Goal: Task Accomplishment & Management: Use online tool/utility

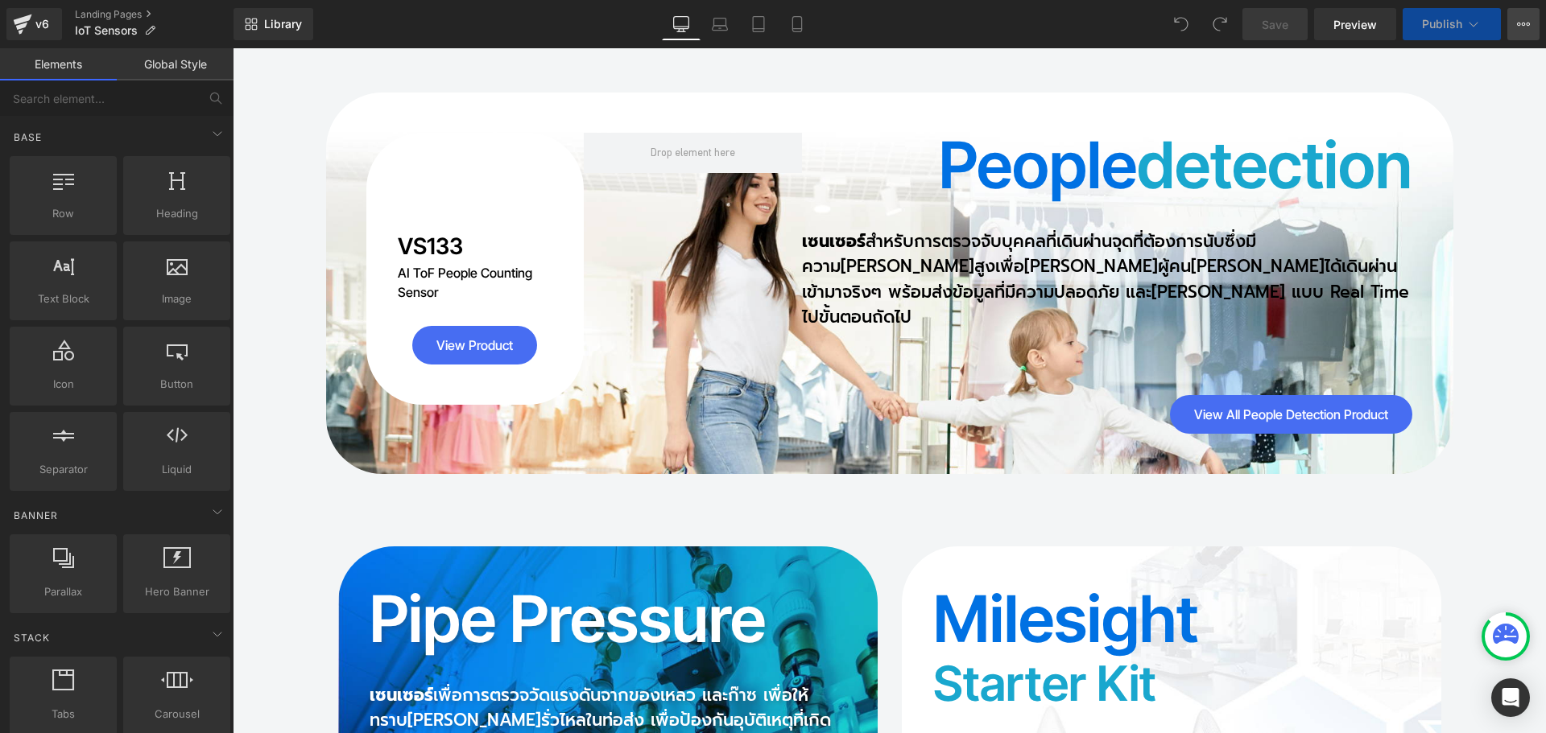
click at [1528, 23] on icon at bounding box center [1523, 24] width 13 height 13
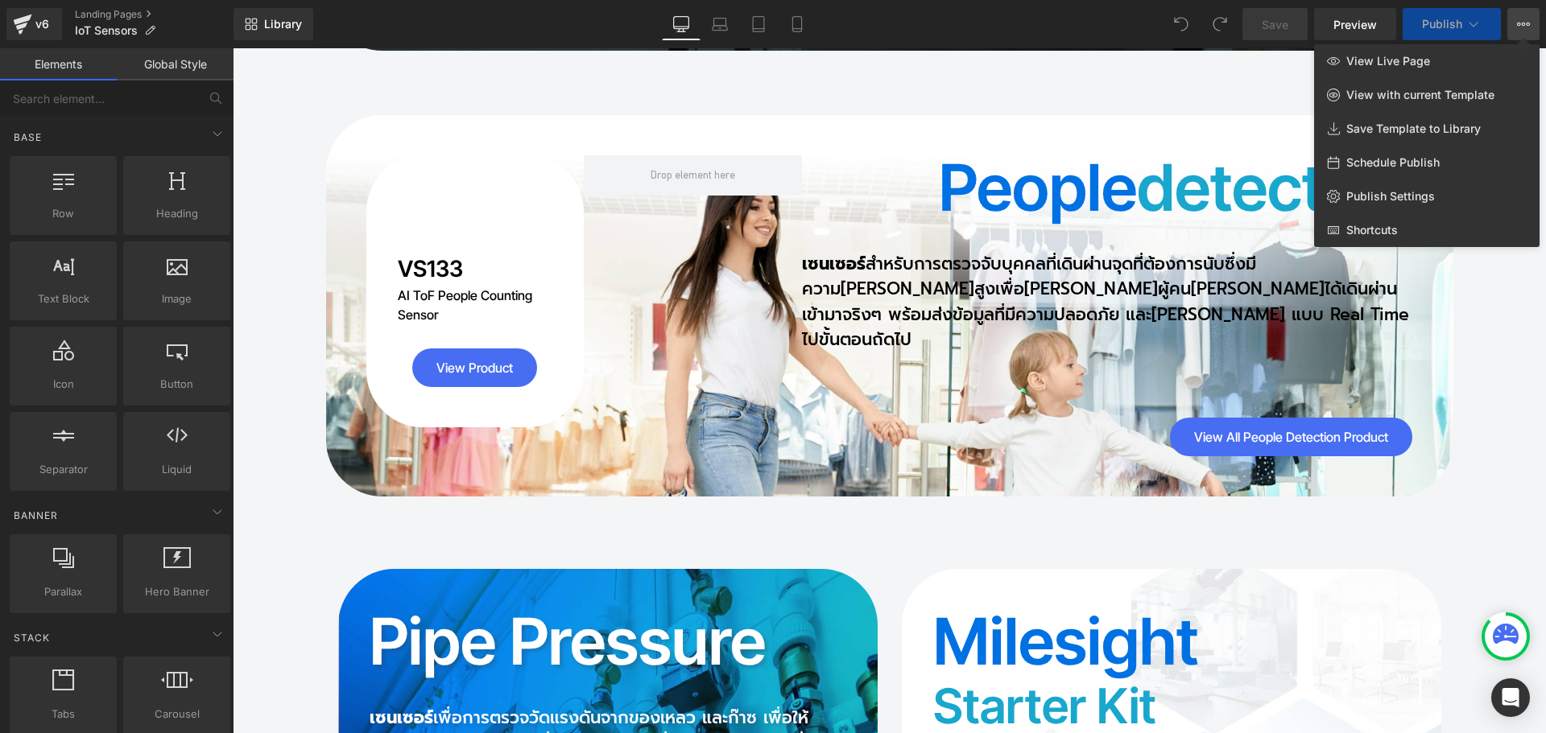
scroll to position [5120, 0]
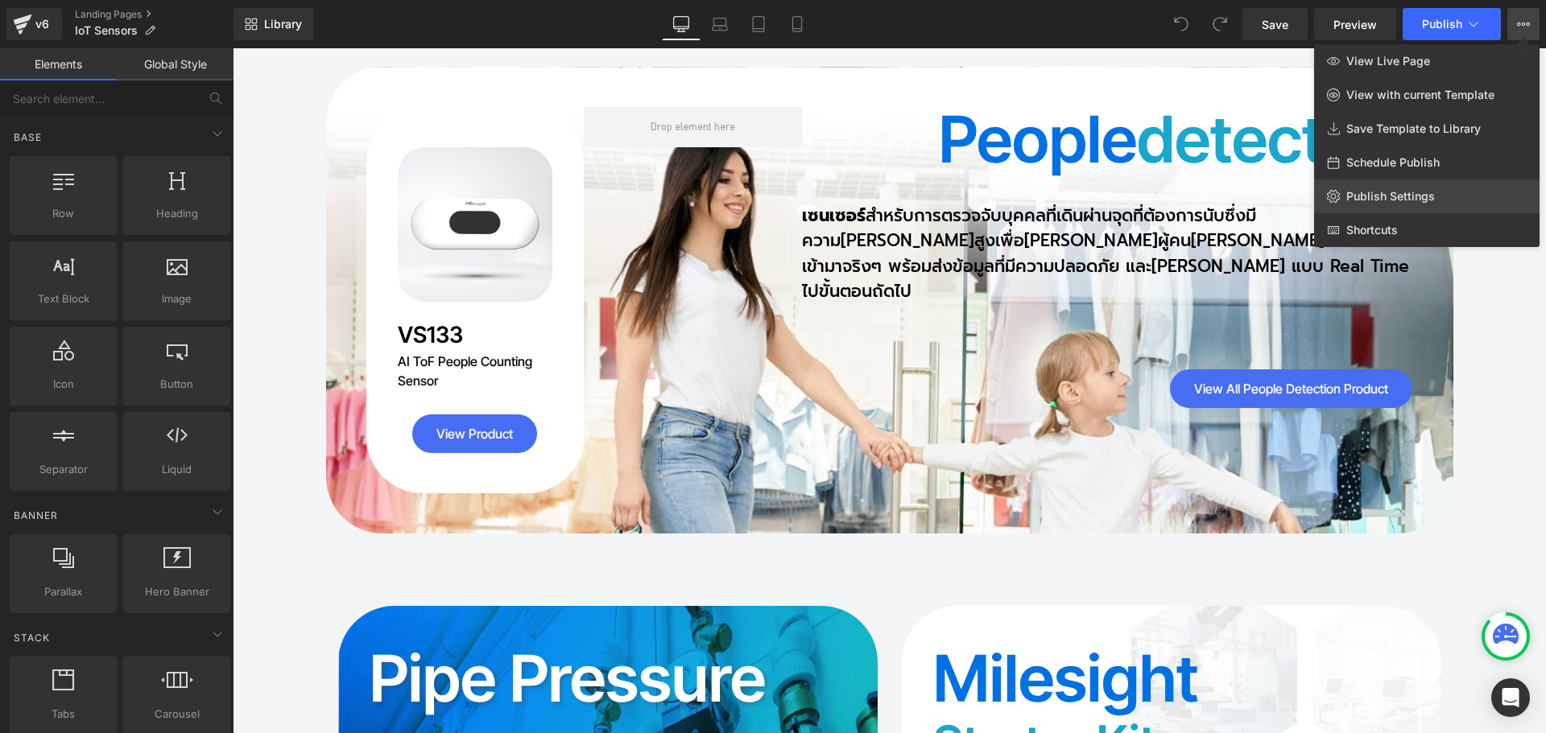
click at [1409, 196] on span "Publish Settings" at bounding box center [1390, 196] width 89 height 14
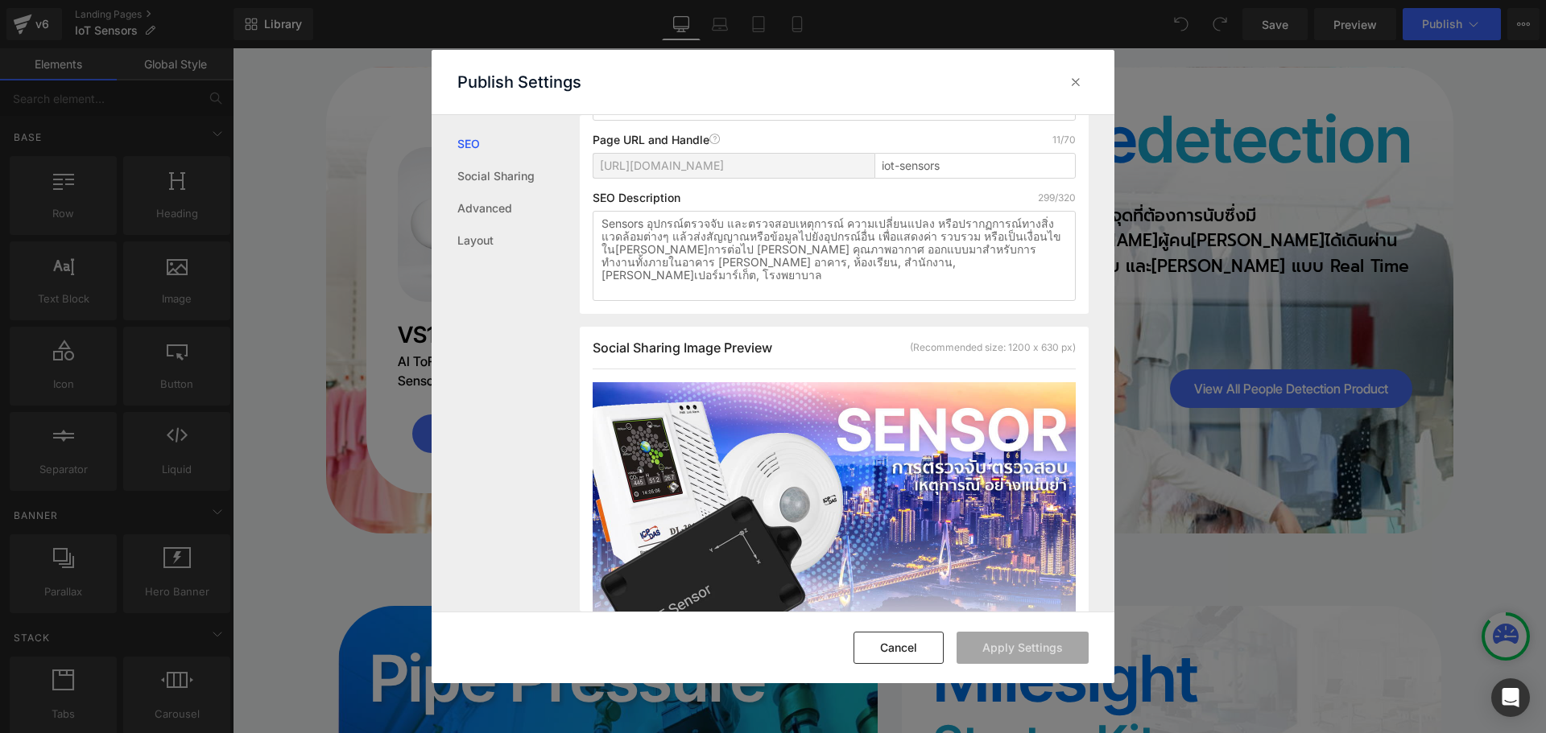
scroll to position [242, 0]
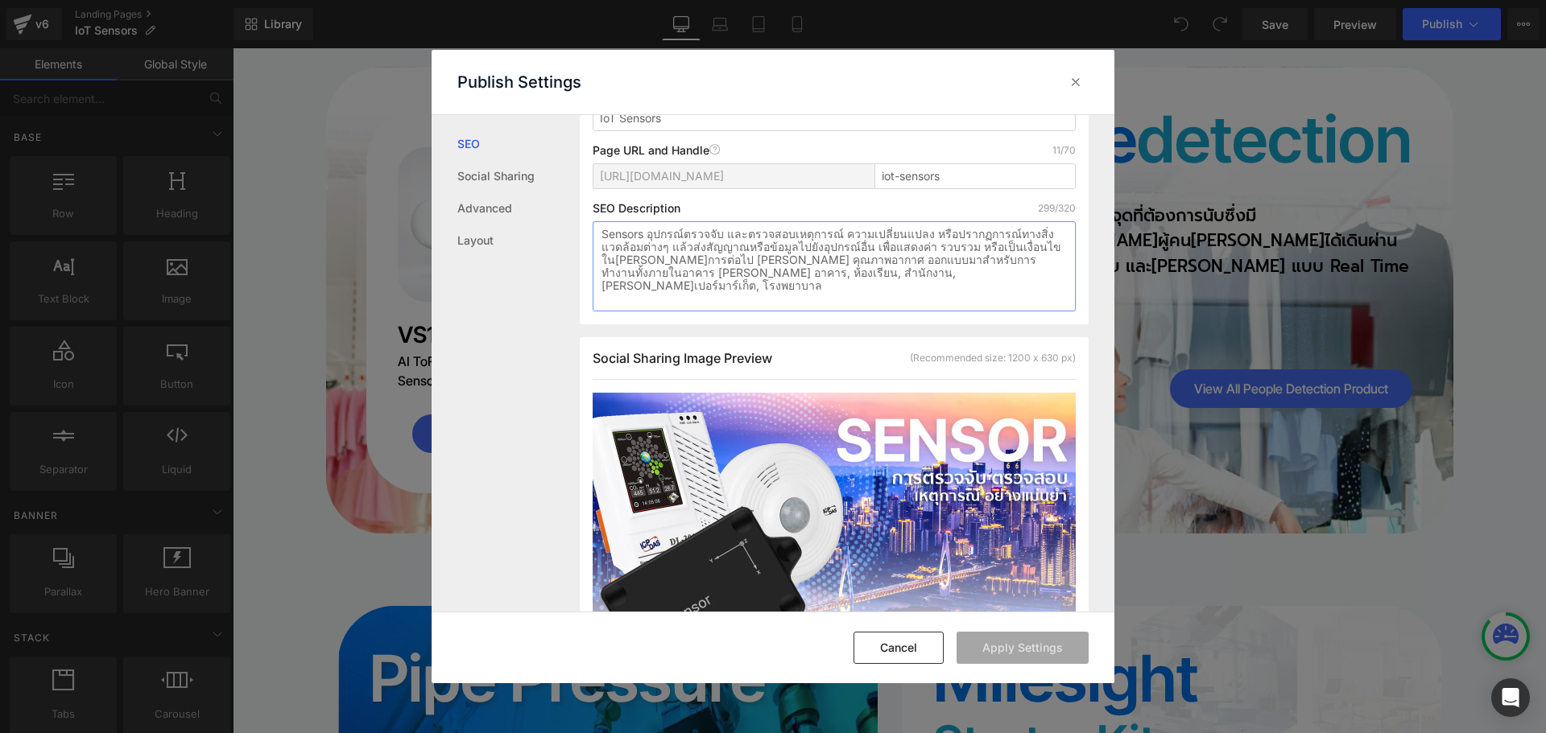
click at [849, 275] on textarea "Sensors อุปกรณ์ตรวจจับ และตรวจสอบเหตุการณ์ ความเปลี่ยนแปลง หรือปรากฏการณ์ทางสิ่…" at bounding box center [834, 266] width 483 height 90
drag, startPoint x: 923, startPoint y: 249, endPoint x: 926, endPoint y: 279, distance: 29.9
click at [926, 279] on textarea "Sensors อุปกรณ์ตรวจจับ และตรวจสอบเหตุการณ์ ความเปลี่ยนแปลง หรือปรากฏการณ์ทางสิ่…" at bounding box center [834, 266] width 483 height 90
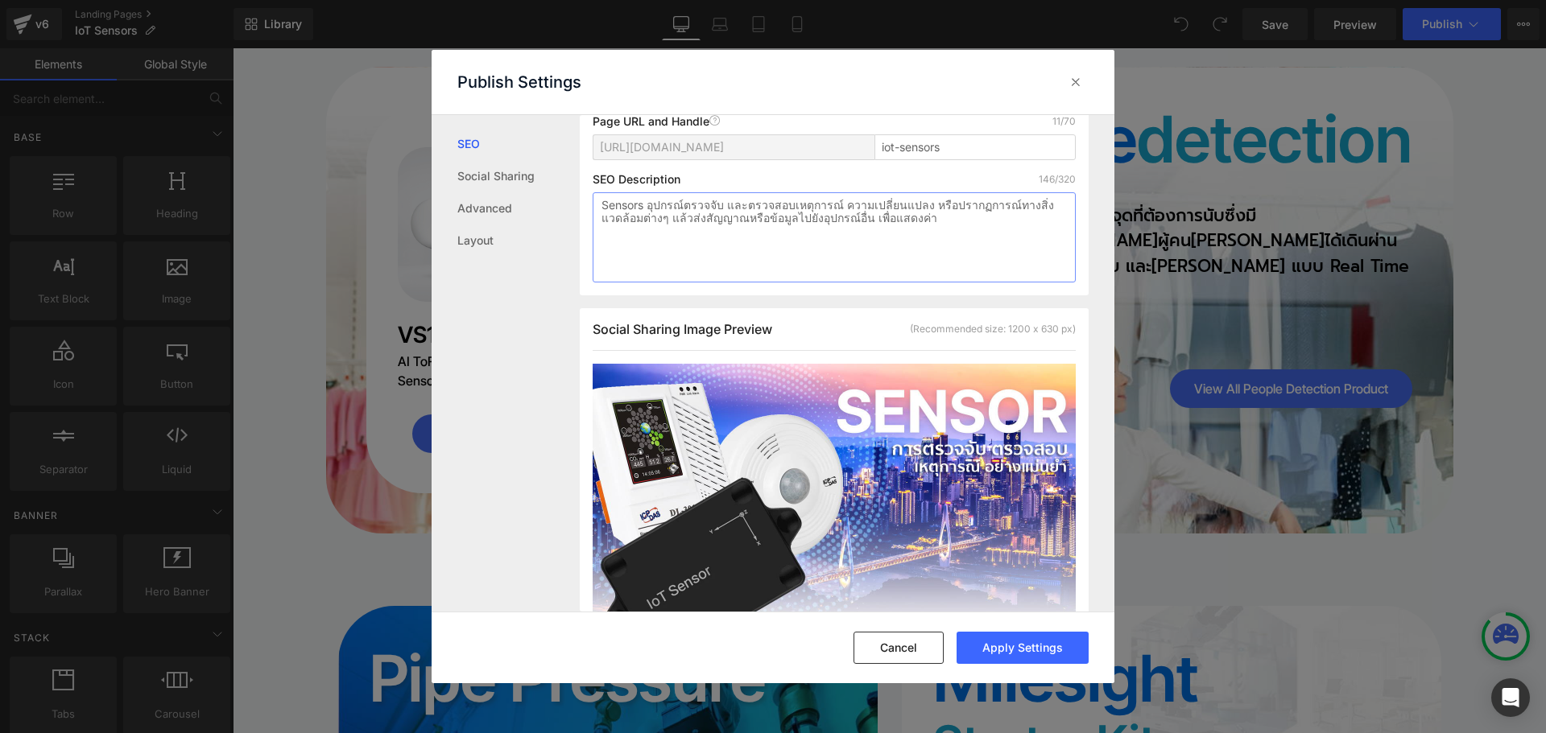
scroll to position [213, 0]
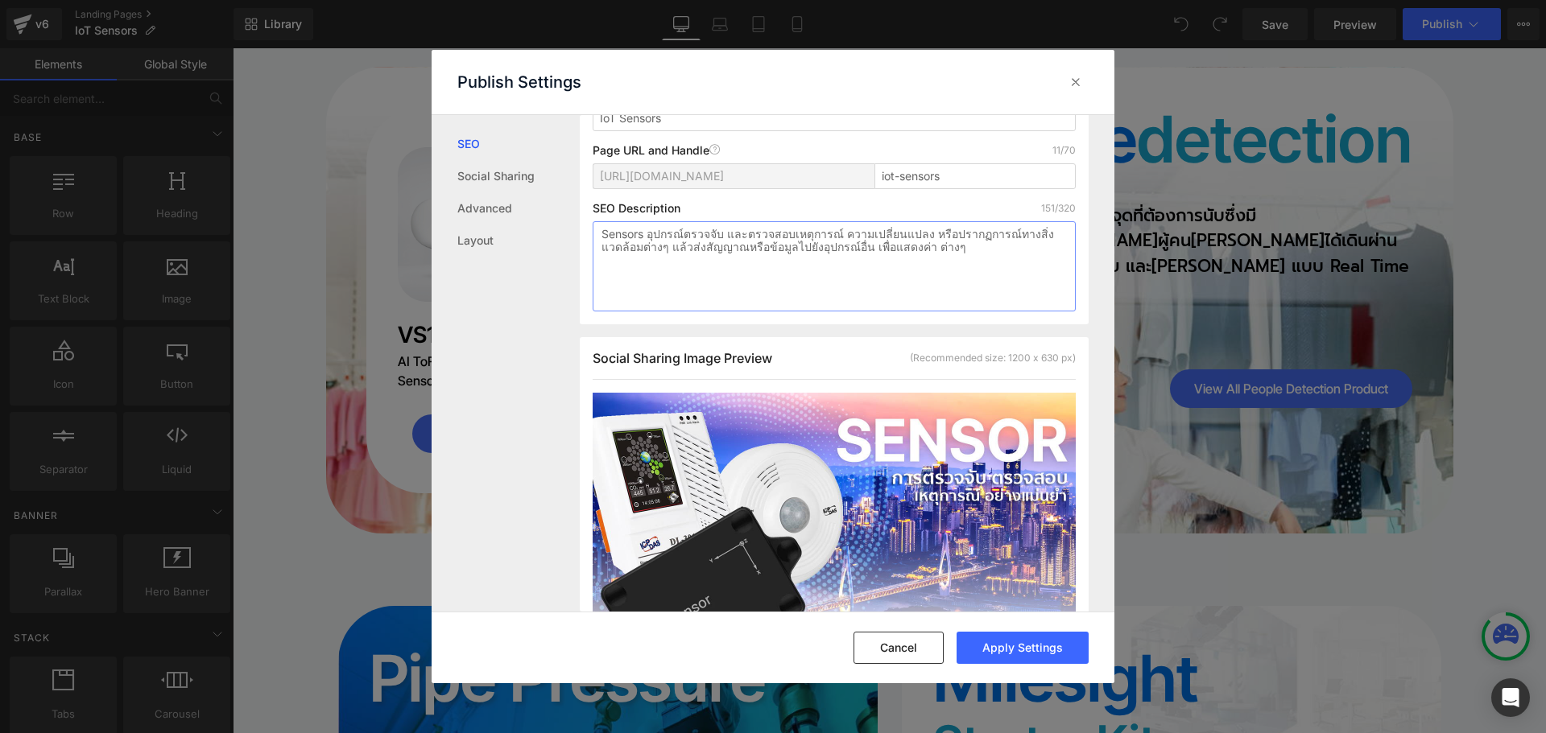
click at [921, 249] on textarea "Sensors อุปกรณ์ตรวจจับ และตรวจสอบเหตุการณ์ ความเปลี่ยนแปลง หรือปรากฏการณ์ทางสิ่…" at bounding box center [834, 266] width 483 height 90
click at [927, 250] on textarea "Sensors อุปกรณ์ตรวจจับ และตรวจสอบเหตุการณ์ ความเปลี่ยนแปลง หรือปรากฏการณ์ทางสิ่…" at bounding box center [834, 266] width 483 height 90
click at [922, 249] on textarea "Sensors อุปกรณ์ตรวจจับ และตรวจสอบเหตุการณ์ ความเปลี่ยนแปลง หรือปรากฏการณ์ทางสิ่…" at bounding box center [834, 266] width 483 height 90
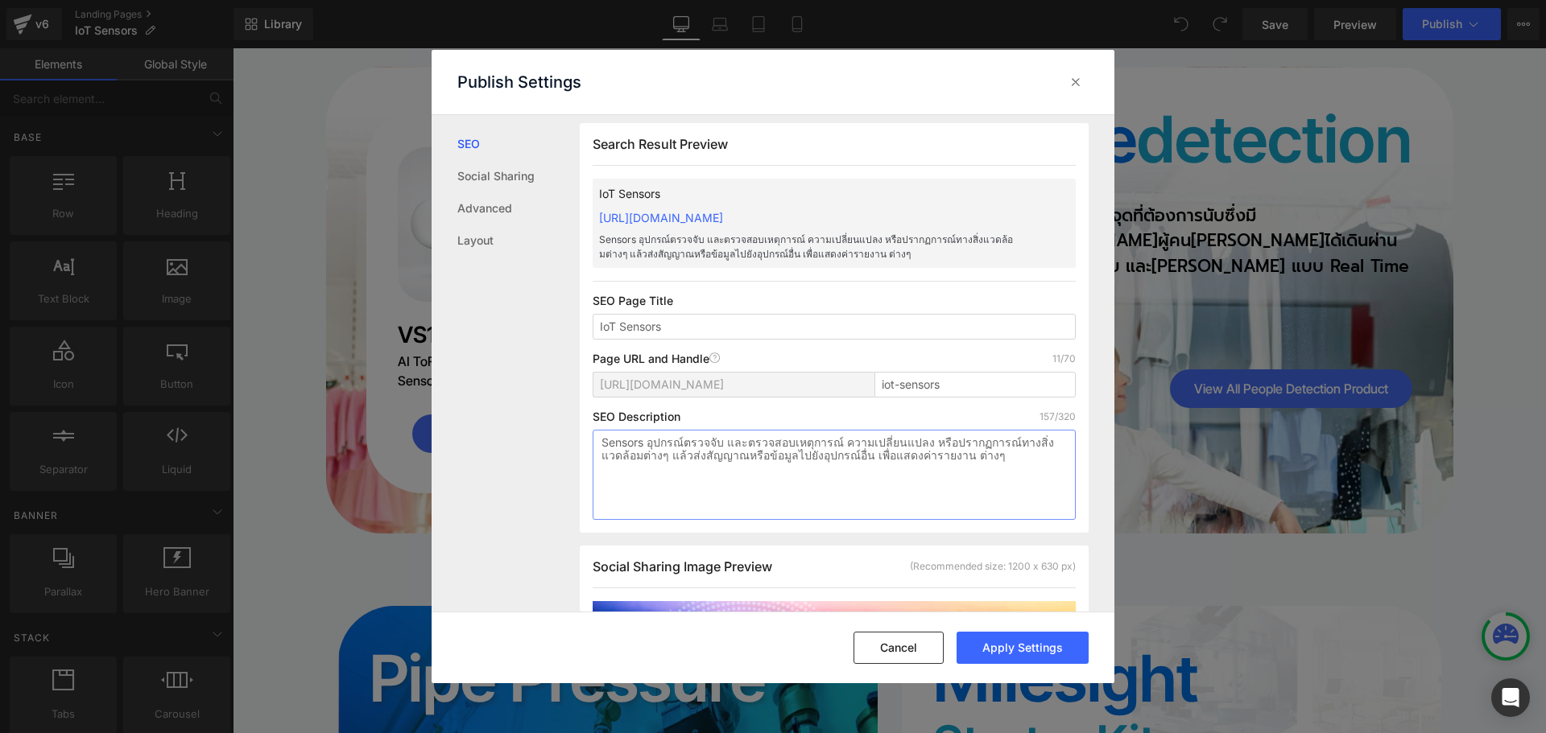
scroll to position [0, 0]
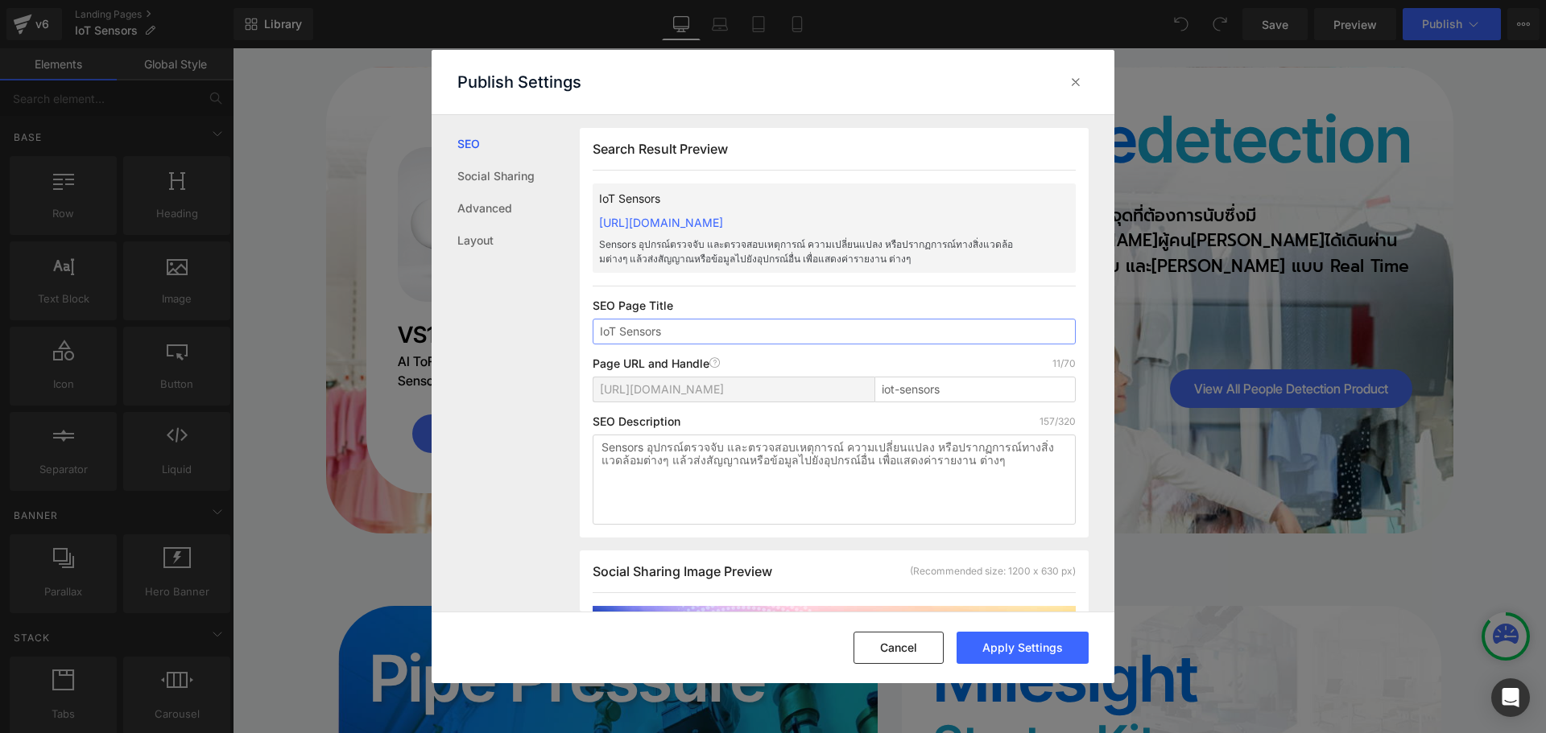
drag, startPoint x: 673, startPoint y: 337, endPoint x: 580, endPoint y: 325, distance: 94.1
click at [580, 325] on div "Search Result Preview IoT Sensors https://riverplus-shop.myshopify.com/pages/io…" at bounding box center [834, 333] width 509 height 410
click at [605, 445] on textarea "Sensors อุปกรณ์ตรวจจับ และตรวจสอบเหตุการณ์ ความเปลี่ยนแปลง หรือปรากฏการณ์ทางสิ่…" at bounding box center [834, 480] width 483 height 90
click at [603, 447] on textarea "Sensors อุปกรณ์ตรวจจับ และตรวจสอบเหตุการณ์ ความเปลี่ยนแปลง หรือปรากฏการณ์ทางสิ่…" at bounding box center [834, 480] width 483 height 90
paste textarea "IoT Sensors"
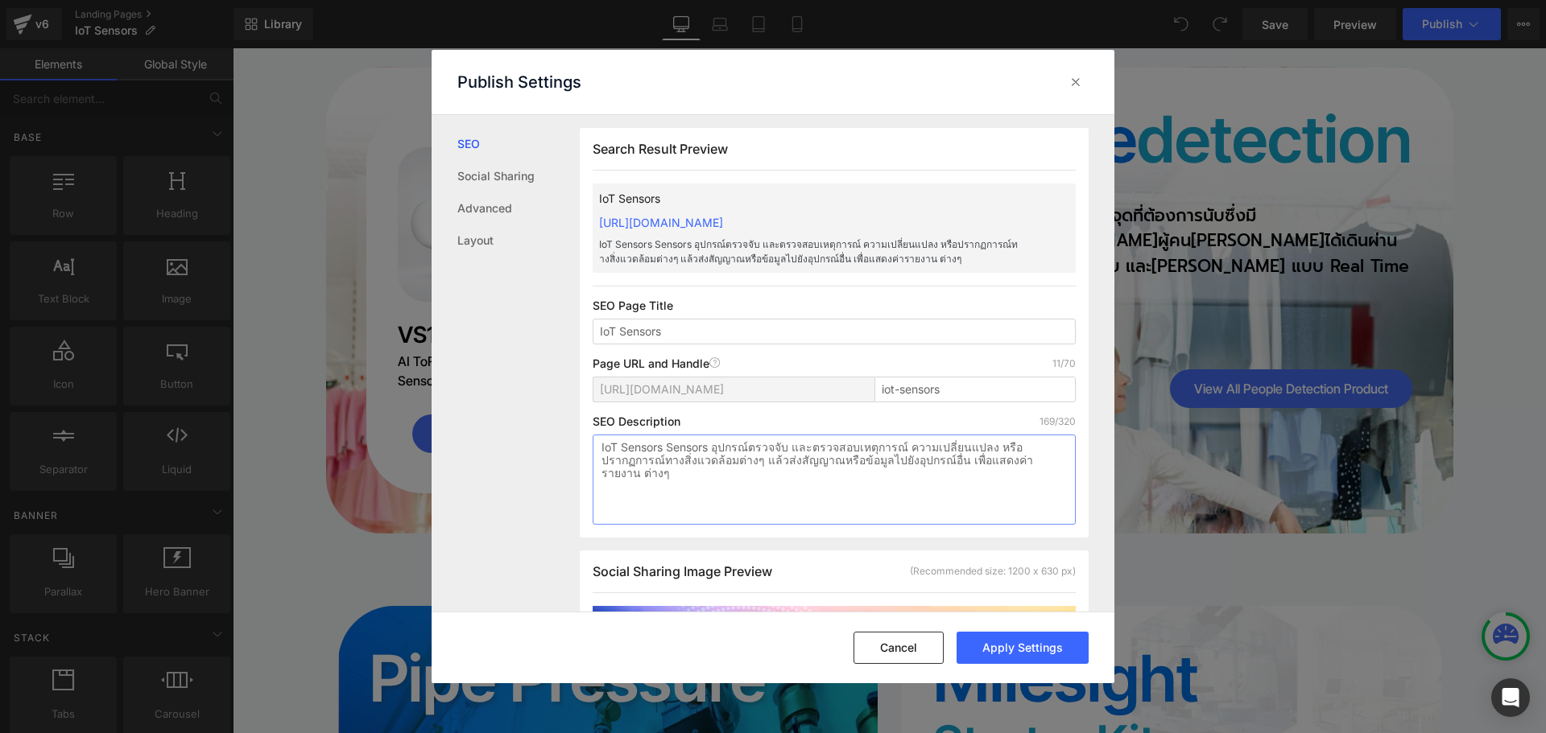
drag, startPoint x: 709, startPoint y: 449, endPoint x: 516, endPoint y: 448, distance: 193.2
click at [516, 448] on div "SEO Social Sharing Advanced Layout Search Result Preview IoT Sensors https://ri…" at bounding box center [773, 364] width 683 height 498
paste textarea
click at [959, 459] on textarea "IoT Sensors อุปกรณ์ตรวจจับ และตรวจสอบเหตุการณ์ ความเปลี่ยนแปลง หรือปรากฏการณ์ทา…" at bounding box center [834, 480] width 483 height 90
type textarea "IoT Sensors อุปกรณ์ตรวจจับ และตรวจสอบเหตุการณ์ ความเปลี่ยนแปลง หรือปรากฏการณ์ทา…"
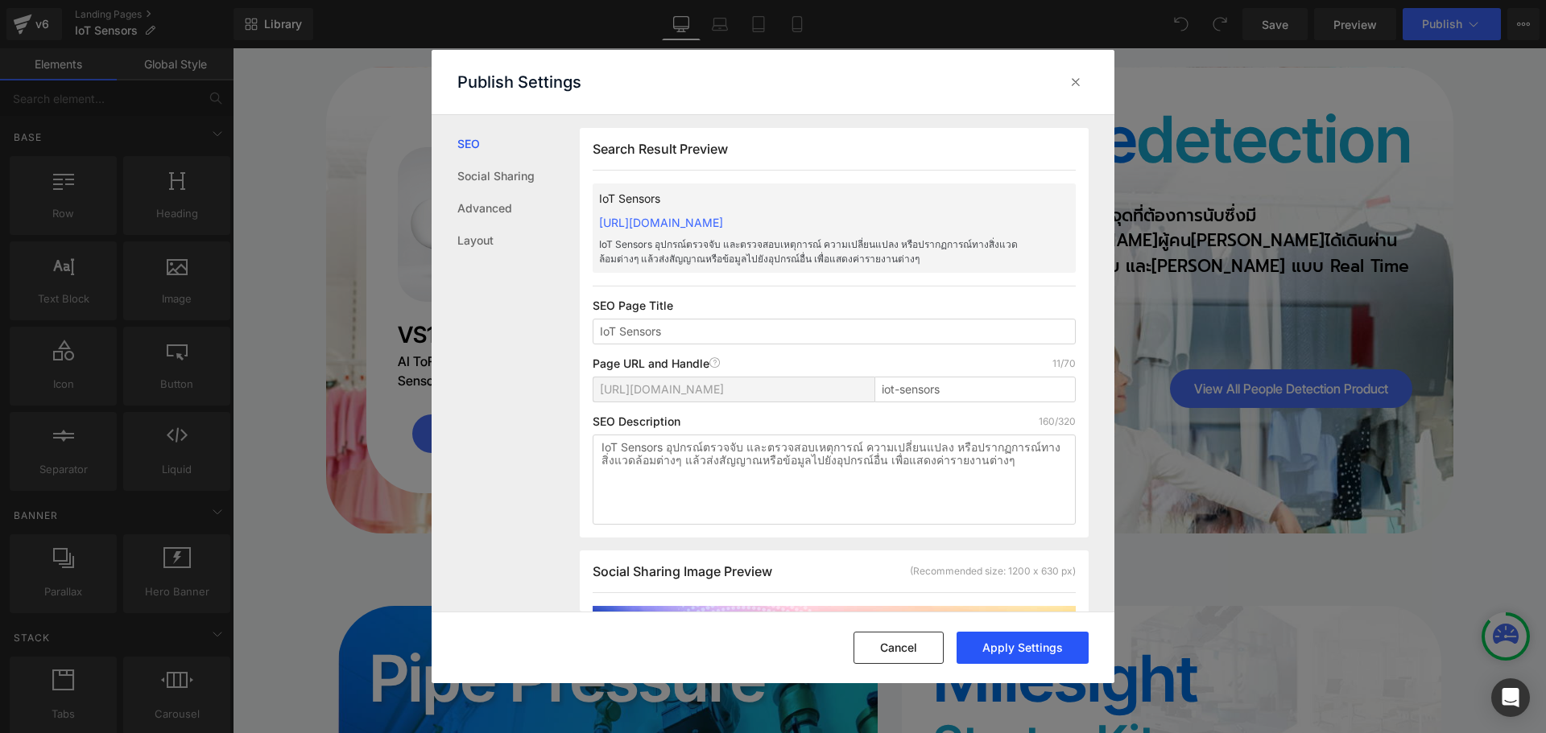
click at [1043, 650] on button "Apply Settings" at bounding box center [1022, 648] width 132 height 32
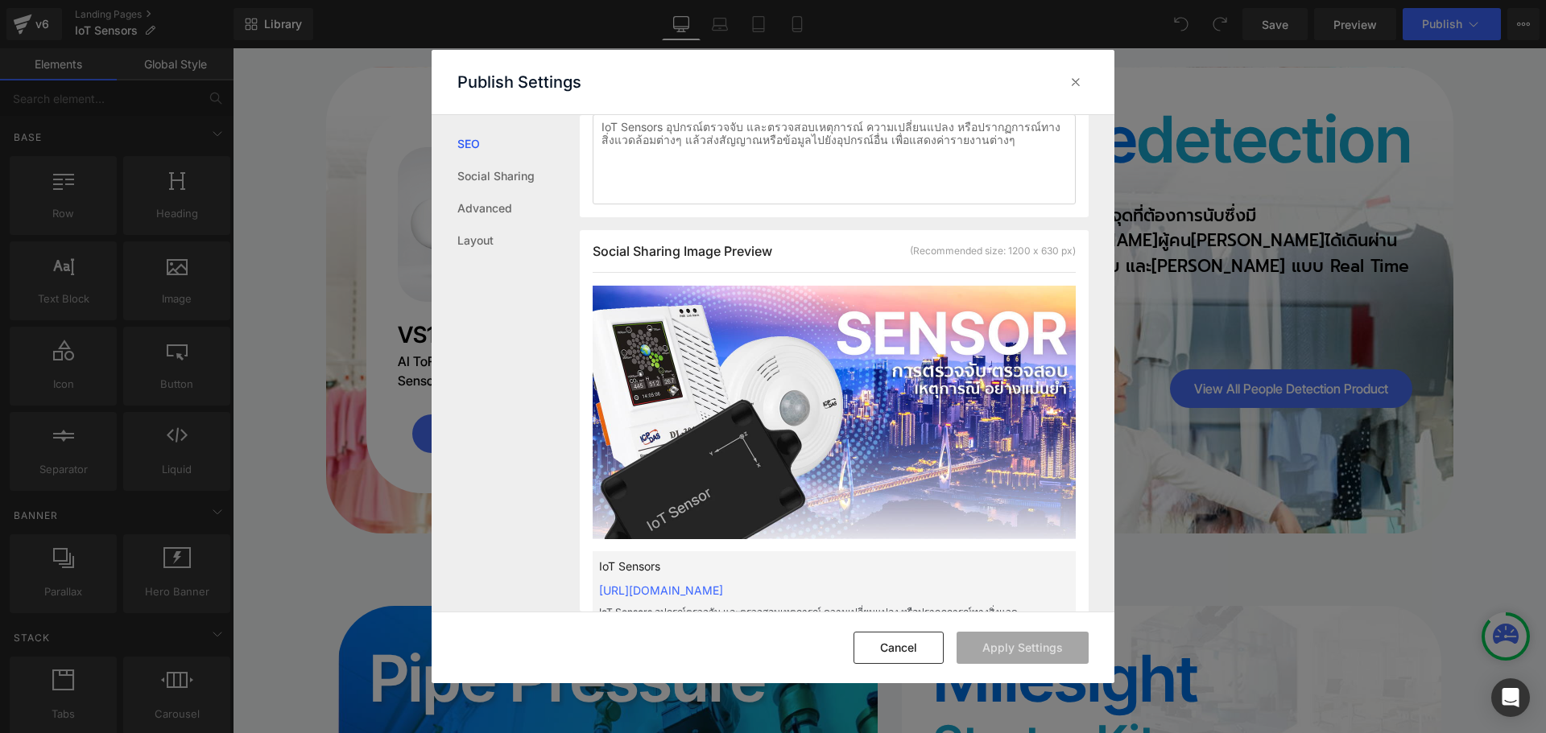
scroll to position [403, 0]
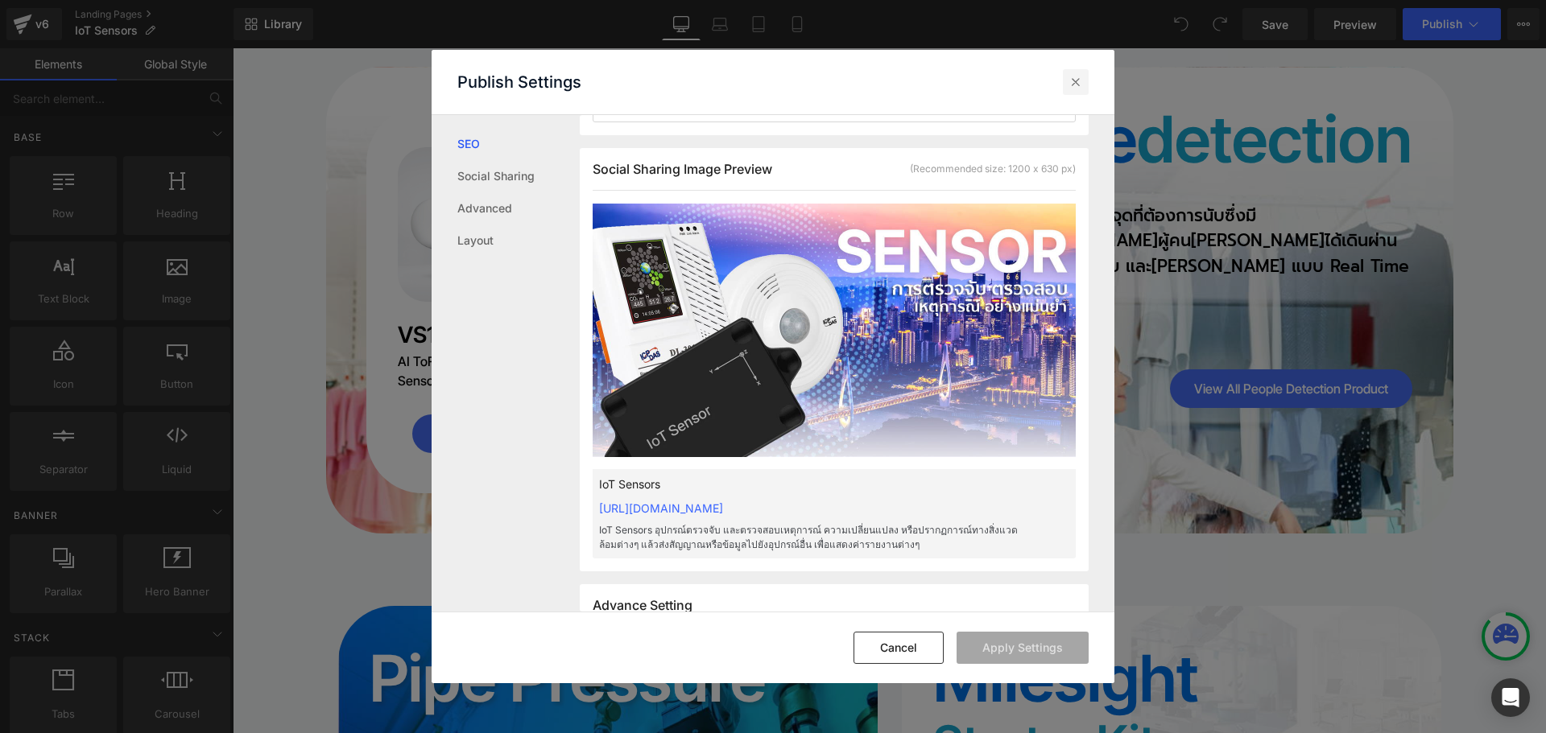
click at [1074, 80] on icon at bounding box center [1076, 82] width 16 height 16
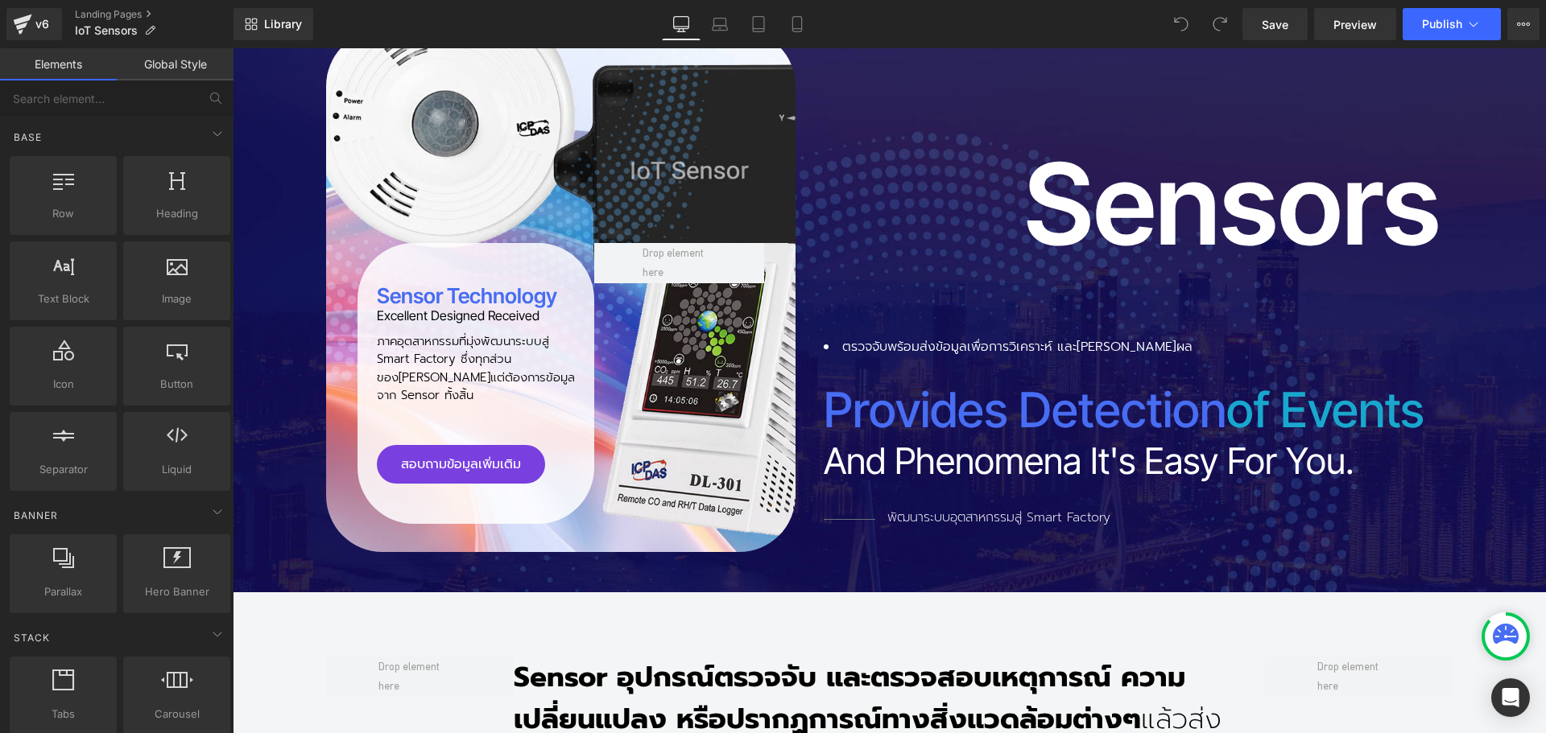
scroll to position [48, 0]
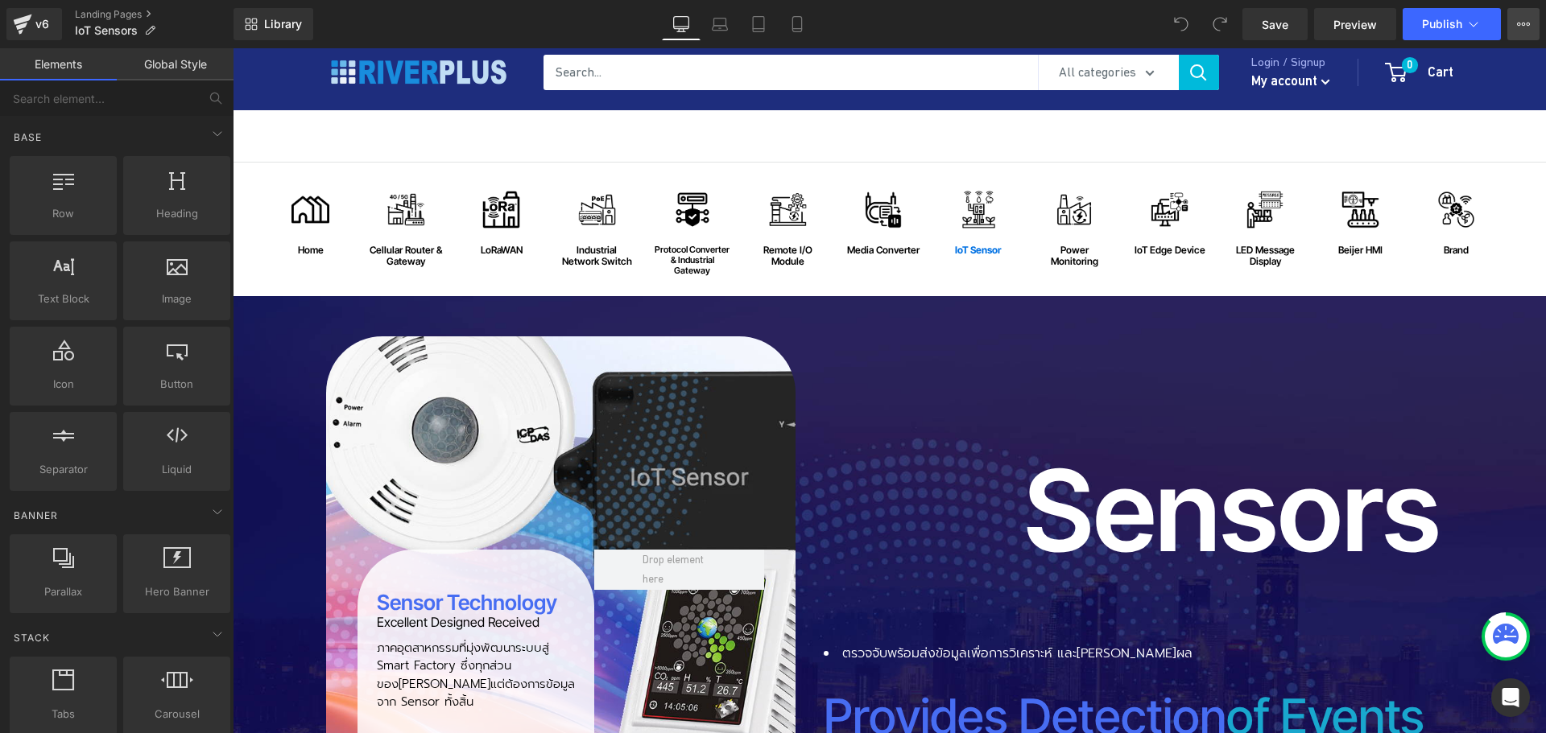
click at [1526, 30] on icon at bounding box center [1523, 24] width 13 height 13
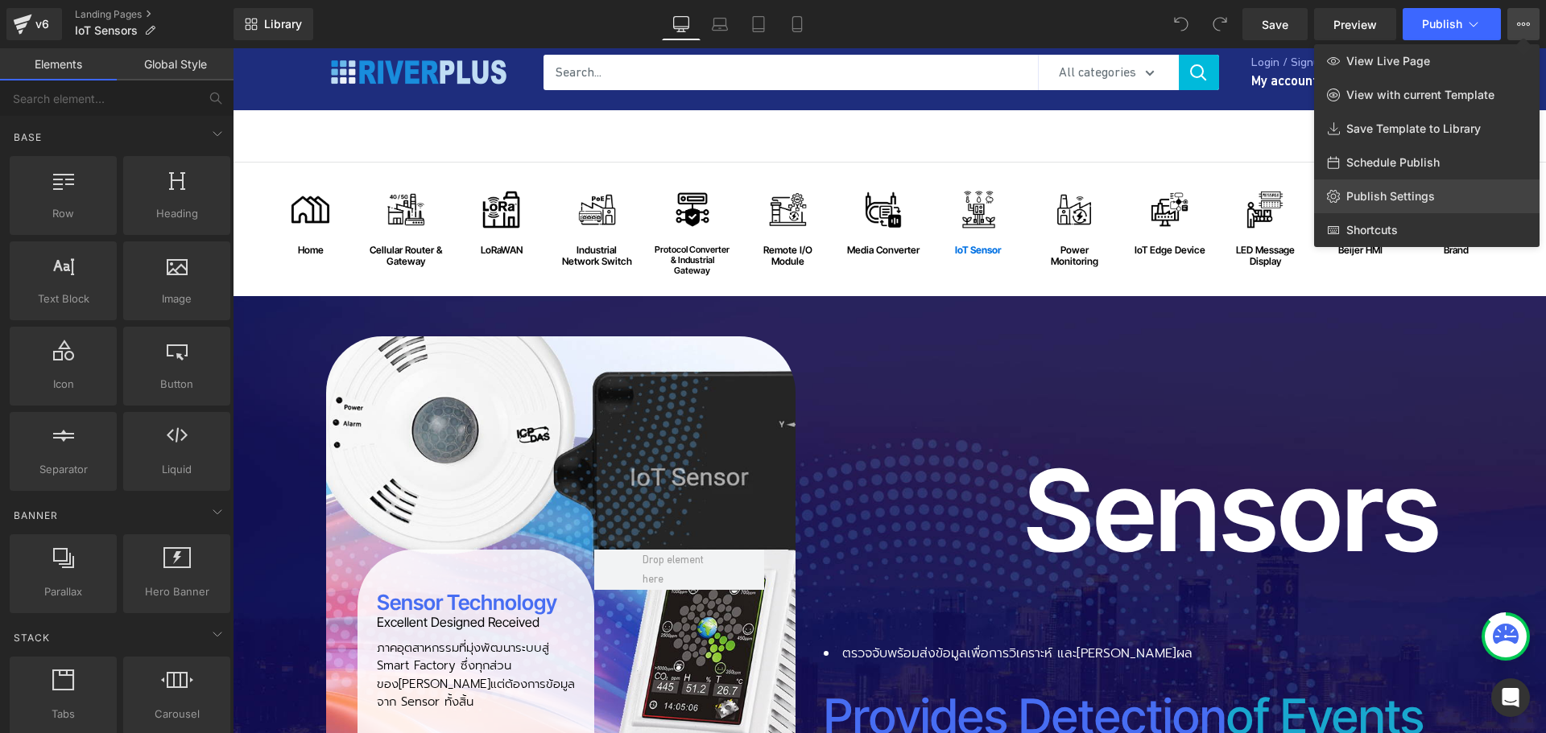
click at [1395, 188] on link "Publish Settings" at bounding box center [1426, 197] width 225 height 34
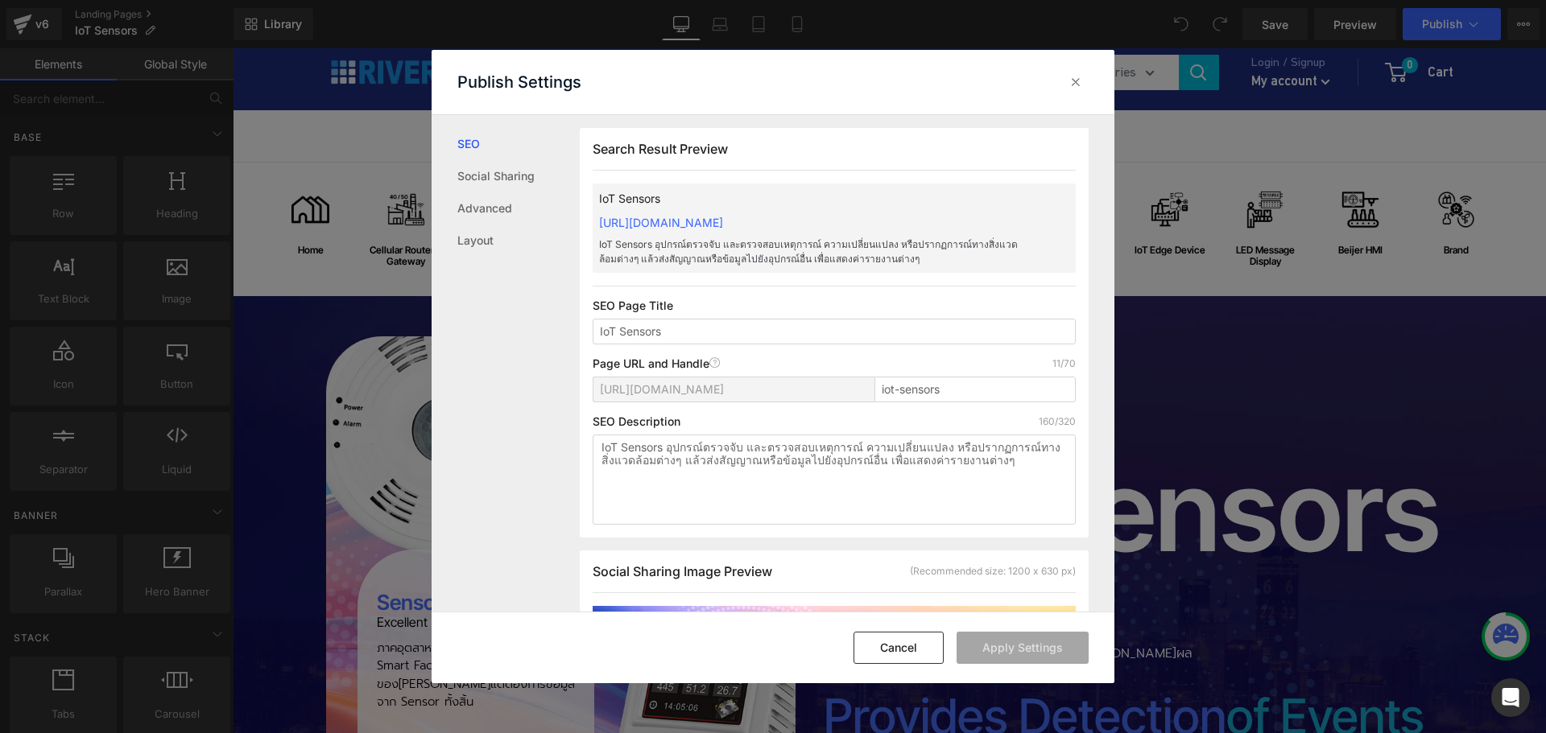
scroll to position [1, 0]
drag, startPoint x: 623, startPoint y: 446, endPoint x: 553, endPoint y: 449, distance: 70.1
click at [553, 449] on div "SEO Social Sharing Advanced Layout Search Result Preview IoT Sensors https://ri…" at bounding box center [773, 364] width 683 height 498
click at [956, 463] on textarea "Sensors อุปกรณ์ตรวจจับ และตรวจสอบเหตุการณ์ ความเปลี่ยนแปลง หรือปรากฏการณ์ทางสิ่…" at bounding box center [834, 479] width 483 height 90
type textarea "Sensors อุปกรณ์ตรวจจับ และตรวจสอบเหตุการณ์ ความเปลี่ยนแปลง หรือปรากฏการณ์ทางสิ่…"
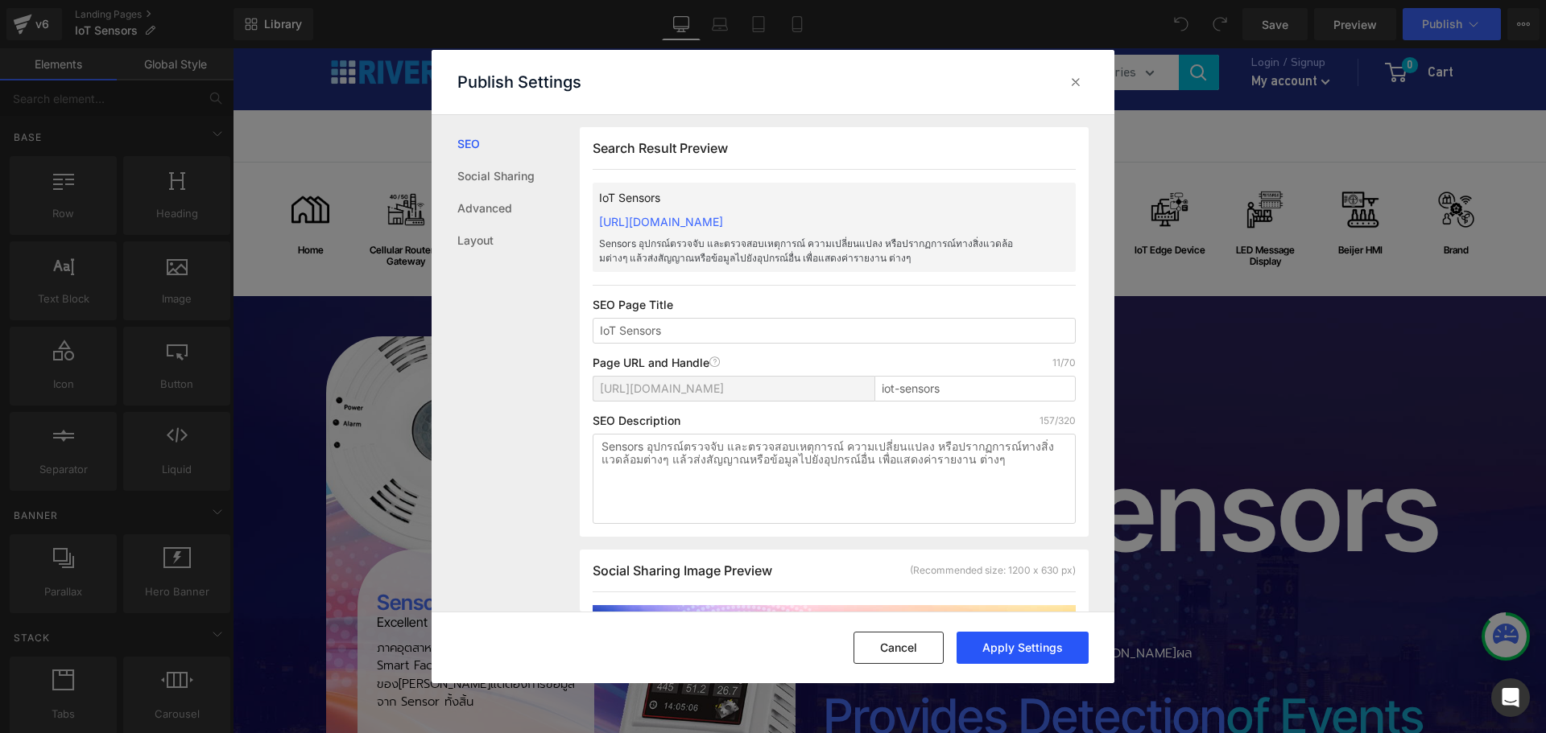
click at [1018, 647] on button "Apply Settings" at bounding box center [1022, 648] width 132 height 32
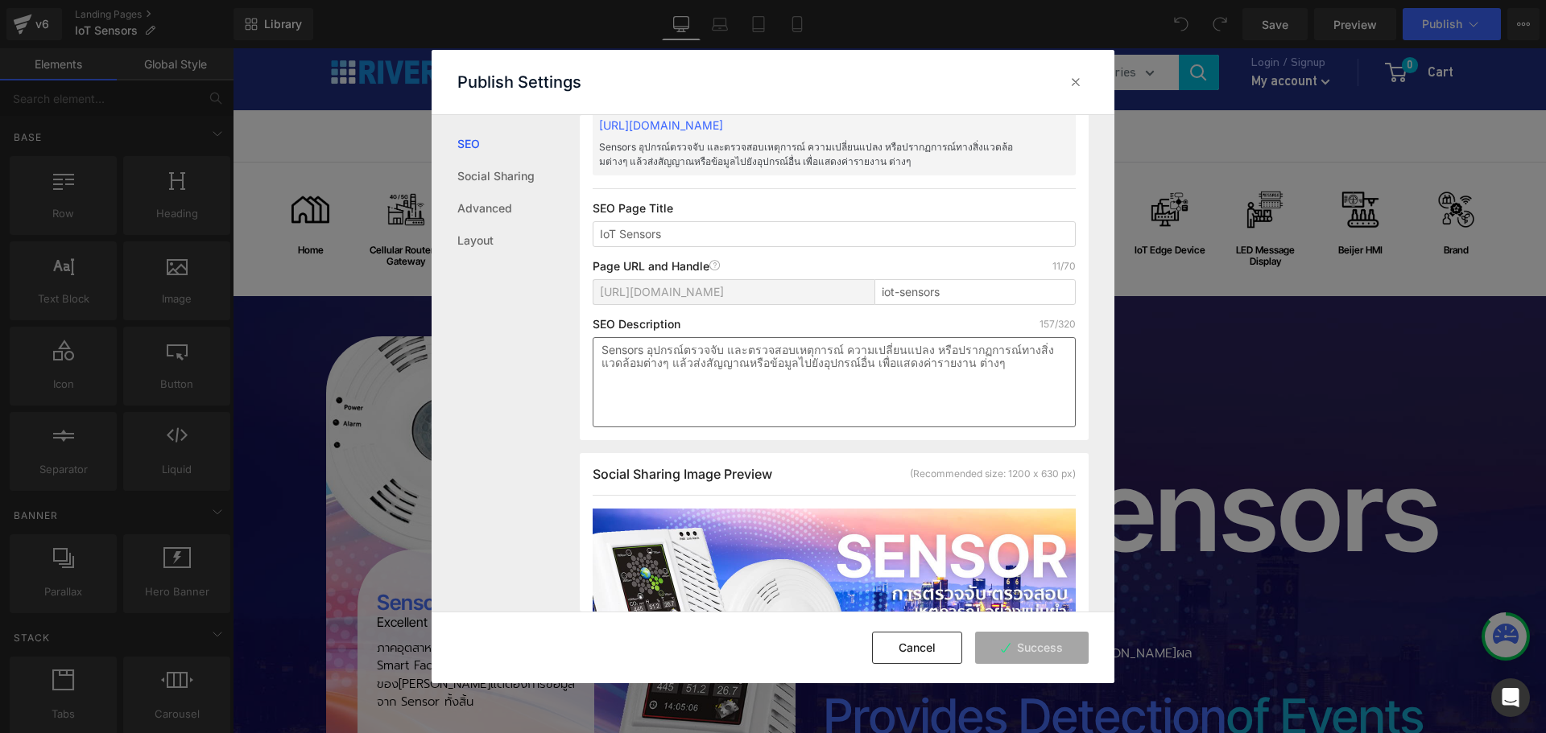
scroll to position [242, 0]
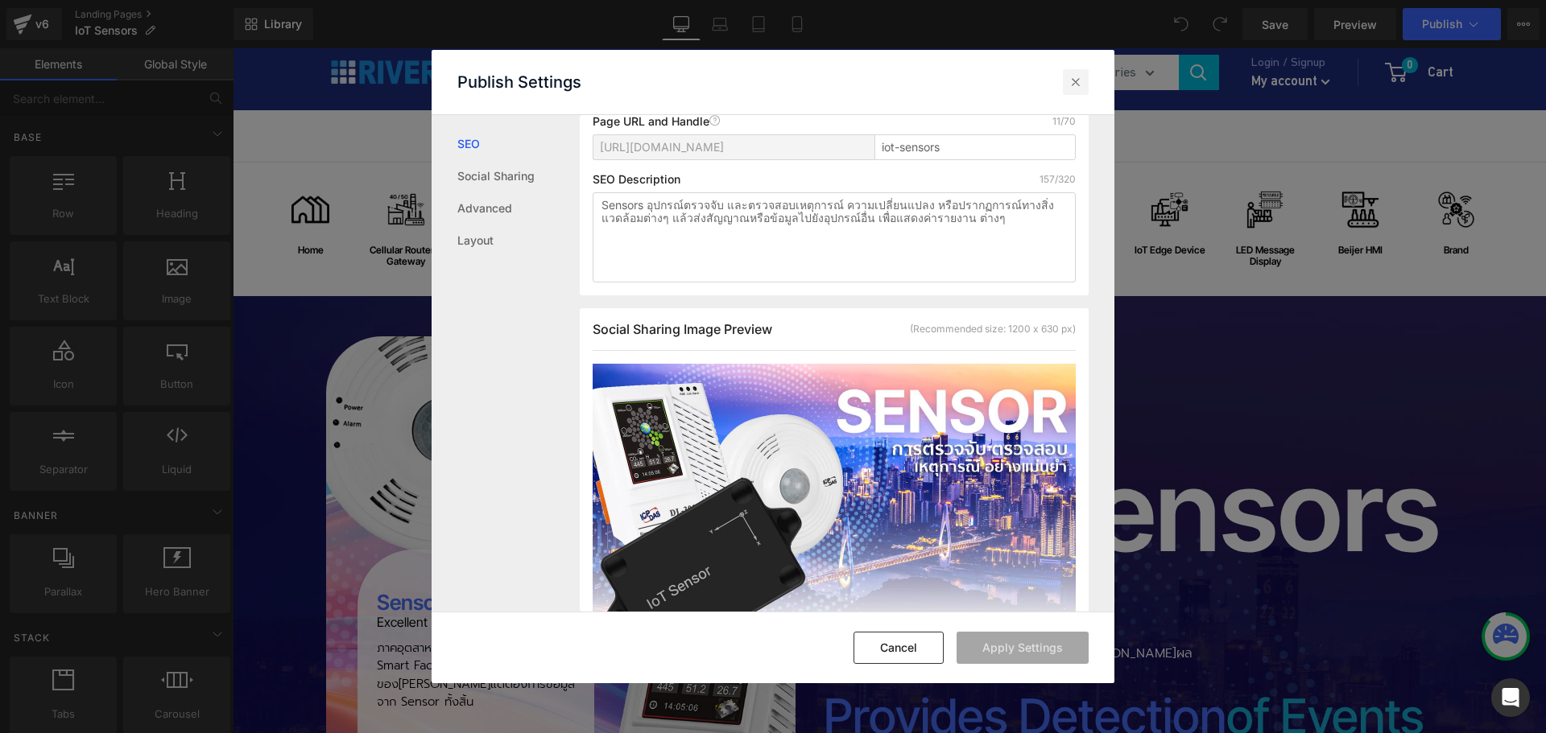
click at [1076, 76] on icon at bounding box center [1076, 82] width 16 height 16
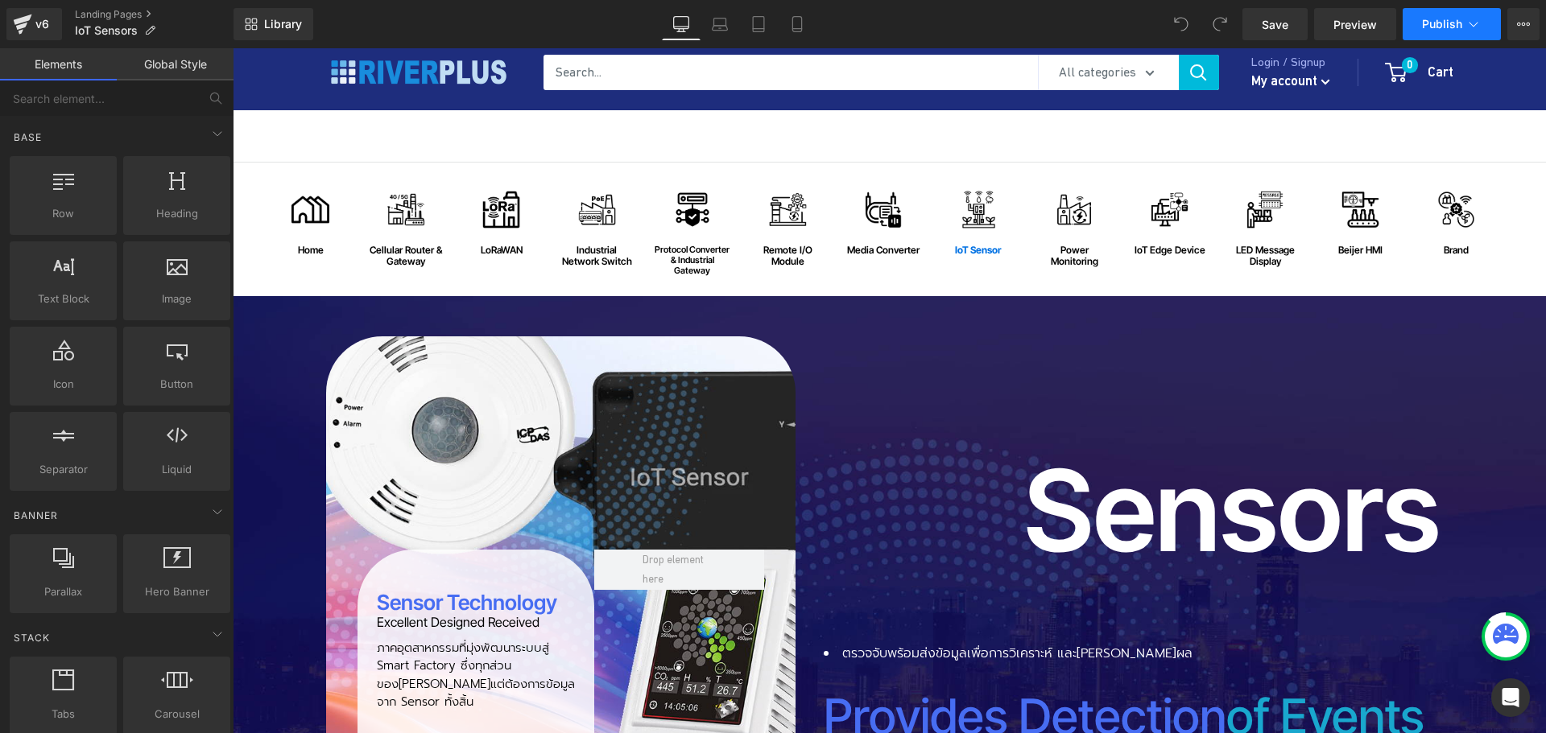
click at [1438, 24] on span "Publish" at bounding box center [1442, 24] width 40 height 13
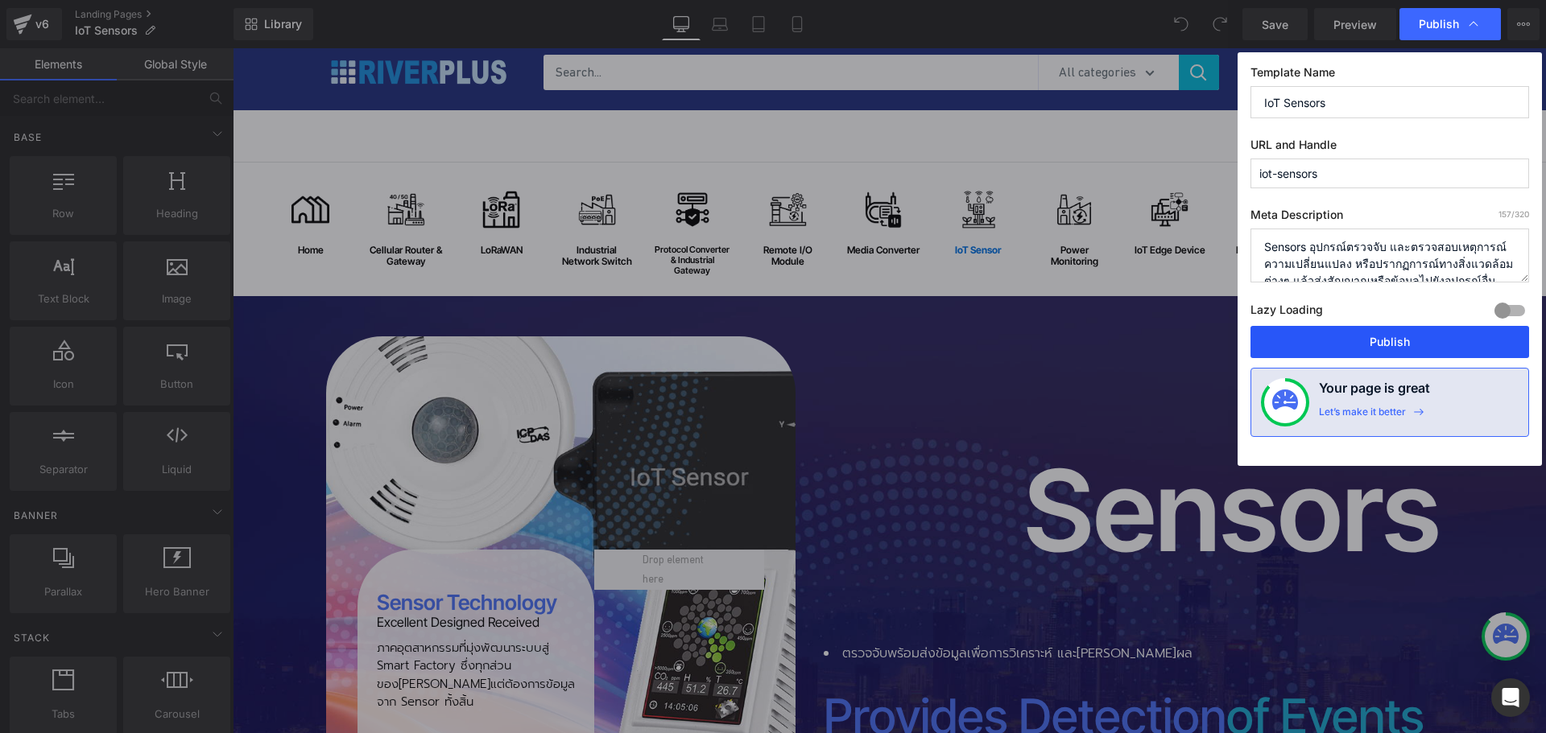
click at [1388, 344] on button "Publish" at bounding box center [1389, 342] width 279 height 32
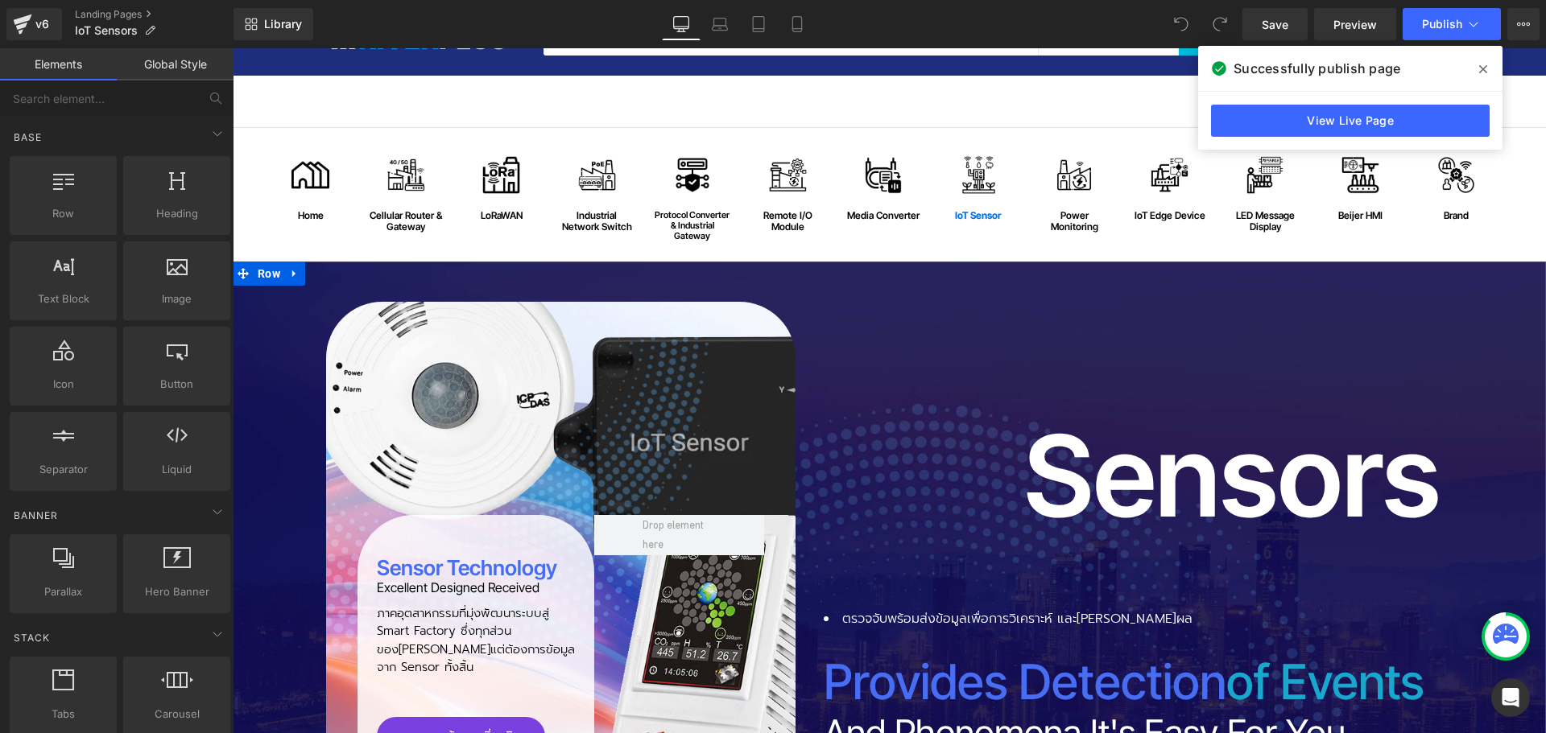
scroll to position [242, 0]
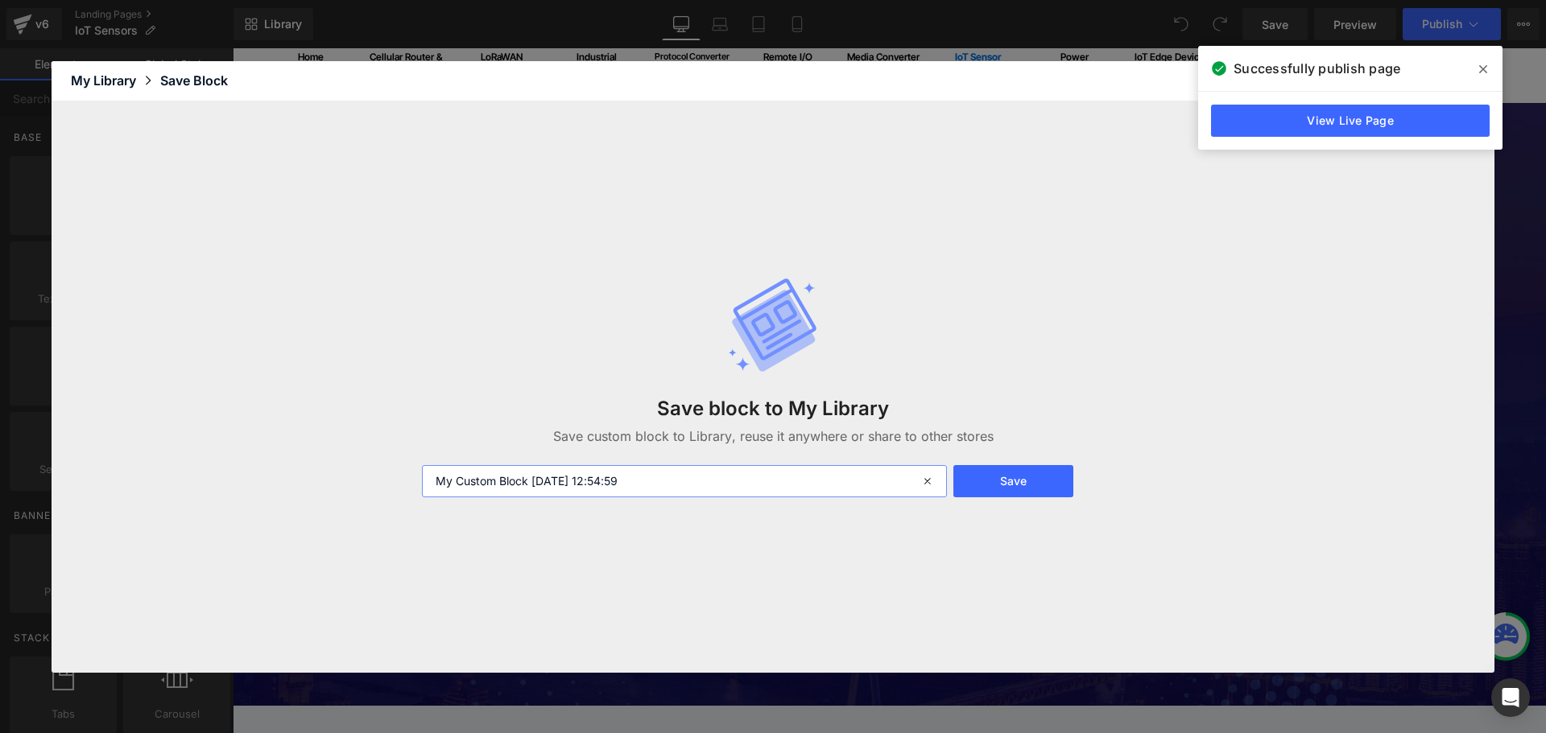
drag, startPoint x: 670, startPoint y: 480, endPoint x: 252, endPoint y: 469, distance: 418.0
click at [252, 469] on div "Save block to My Library Save custom block to Library, reuse it anywhere or sha…" at bounding box center [773, 387] width 1443 height 572
type input "SS01"
click at [1017, 487] on button "Save" at bounding box center [1013, 481] width 120 height 32
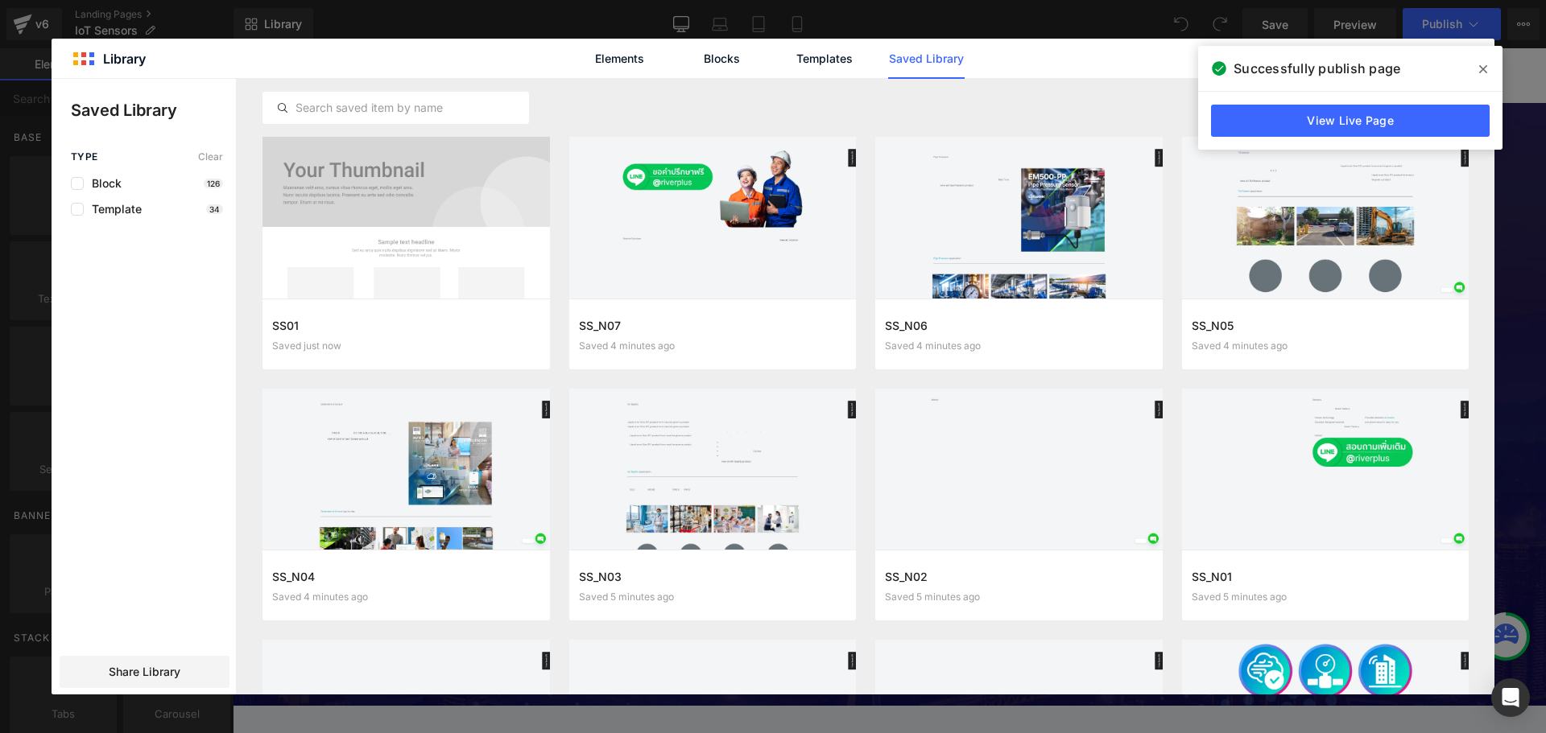
click at [1485, 64] on icon at bounding box center [1483, 69] width 8 height 13
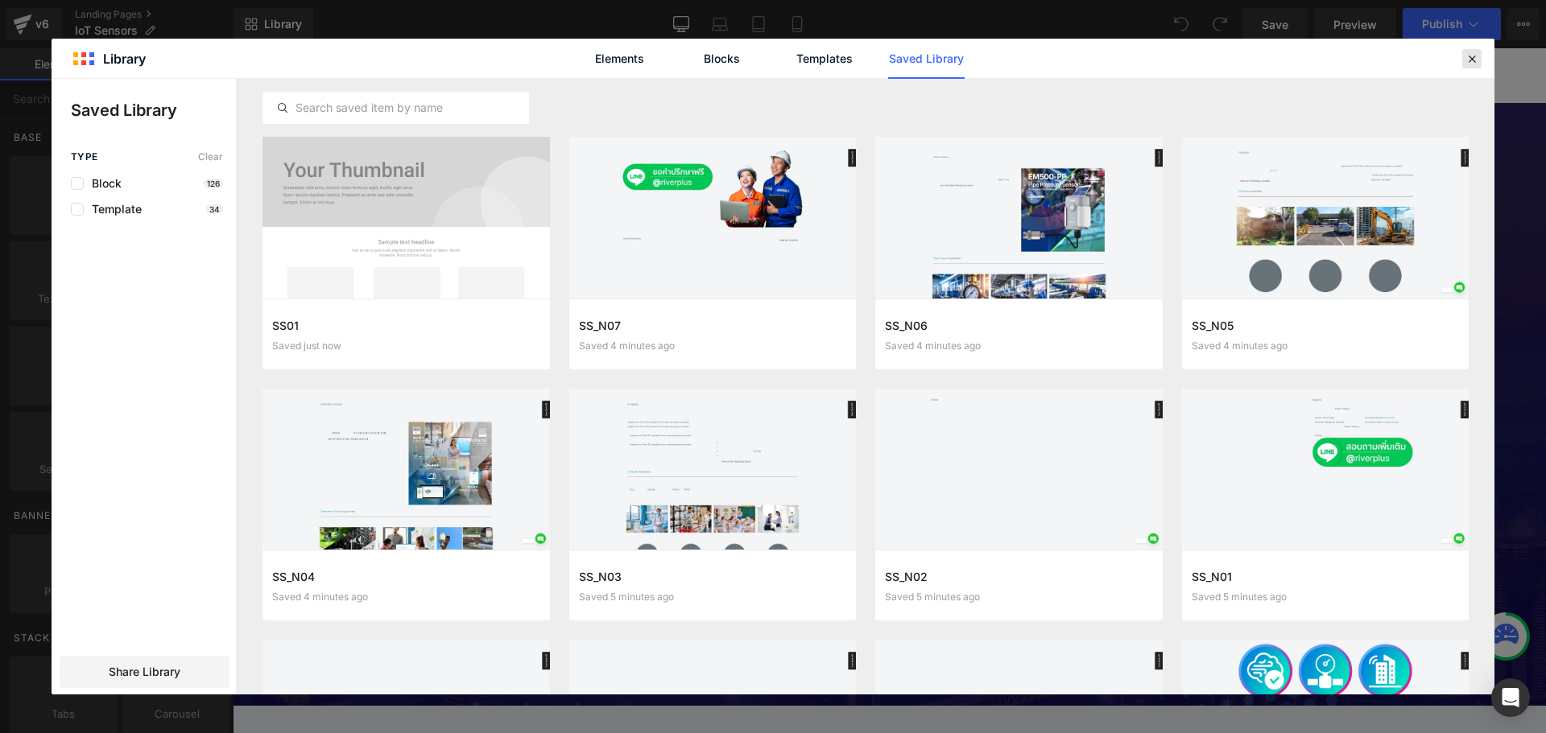
click at [1468, 61] on icon at bounding box center [1471, 59] width 14 height 14
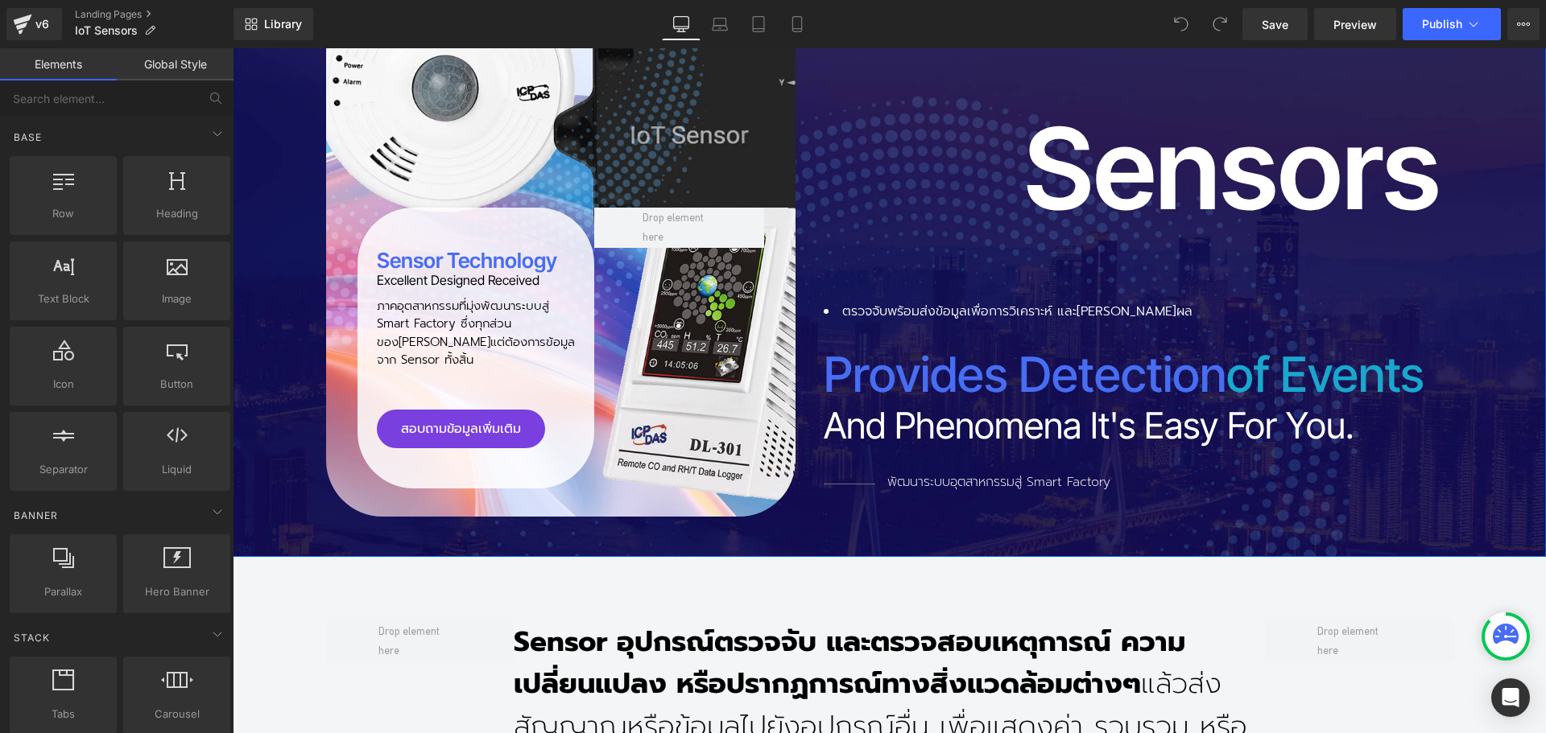
scroll to position [564, 0]
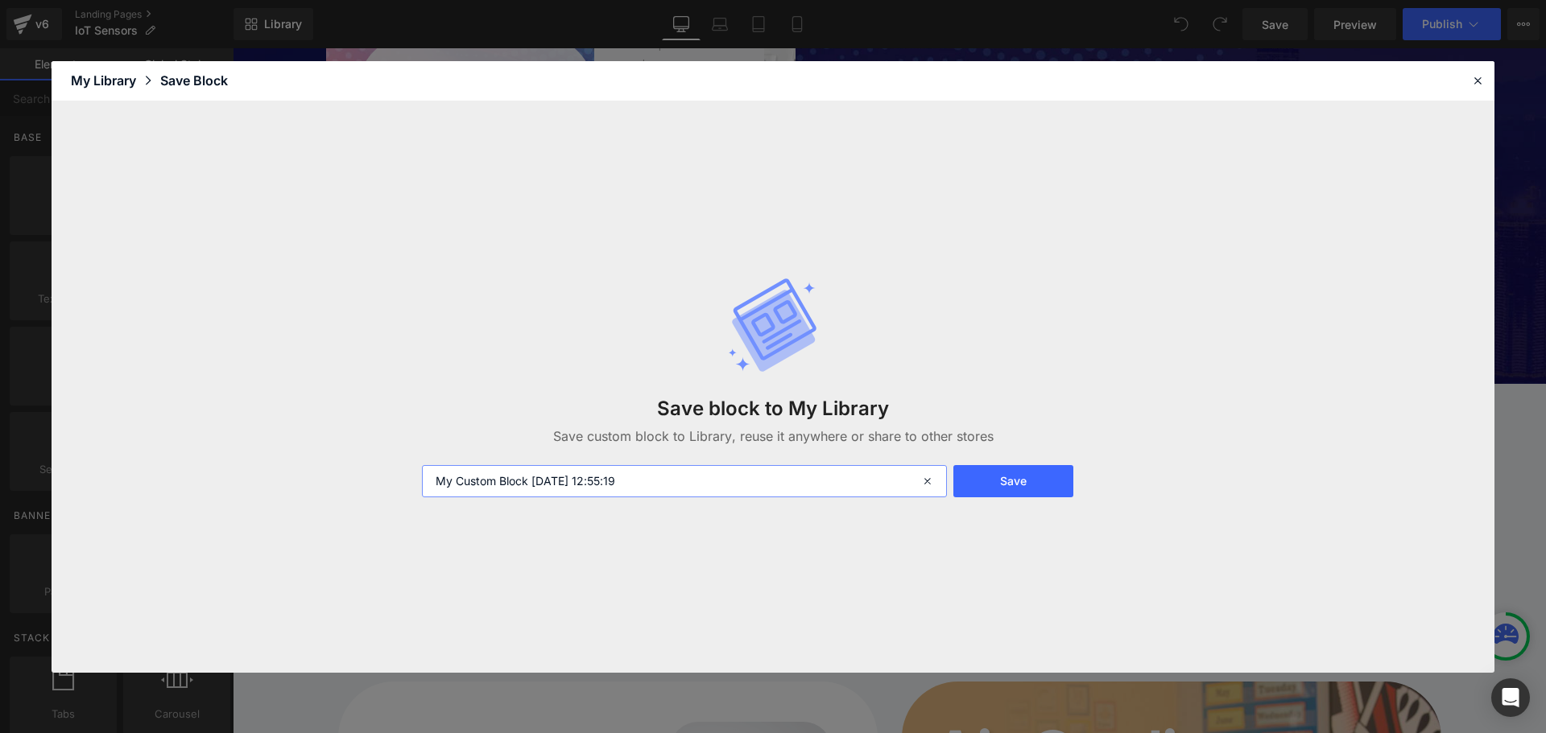
drag, startPoint x: 705, startPoint y: 477, endPoint x: 217, endPoint y: 484, distance: 487.9
click at [217, 484] on div "Save block to My Library Save custom block to Library, reuse it anywhere or sha…" at bounding box center [773, 387] width 1443 height 572
paste input "SS01"
type input "SS02"
click at [1030, 481] on button "Save" at bounding box center [1013, 481] width 120 height 32
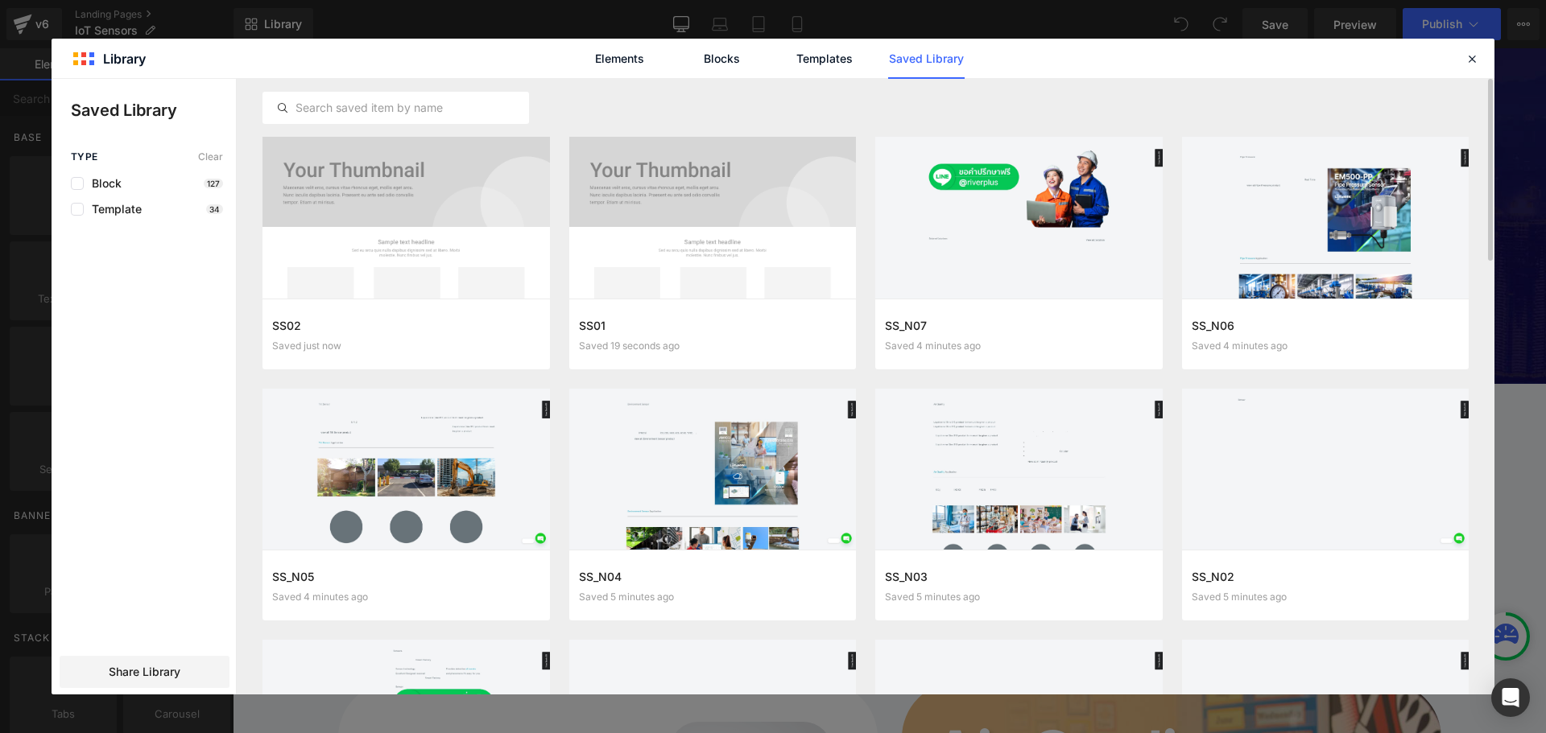
click at [1480, 83] on div "SS02 Saved just now Add to page SS01 Saved 19 seconds ago Add to page SS_N07 Sa…" at bounding box center [865, 387] width 1257 height 616
drag, startPoint x: 1472, startPoint y: 58, endPoint x: 1233, endPoint y: 14, distance: 244.0
click at [1472, 58] on icon at bounding box center [1471, 59] width 14 height 14
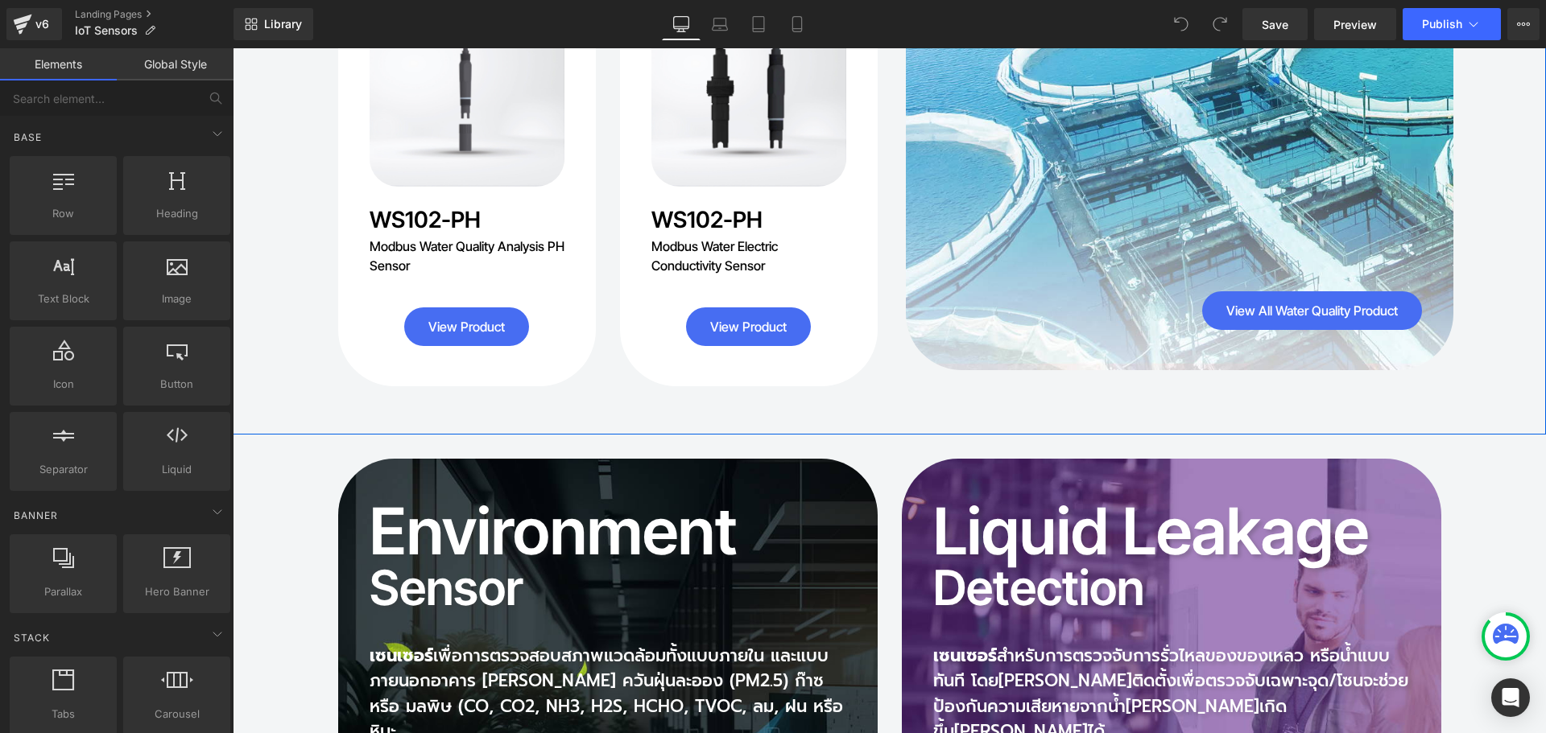
scroll to position [2898, 0]
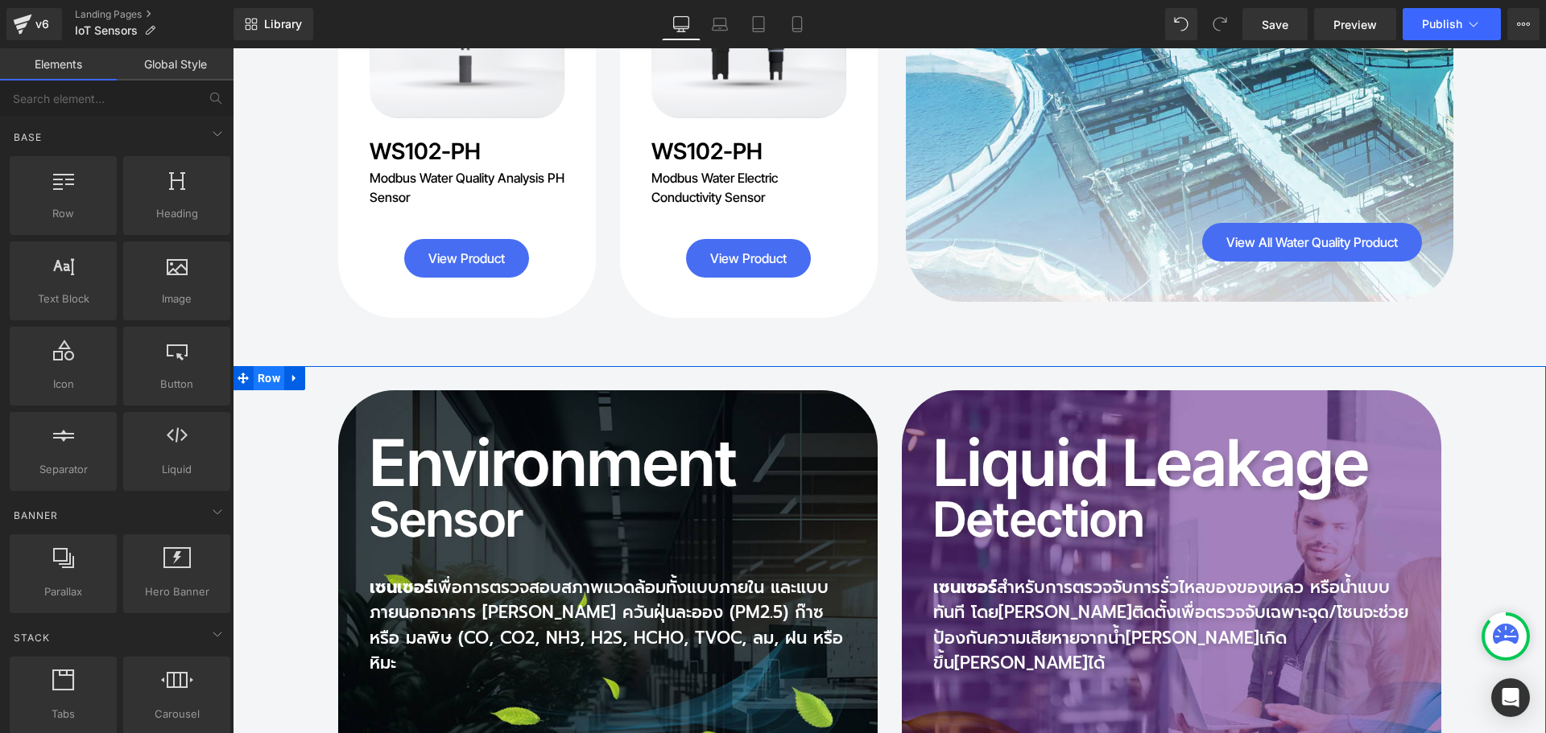
click at [261, 366] on span "Row" at bounding box center [269, 378] width 31 height 24
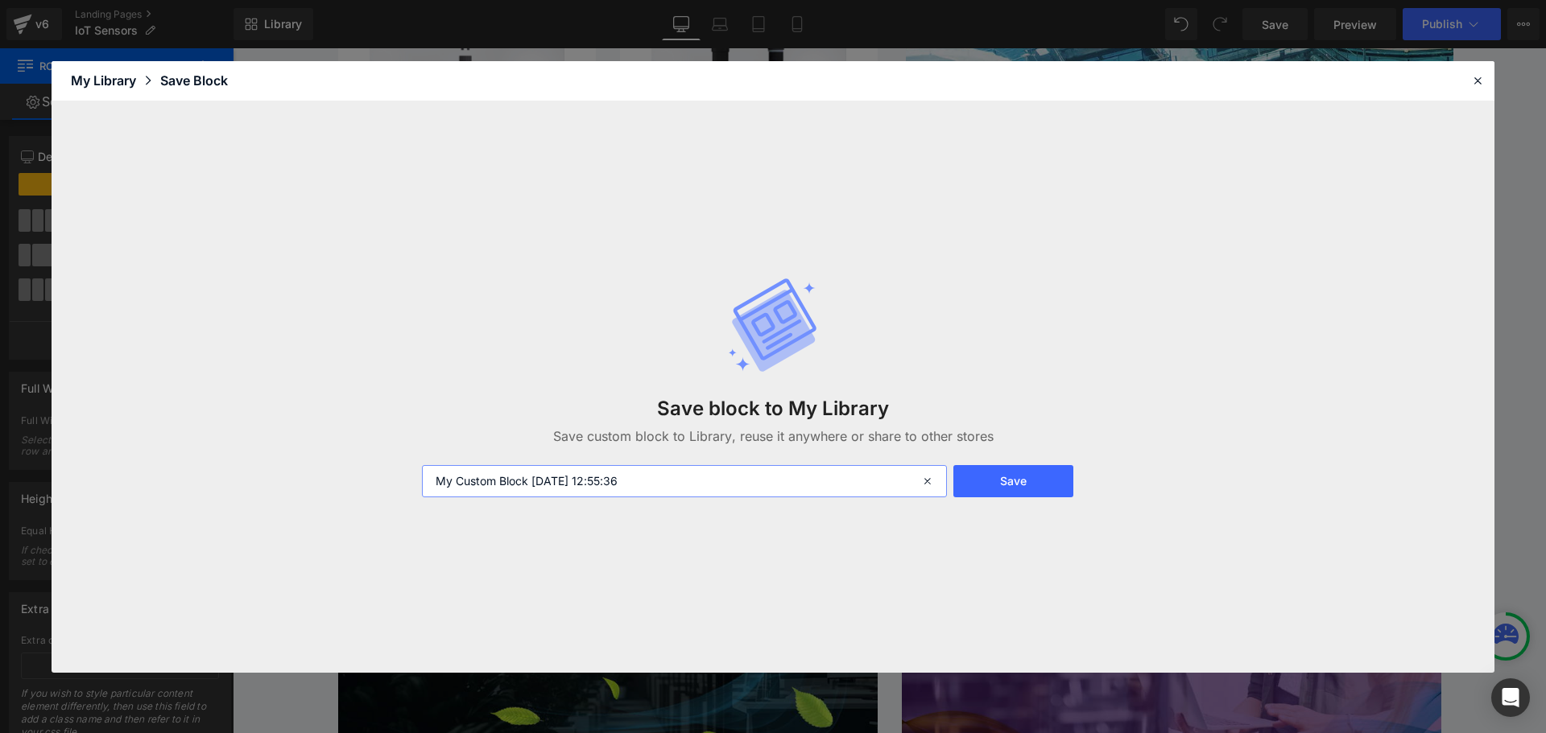
drag, startPoint x: 689, startPoint y: 484, endPoint x: 283, endPoint y: 484, distance: 406.6
click at [283, 484] on div "Save block to My Library Save custom block to Library, reuse it anywhere or sha…" at bounding box center [773, 387] width 1443 height 572
paste input "SS01"
type input "SS03"
click at [1011, 485] on button "Save" at bounding box center [1013, 481] width 120 height 32
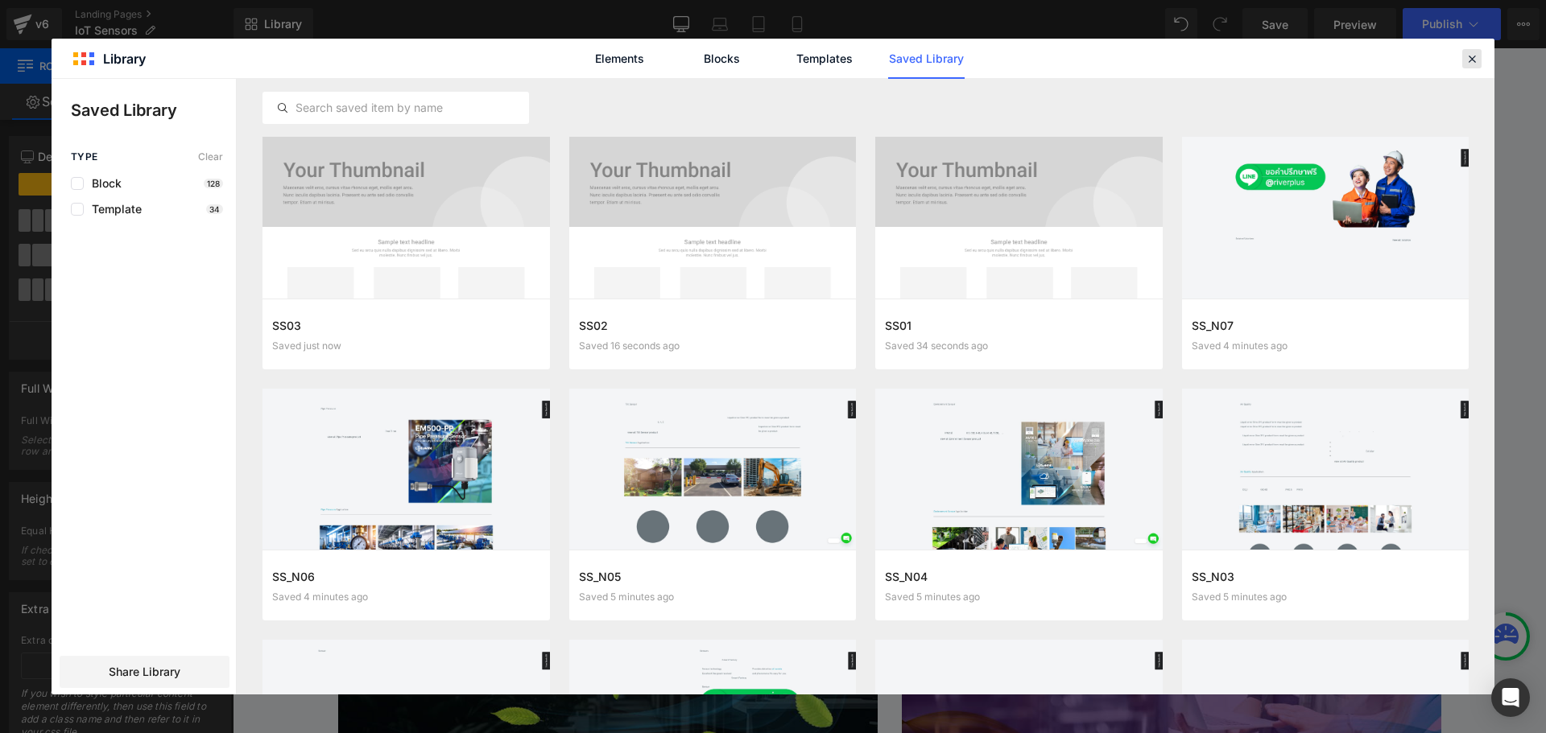
click at [1475, 56] on icon at bounding box center [1471, 59] width 14 height 14
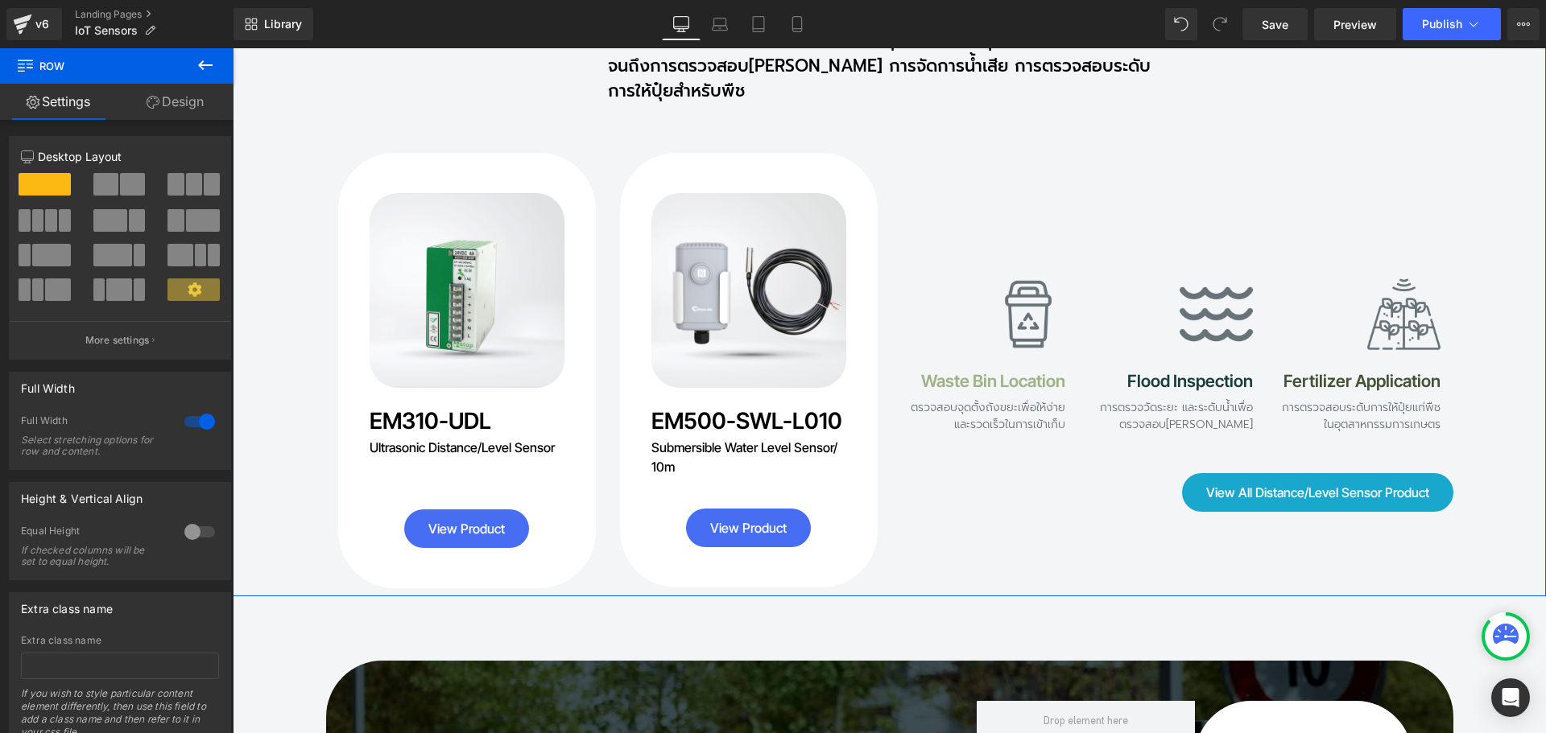
scroll to position [4106, 0]
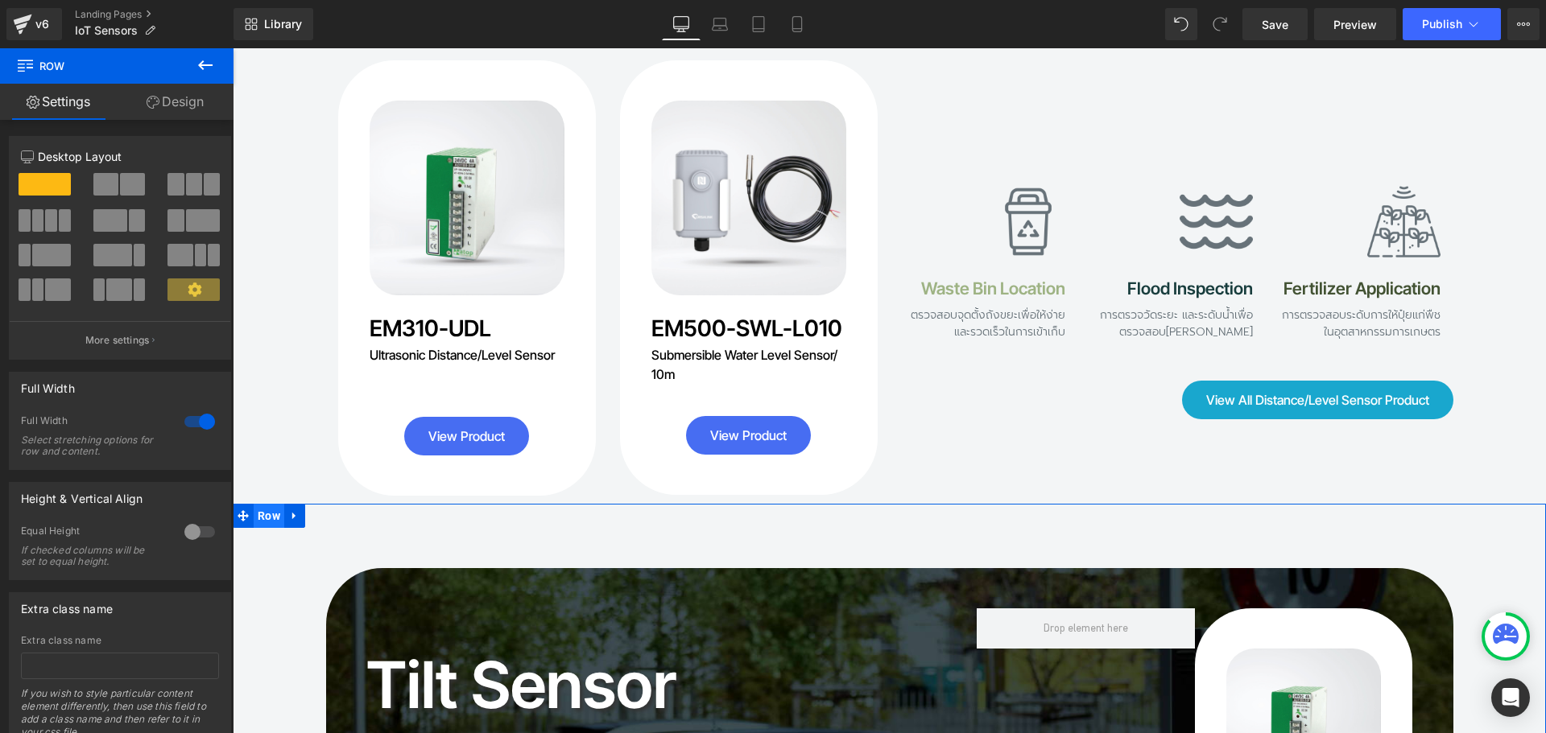
click at [262, 504] on span "Row" at bounding box center [269, 516] width 31 height 24
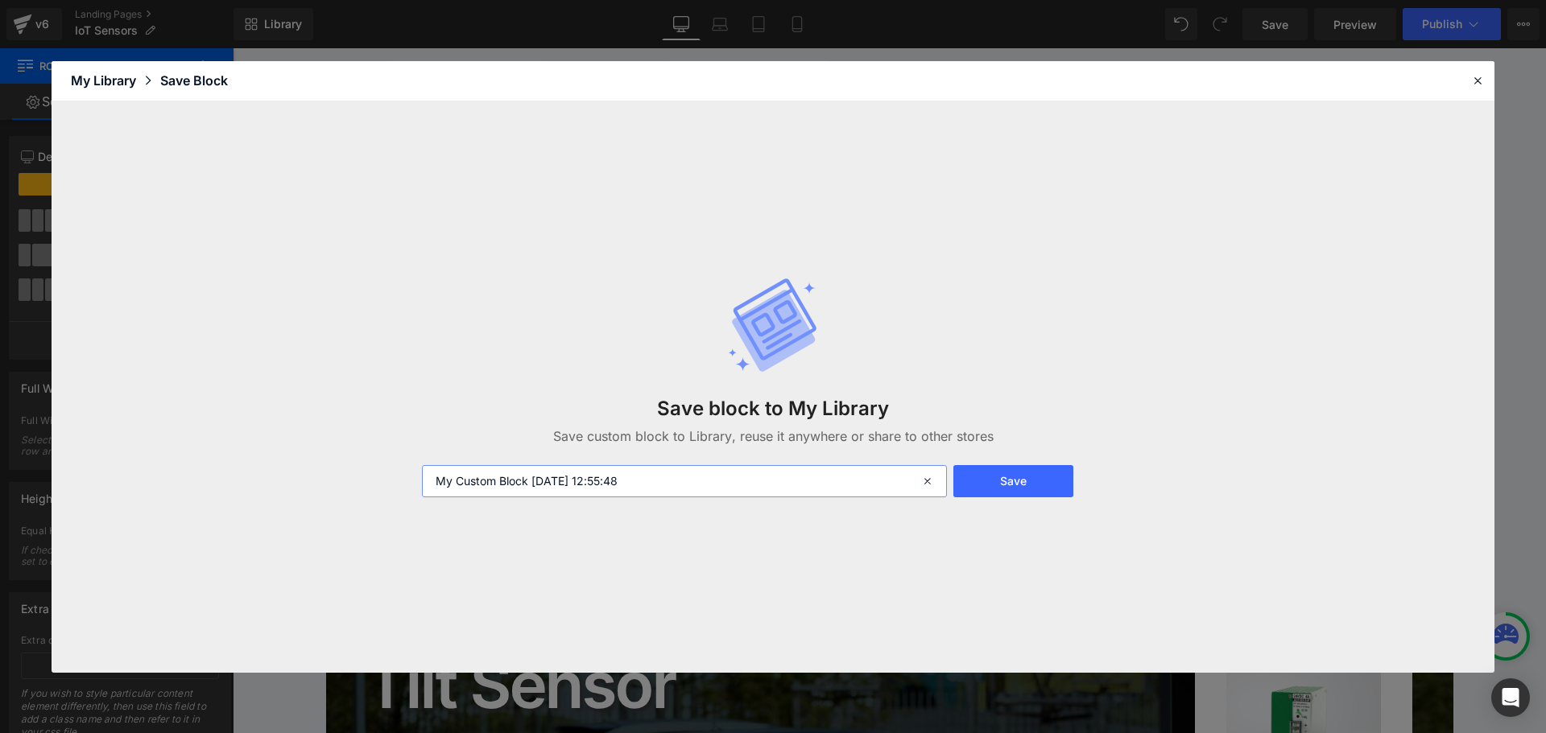
drag, startPoint x: 743, startPoint y: 489, endPoint x: 379, endPoint y: 492, distance: 363.9
click at [379, 492] on div "Save block to My Library Save custom block to Library, reuse it anywhere or sha…" at bounding box center [773, 387] width 1443 height 572
paste input "SS01"
type input "SS04"
click at [1027, 485] on button "Save" at bounding box center [1013, 481] width 120 height 32
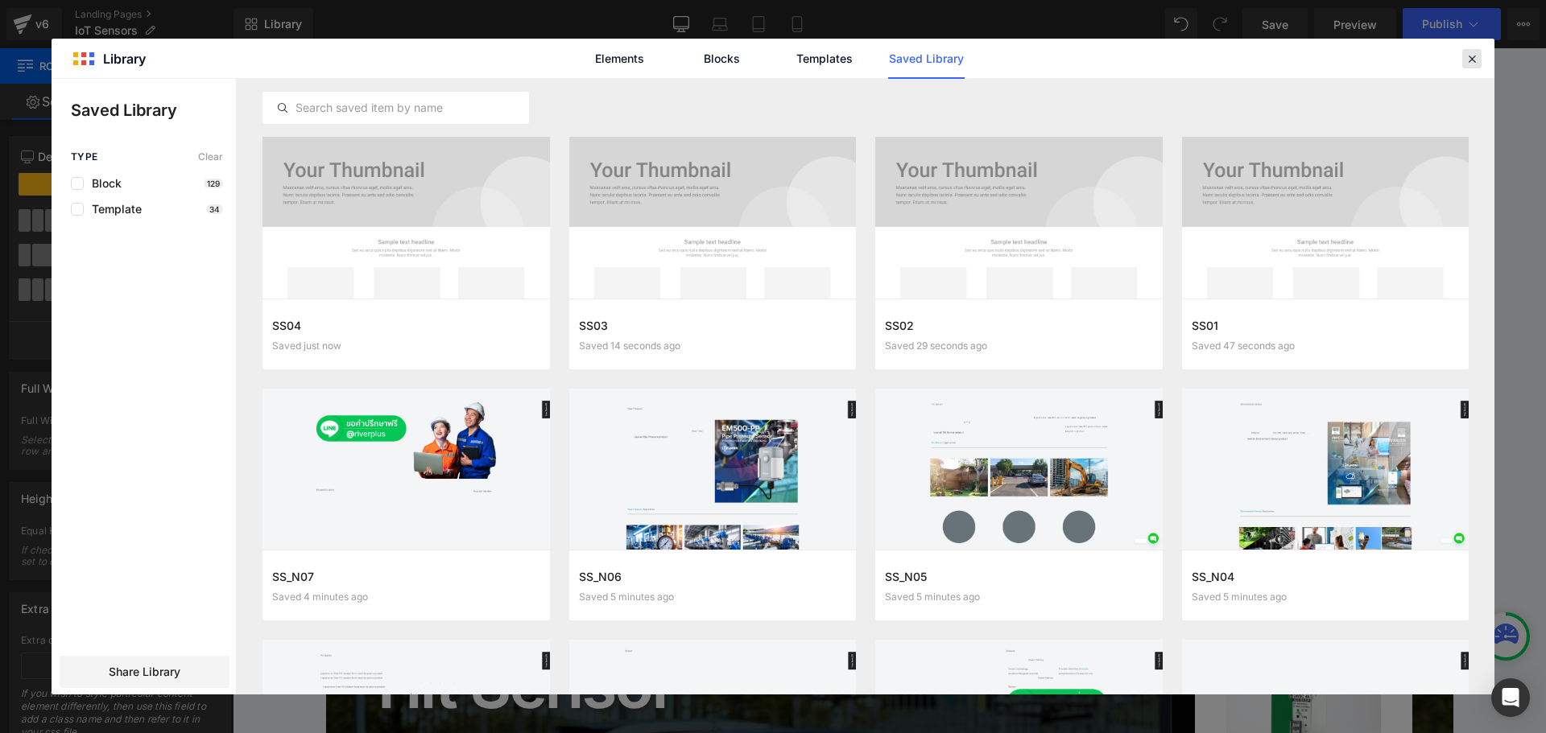
click at [1473, 56] on icon at bounding box center [1471, 59] width 14 height 14
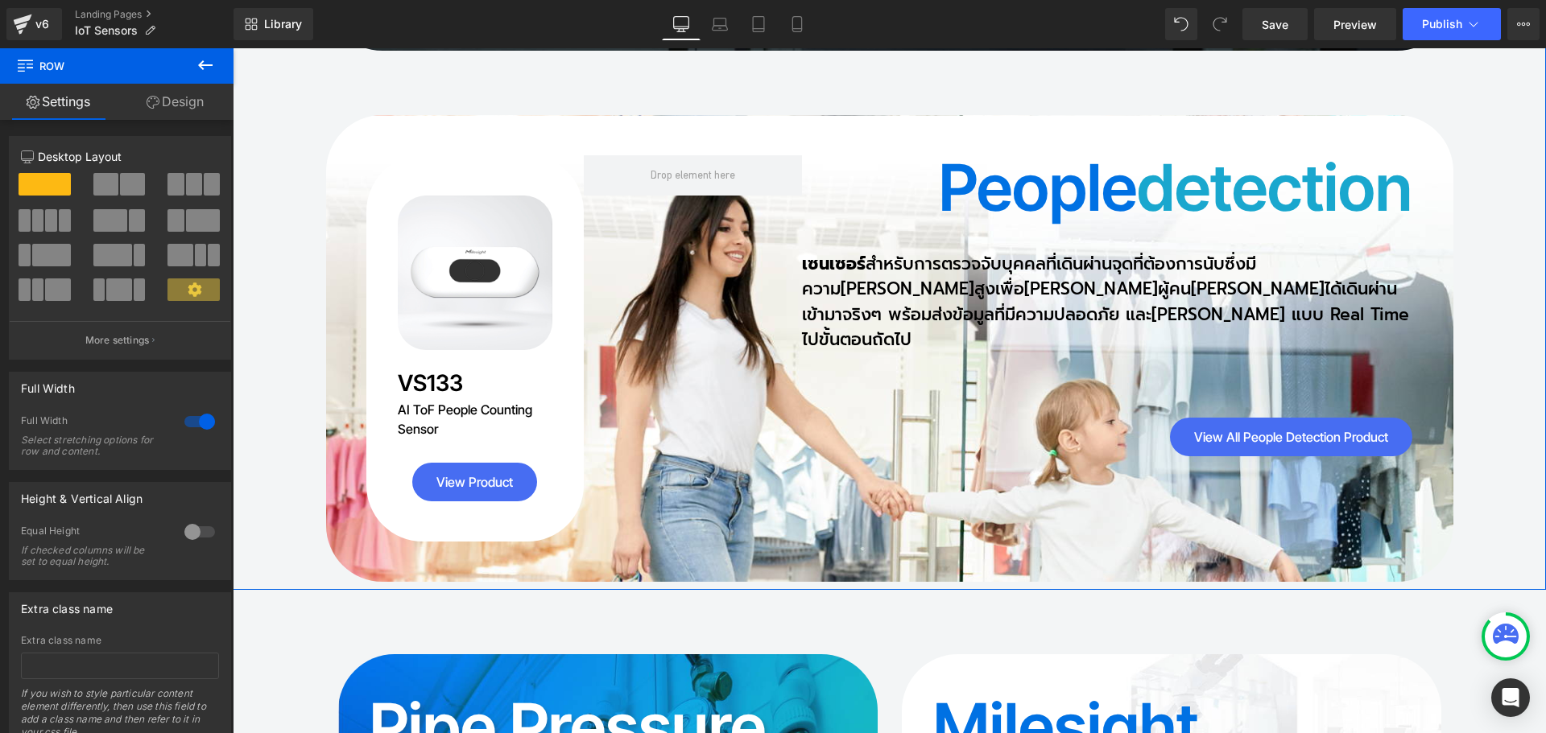
scroll to position [5313, 0]
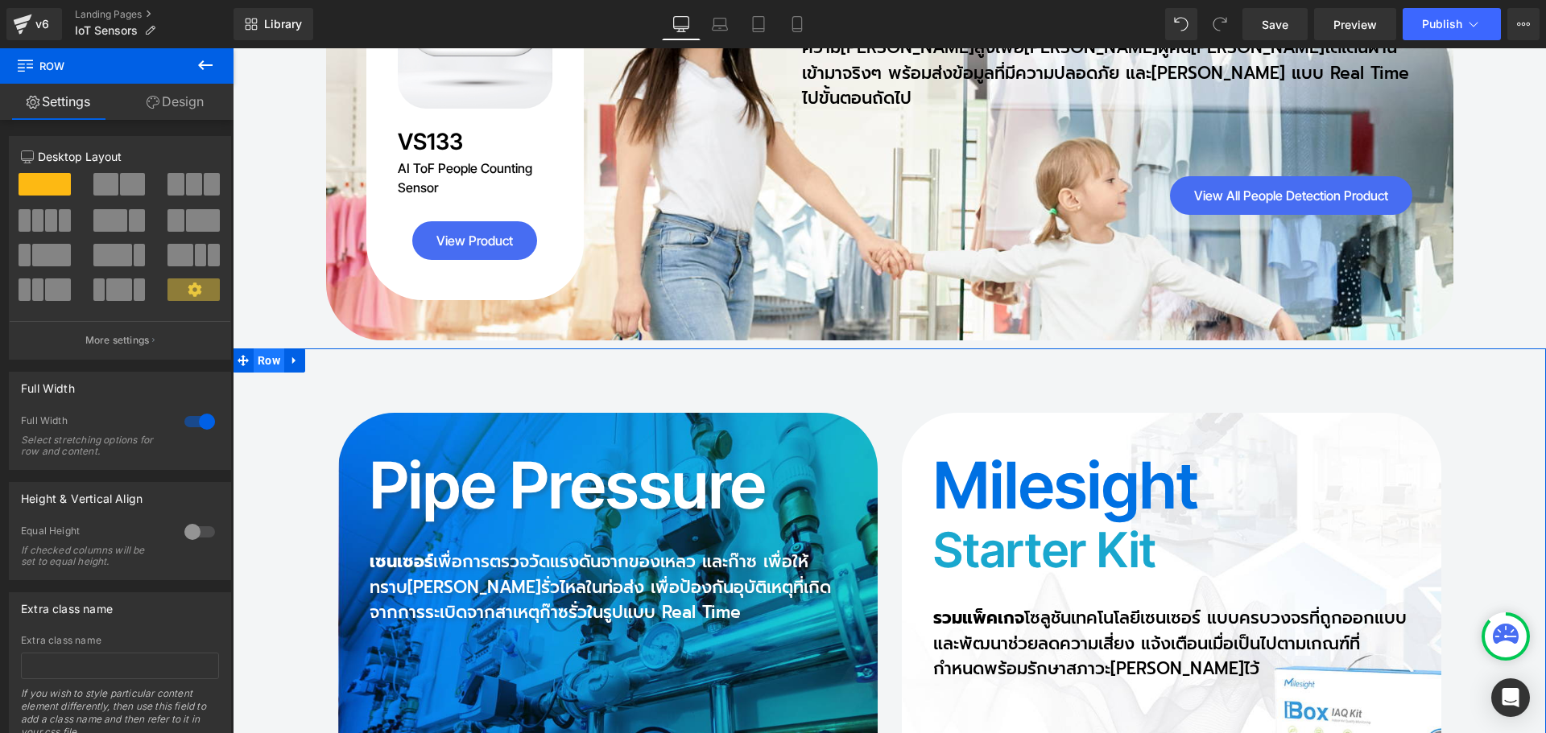
click at [263, 349] on span "Row" at bounding box center [269, 361] width 31 height 24
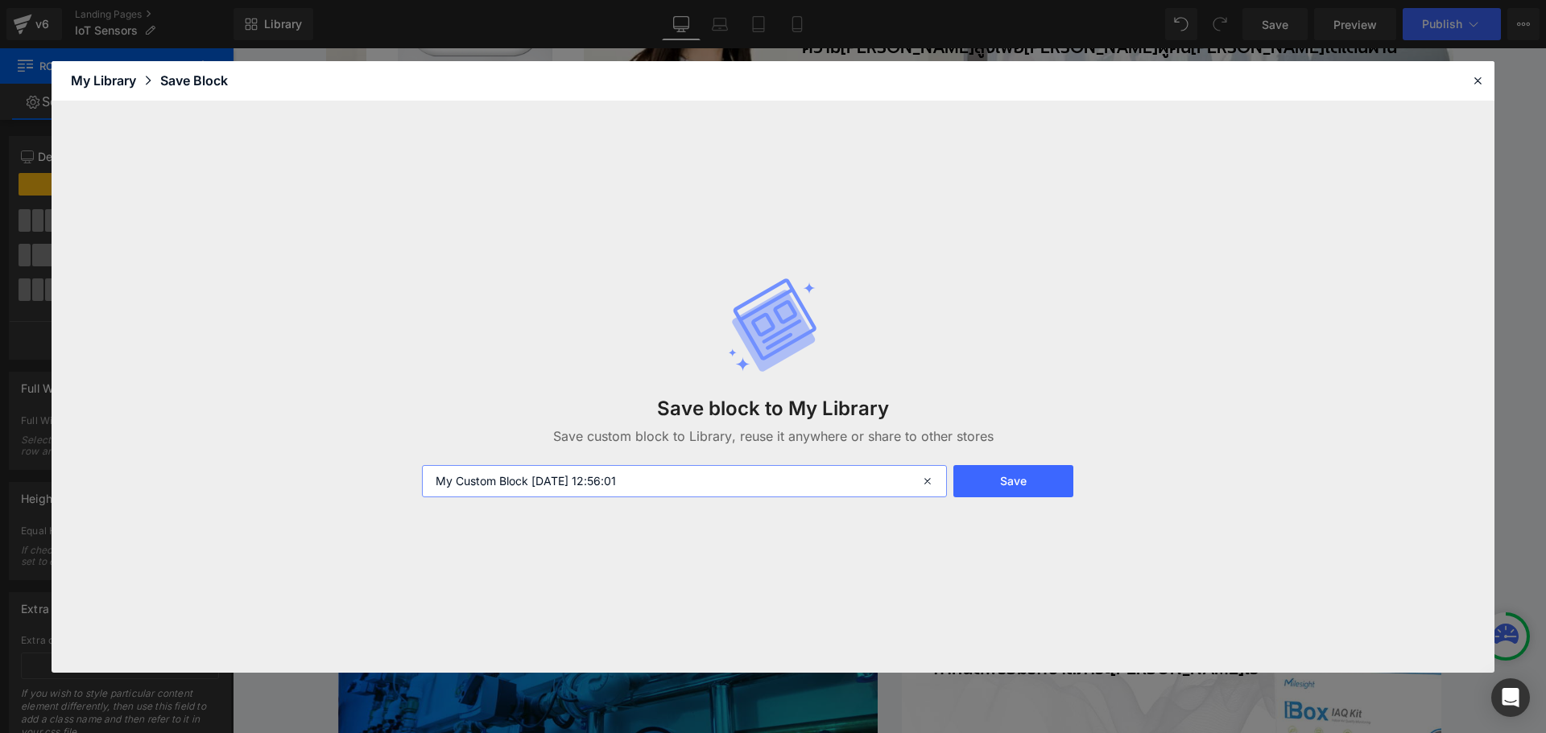
drag, startPoint x: 686, startPoint y: 481, endPoint x: 353, endPoint y: 481, distance: 332.5
click at [353, 481] on div "Save block to My Library Save custom block to Library, reuse it anywhere or sha…" at bounding box center [773, 387] width 1443 height 572
paste input "SS"
type input "SS05"
click at [998, 475] on button "Save" at bounding box center [1013, 481] width 120 height 32
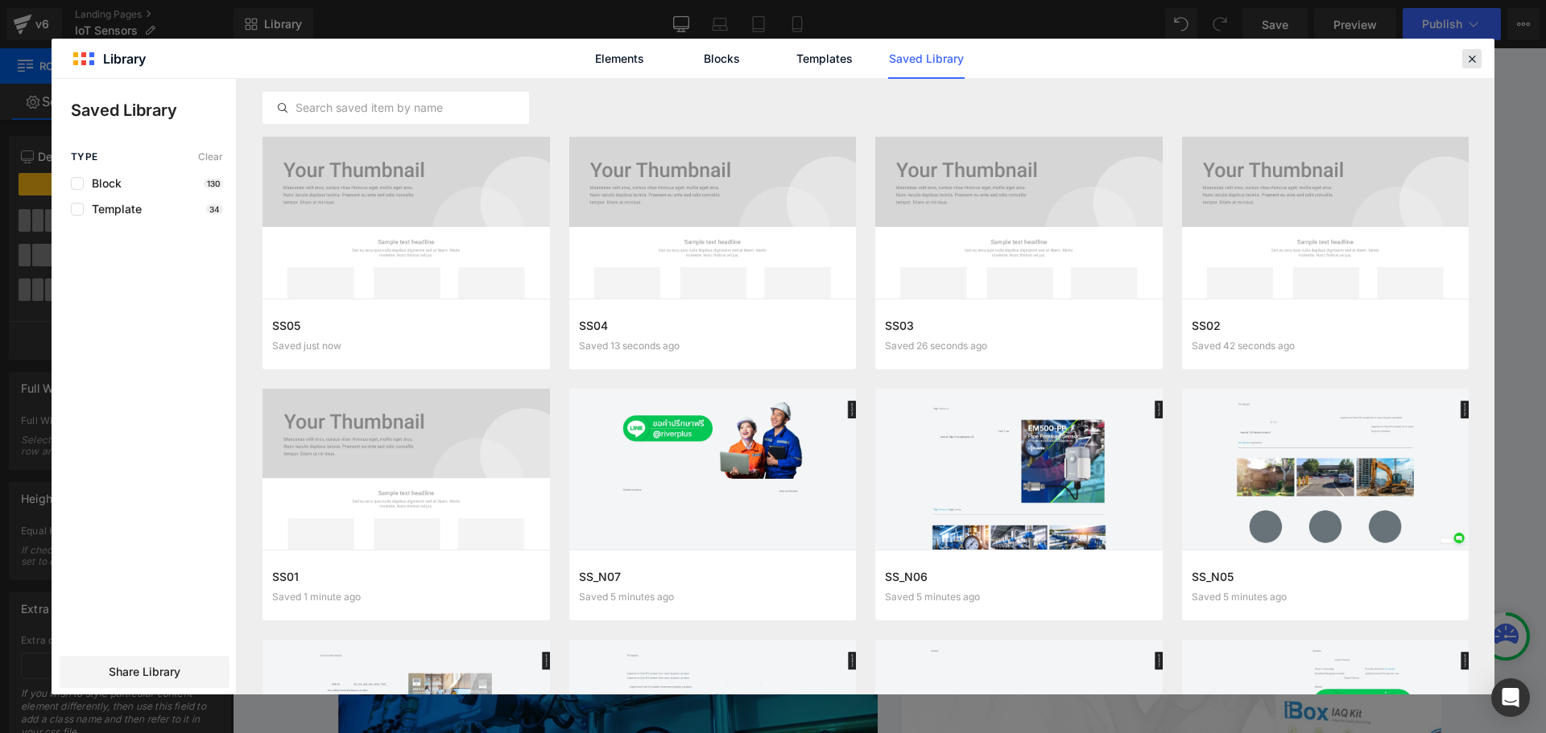
click at [1476, 61] on icon at bounding box center [1471, 59] width 14 height 14
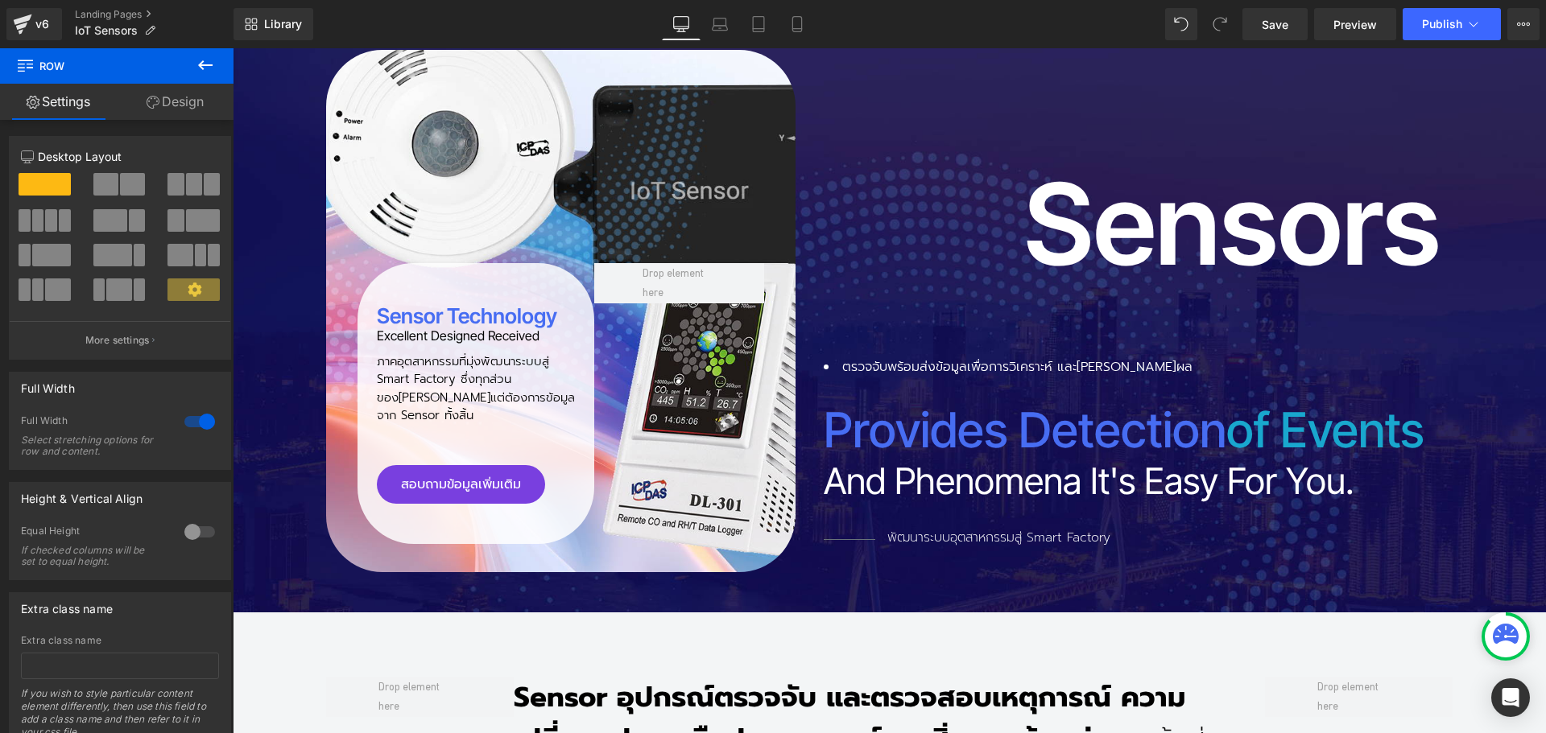
scroll to position [99, 0]
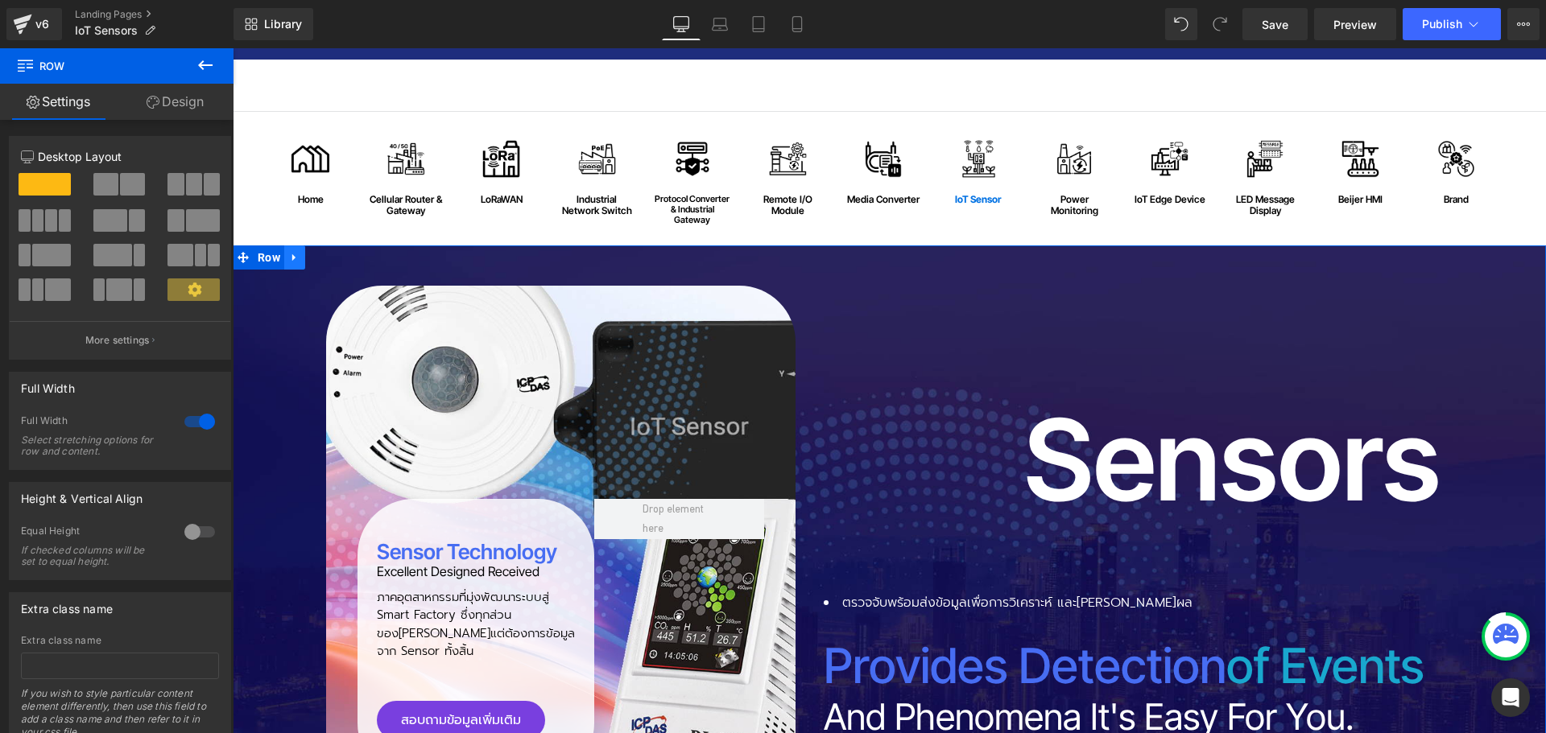
click at [292, 261] on icon at bounding box center [294, 258] width 11 height 12
click at [331, 255] on icon at bounding box center [336, 257] width 11 height 11
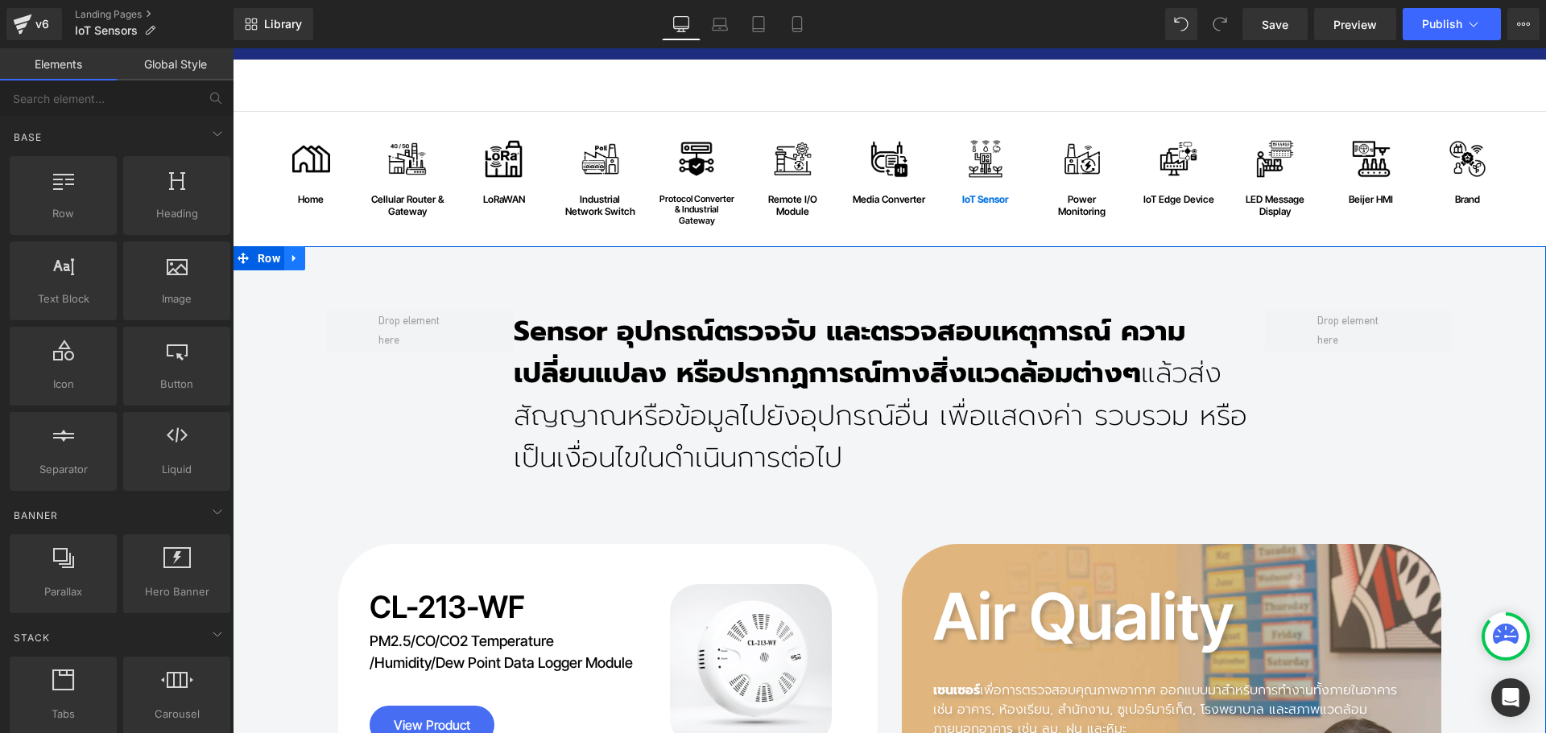
click at [291, 258] on icon at bounding box center [294, 258] width 11 height 12
click at [338, 262] on link at bounding box center [336, 258] width 21 height 24
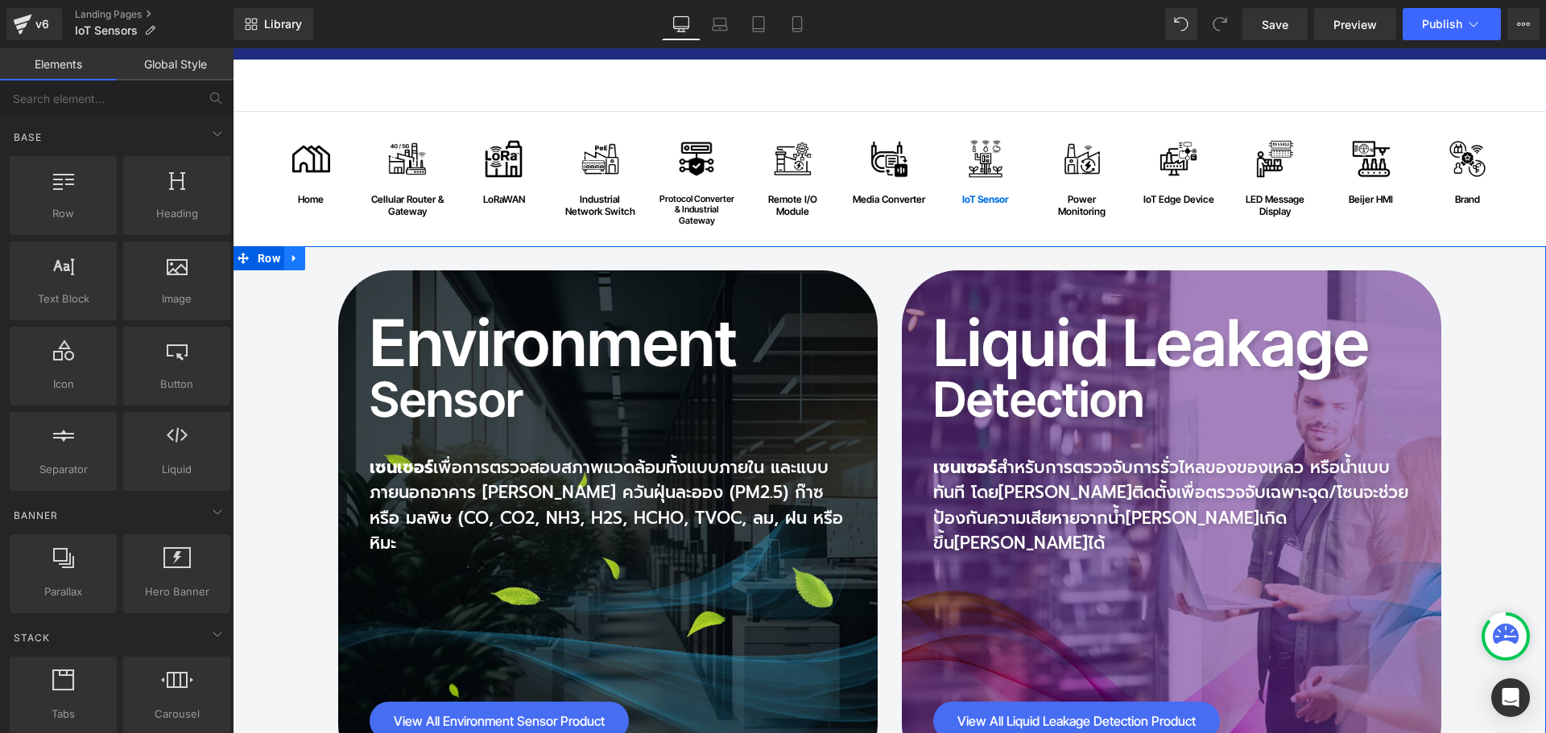
click at [289, 264] on icon at bounding box center [294, 258] width 11 height 12
click at [331, 260] on icon at bounding box center [336, 258] width 11 height 11
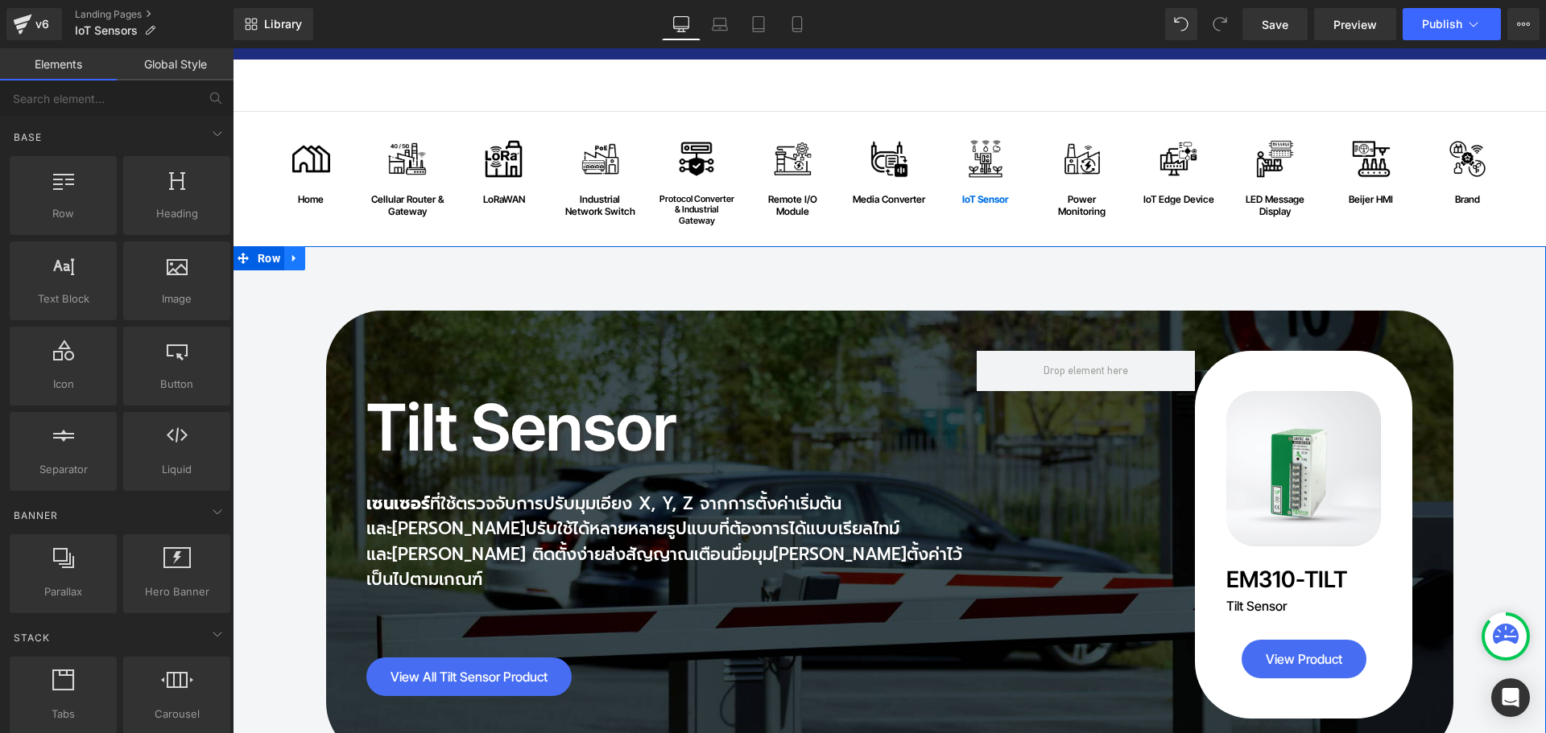
click at [292, 256] on icon at bounding box center [293, 257] width 3 height 7
click at [331, 256] on icon at bounding box center [336, 258] width 11 height 11
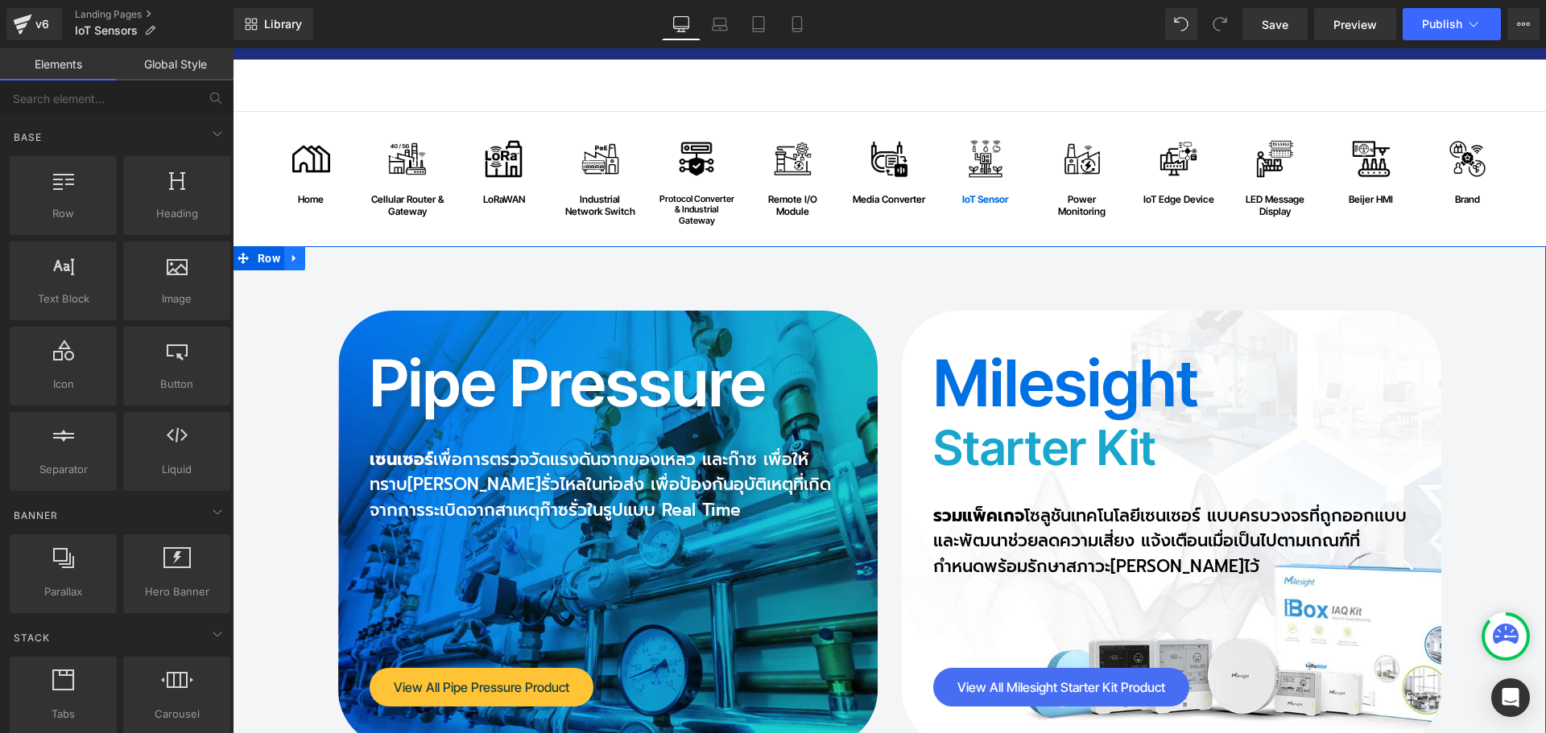
click at [294, 259] on icon at bounding box center [294, 258] width 11 height 12
click at [334, 261] on icon at bounding box center [336, 258] width 11 height 11
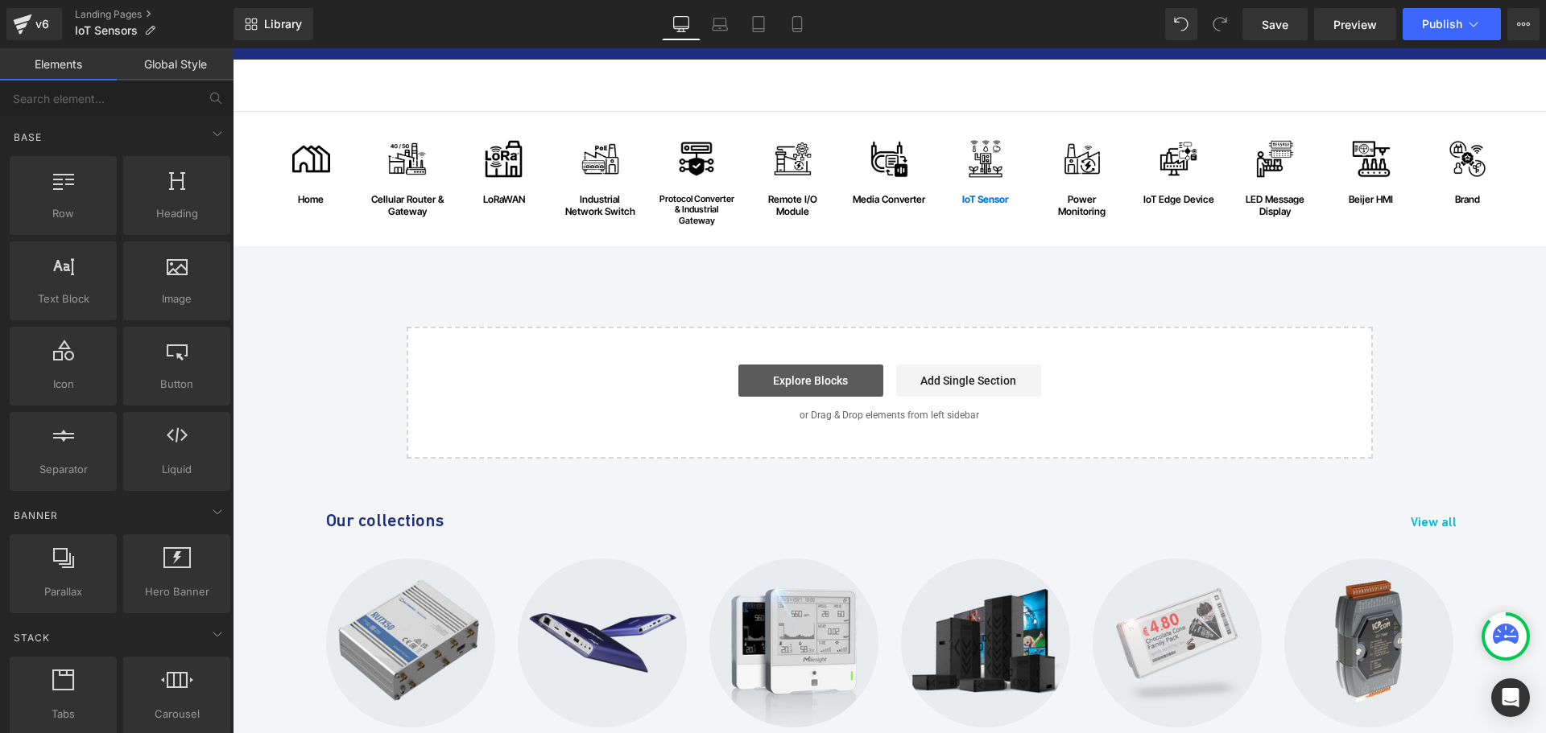
click at [819, 391] on link "Explore Blocks" at bounding box center [810, 381] width 145 height 32
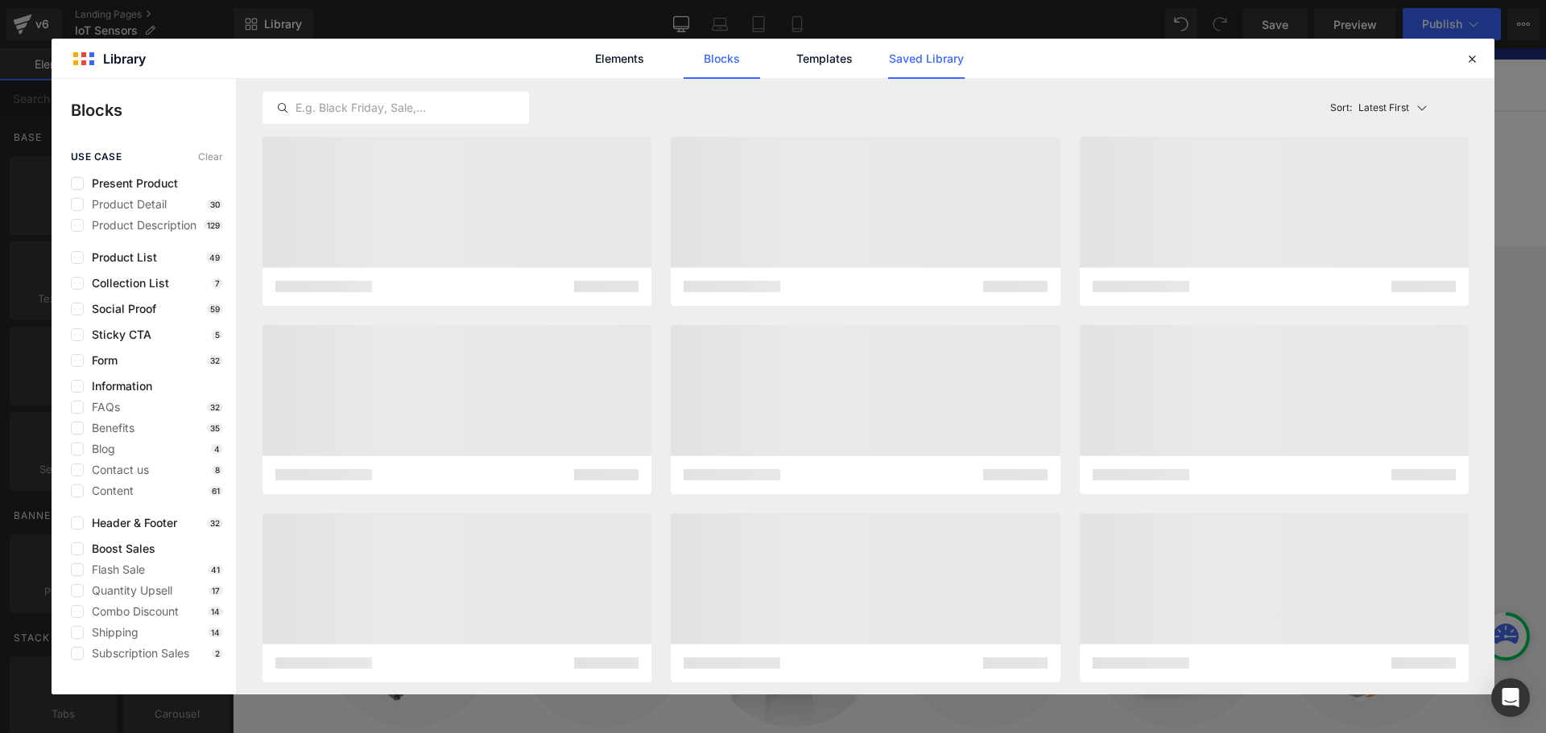
click at [924, 62] on link "Saved Library" at bounding box center [926, 59] width 76 height 40
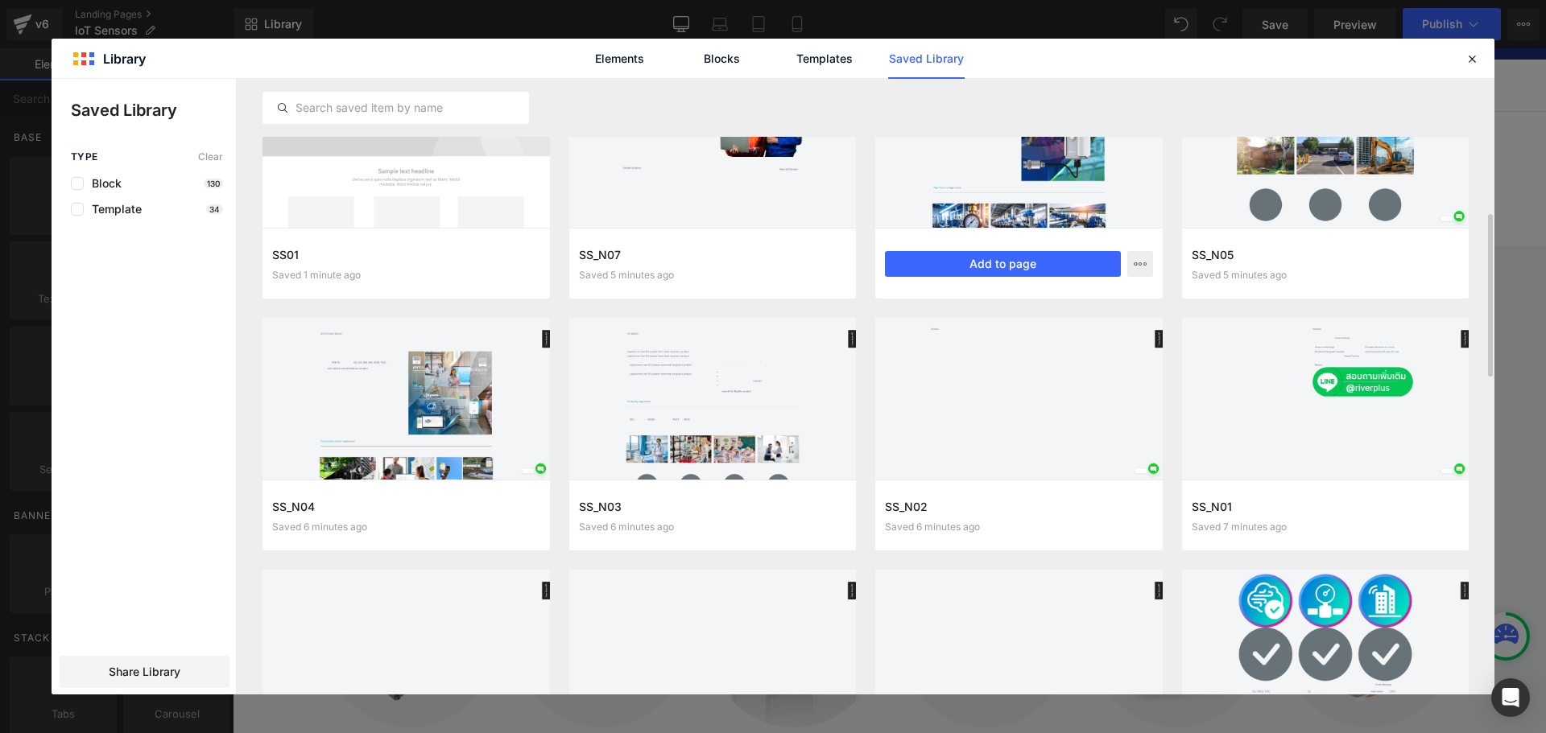
scroll to position [403, 0]
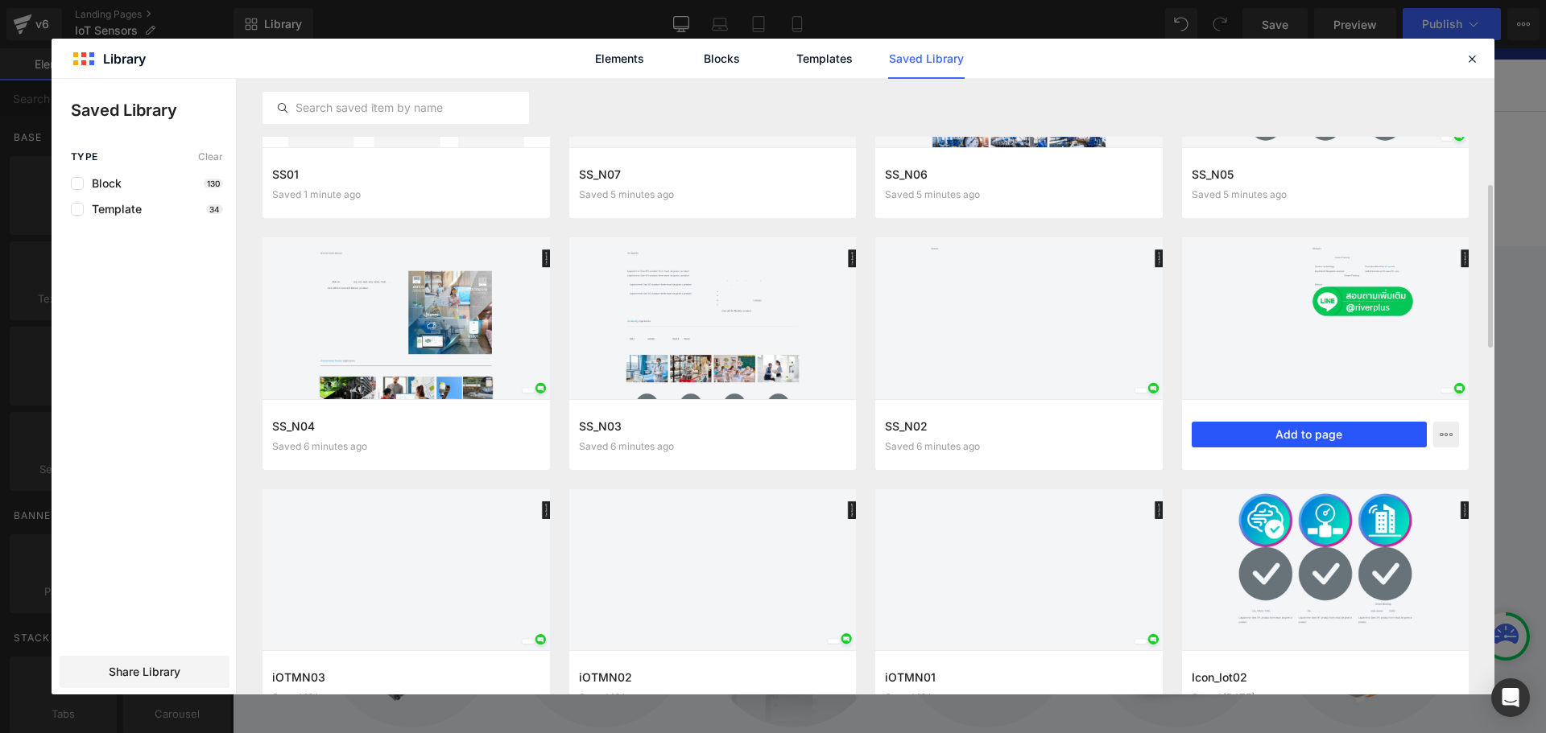
click at [1229, 435] on button "Add to page" at bounding box center [1309, 435] width 236 height 26
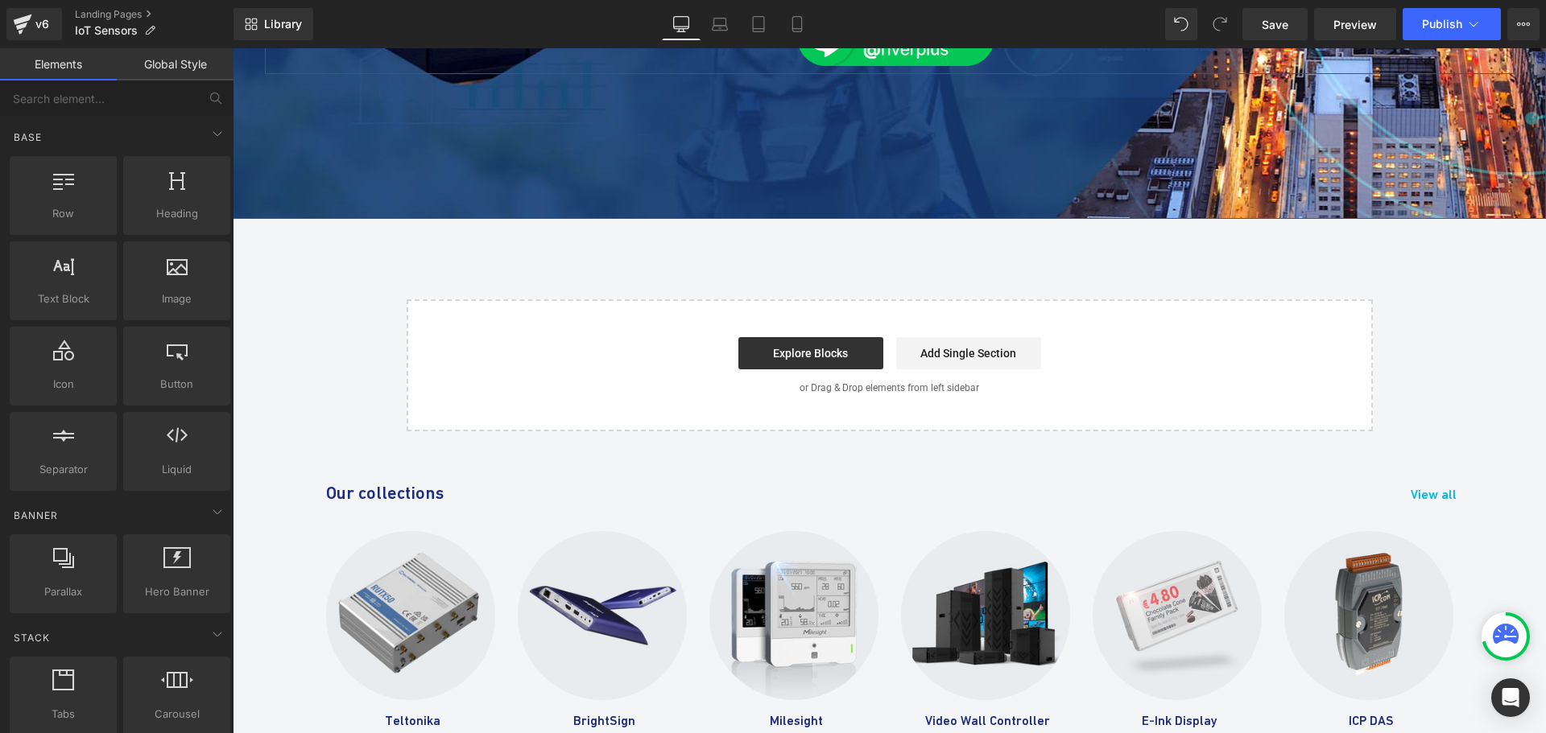
scroll to position [1102, 0]
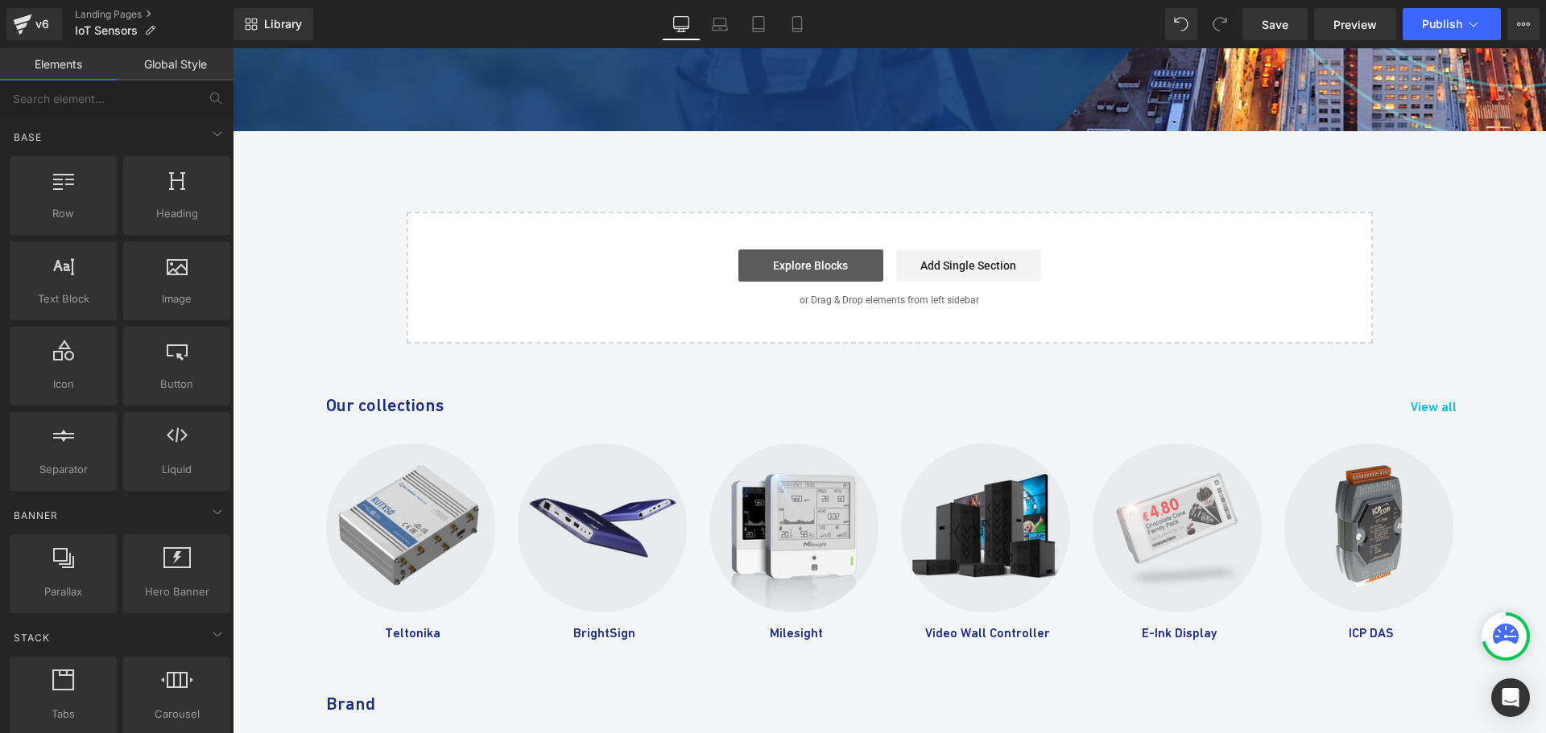
click at [810, 250] on link "Explore Blocks" at bounding box center [810, 266] width 145 height 32
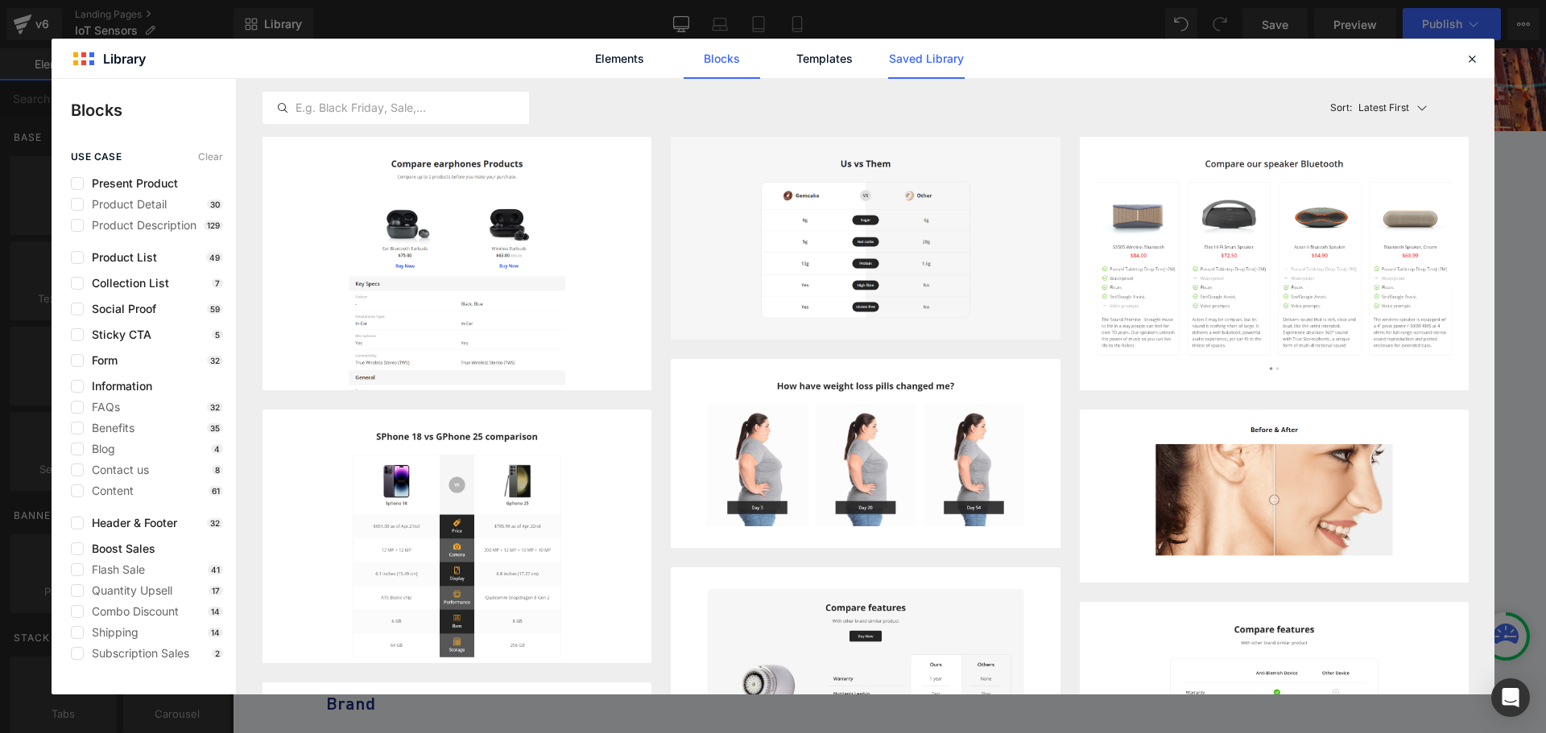
click at [935, 64] on link "Saved Library" at bounding box center [926, 59] width 76 height 40
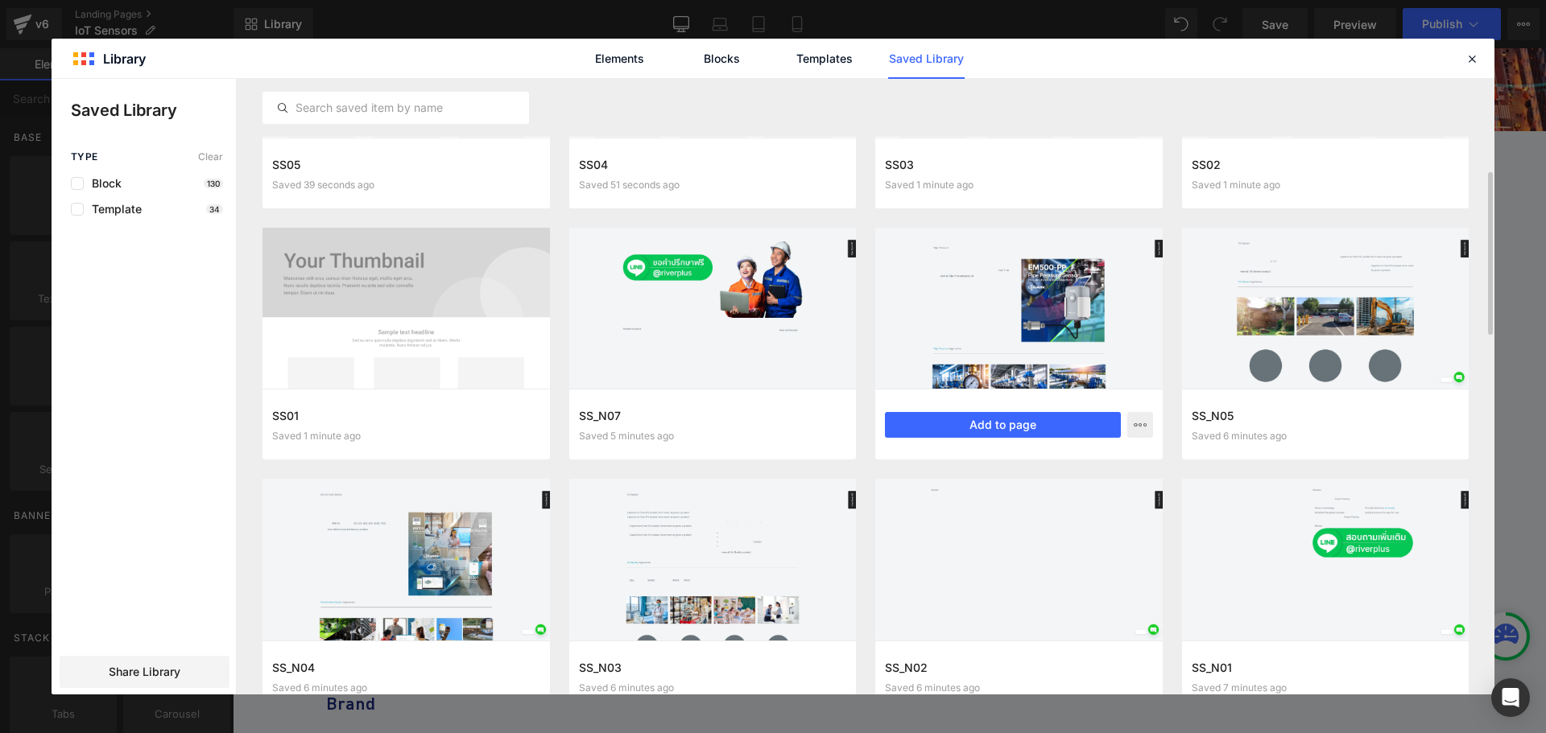
scroll to position [282, 0]
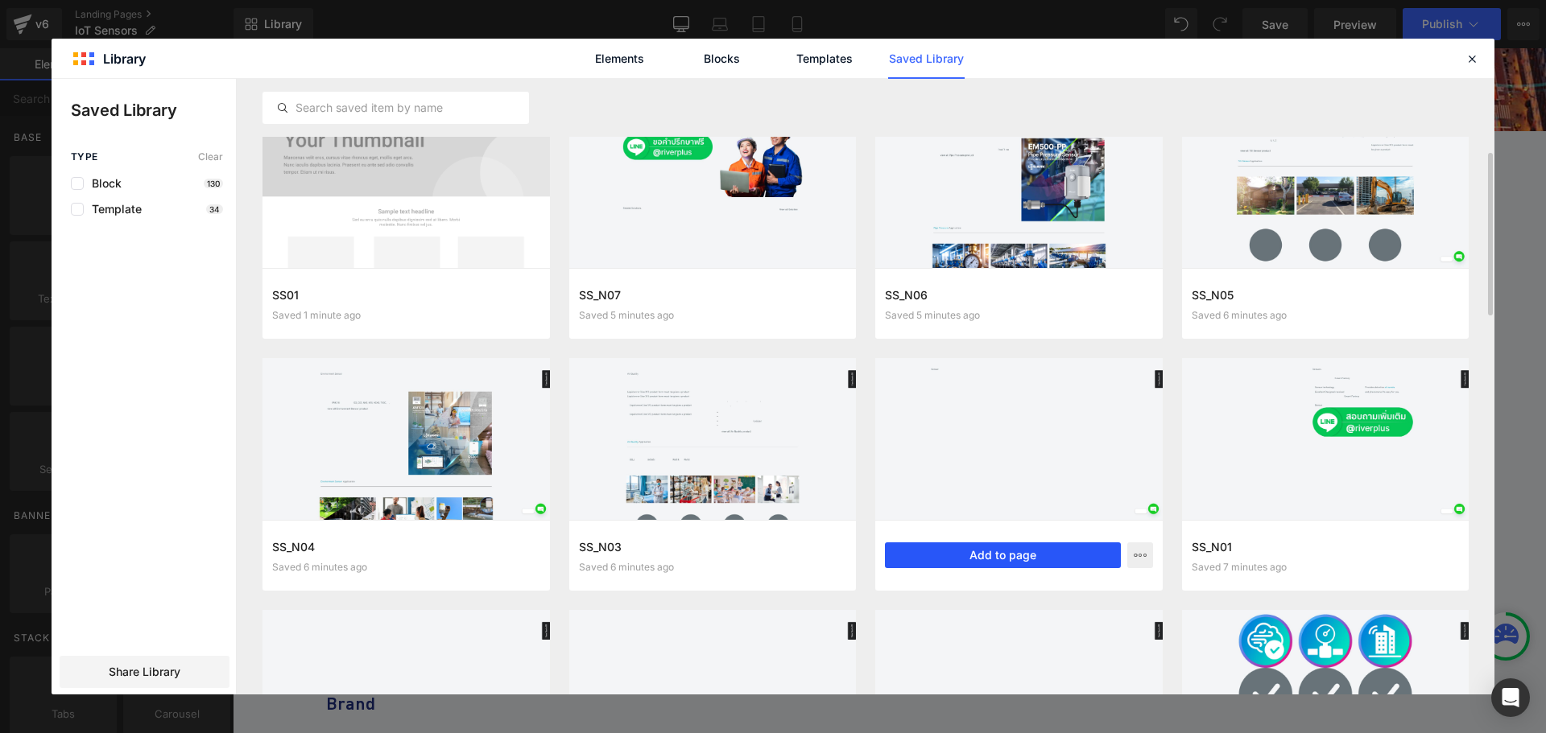
click at [970, 555] on button "Add to page" at bounding box center [1003, 556] width 236 height 26
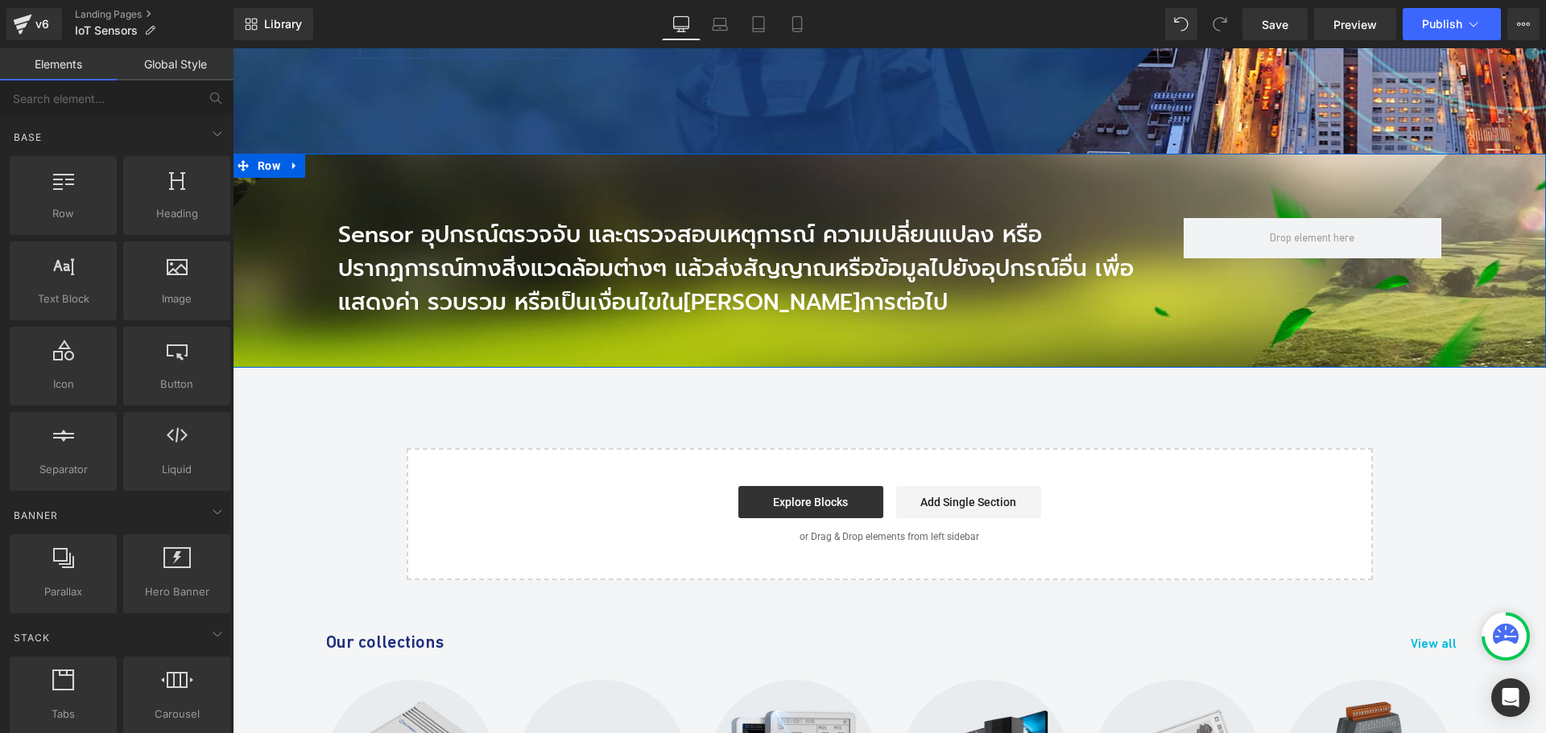
scroll to position [1321, 0]
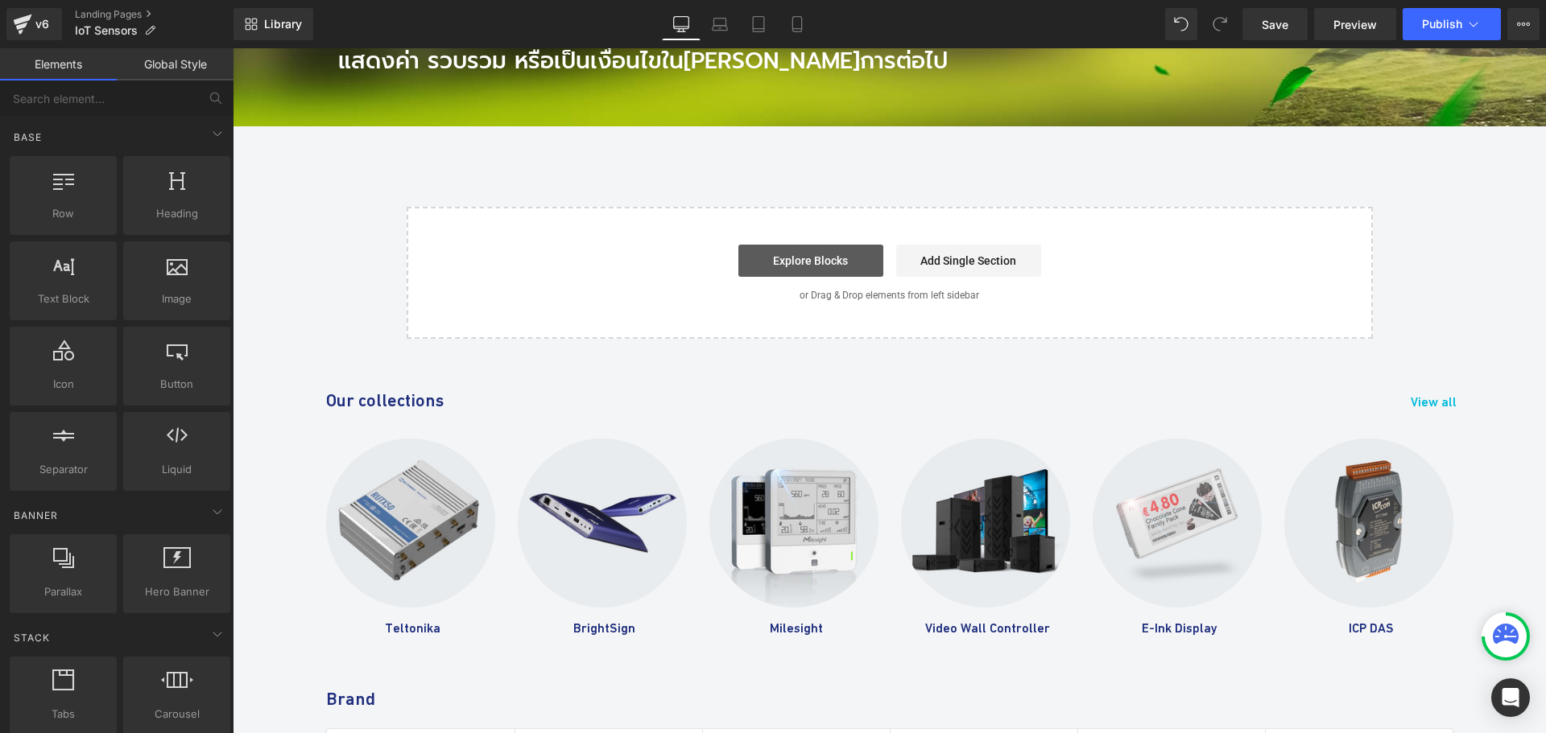
click at [795, 245] on link "Explore Blocks" at bounding box center [810, 261] width 145 height 32
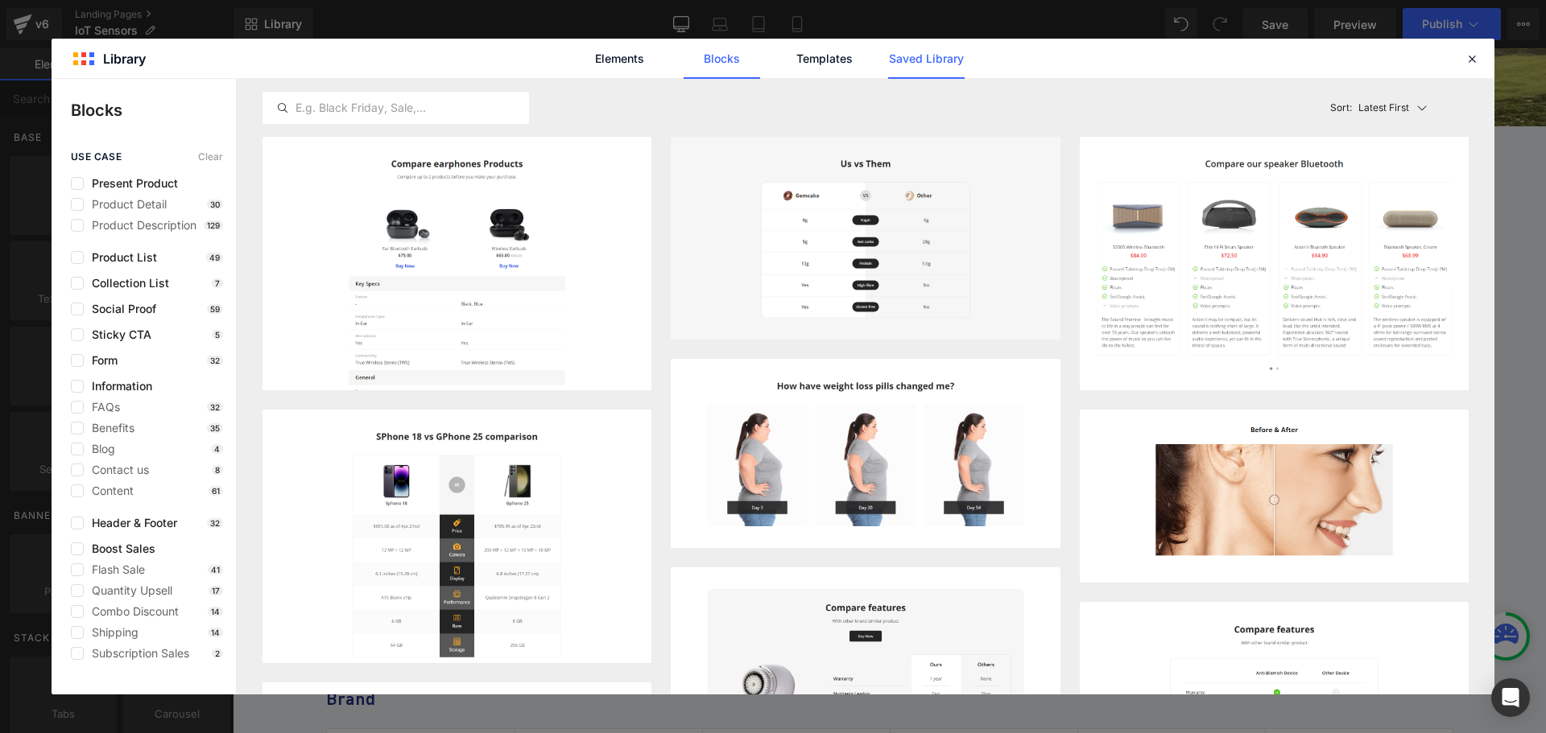
click at [923, 58] on link "Saved Library" at bounding box center [926, 59] width 76 height 40
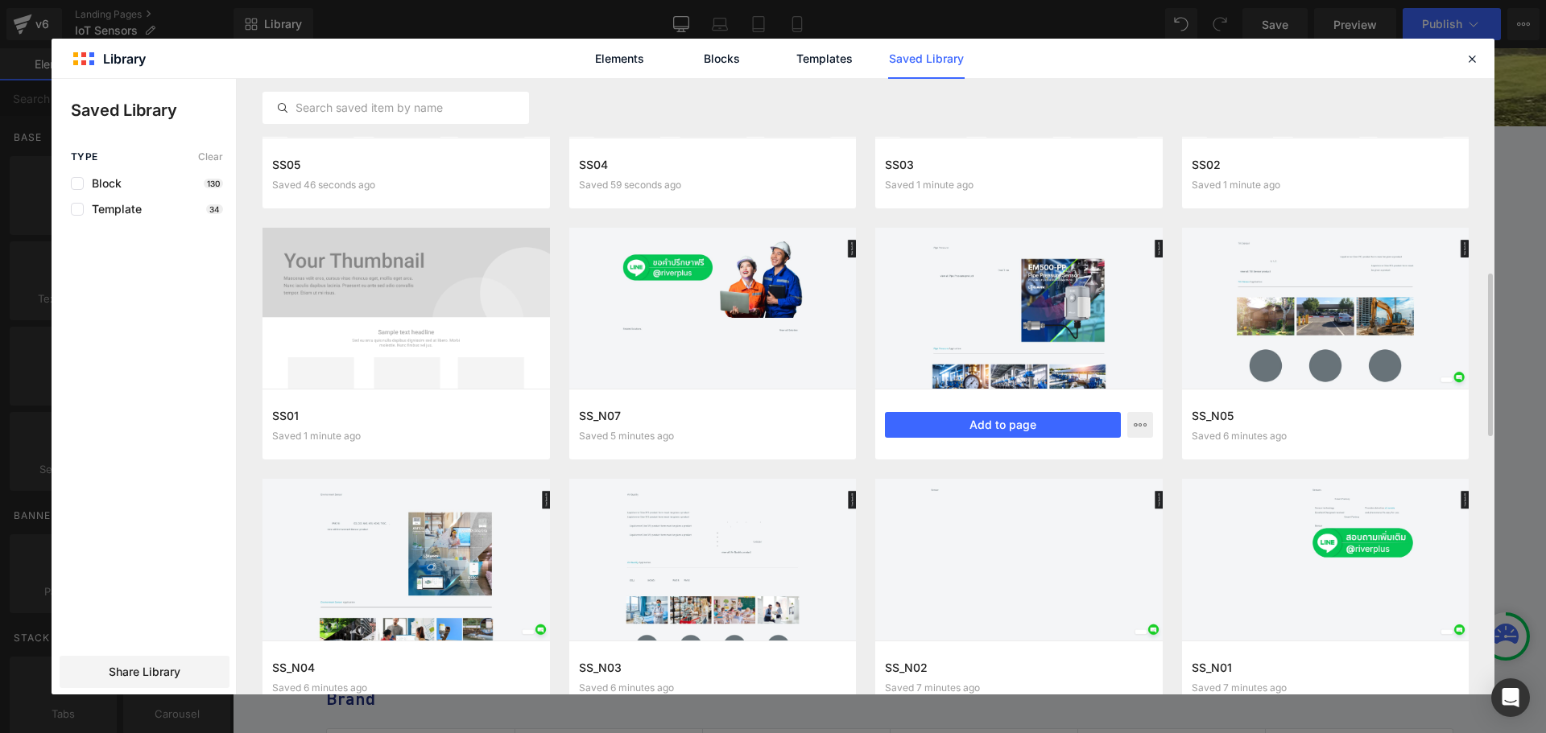
scroll to position [322, 0]
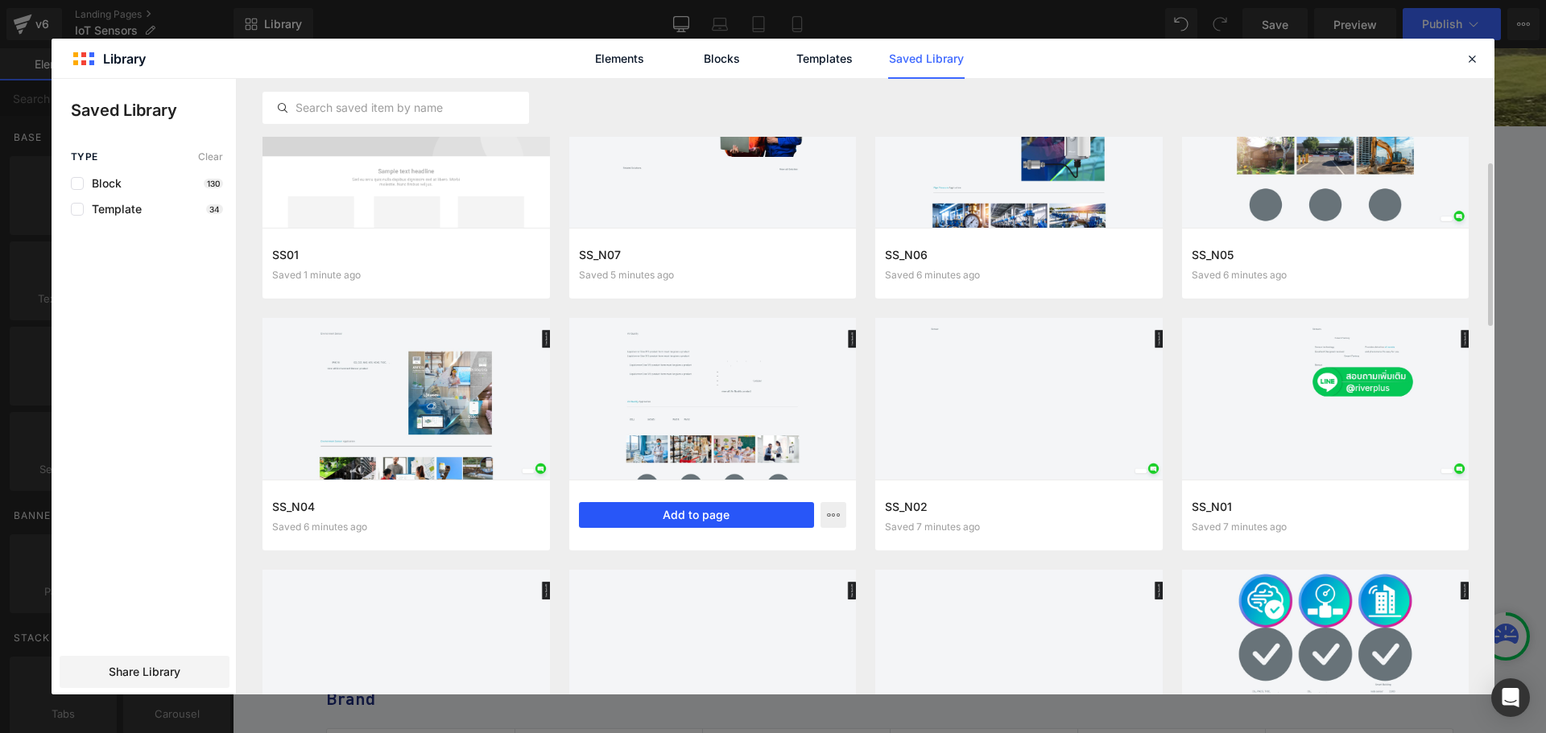
click at [667, 506] on button "Add to page" at bounding box center [697, 515] width 236 height 26
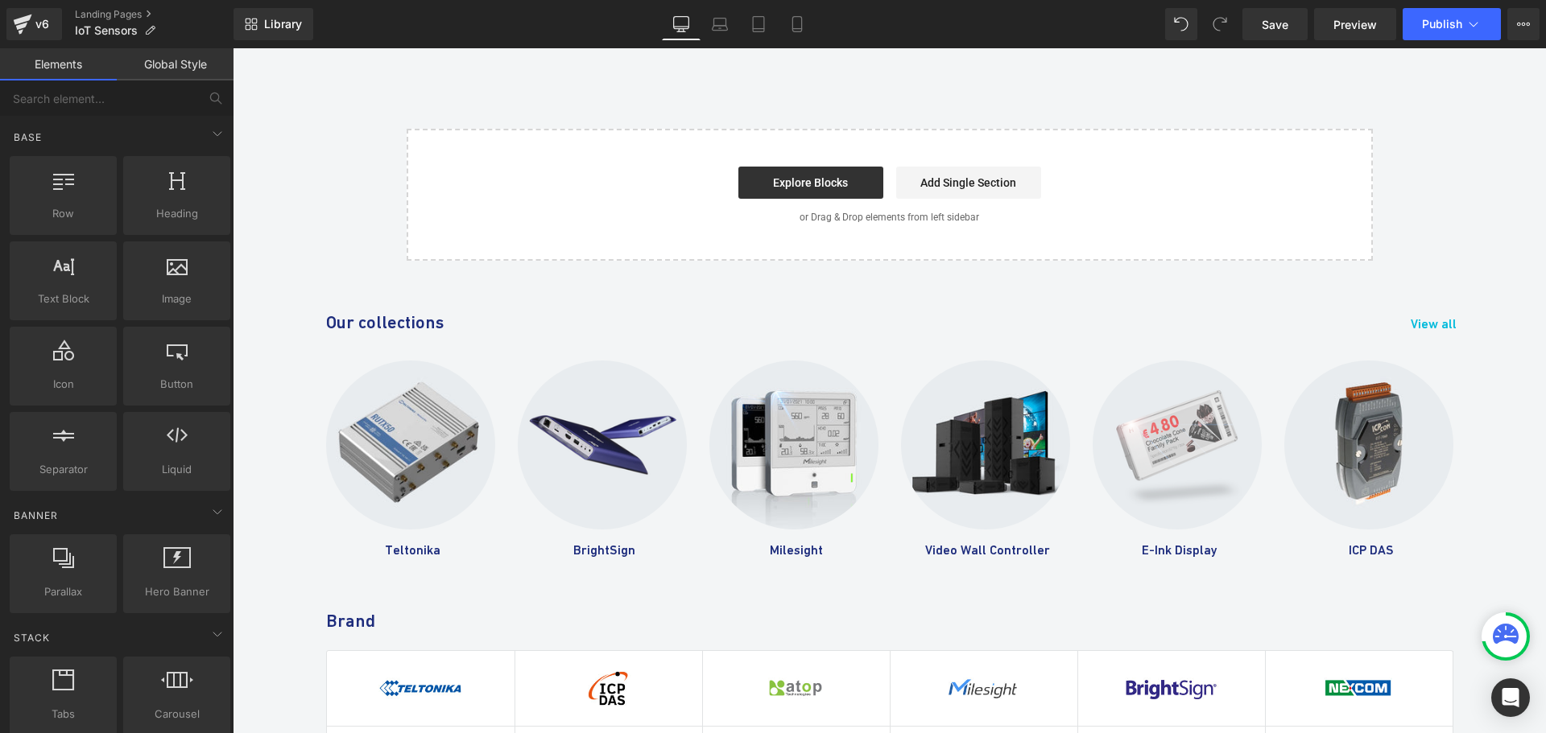
scroll to position [6607, 0]
click at [800, 166] on link "Explore Blocks" at bounding box center [810, 182] width 145 height 32
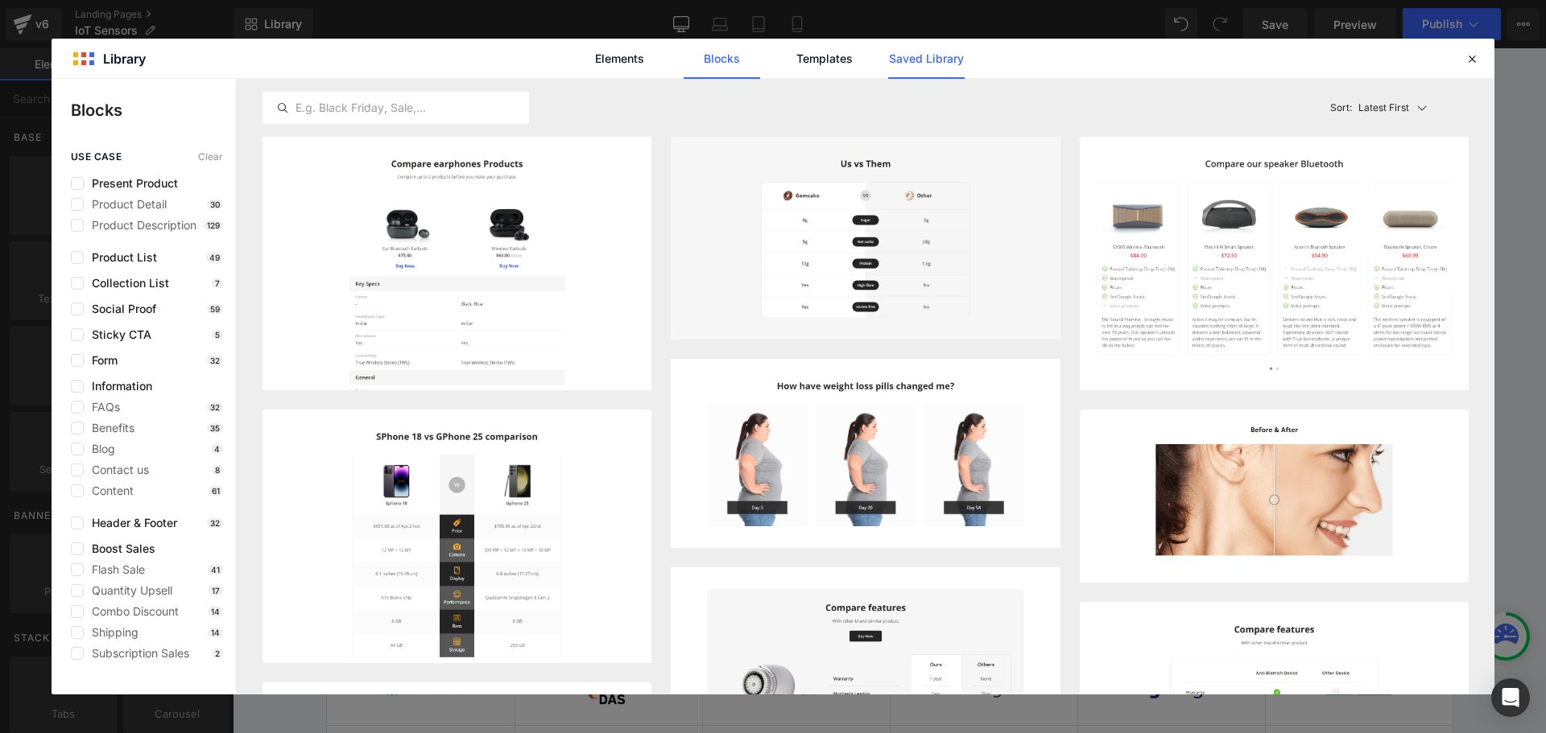
click at [927, 63] on link "Saved Library" at bounding box center [926, 59] width 76 height 40
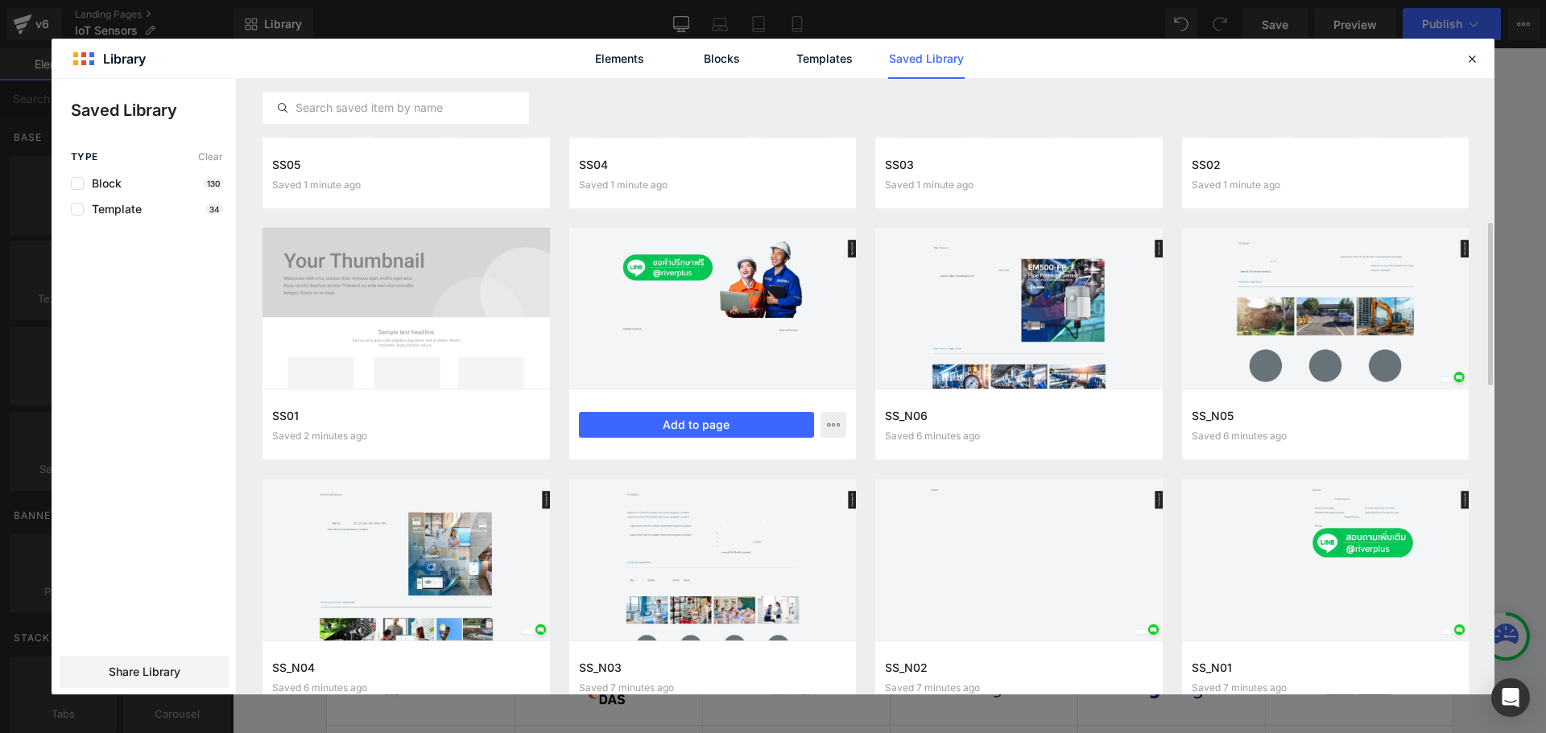
scroll to position [322, 0]
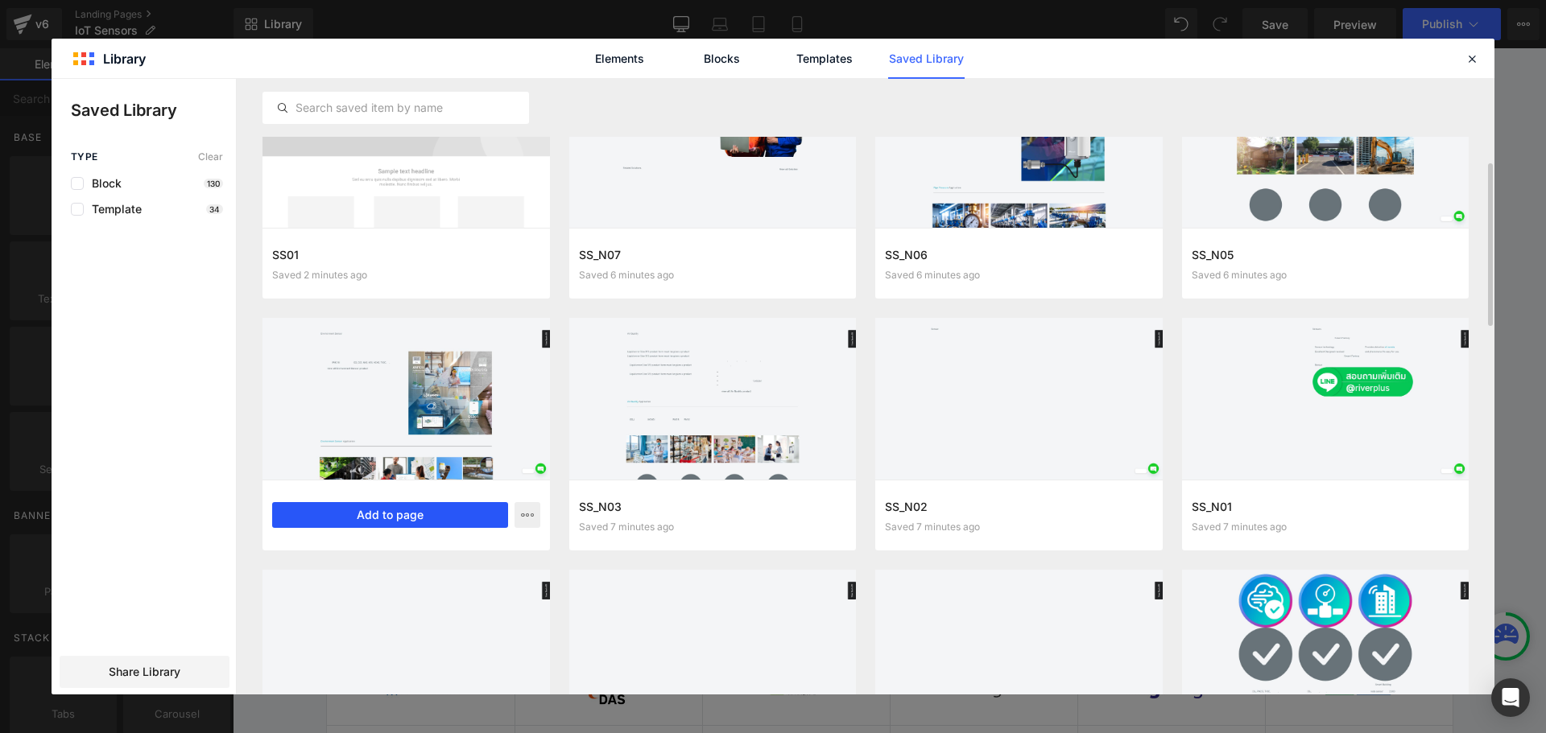
click at [339, 506] on button "Add to page" at bounding box center [390, 515] width 236 height 26
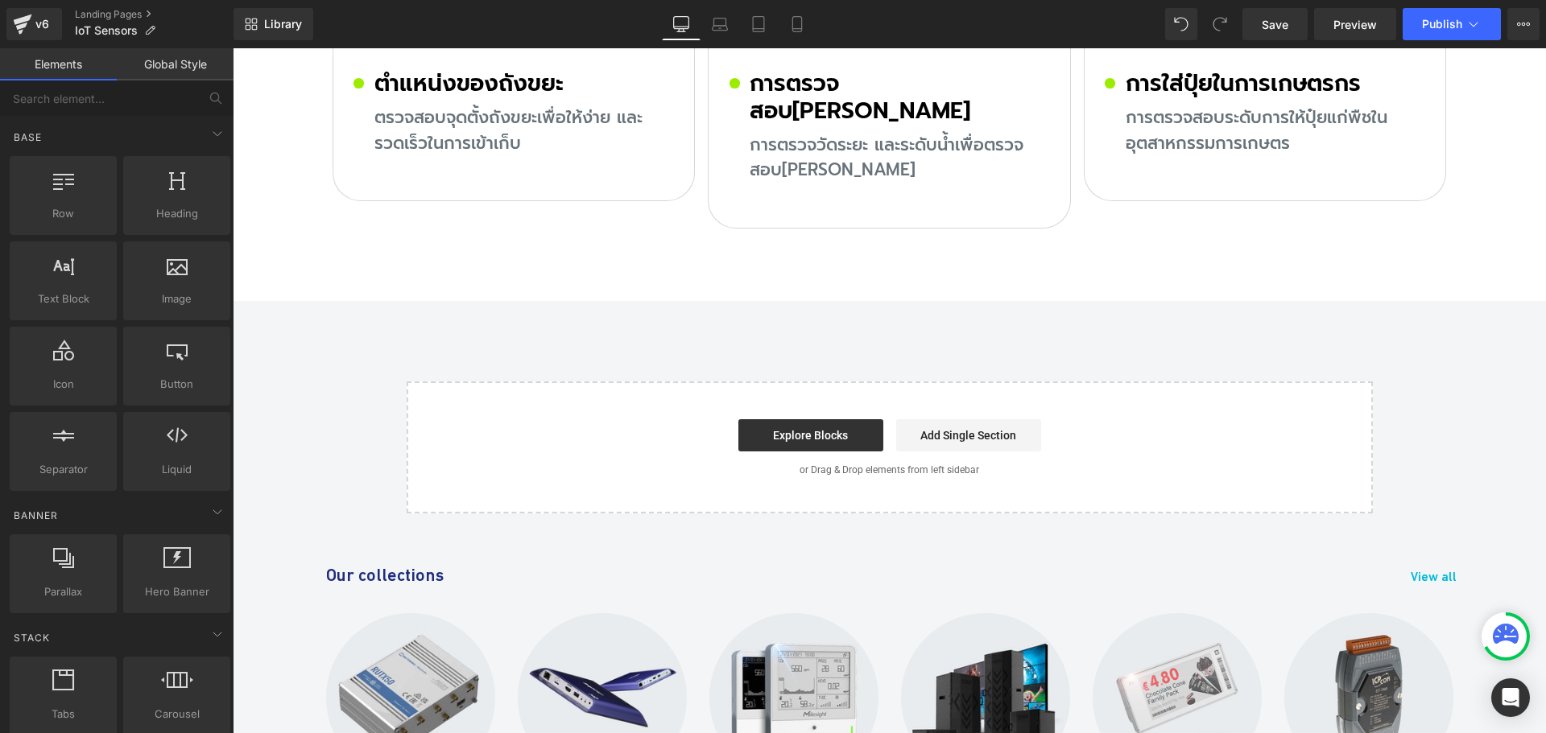
scroll to position [11210, 0]
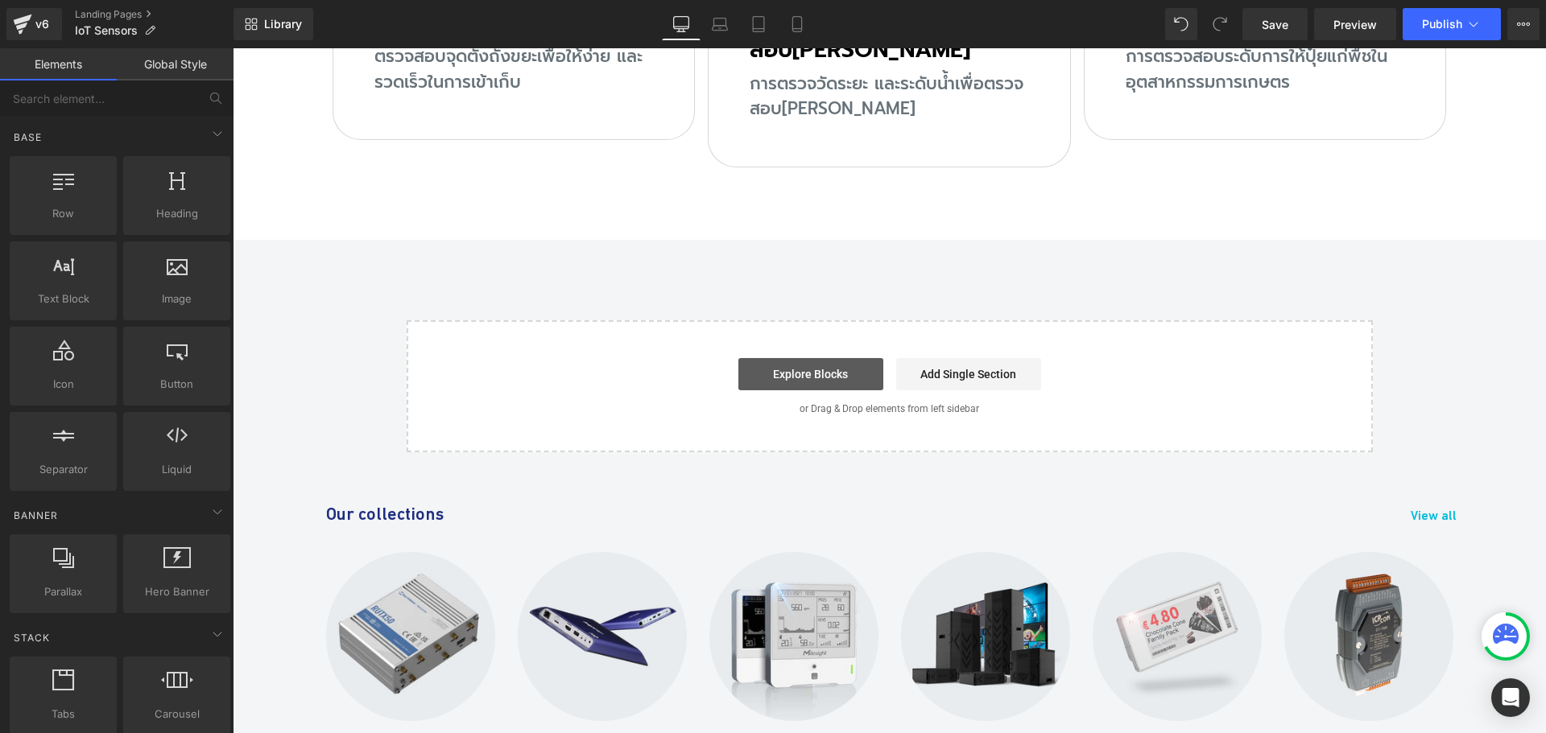
click at [803, 358] on link "Explore Blocks" at bounding box center [810, 374] width 145 height 32
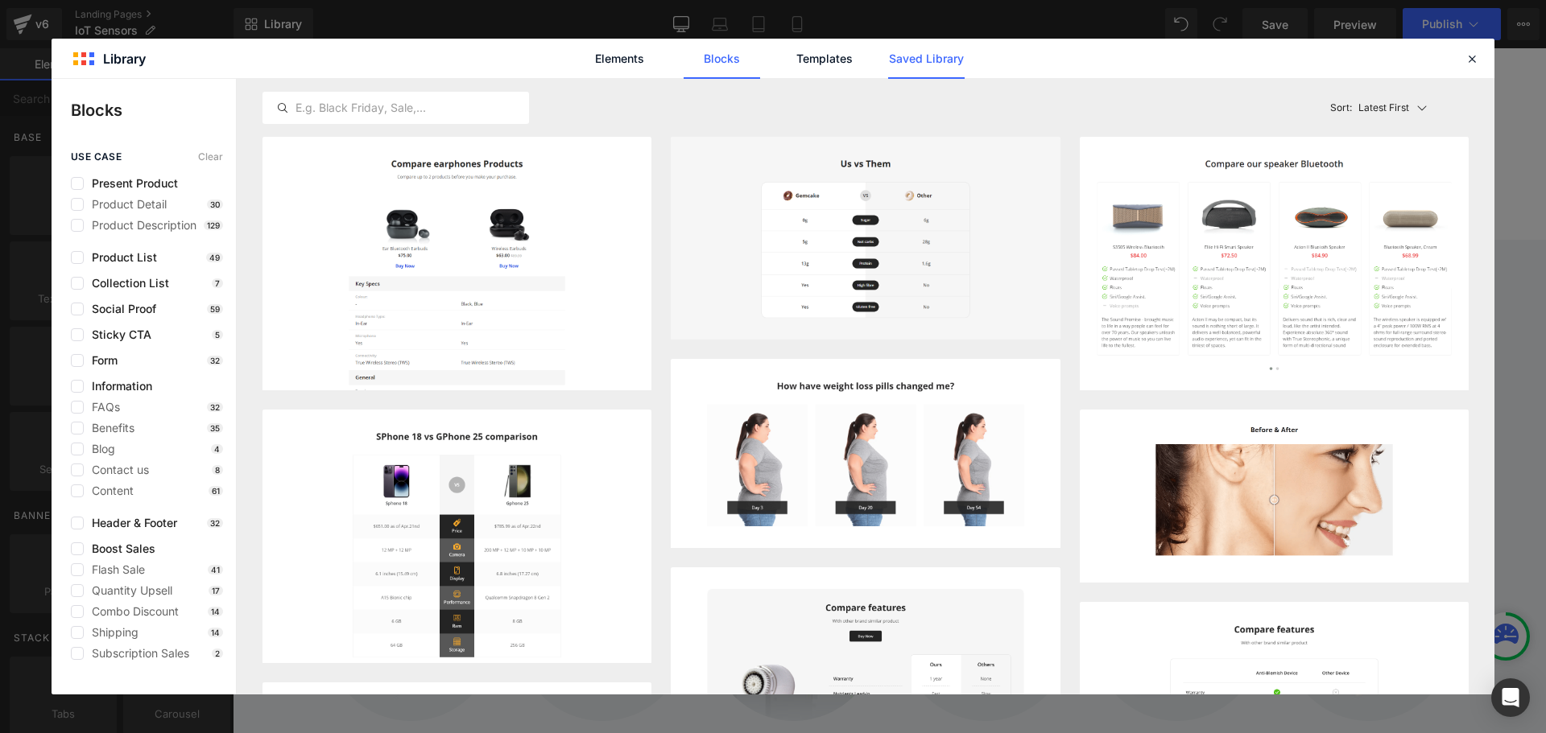
click at [914, 54] on link "Saved Library" at bounding box center [926, 59] width 76 height 40
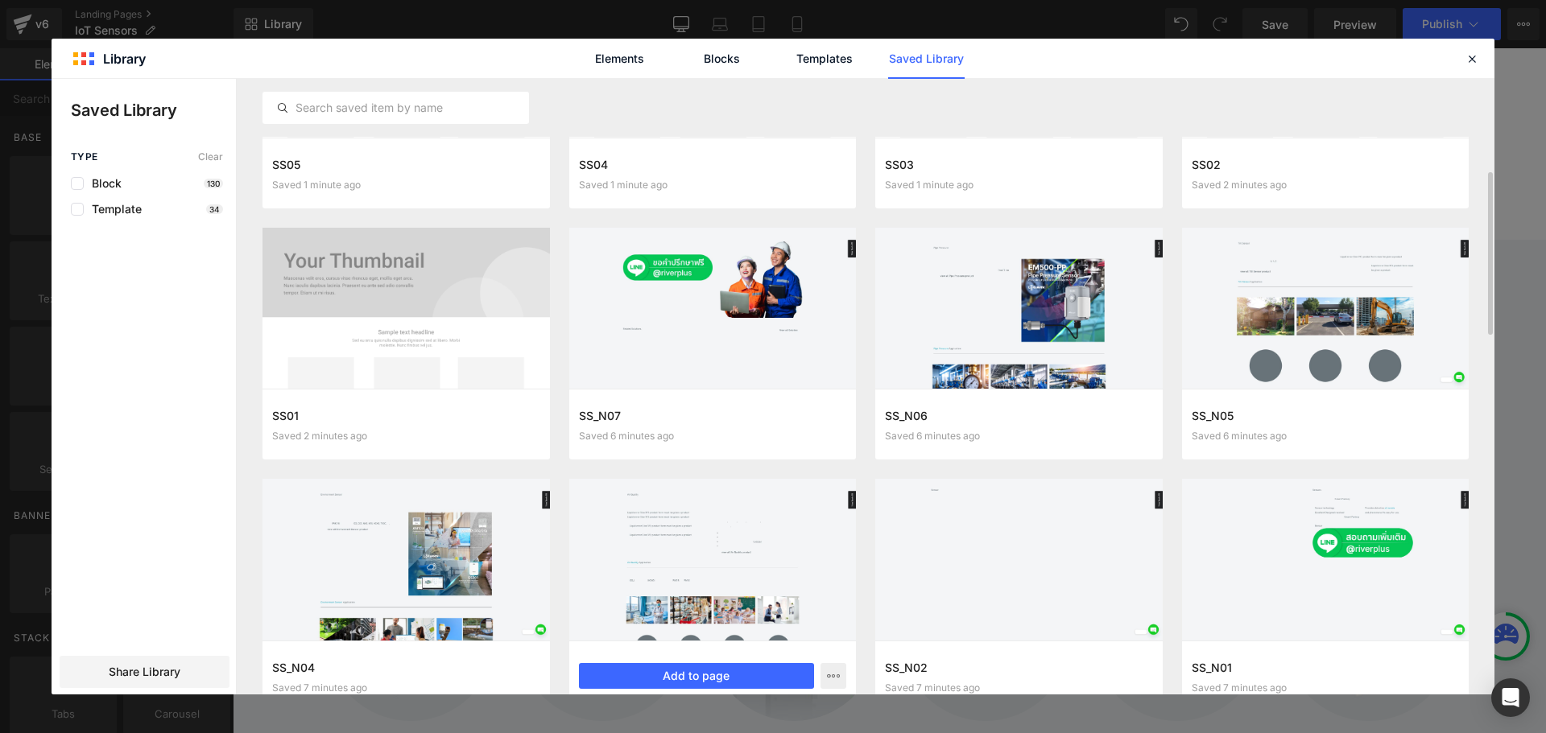
scroll to position [322, 0]
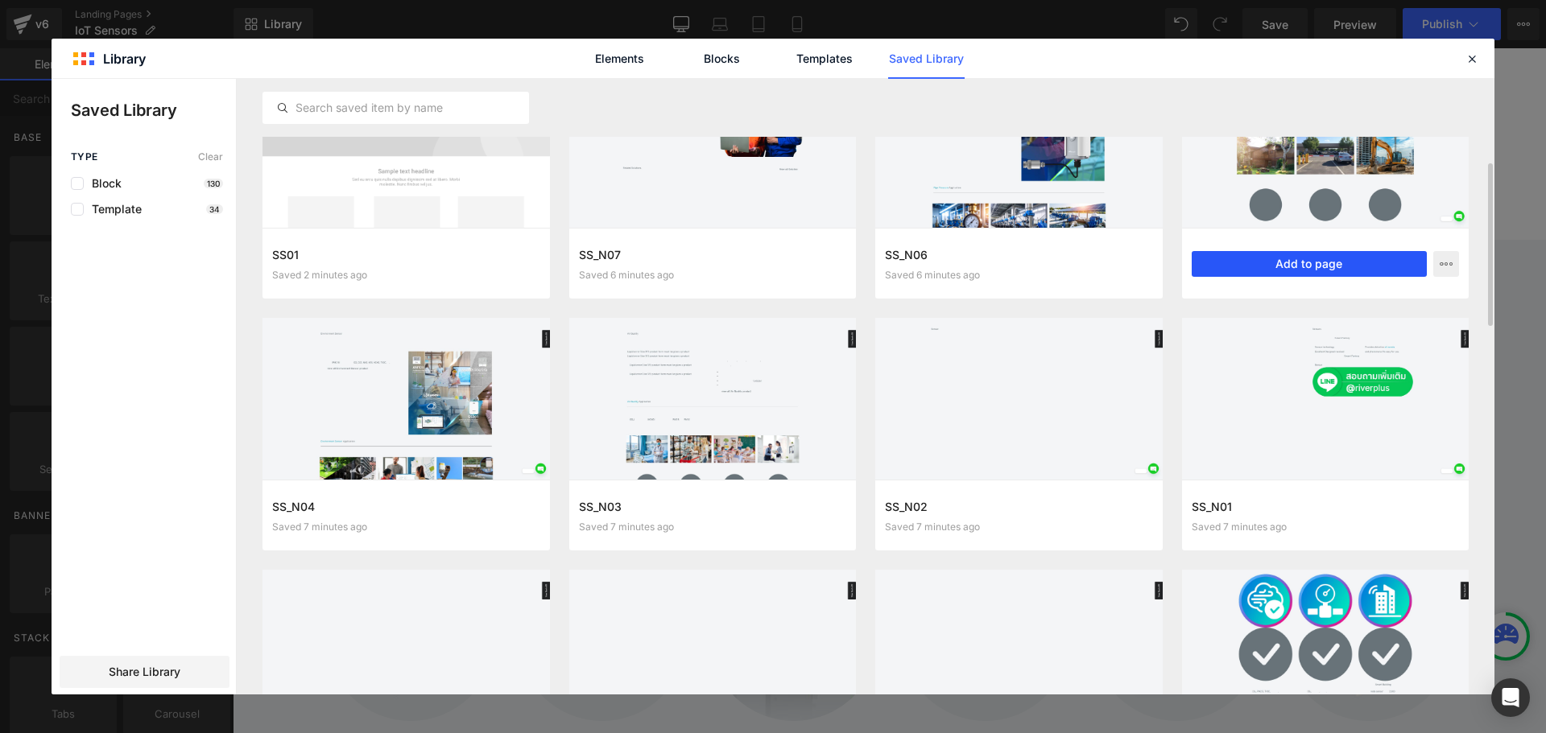
click at [1254, 262] on button "Add to page" at bounding box center [1309, 264] width 236 height 26
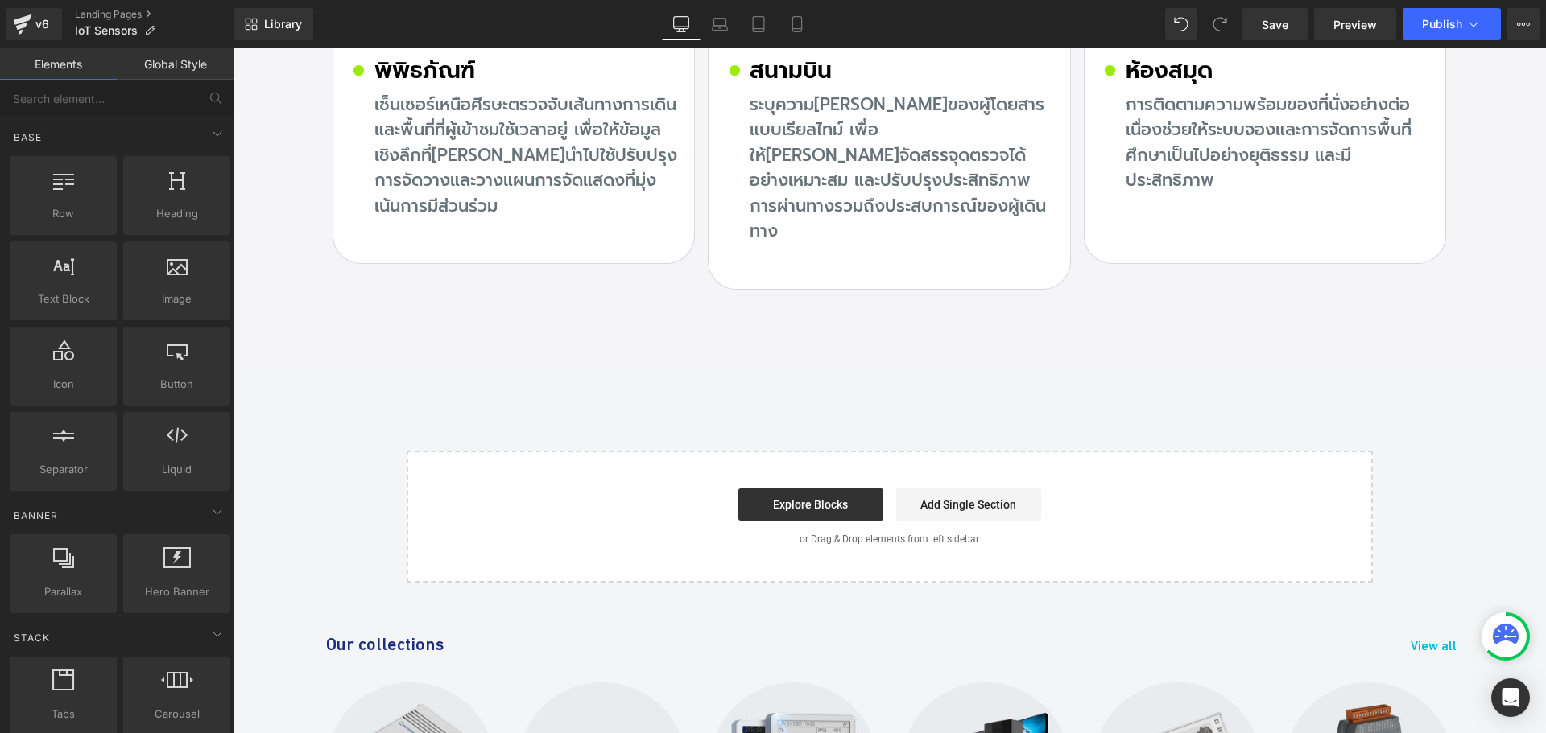
scroll to position [14541, 0]
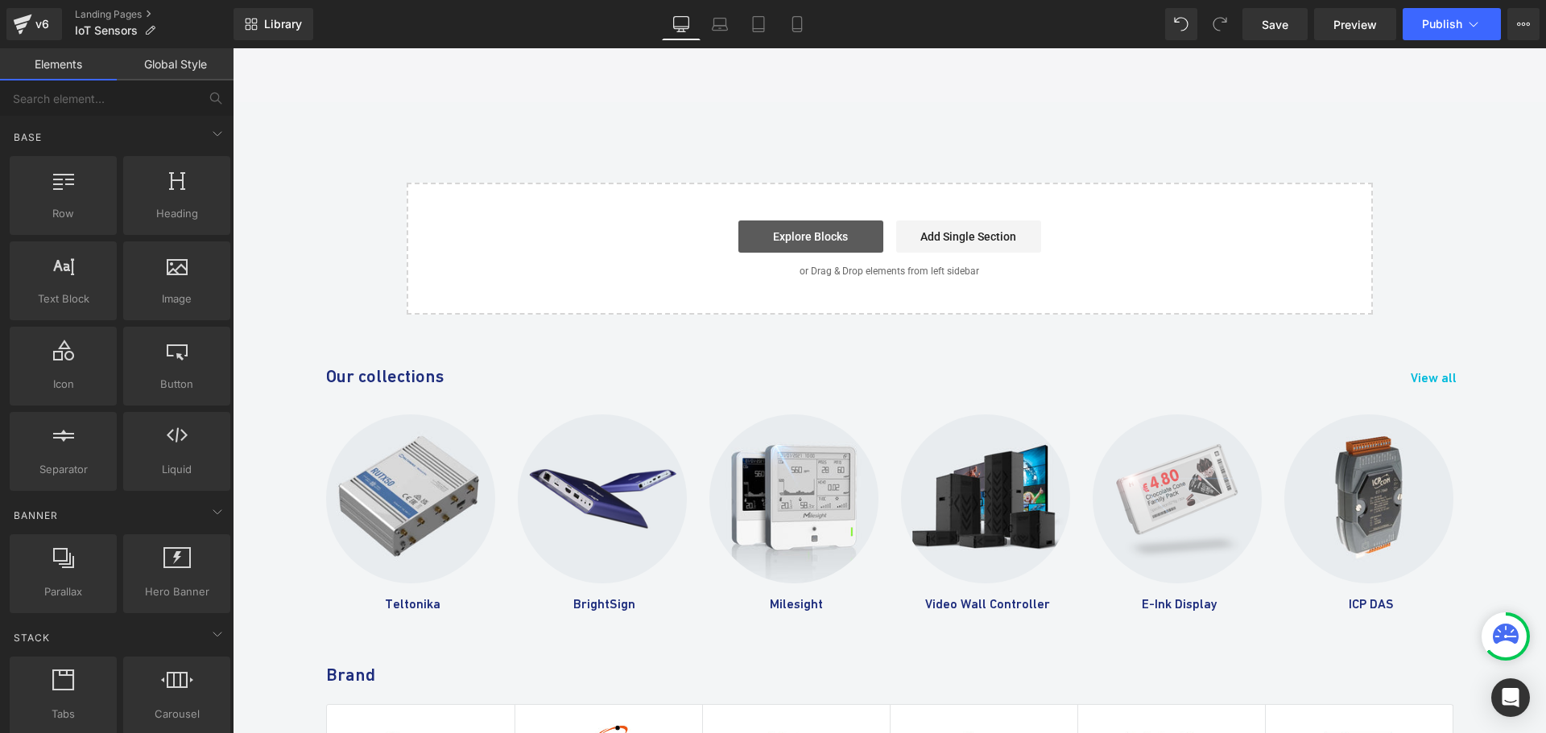
click at [802, 221] on link "Explore Blocks" at bounding box center [810, 237] width 145 height 32
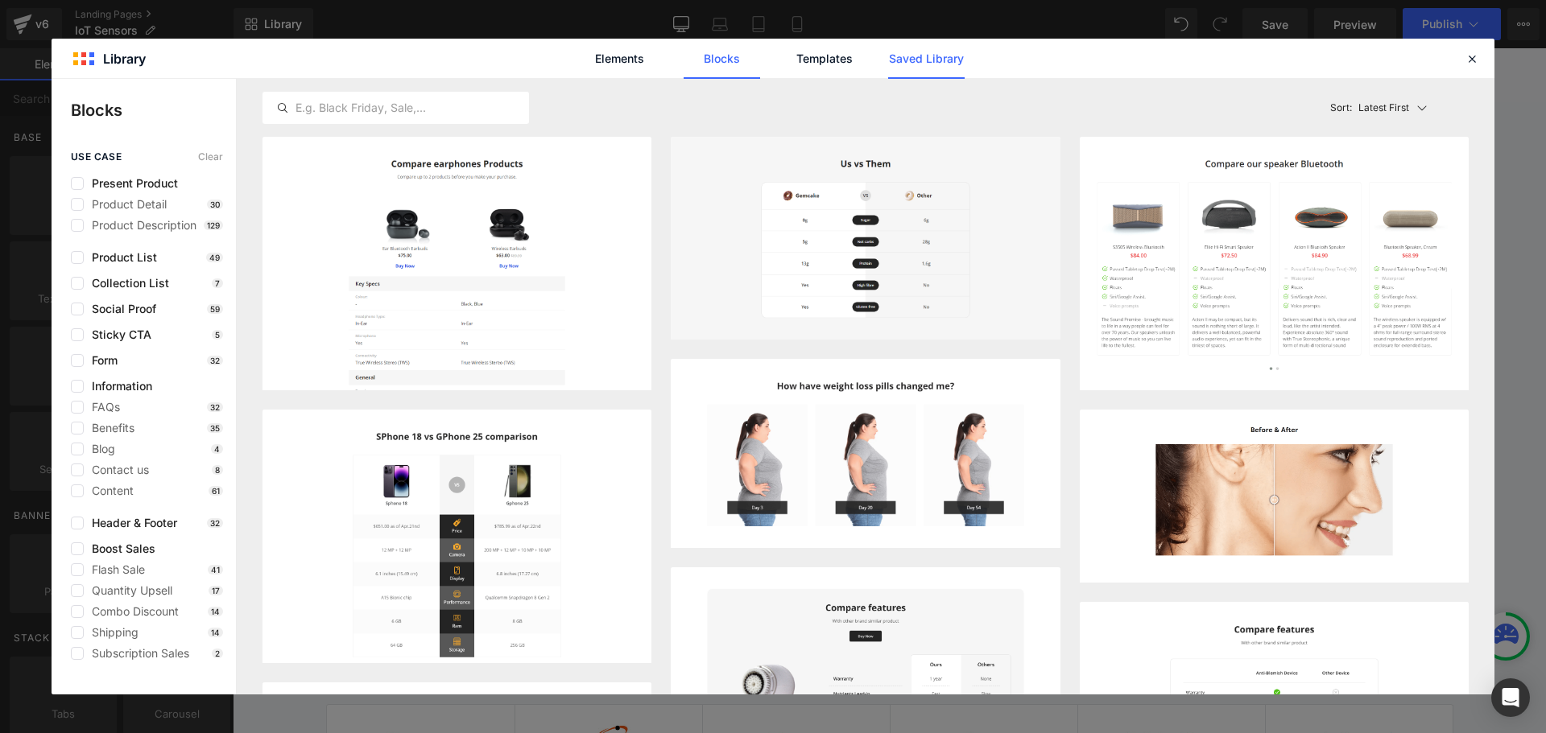
click at [927, 58] on link "Saved Library" at bounding box center [926, 59] width 76 height 40
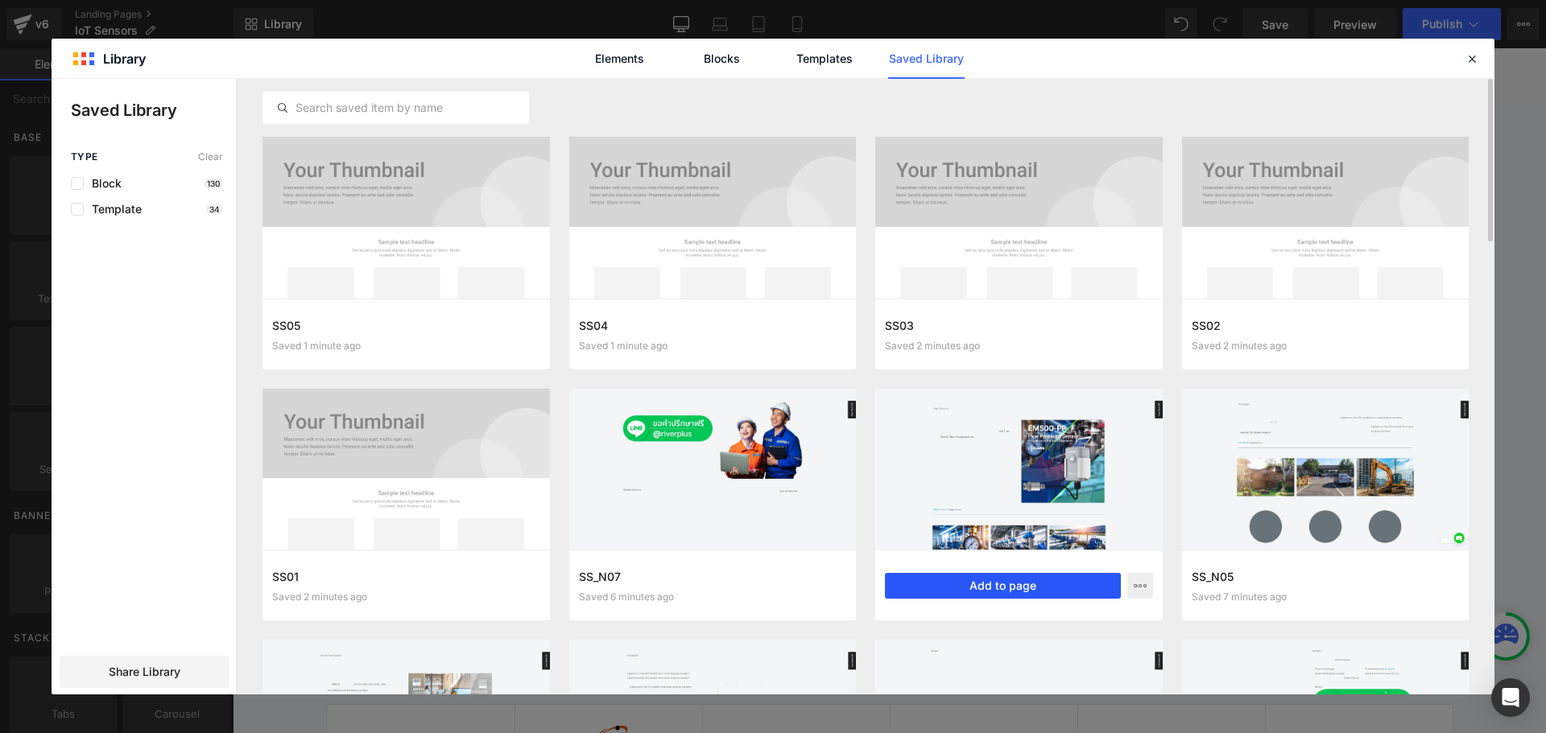
click at [992, 584] on button "Add to page" at bounding box center [1003, 586] width 236 height 26
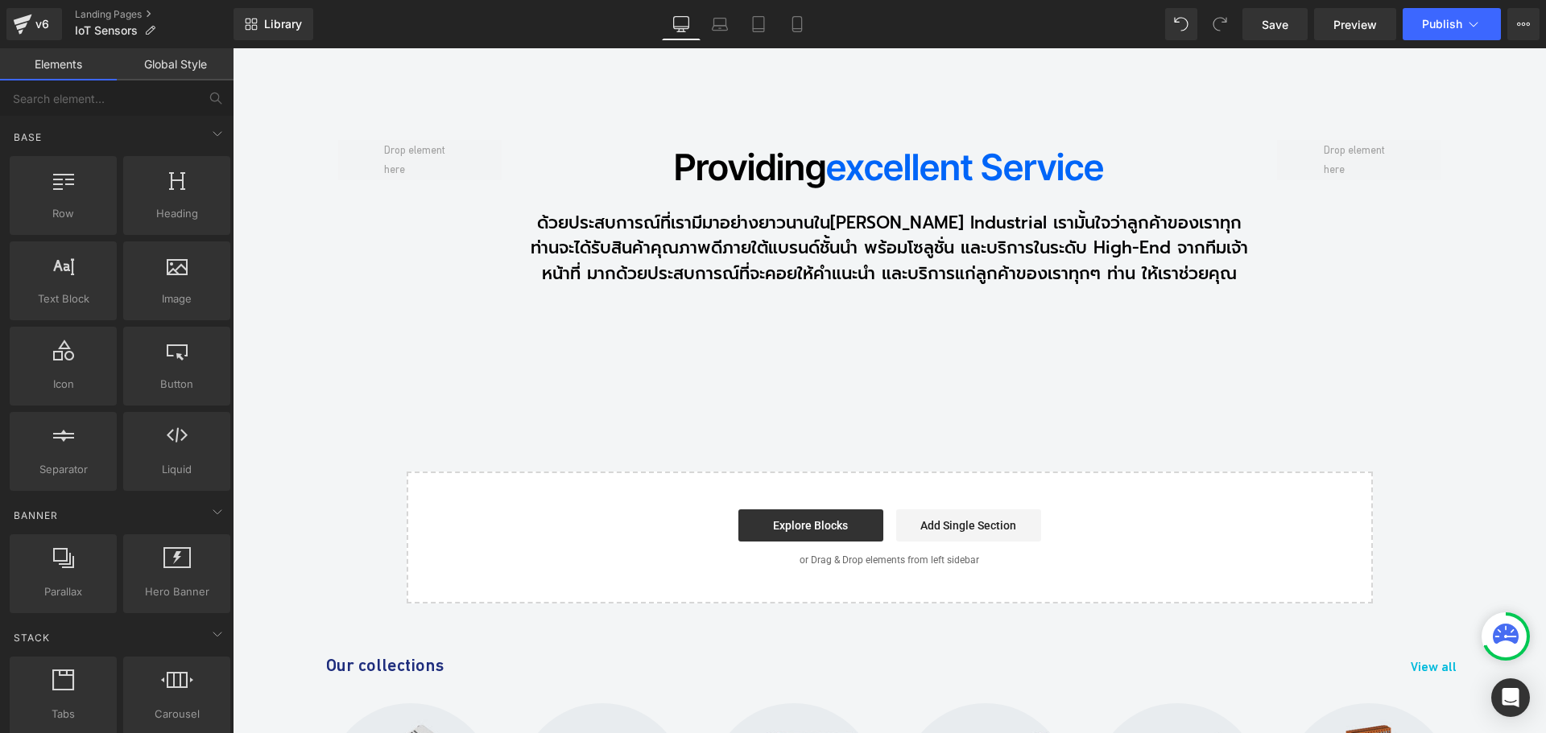
scroll to position [17707, 0]
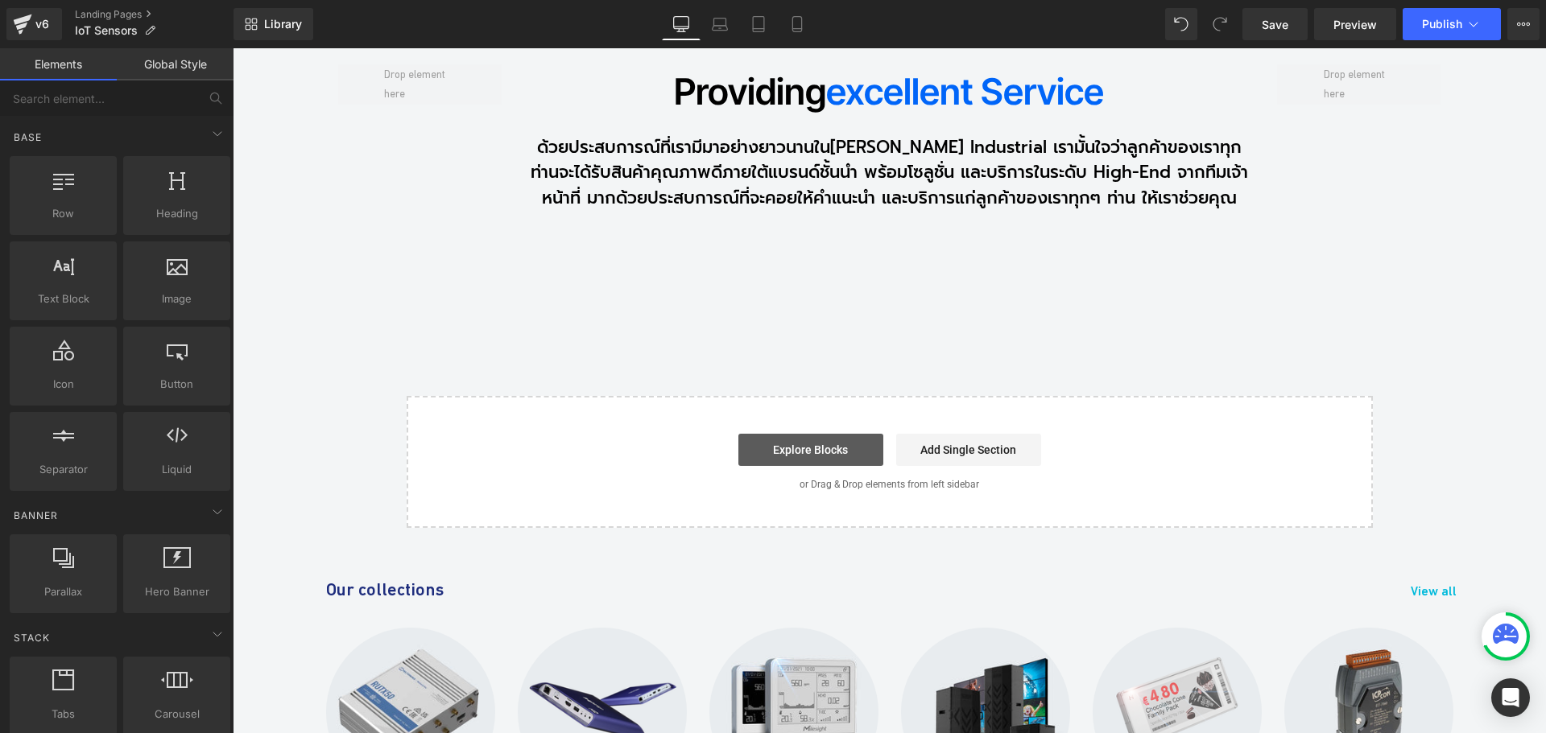
click at [791, 434] on link "Explore Blocks" at bounding box center [810, 450] width 145 height 32
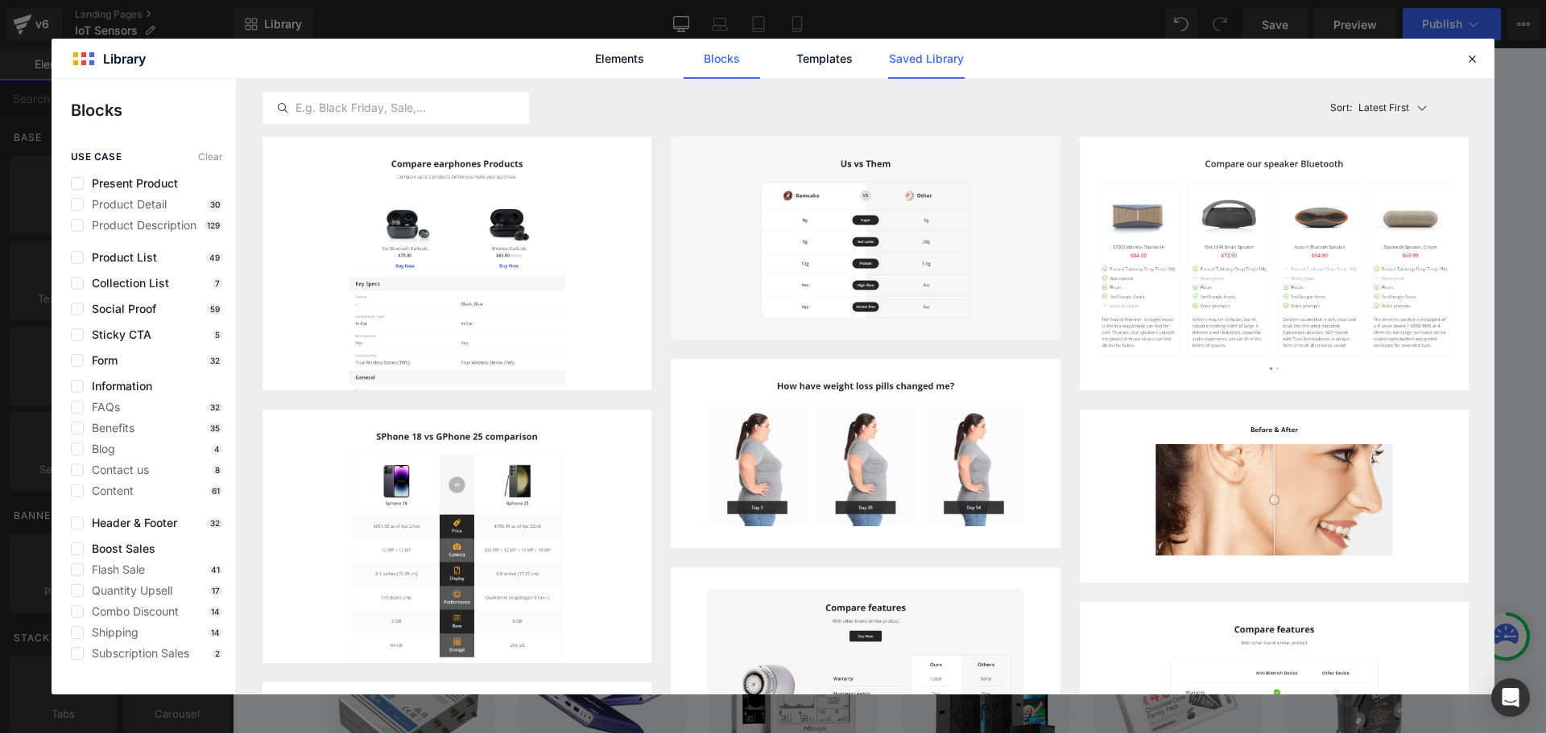
click at [935, 53] on link "Saved Library" at bounding box center [926, 59] width 76 height 40
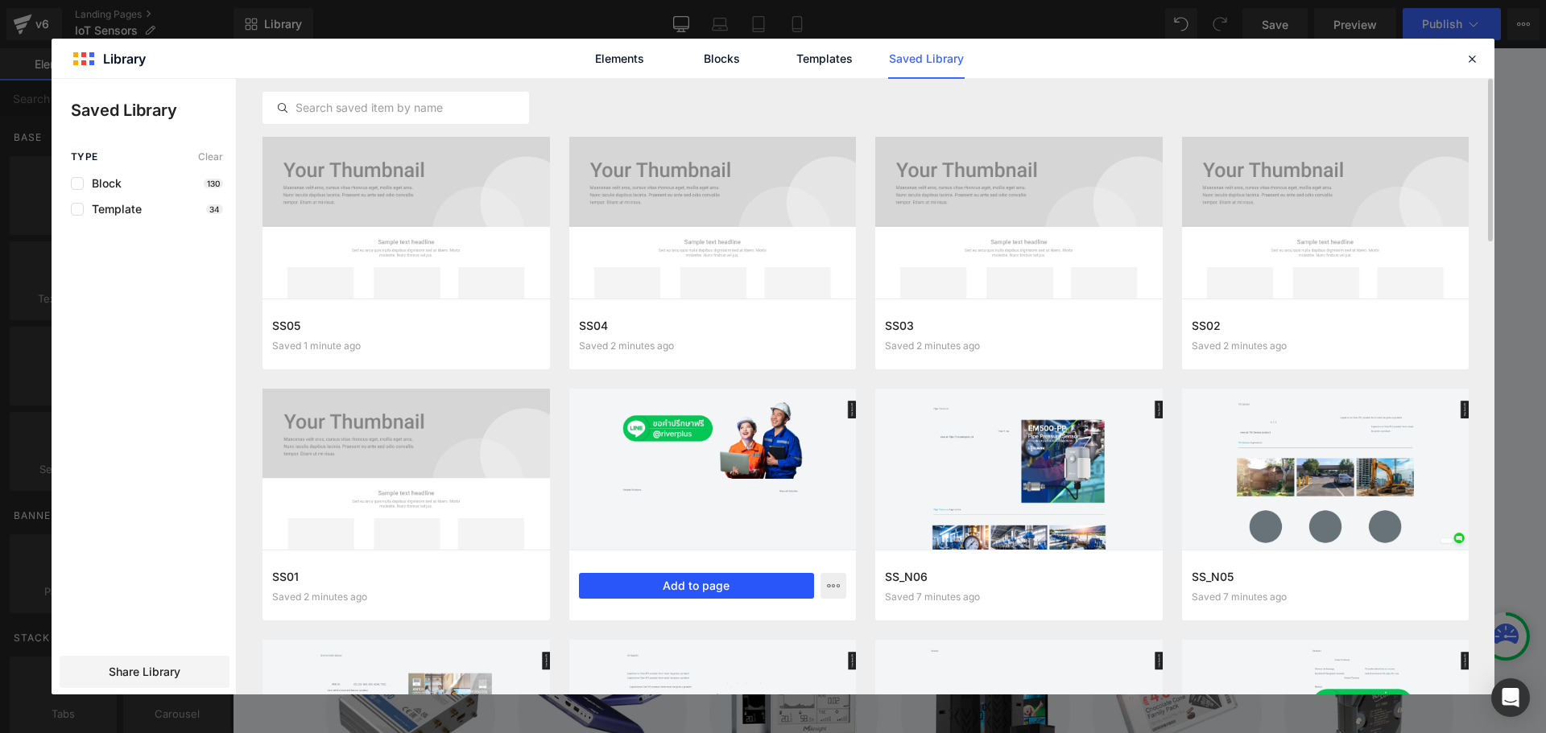
click at [686, 593] on button "Add to page" at bounding box center [697, 586] width 236 height 26
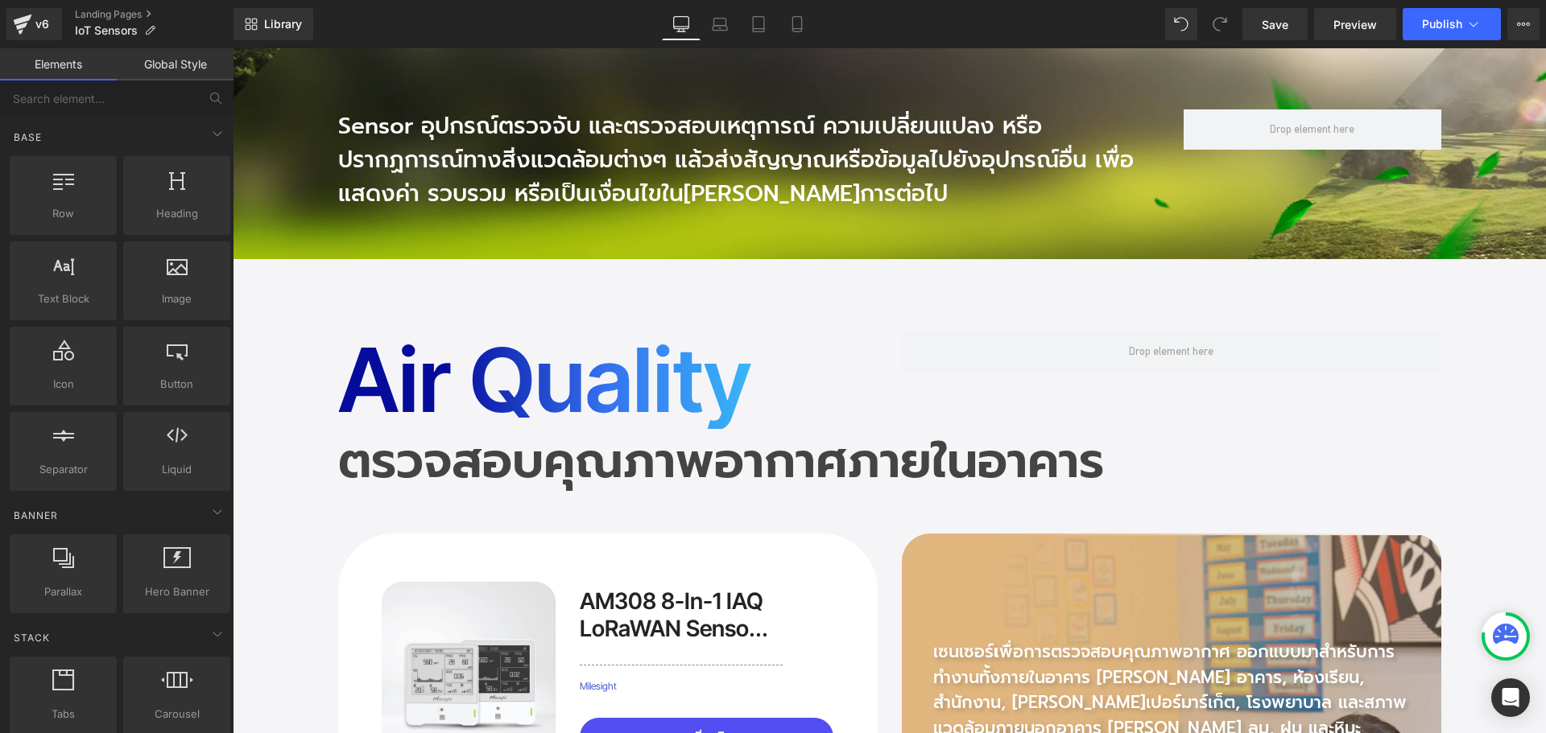
scroll to position [0, 0]
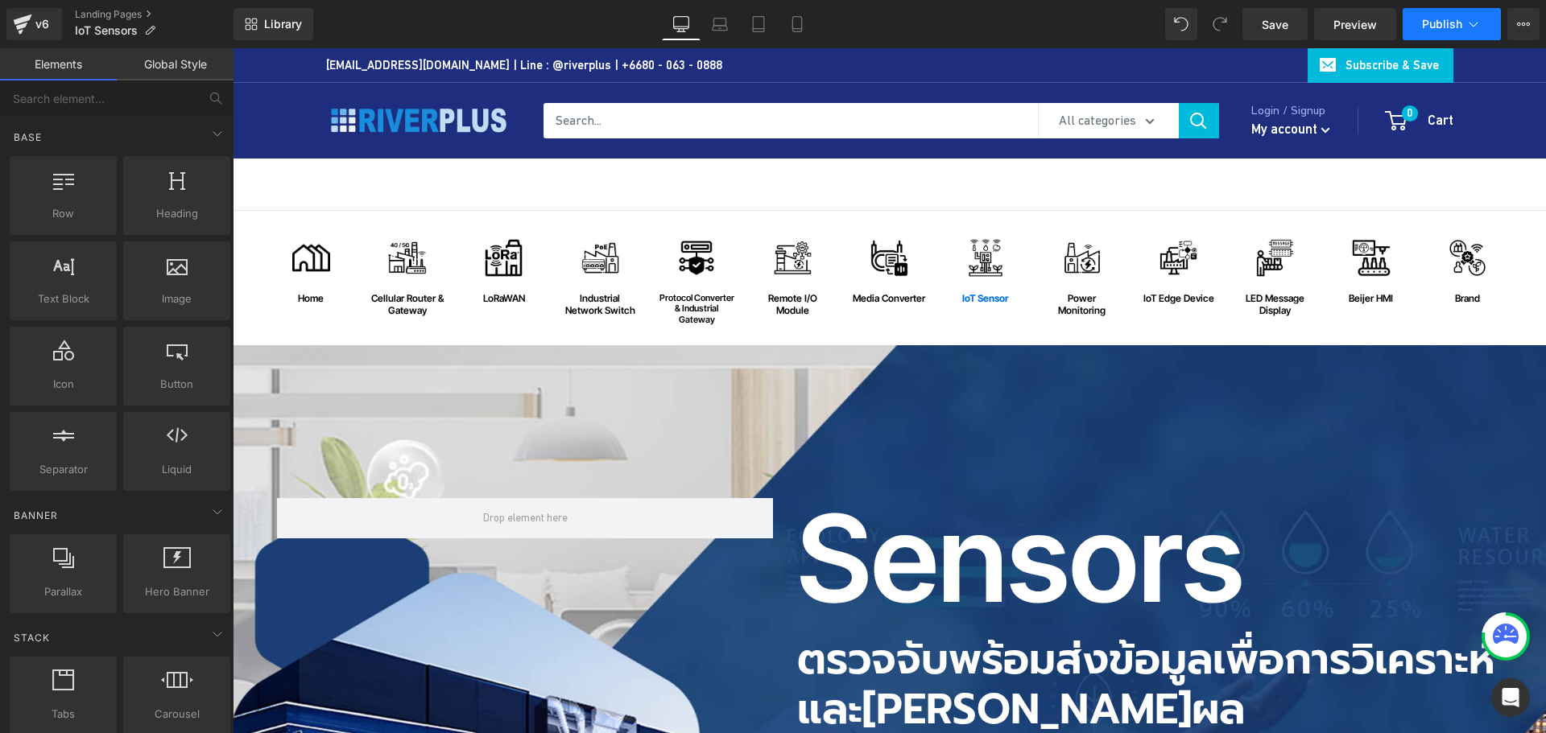
click at [1435, 27] on span "Publish" at bounding box center [1442, 24] width 40 height 13
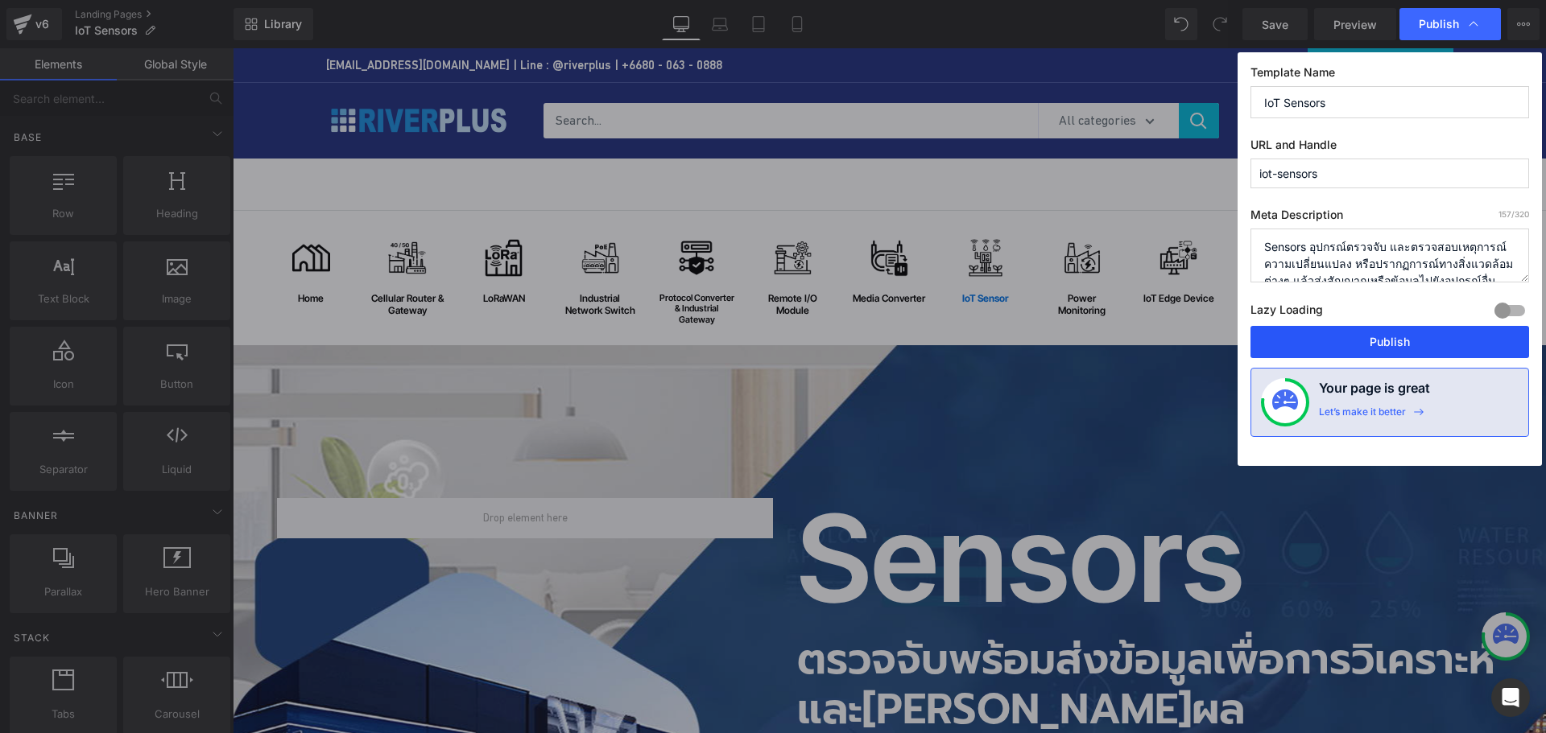
click at [1401, 343] on button "Publish" at bounding box center [1389, 342] width 279 height 32
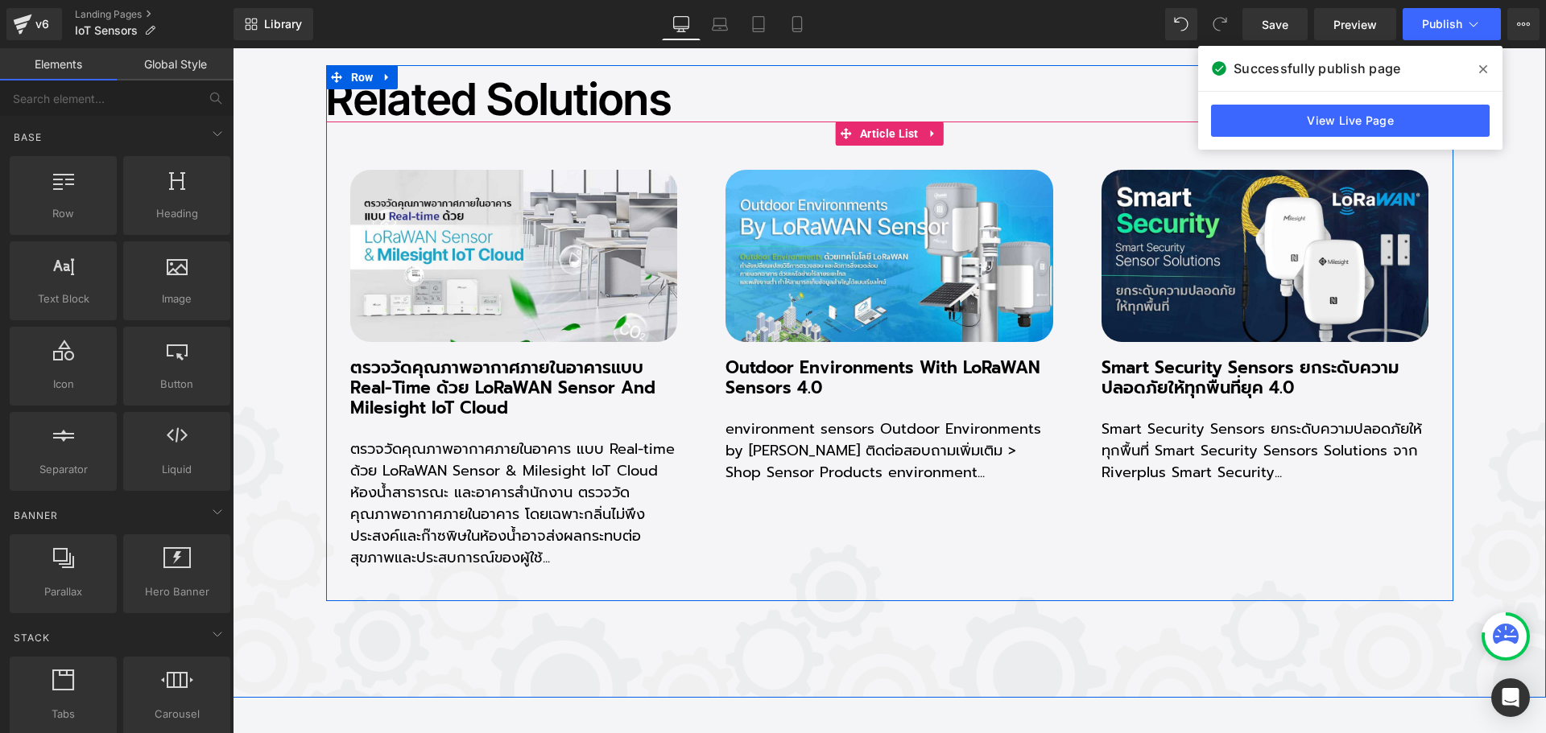
scroll to position [19031, 0]
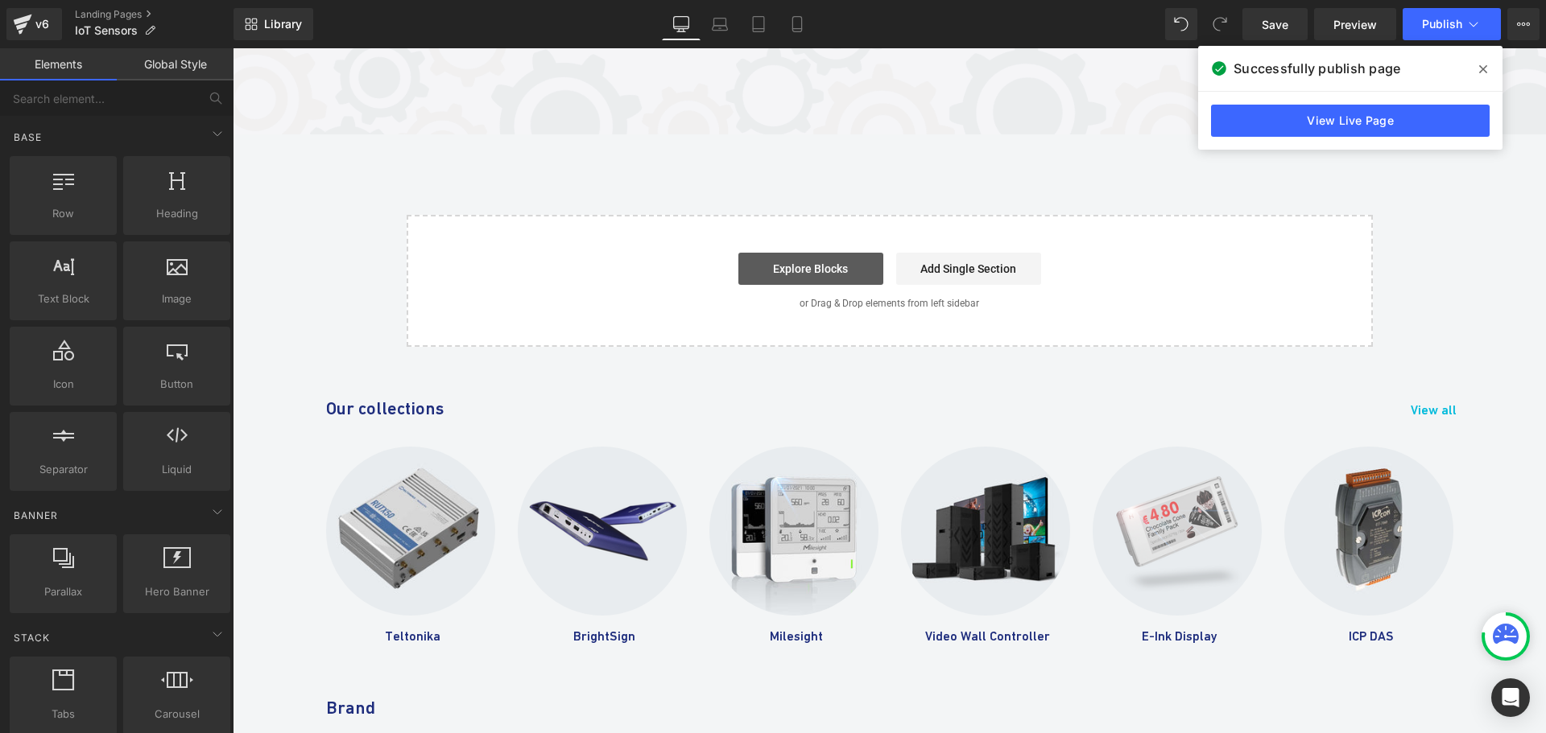
click at [804, 253] on link "Explore Blocks" at bounding box center [810, 269] width 145 height 32
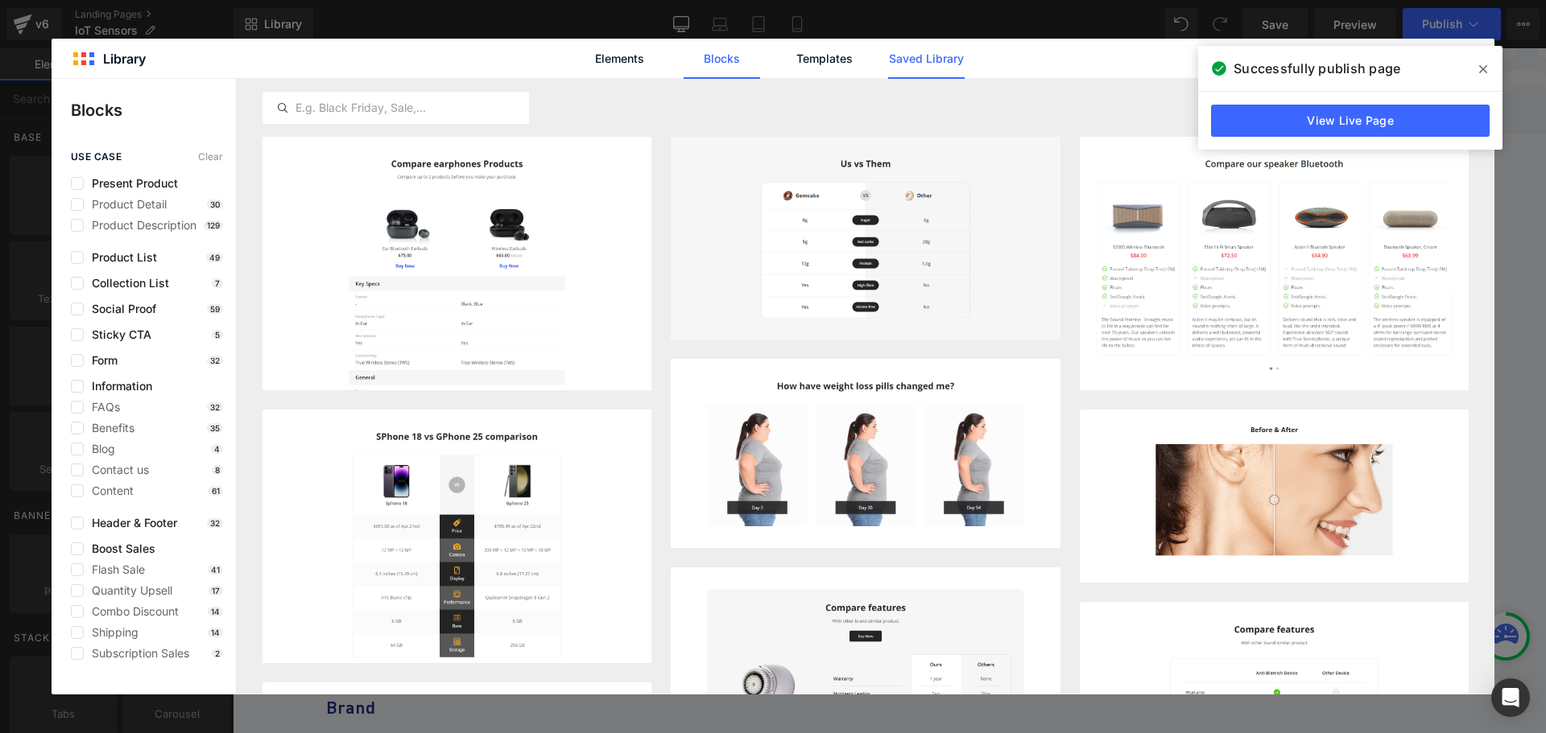
click at [906, 61] on link "Saved Library" at bounding box center [926, 59] width 76 height 40
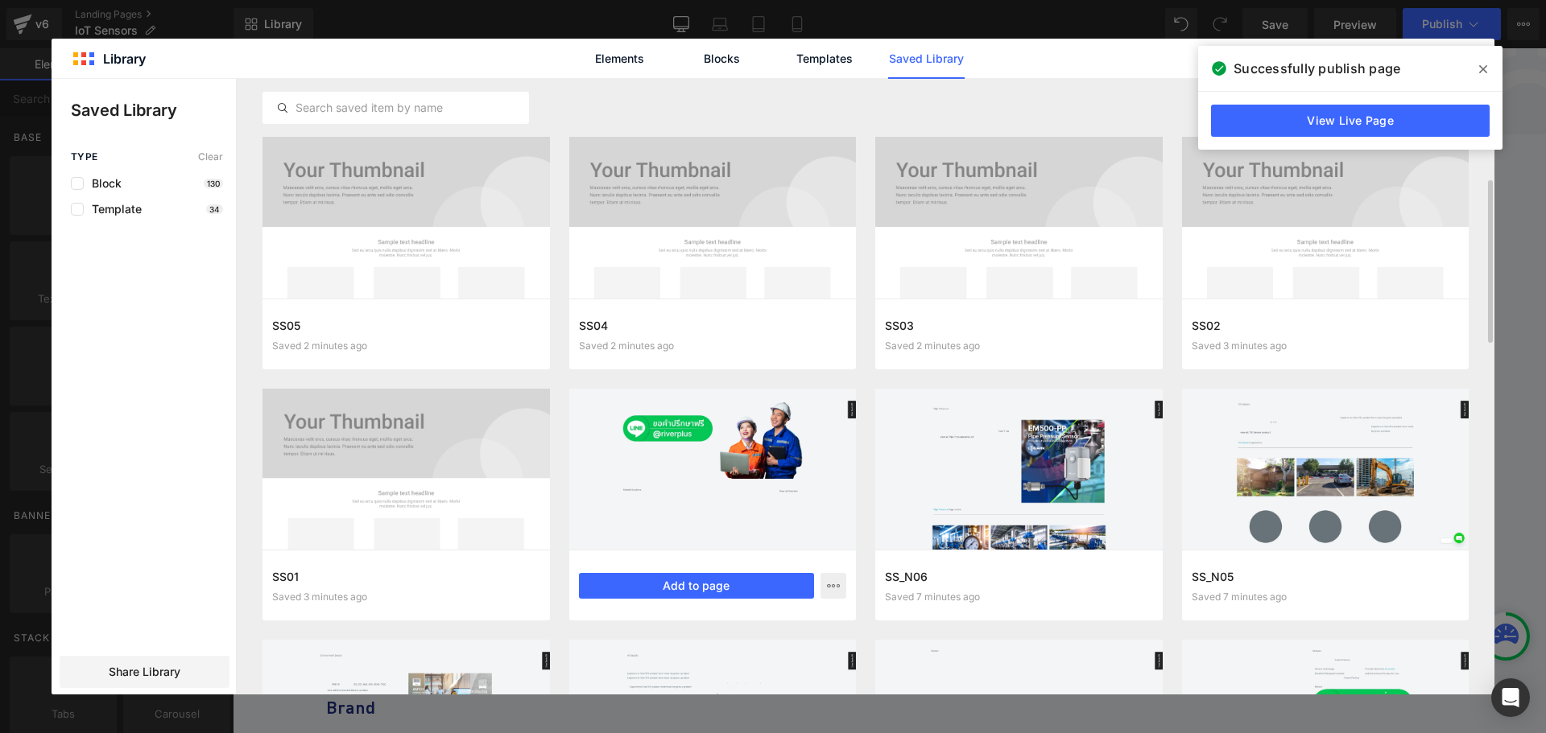
scroll to position [121, 0]
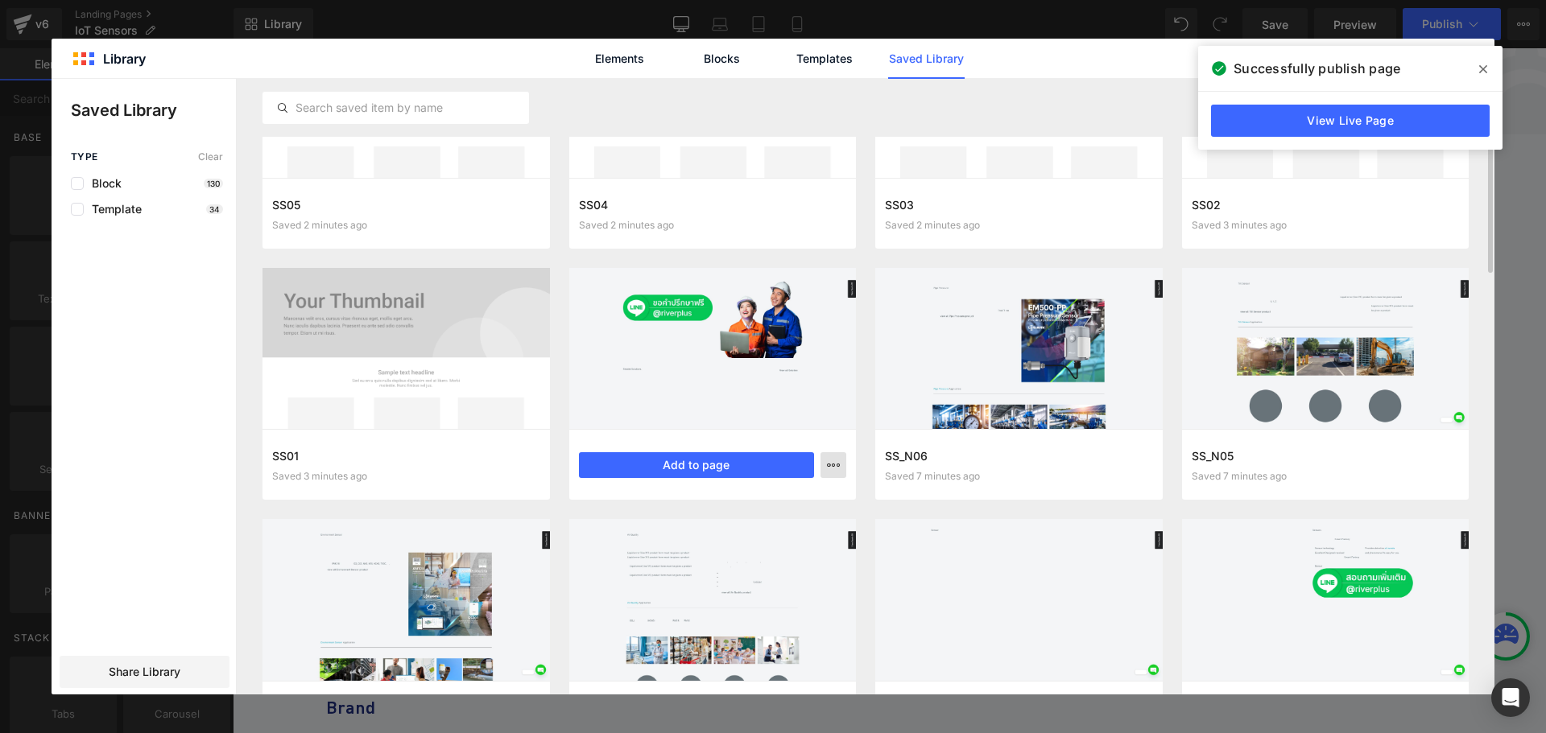
click at [834, 473] on button "button" at bounding box center [833, 465] width 26 height 26
click at [775, 535] on div "Delete" at bounding box center [755, 535] width 184 height 34
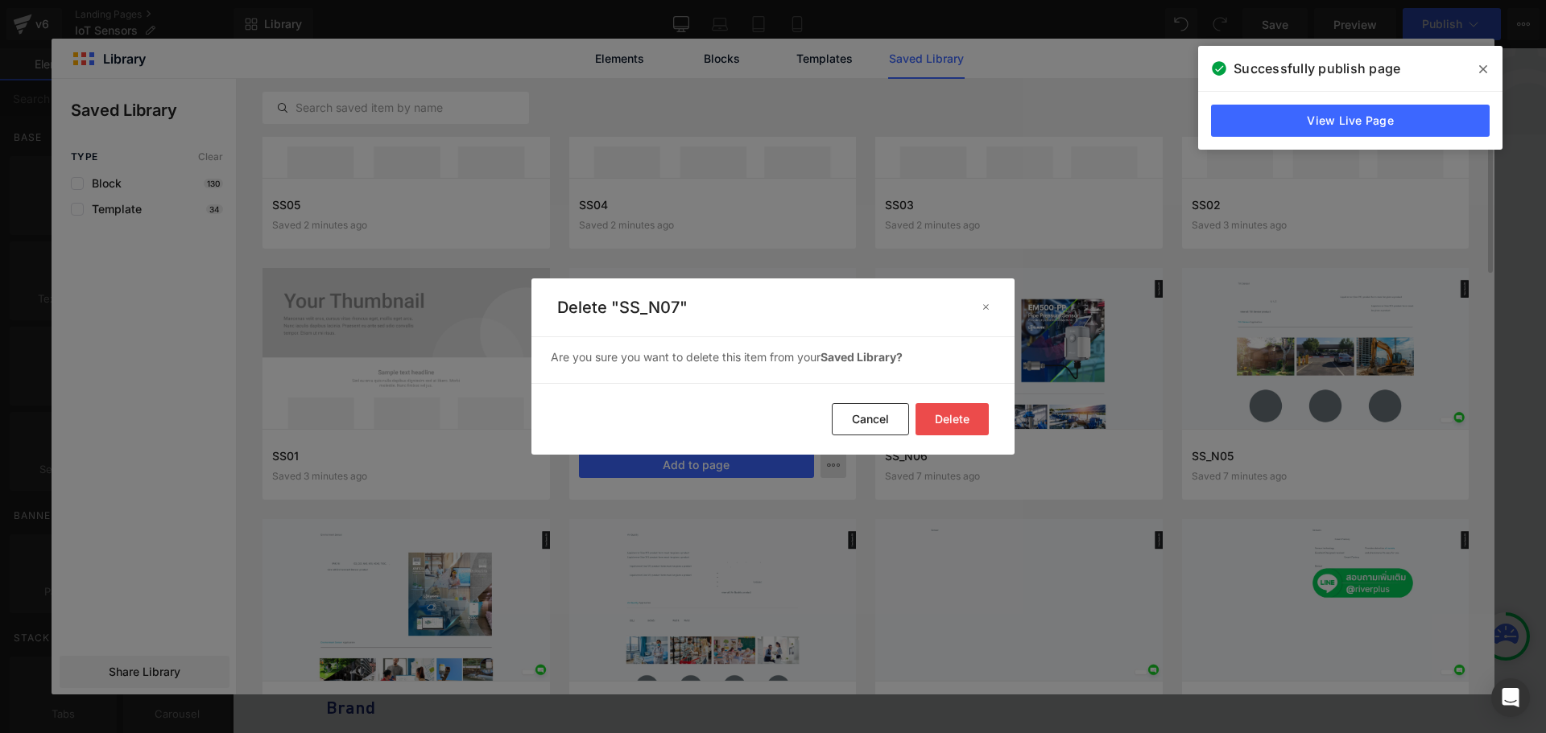
click at [948, 423] on button "Delete" at bounding box center [951, 419] width 73 height 32
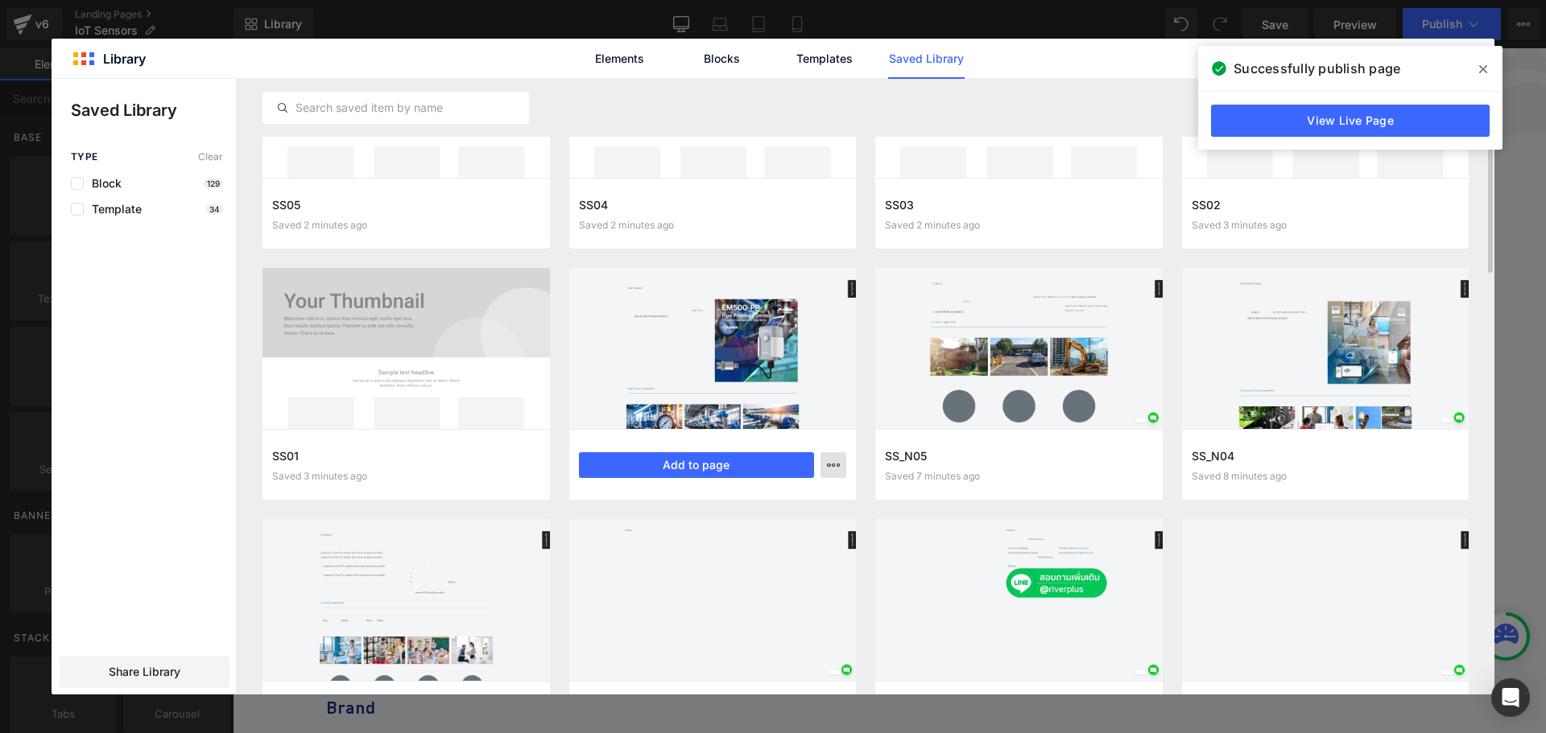
click at [843, 477] on button "button" at bounding box center [833, 465] width 26 height 26
click at [778, 542] on div "Delete" at bounding box center [755, 535] width 184 height 34
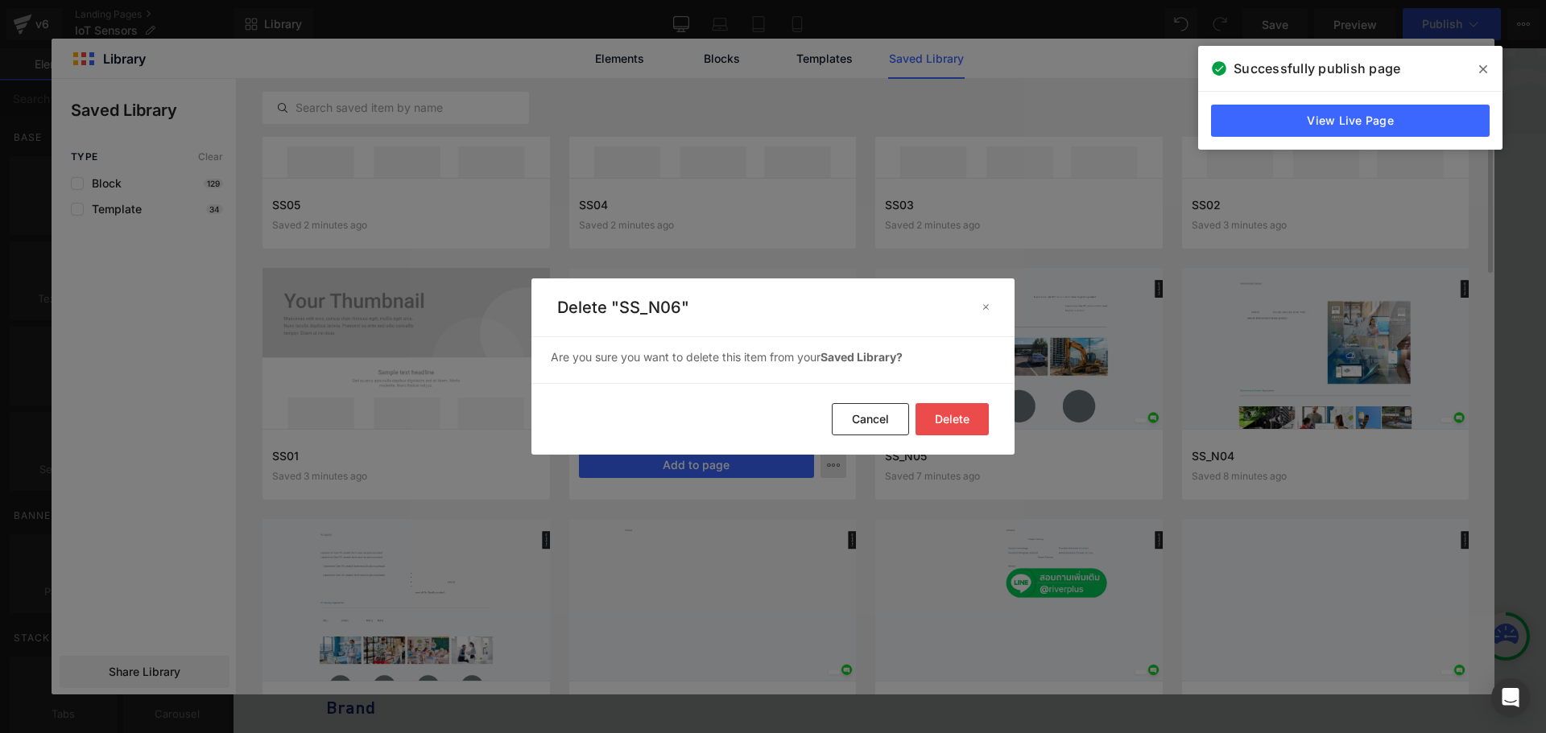
click at [939, 417] on button "Delete" at bounding box center [951, 419] width 73 height 32
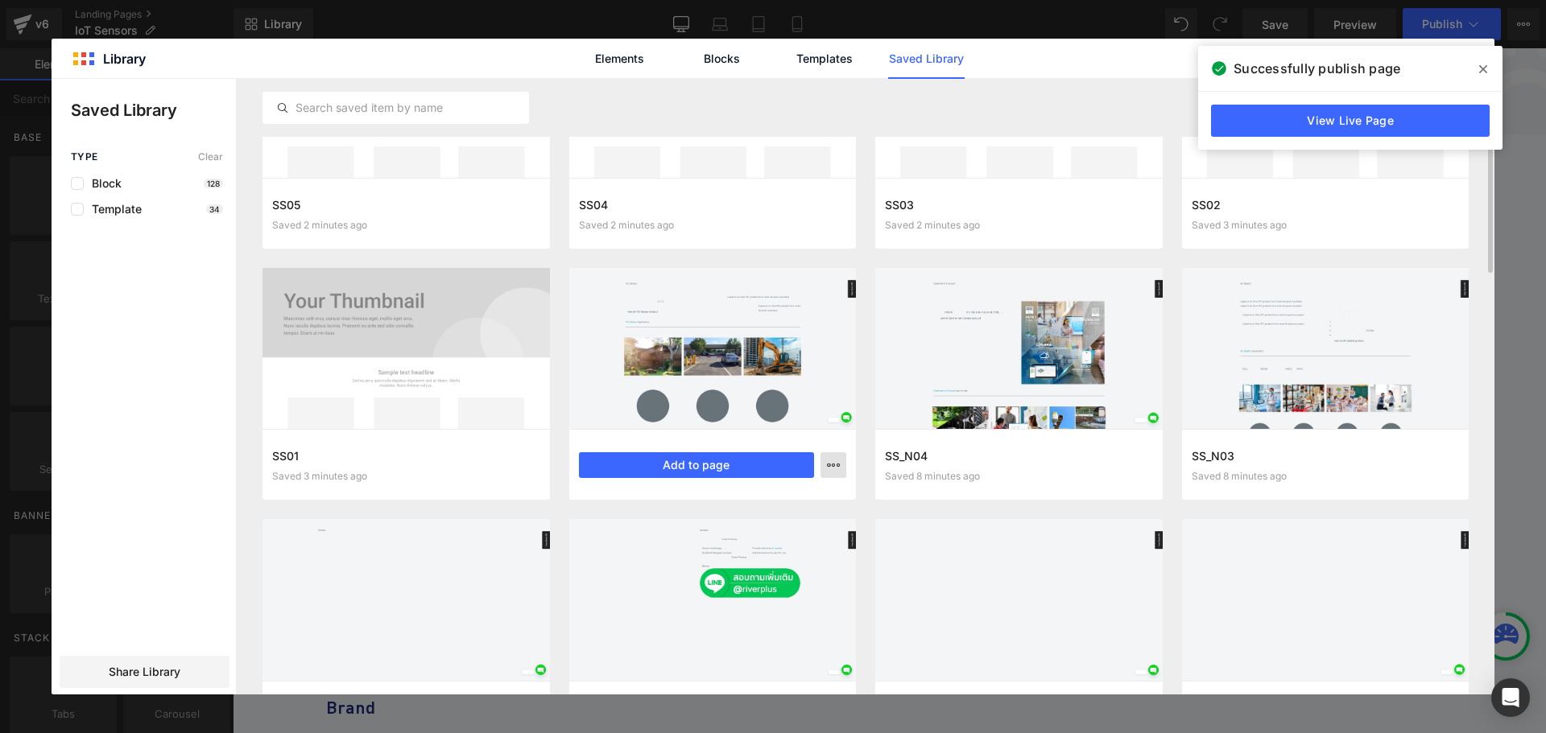
click at [831, 467] on icon "button" at bounding box center [833, 465] width 13 height 13
click at [788, 543] on div "Delete" at bounding box center [755, 535] width 184 height 34
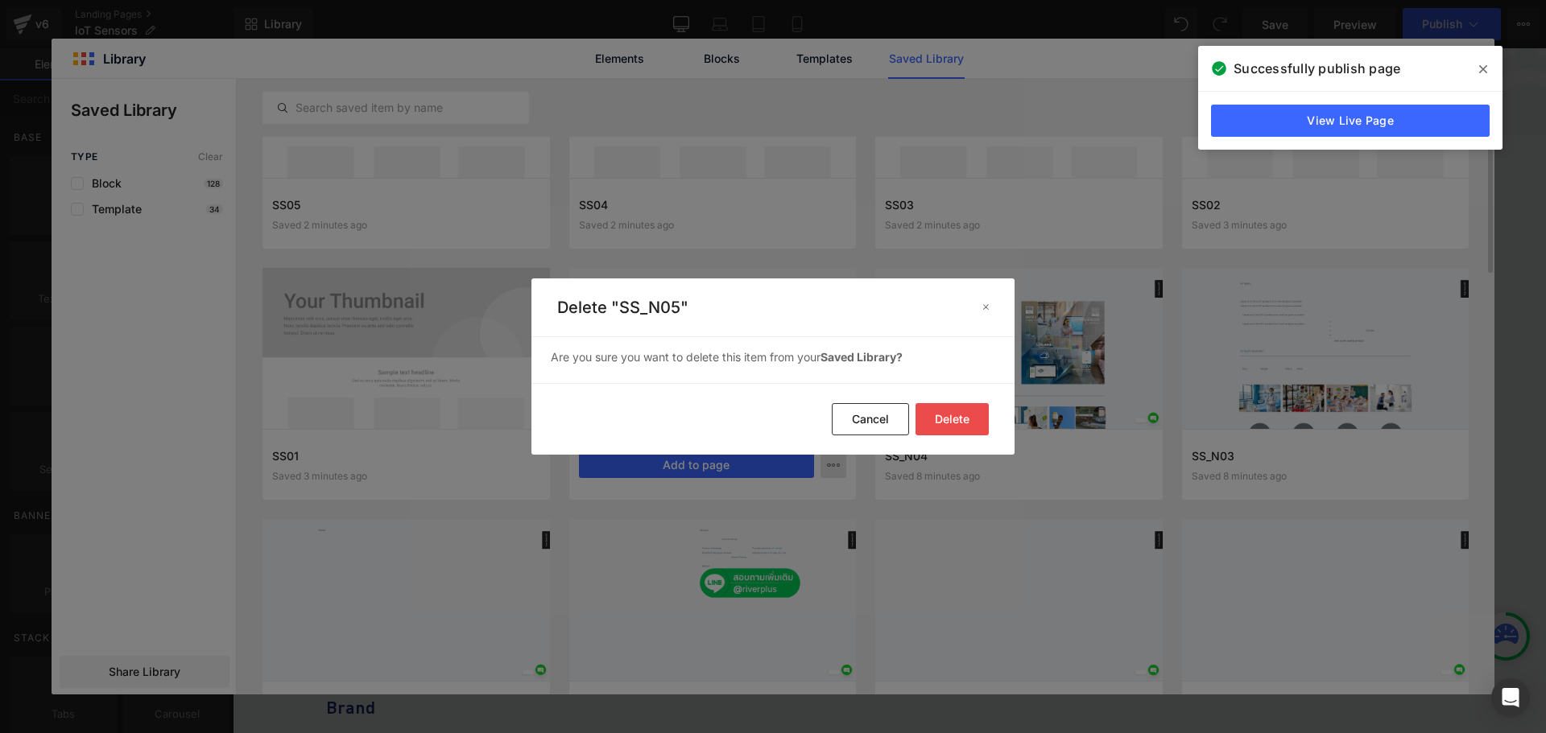
click at [952, 419] on button "Delete" at bounding box center [951, 419] width 73 height 32
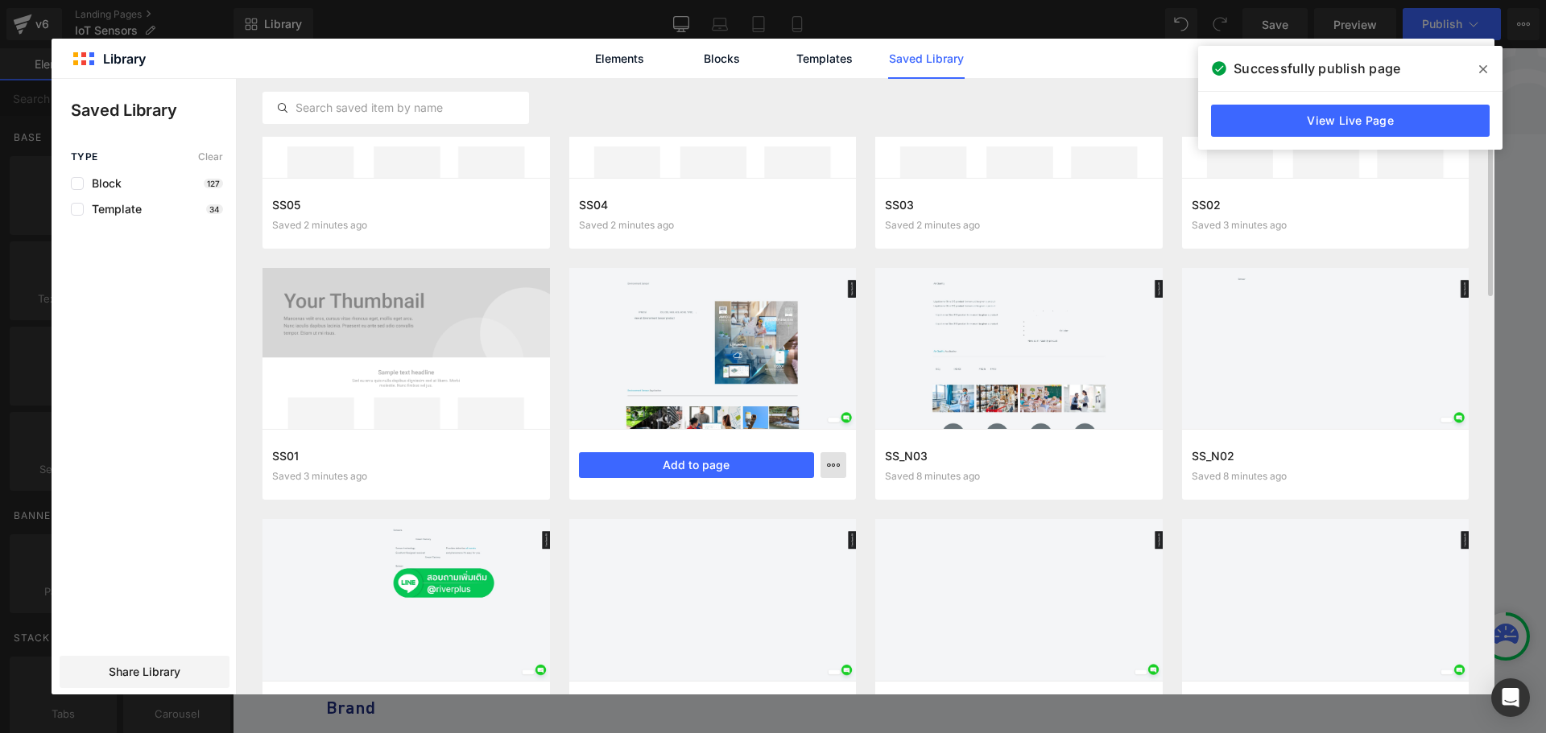
click at [831, 469] on icon "button" at bounding box center [833, 465] width 13 height 13
click at [782, 530] on div "Delete" at bounding box center [755, 535] width 184 height 34
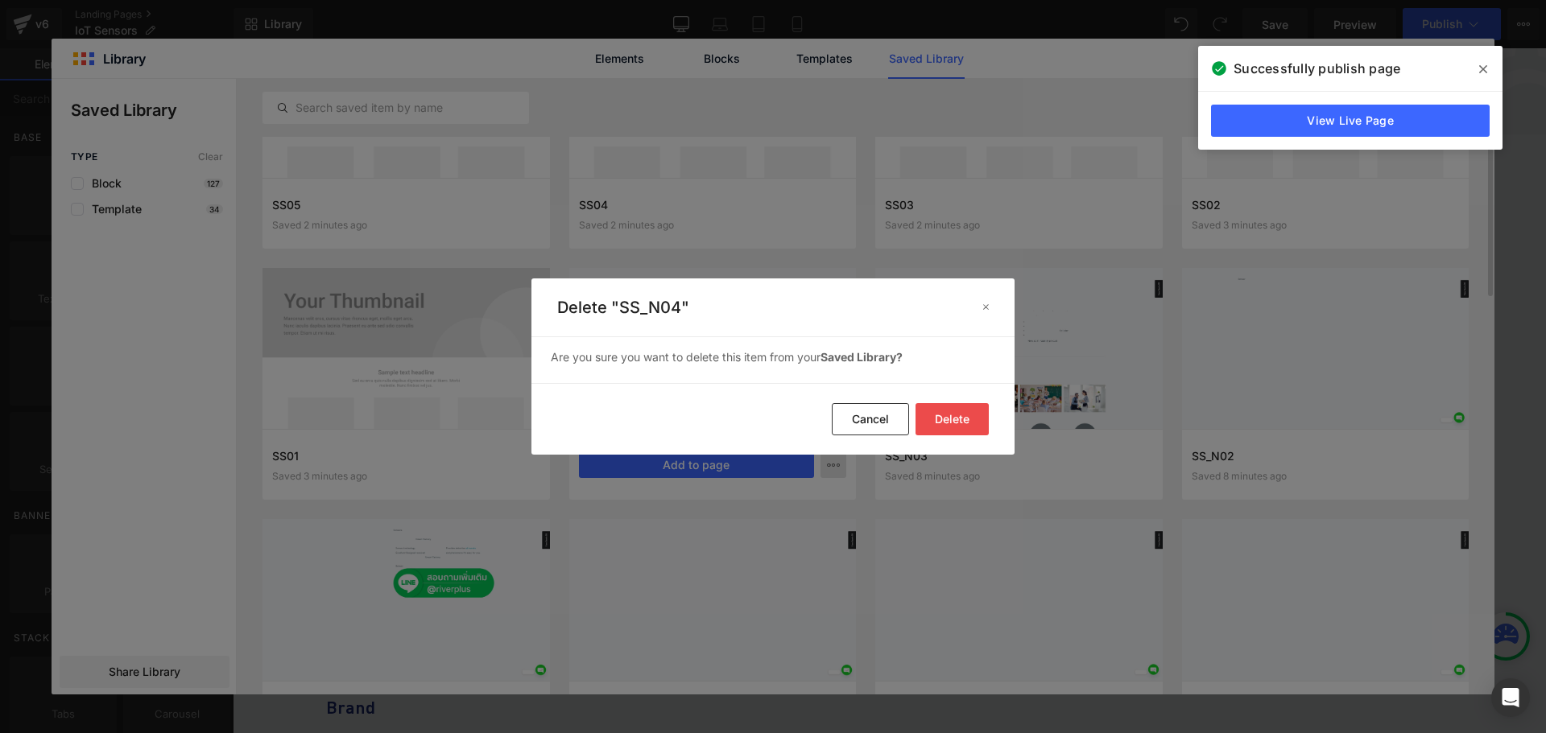
click at [950, 422] on button "Delete" at bounding box center [951, 419] width 73 height 32
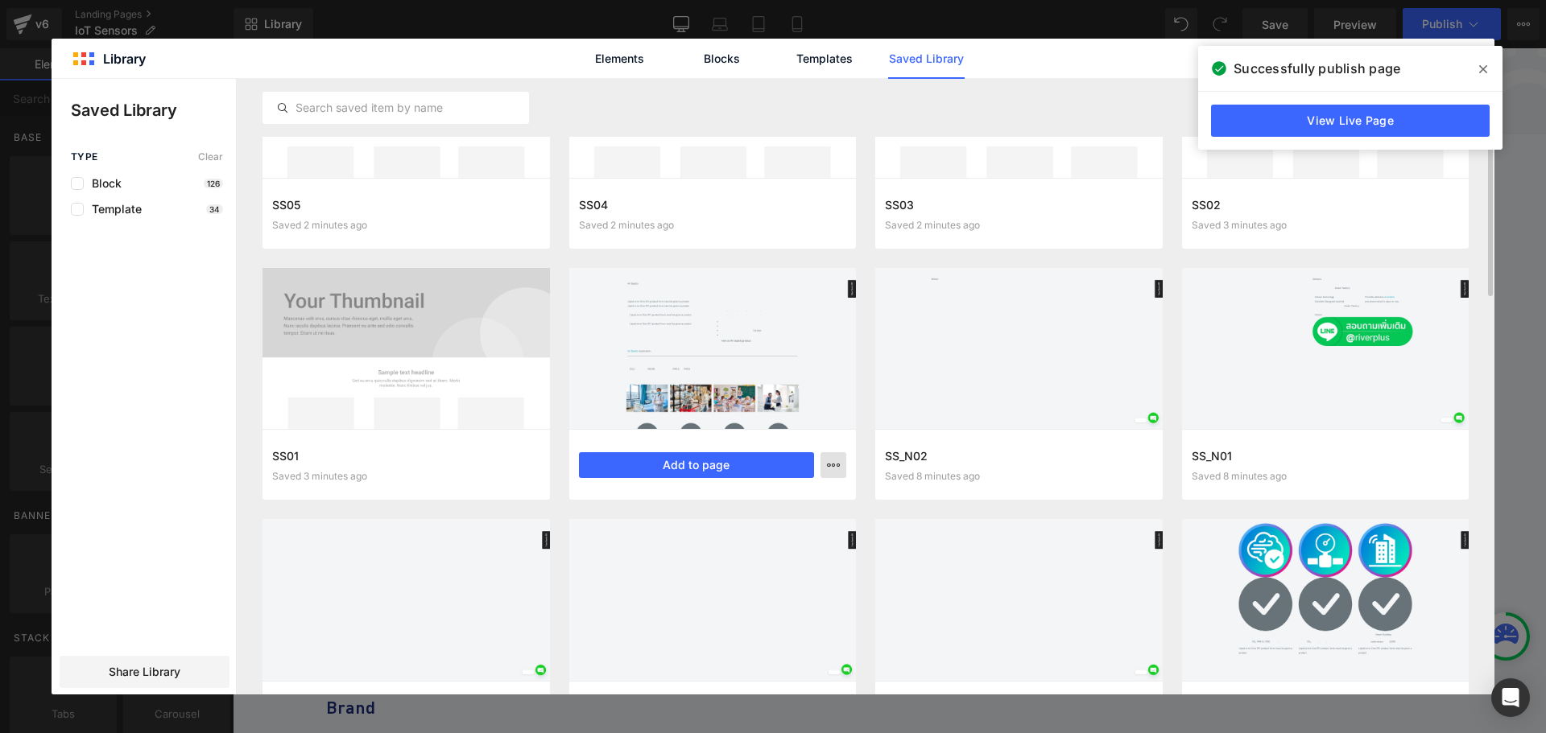
click at [833, 467] on icon "button" at bounding box center [833, 465] width 13 height 13
click at [740, 534] on div "Delete" at bounding box center [755, 535] width 184 height 34
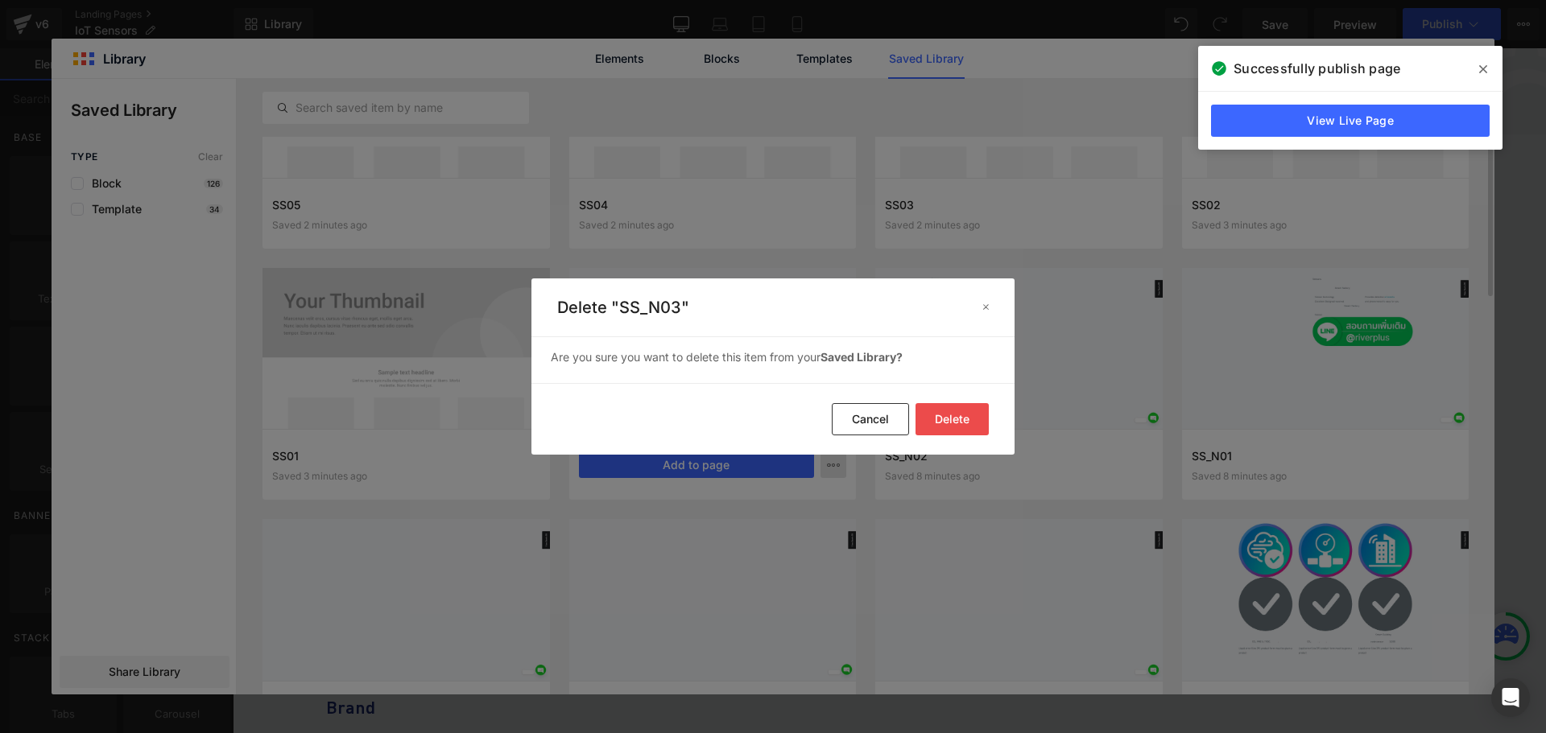
click at [953, 415] on button "Delete" at bounding box center [951, 419] width 73 height 32
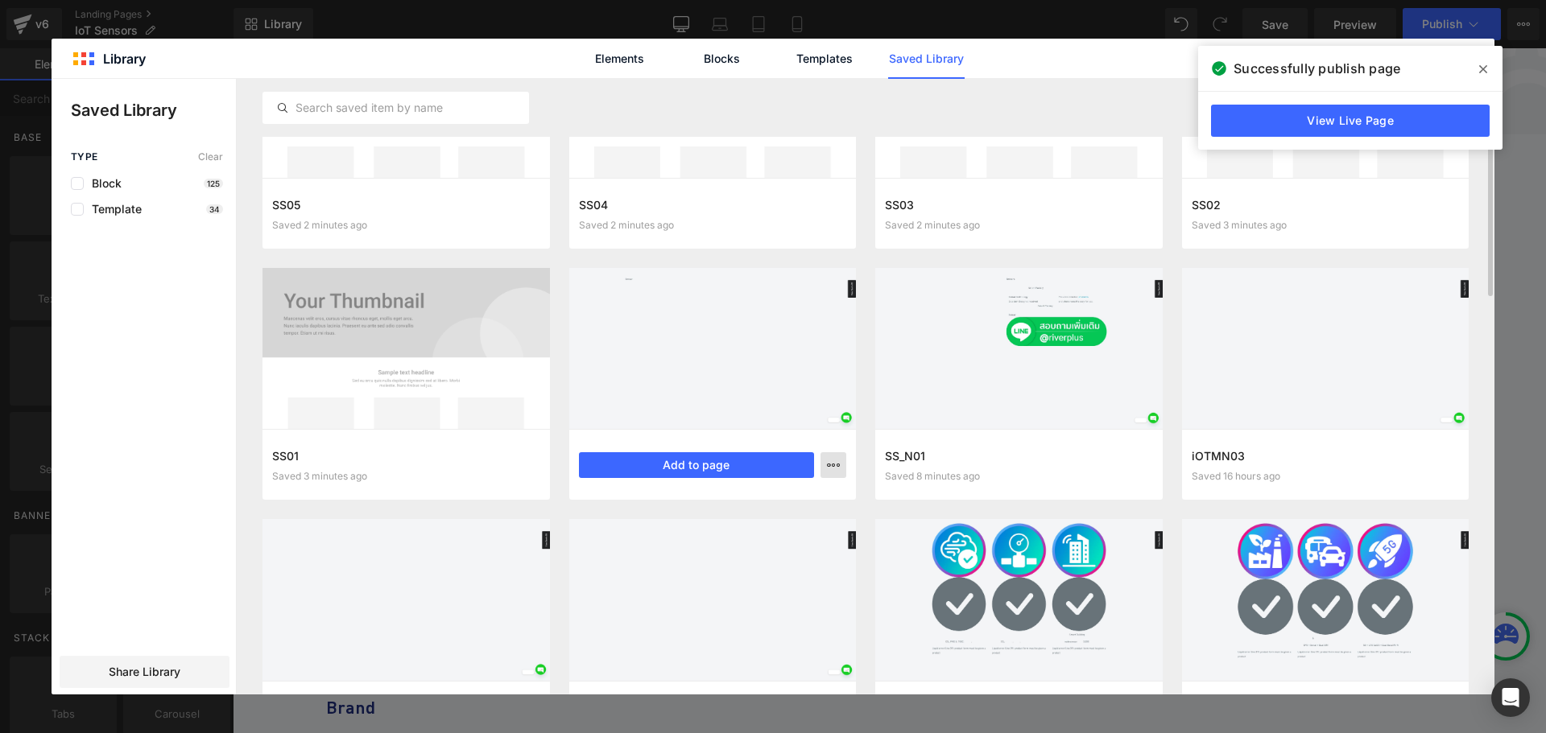
click at [836, 472] on button "button" at bounding box center [833, 465] width 26 height 26
click at [738, 534] on div "Delete" at bounding box center [755, 535] width 184 height 34
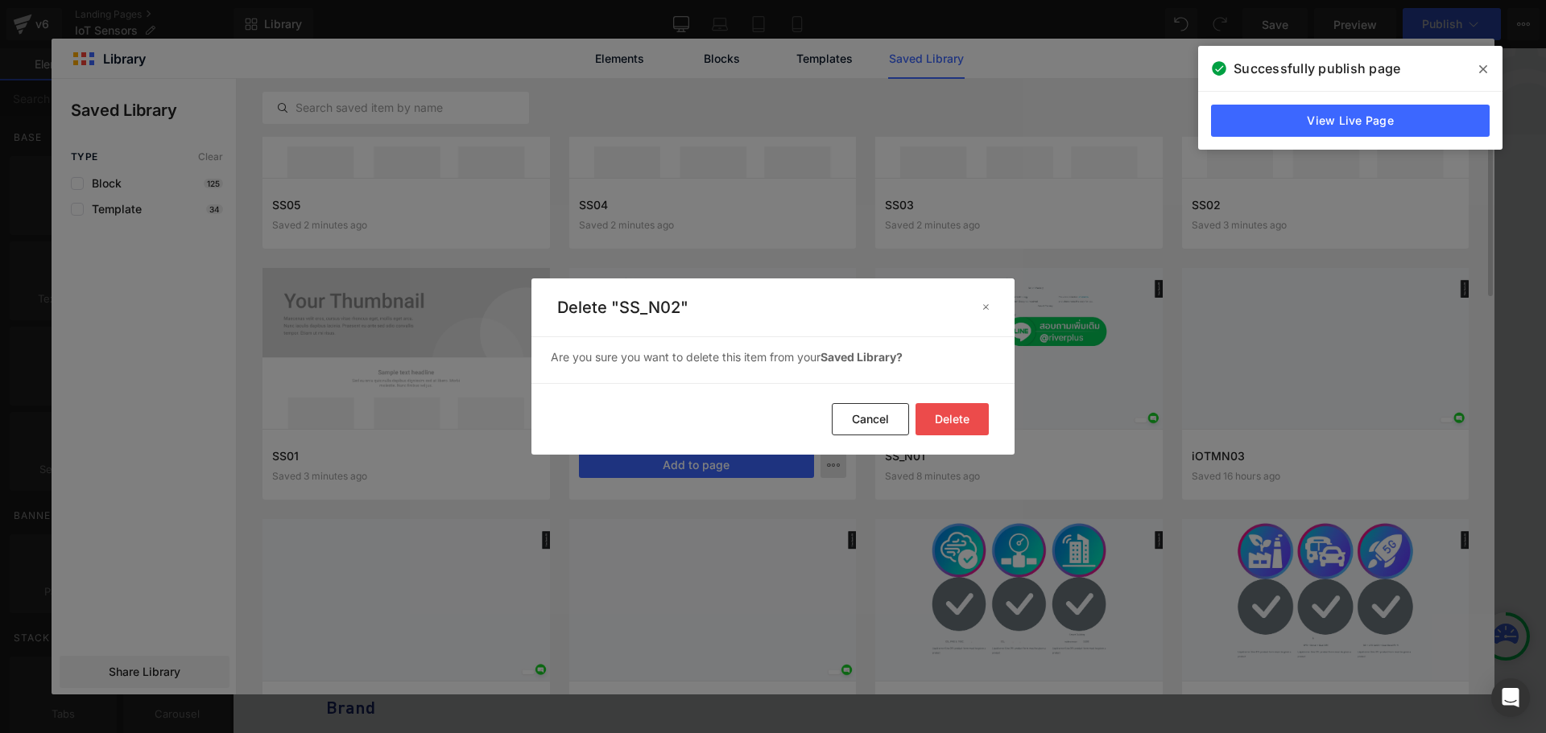
click at [981, 419] on button "Delete" at bounding box center [951, 419] width 73 height 32
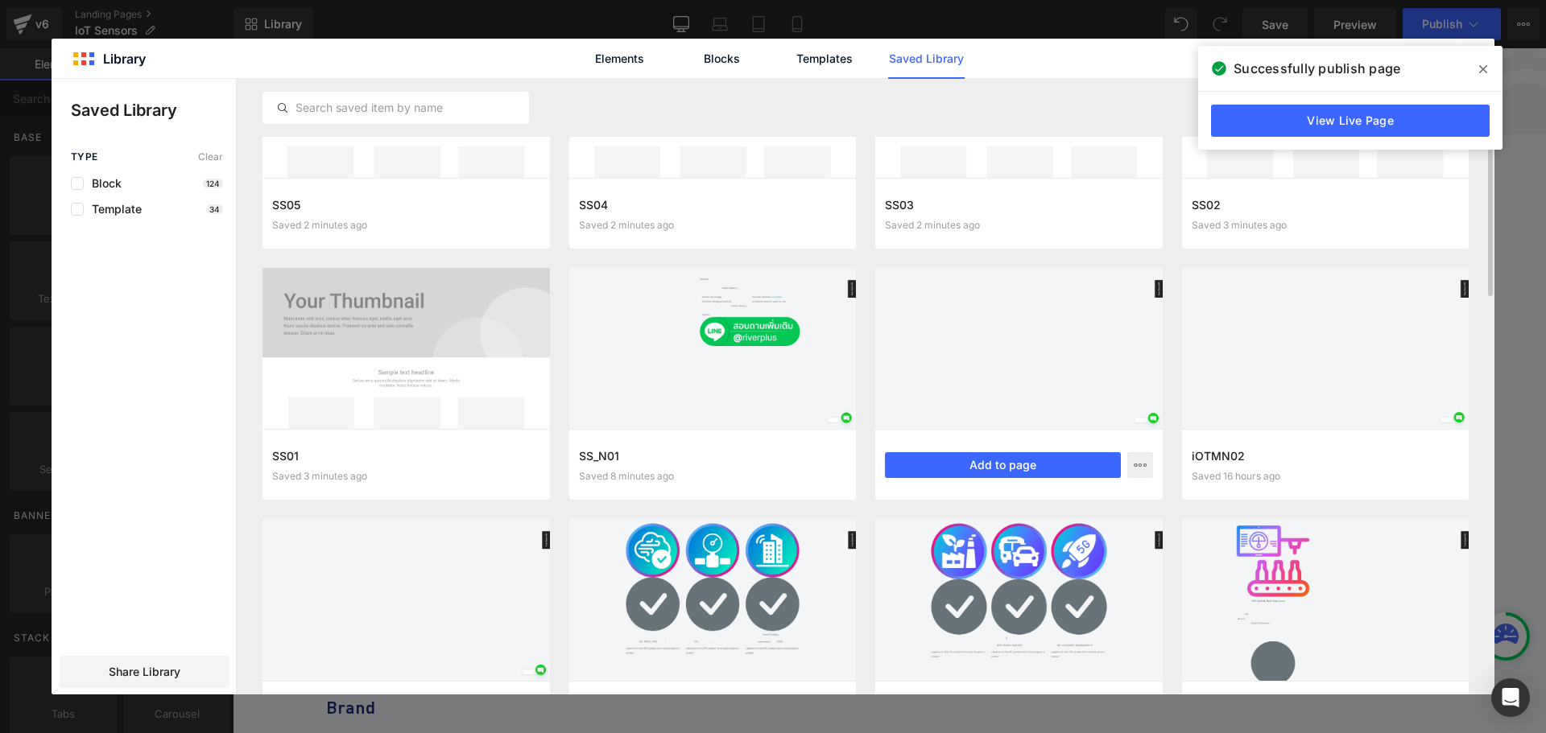
click at [964, 424] on div at bounding box center [1018, 349] width 287 height 162
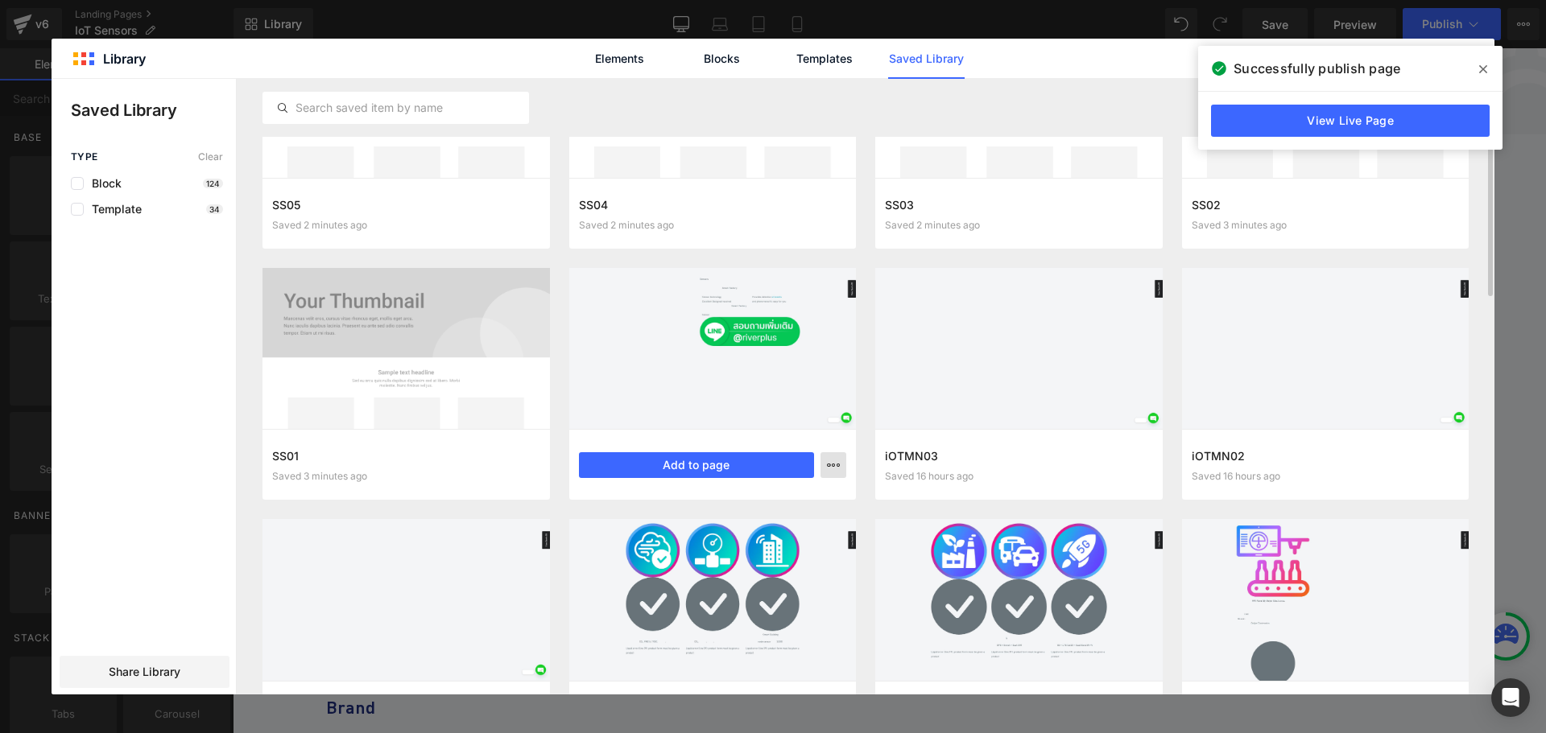
click at [831, 466] on icon "button" at bounding box center [833, 465] width 13 height 13
click at [717, 535] on p "Delete" at bounding box center [712, 535] width 34 height 14
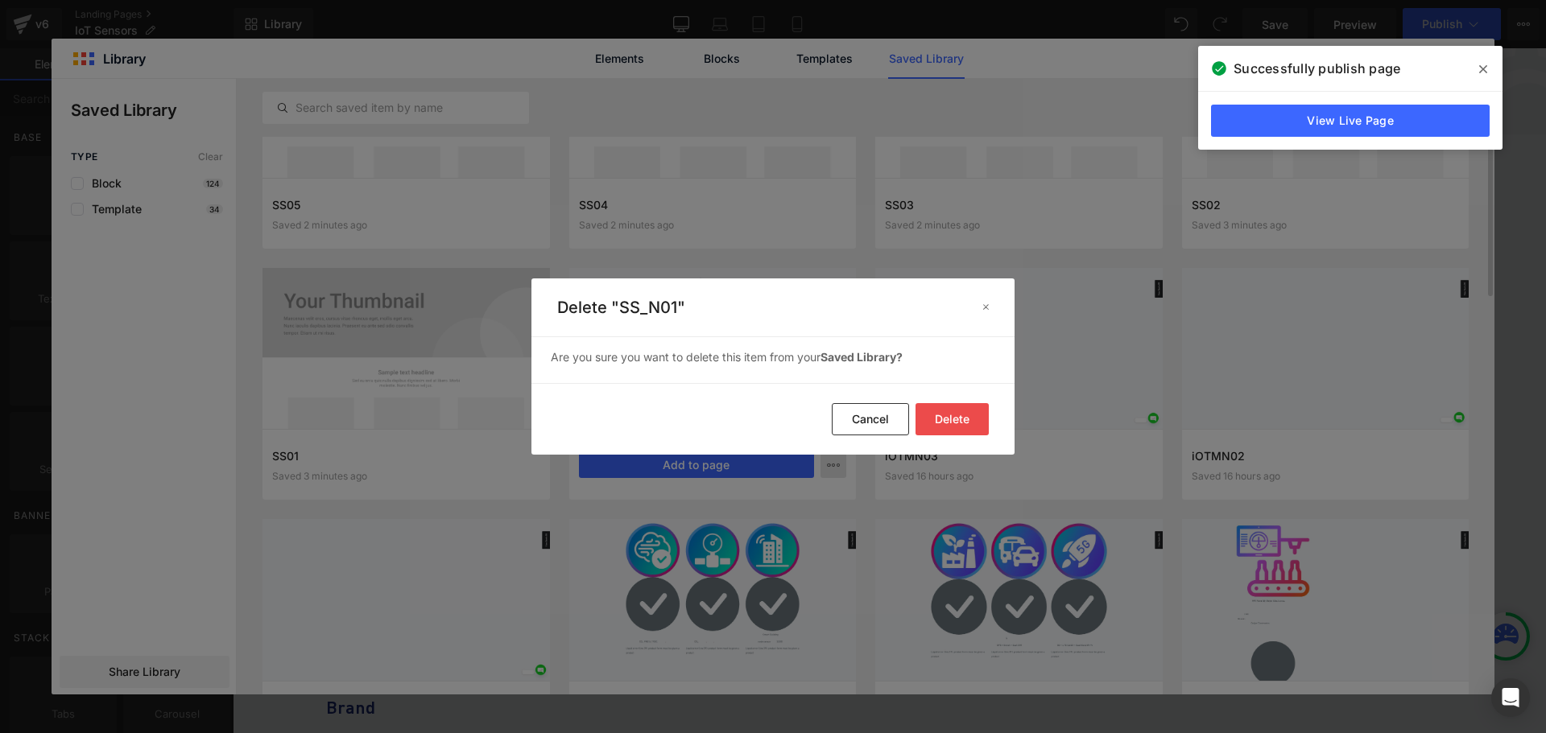
click at [972, 415] on button "Delete" at bounding box center [951, 419] width 73 height 32
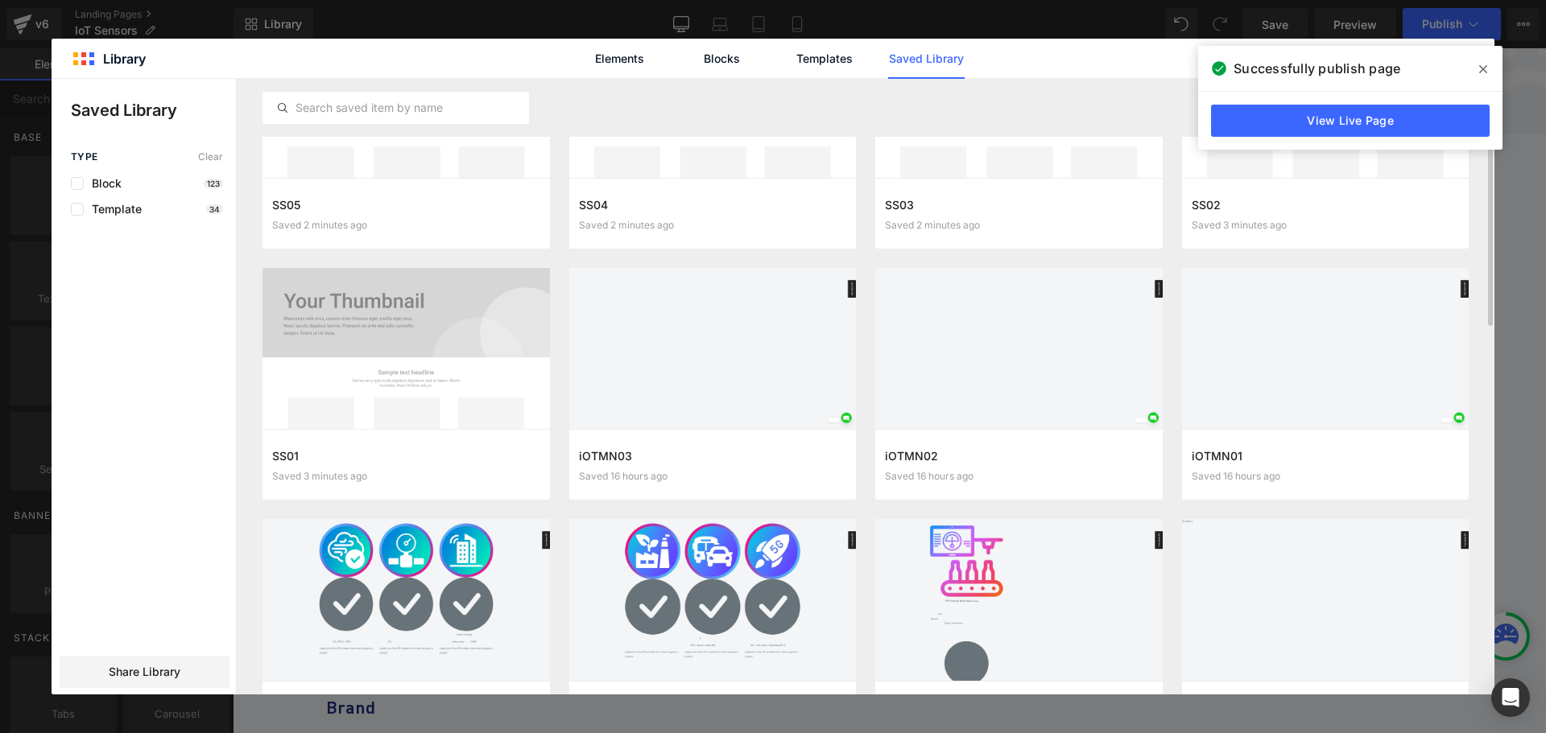
click at [1482, 67] on icon at bounding box center [1483, 69] width 8 height 13
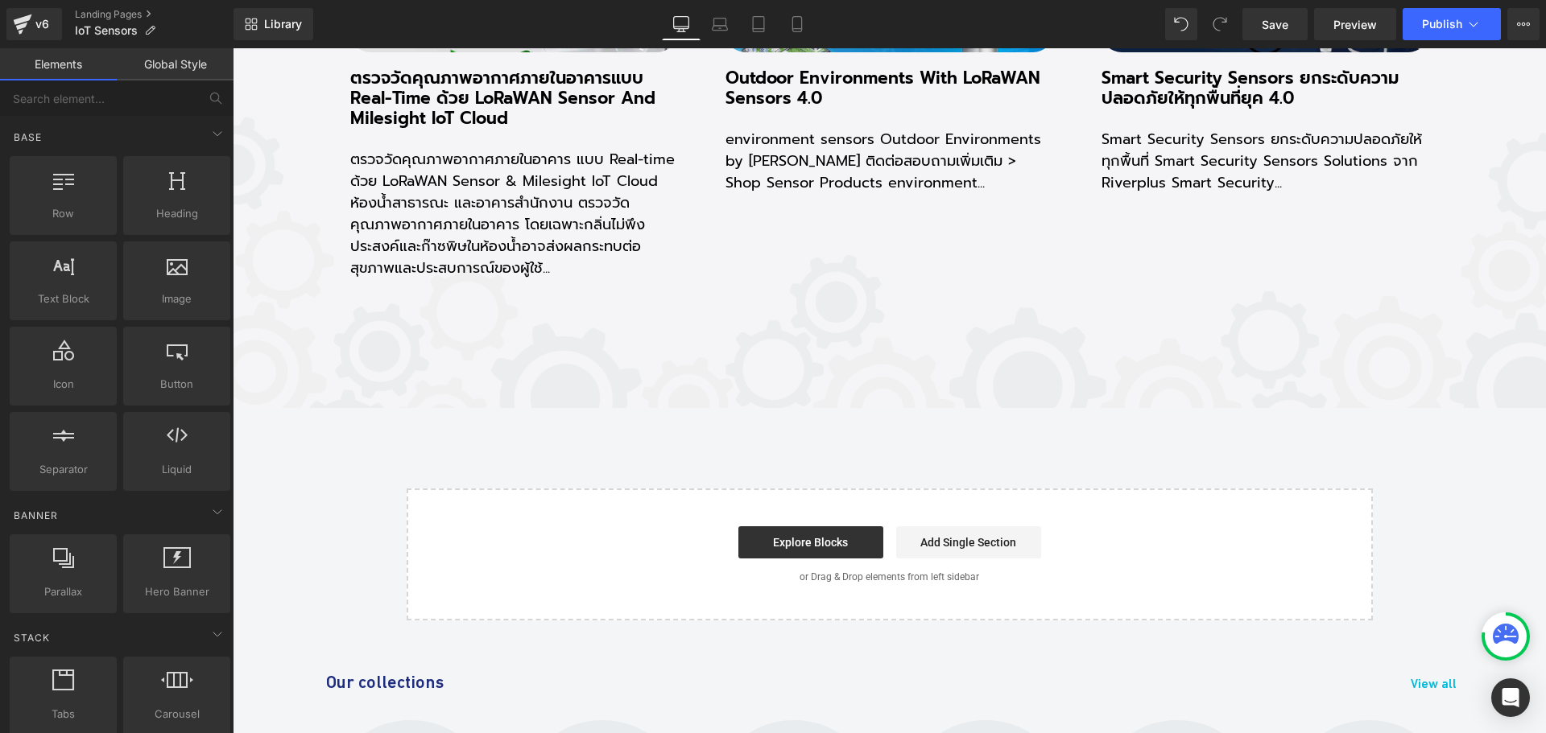
scroll to position [18629, 0]
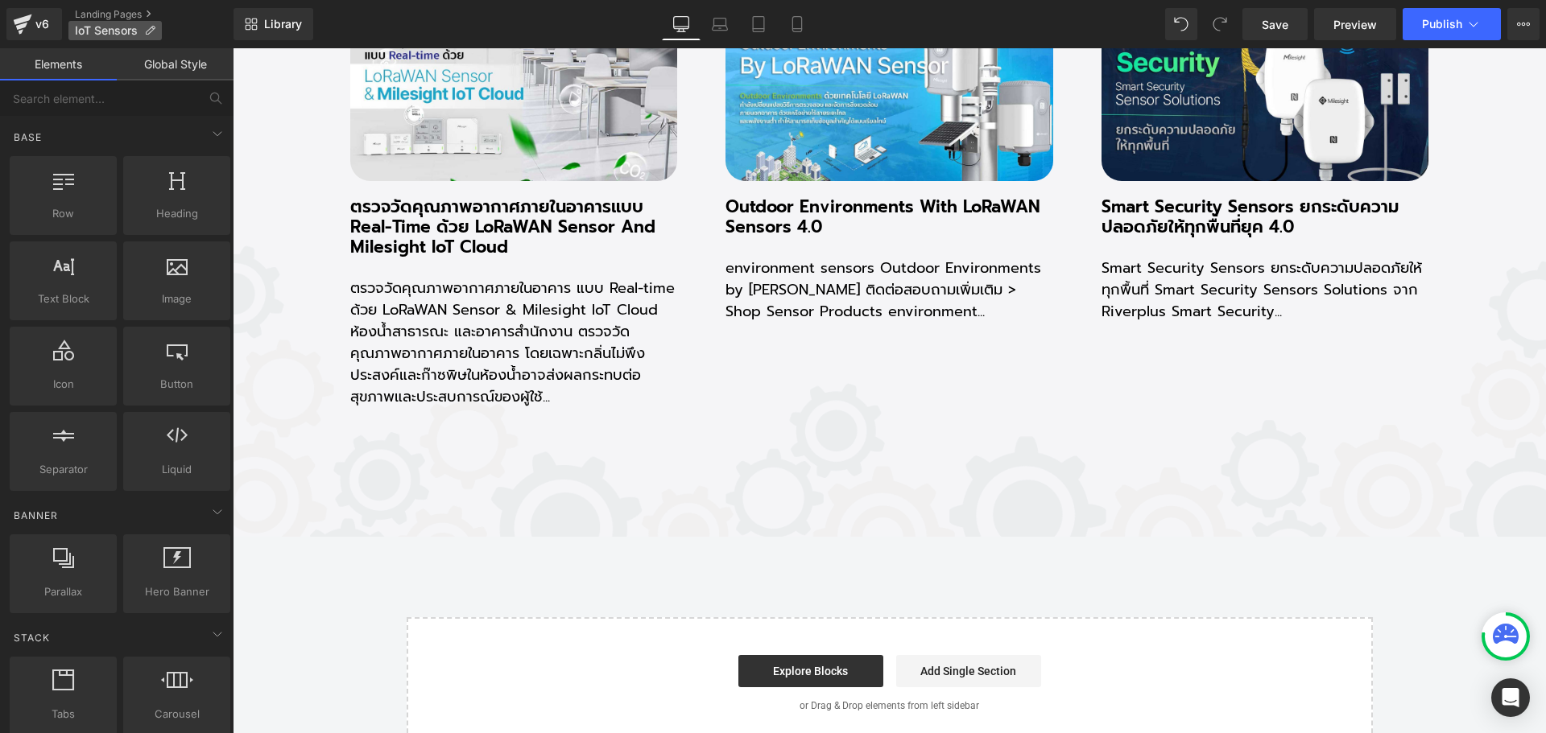
click at [148, 29] on icon at bounding box center [149, 30] width 11 height 11
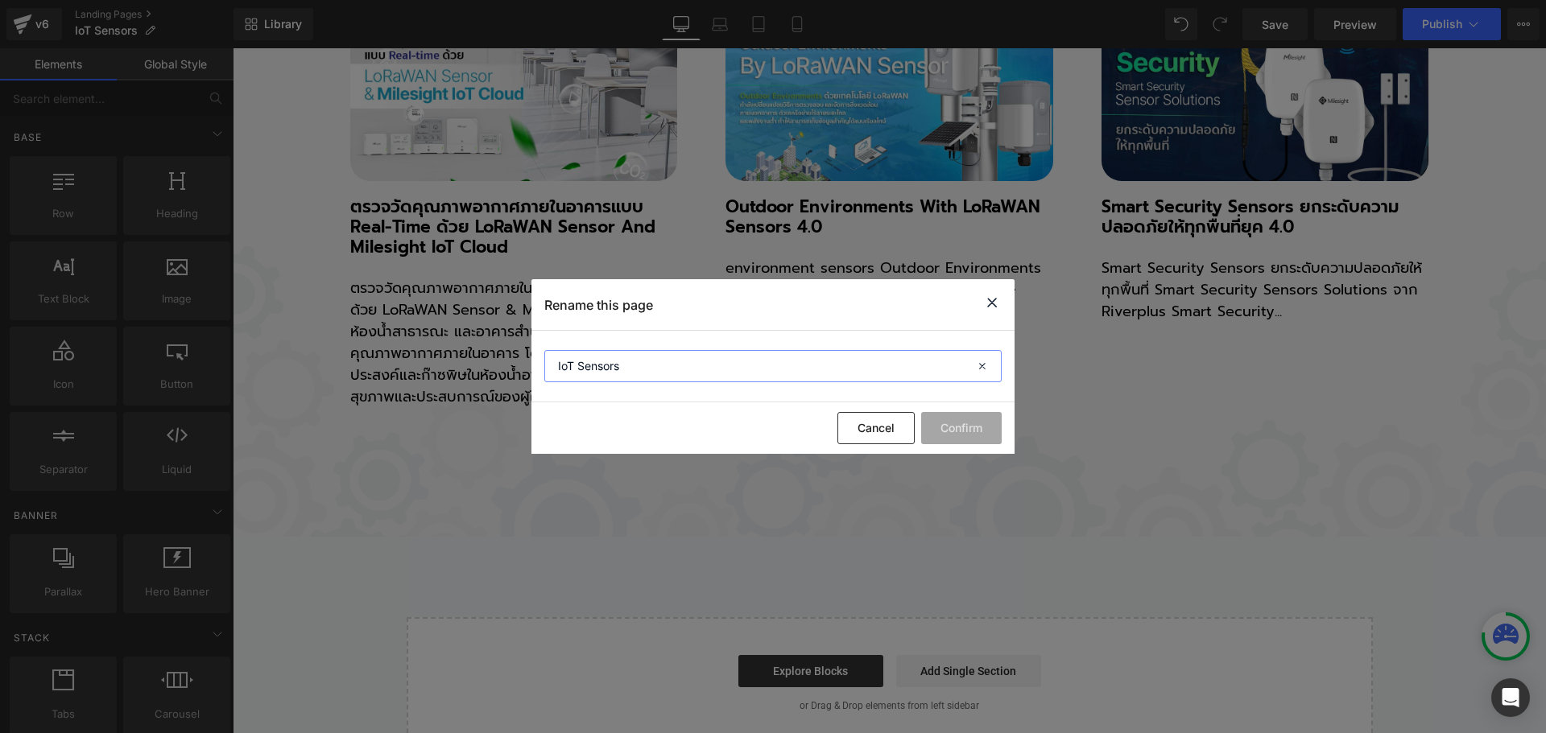
click at [725, 360] on input "IoT Sensors" at bounding box center [772, 366] width 457 height 32
click at [993, 300] on icon at bounding box center [991, 303] width 19 height 20
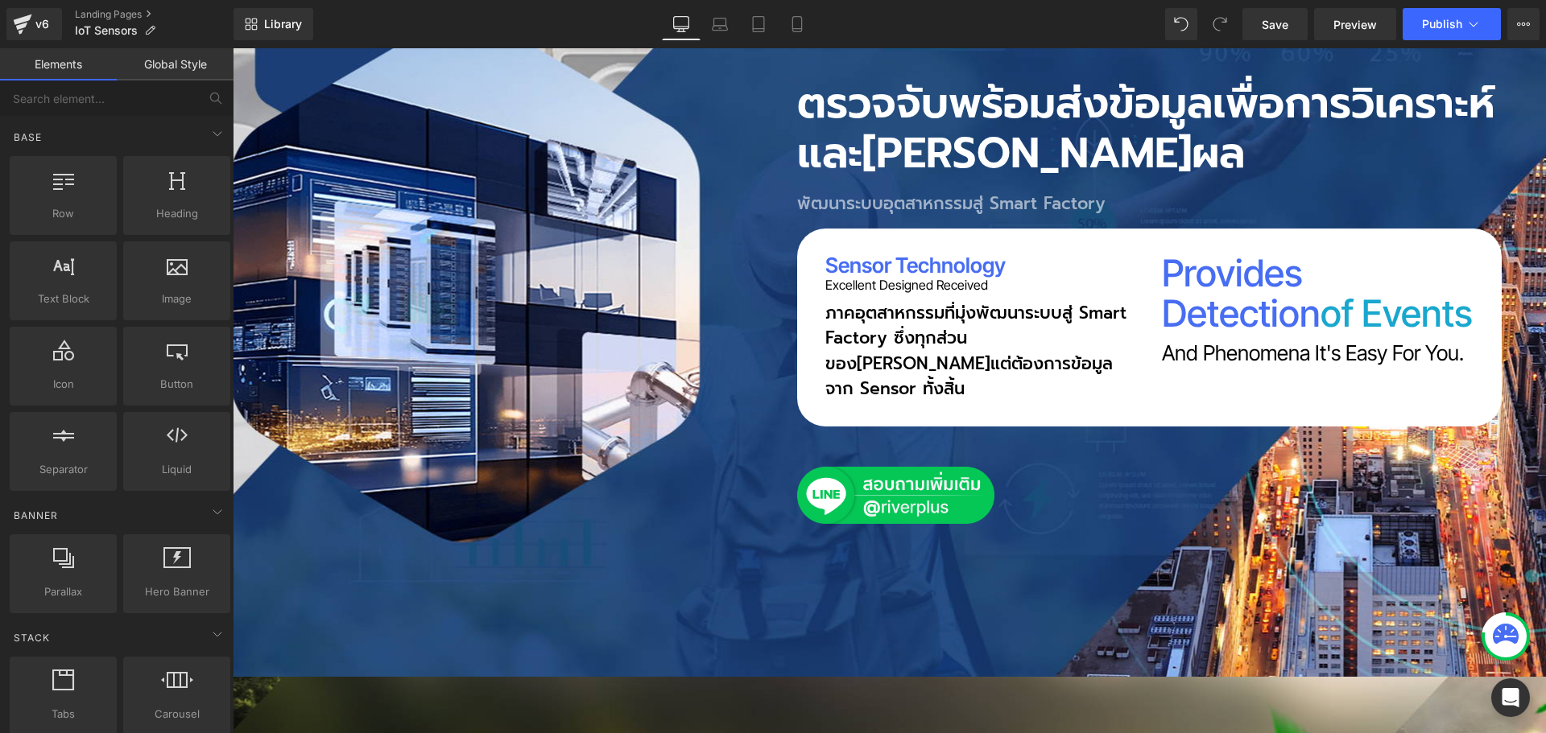
scroll to position [101, 0]
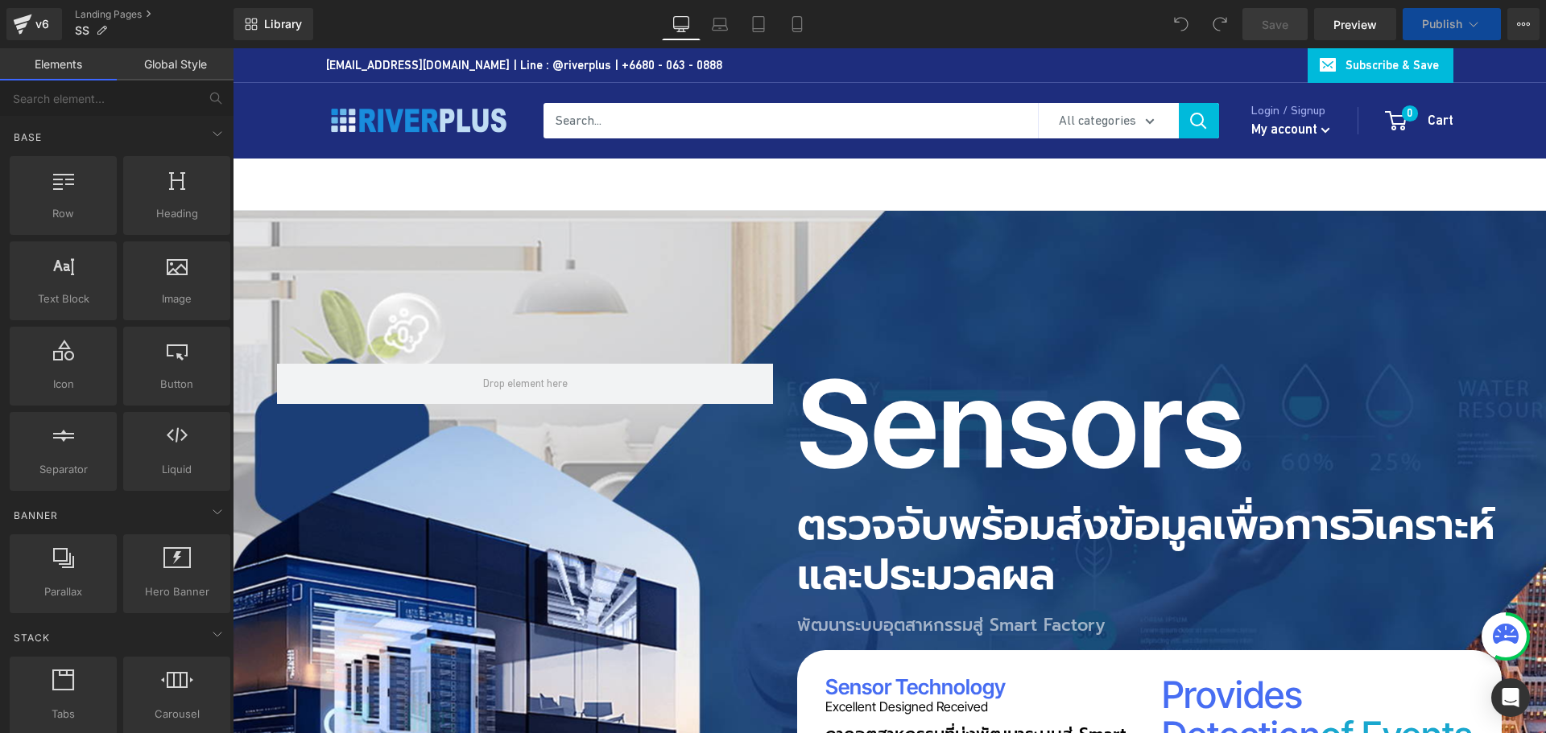
click at [298, 179] on div at bounding box center [889, 185] width 1191 height 52
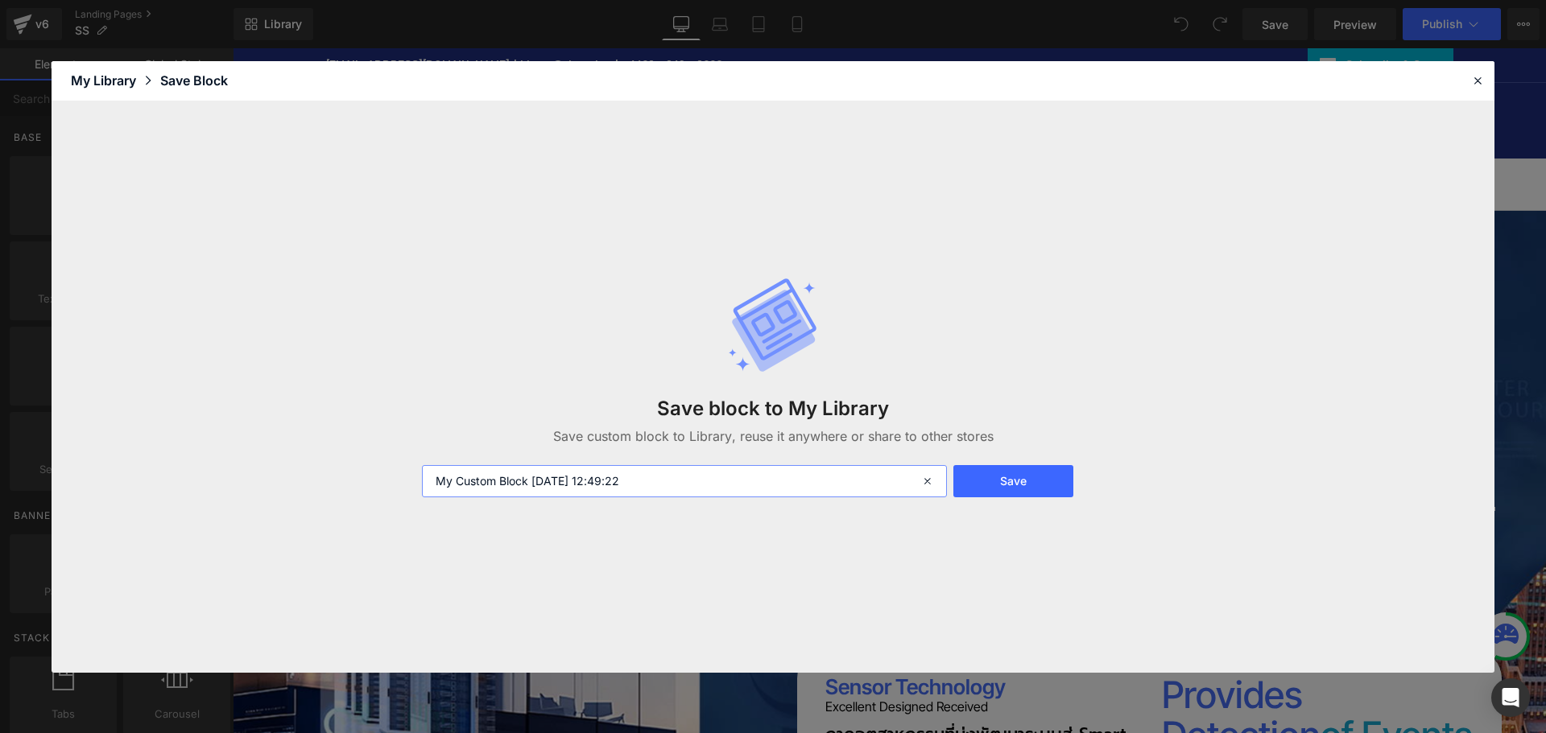
drag, startPoint x: 686, startPoint y: 472, endPoint x: 393, endPoint y: 498, distance: 294.2
click at [393, 498] on div "Save block to My Library Save custom block to Library, reuse it anywhere or sha…" at bounding box center [773, 387] width 1443 height 572
type input "SS_N01"
click at [1016, 487] on button "Save" at bounding box center [1013, 481] width 120 height 32
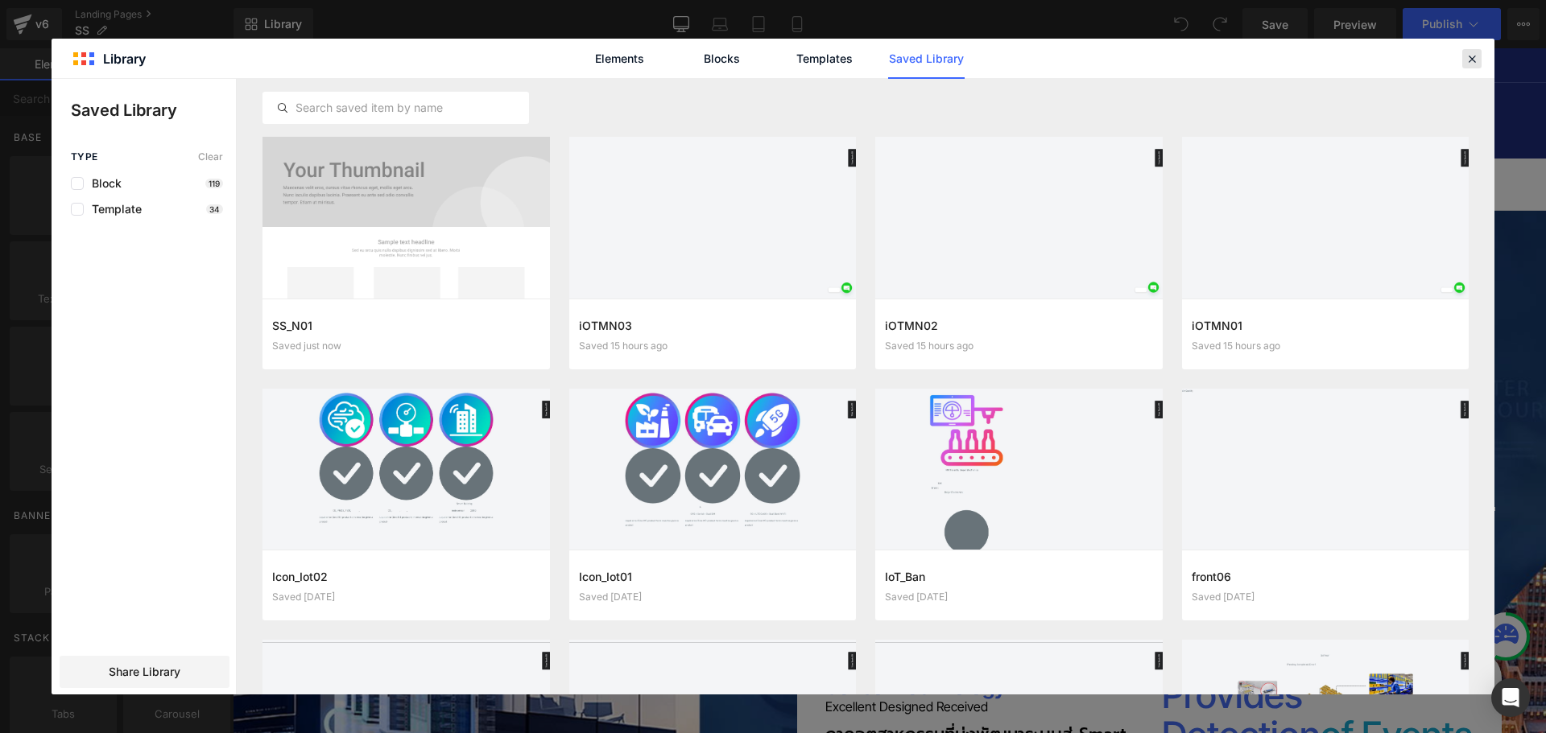
click at [1474, 55] on icon at bounding box center [1471, 59] width 14 height 14
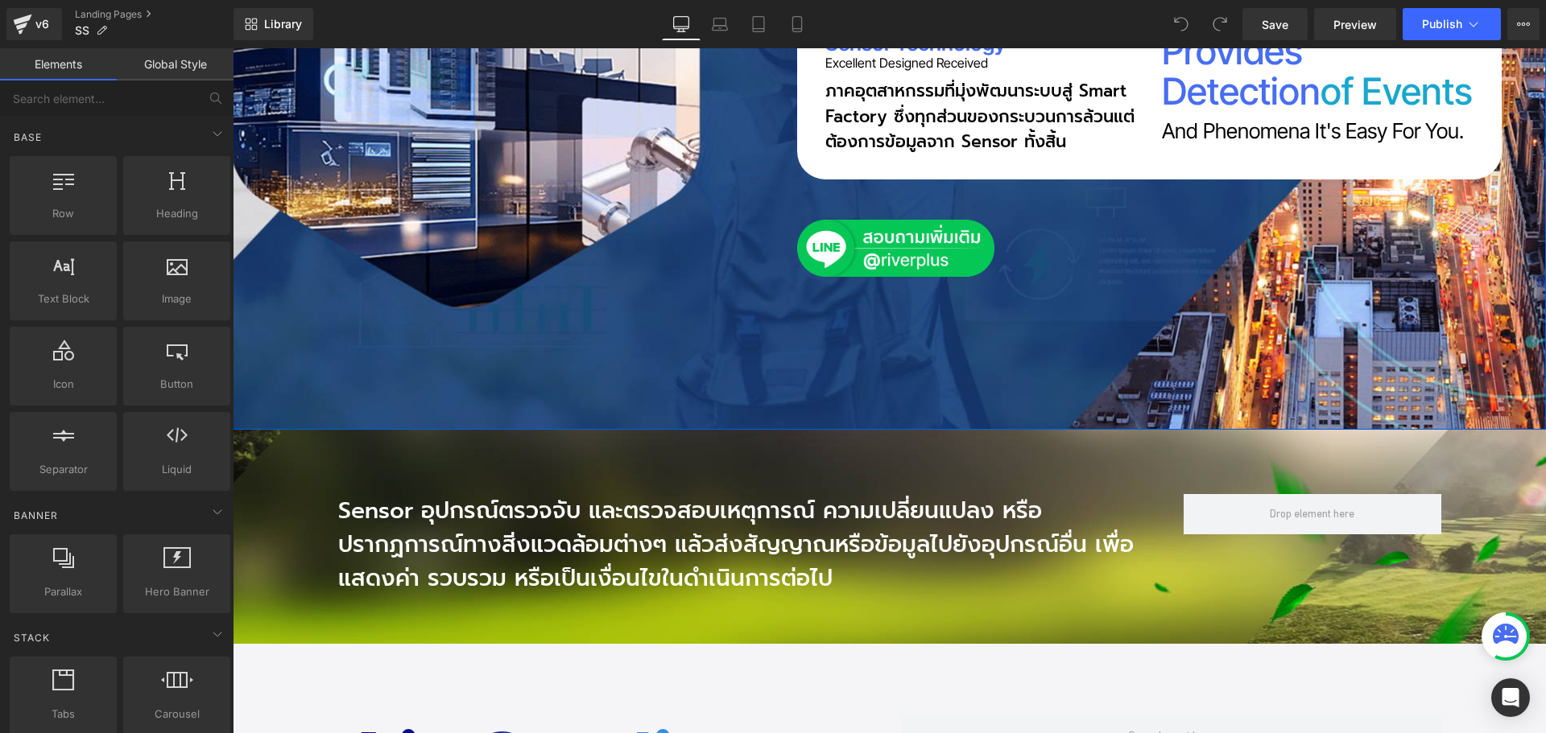
scroll to position [805, 0]
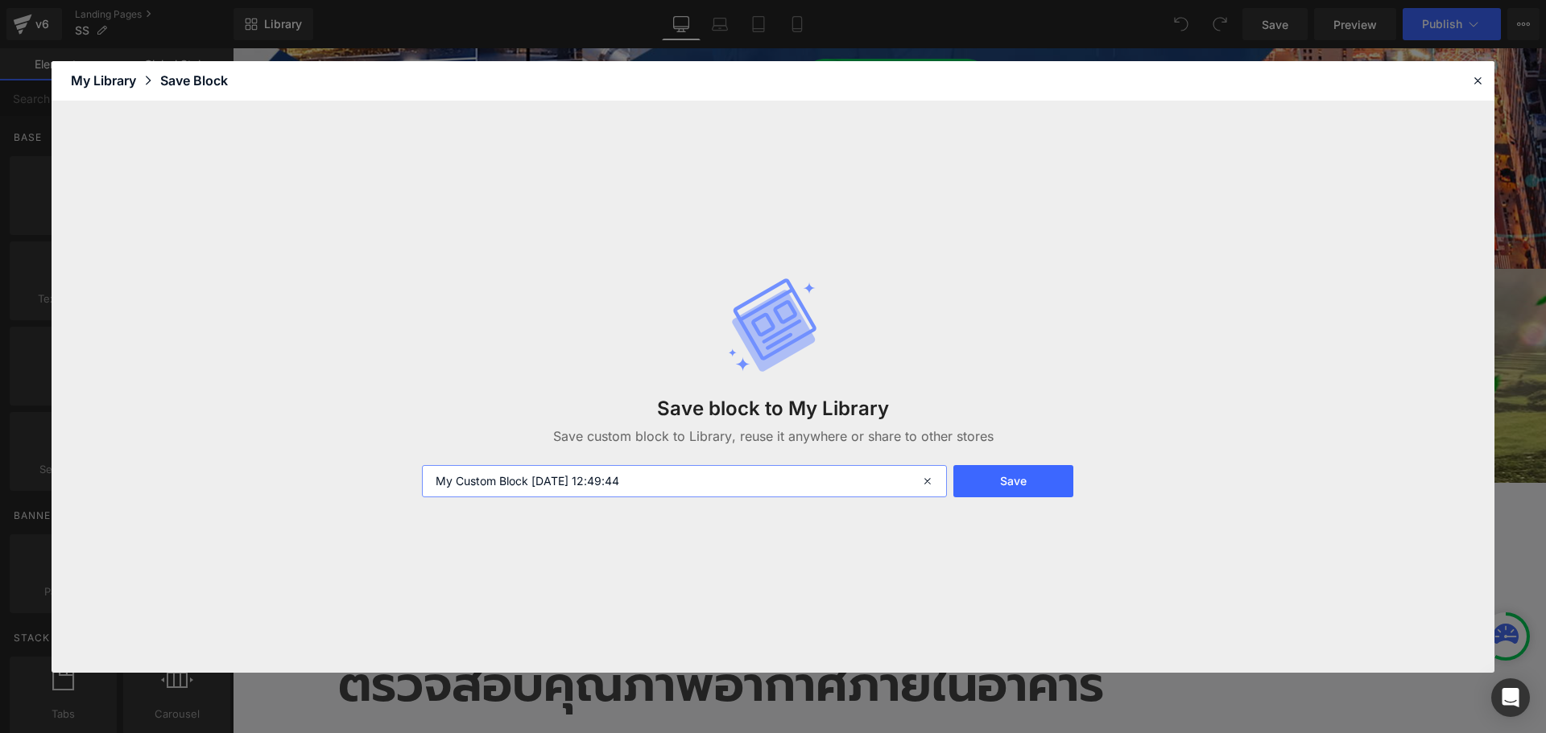
drag, startPoint x: 673, startPoint y: 485, endPoint x: 294, endPoint y: 488, distance: 379.2
click at [294, 488] on div "Save block to My Library Save custom block to Library, reuse it anywhere or sha…" at bounding box center [773, 387] width 1443 height 572
paste input "SS_N01"
type input "SS_N02"
click at [1000, 479] on button "Save" at bounding box center [1013, 481] width 120 height 32
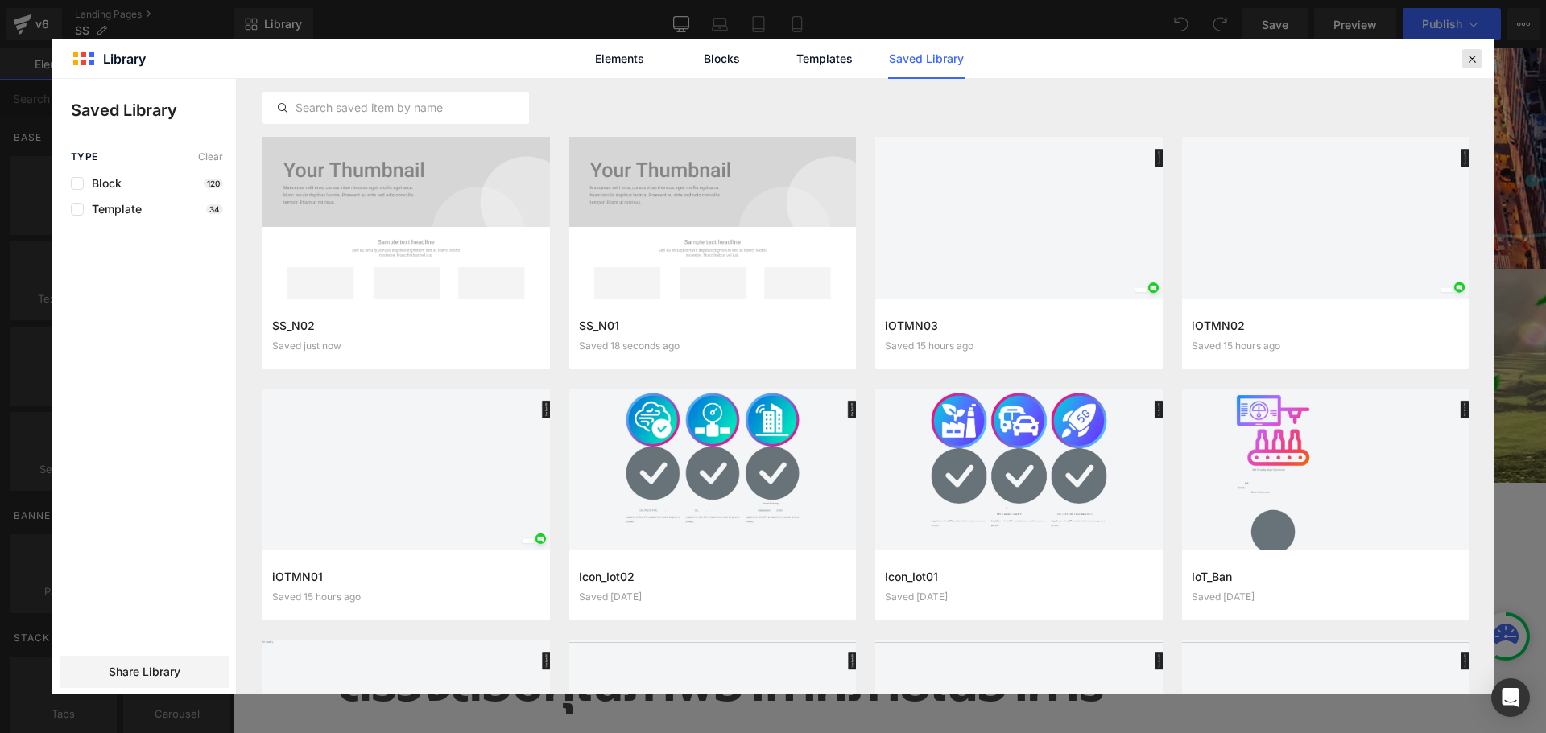
click at [1472, 60] on icon at bounding box center [1471, 59] width 14 height 14
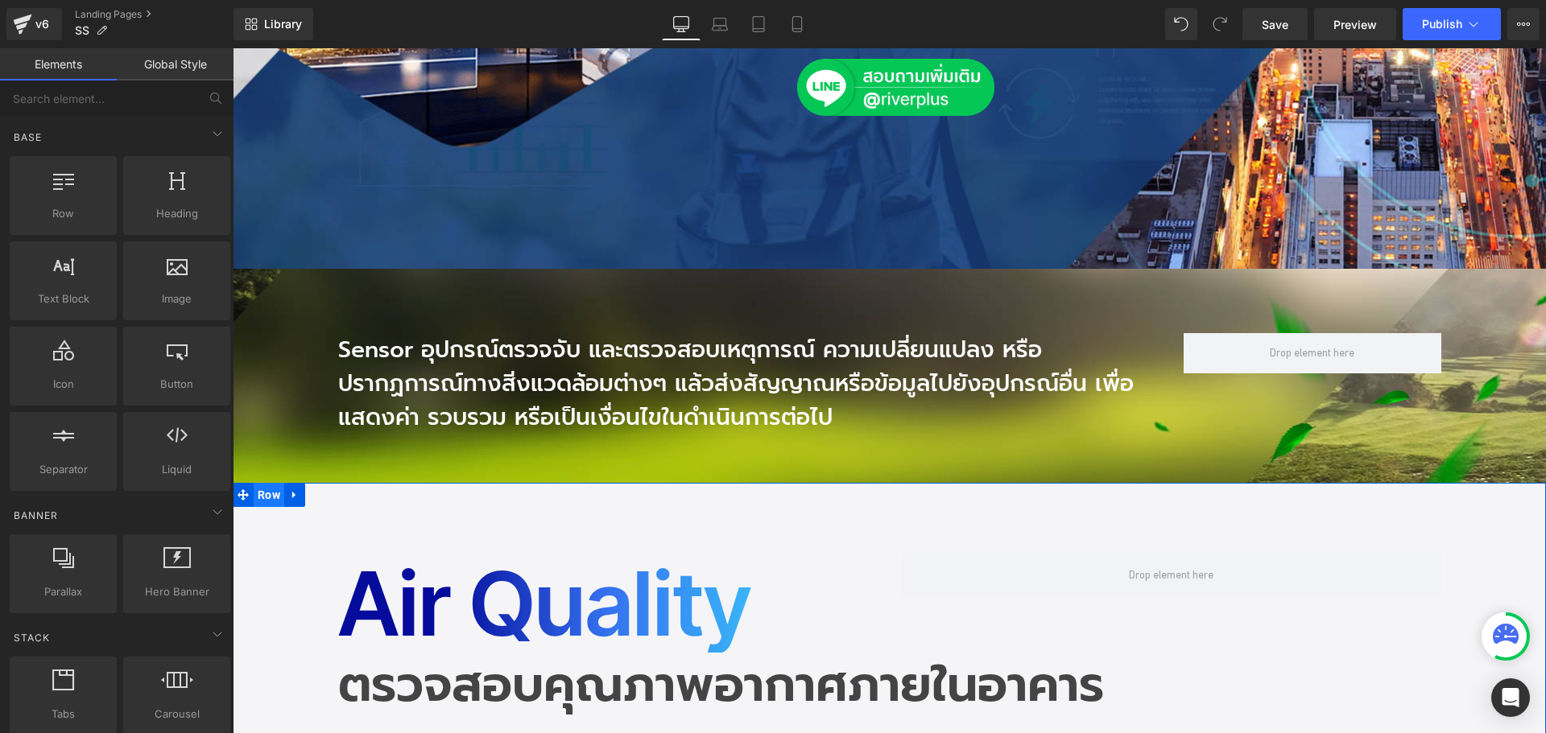
click at [255, 496] on span "Row" at bounding box center [269, 495] width 31 height 24
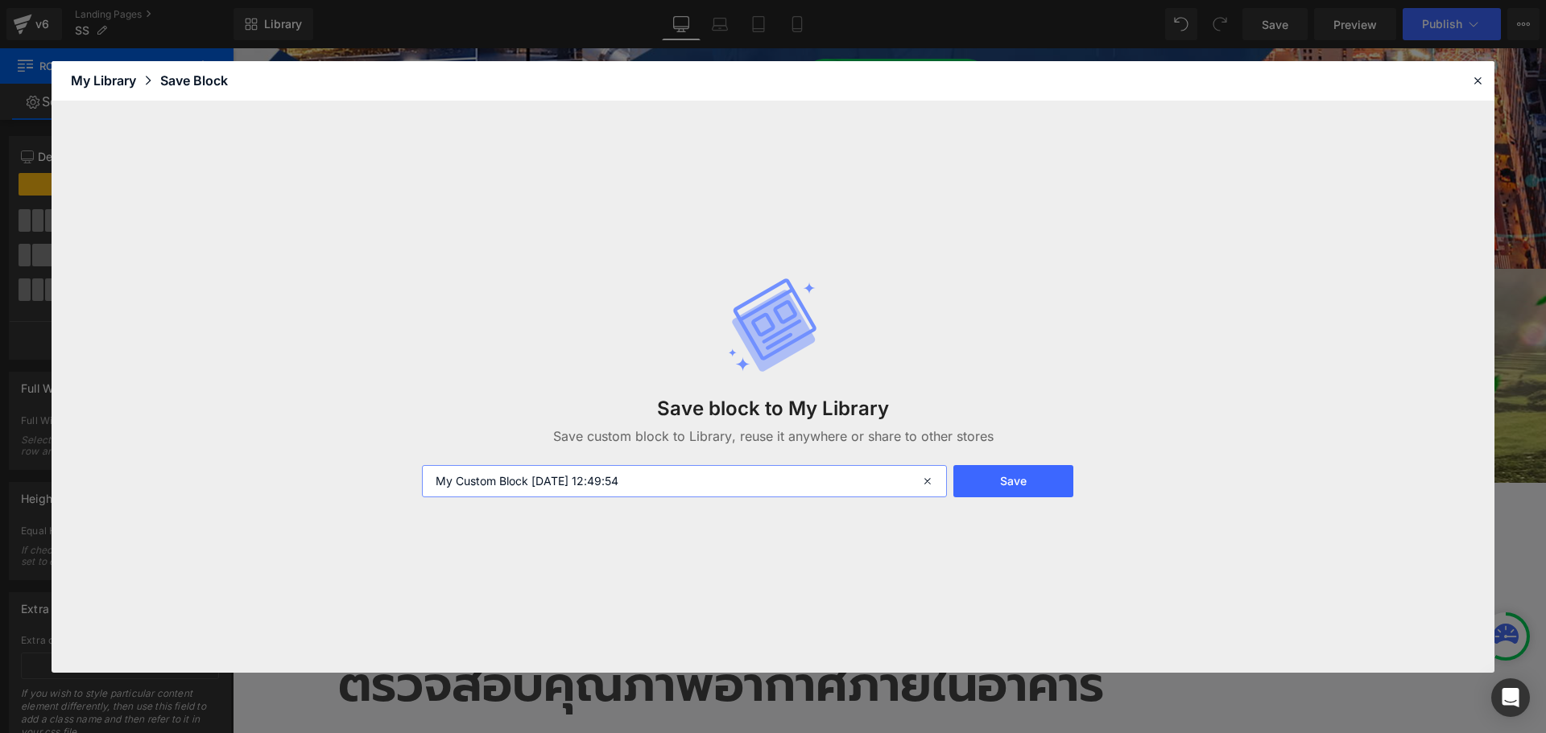
drag, startPoint x: 711, startPoint y: 481, endPoint x: 262, endPoint y: 472, distance: 449.3
click at [262, 472] on div "Save block to My Library Save custom block to Library, reuse it anywhere or sha…" at bounding box center [773, 387] width 1443 height 572
paste input "SS_N01"
type input "SS_N03"
click at [1024, 484] on button "Save" at bounding box center [1013, 481] width 120 height 32
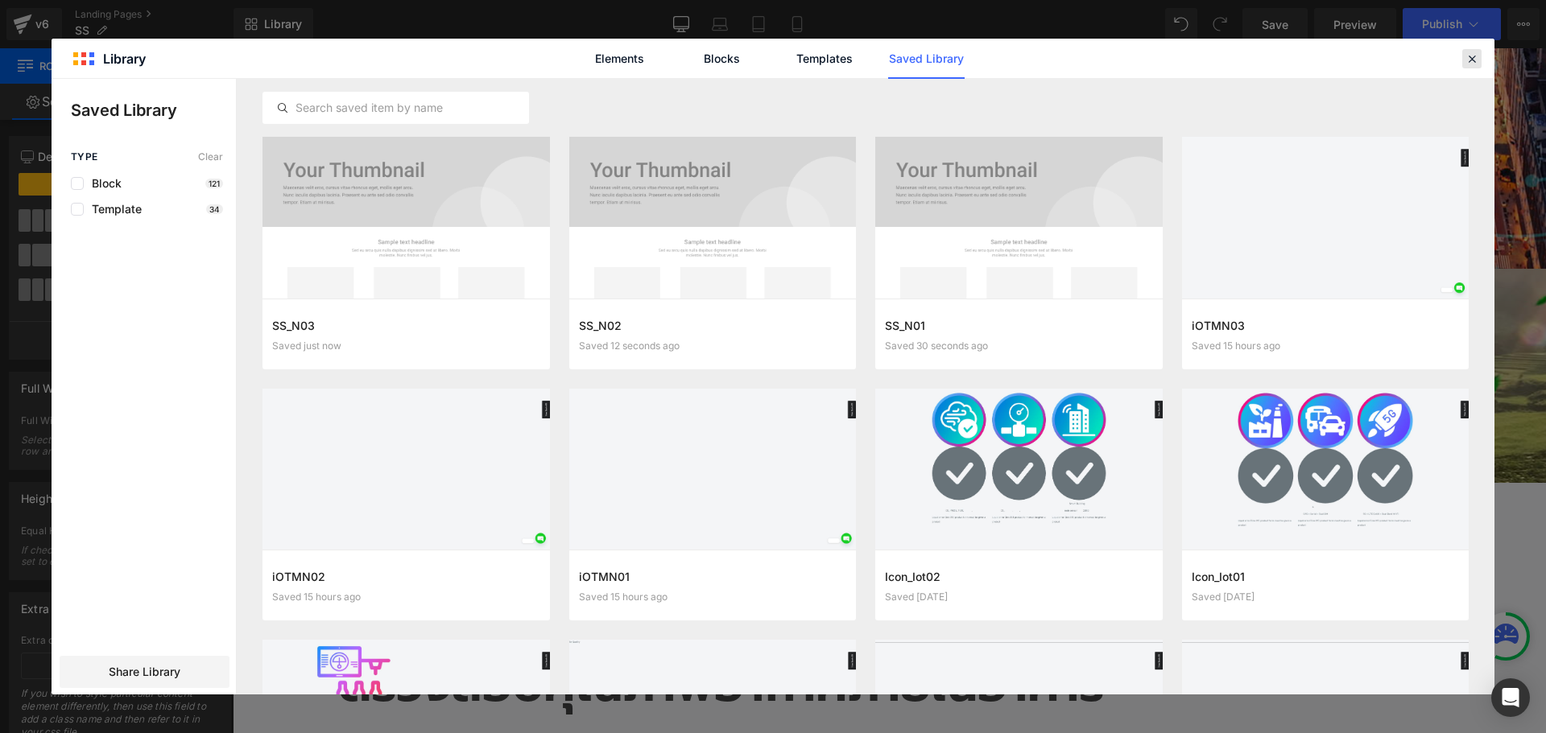
click at [1474, 61] on icon at bounding box center [1471, 59] width 14 height 14
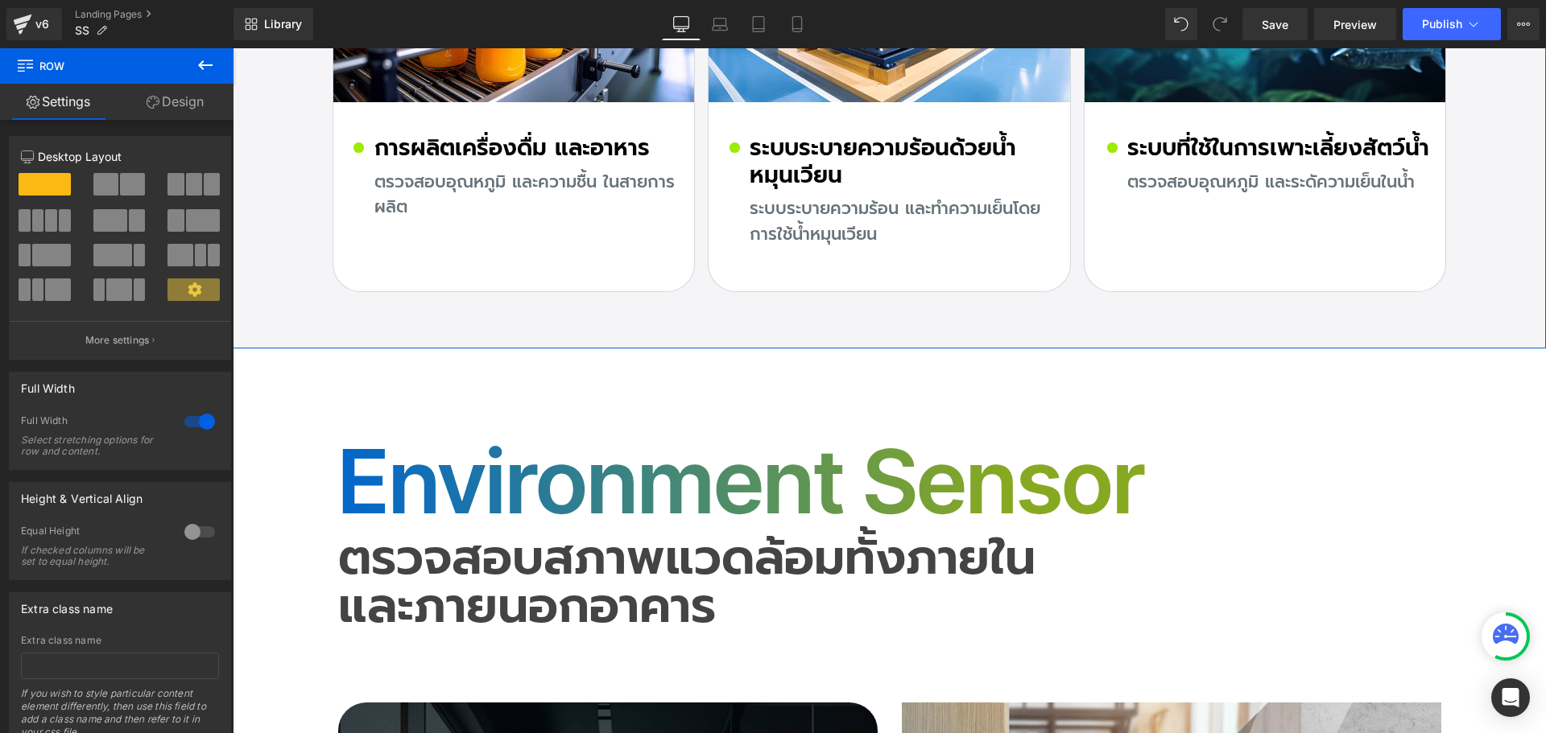
scroll to position [6279, 0]
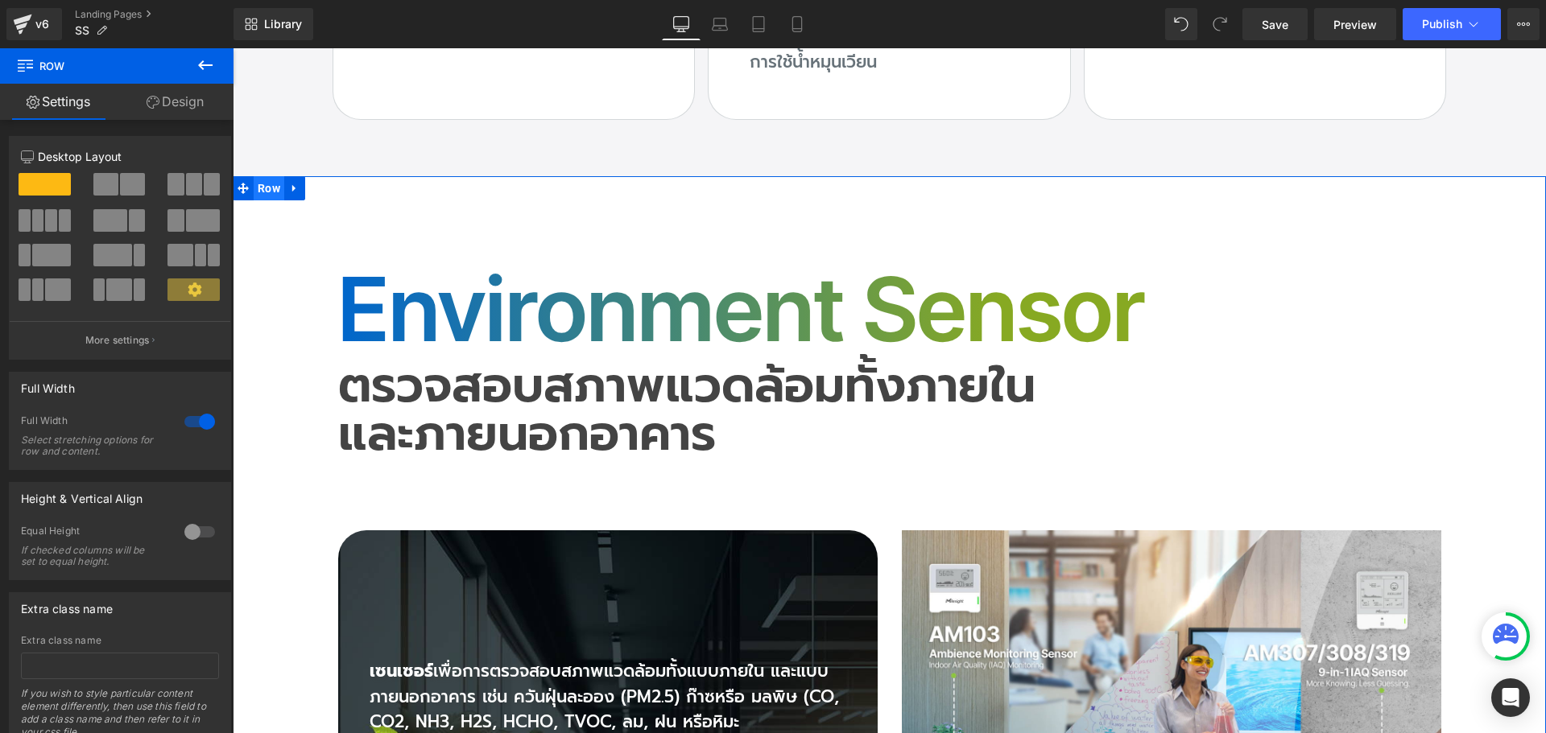
click at [264, 184] on span "Row" at bounding box center [269, 188] width 31 height 24
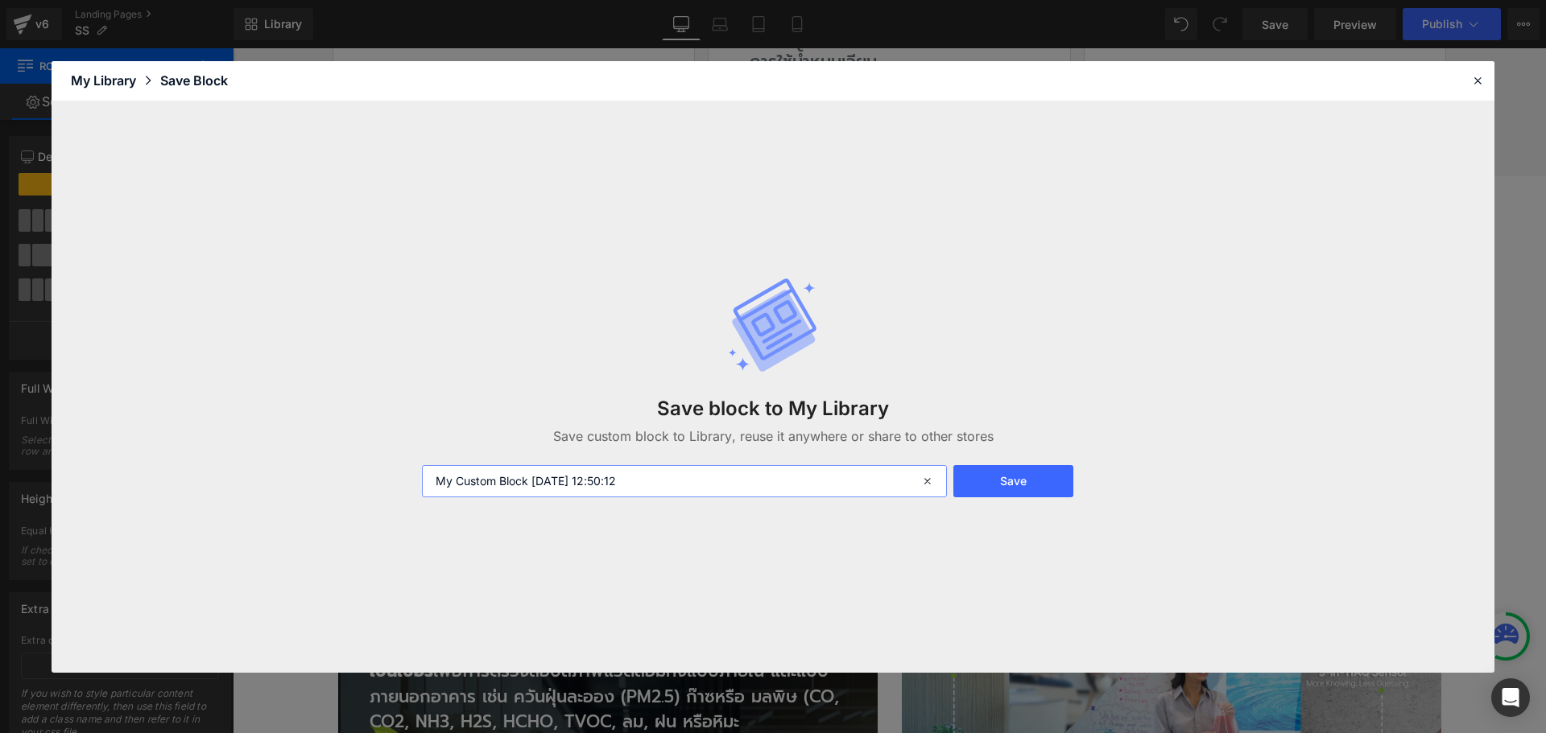
drag, startPoint x: 655, startPoint y: 484, endPoint x: 374, endPoint y: 483, distance: 281.8
click at [374, 483] on div "Save block to My Library Save custom block to Library, reuse it anywhere or sha…" at bounding box center [773, 387] width 1443 height 572
paste input "SS_N01"
type input "SS_N04"
click at [1006, 481] on button "Save" at bounding box center [1013, 481] width 120 height 32
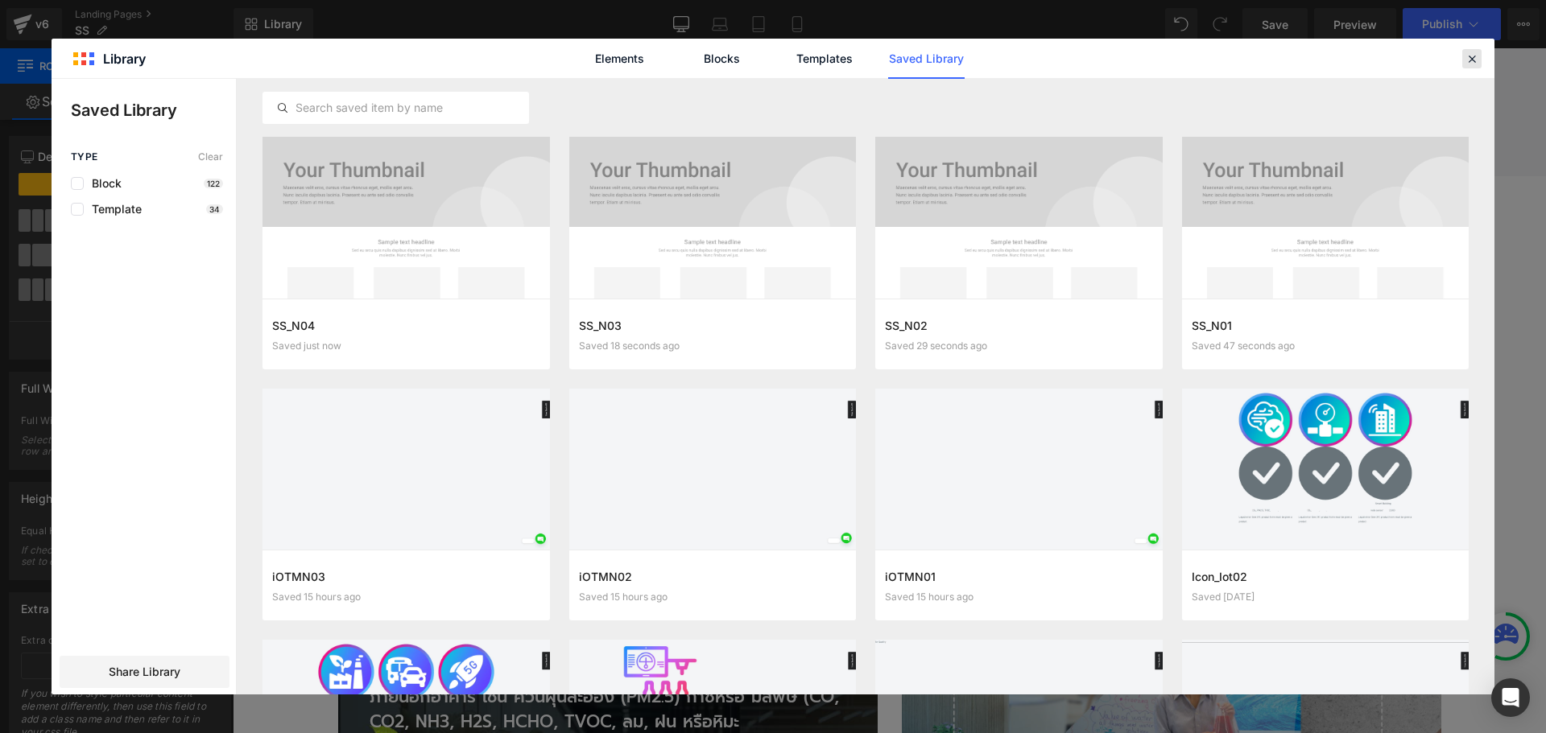
click at [1467, 57] on icon at bounding box center [1471, 59] width 14 height 14
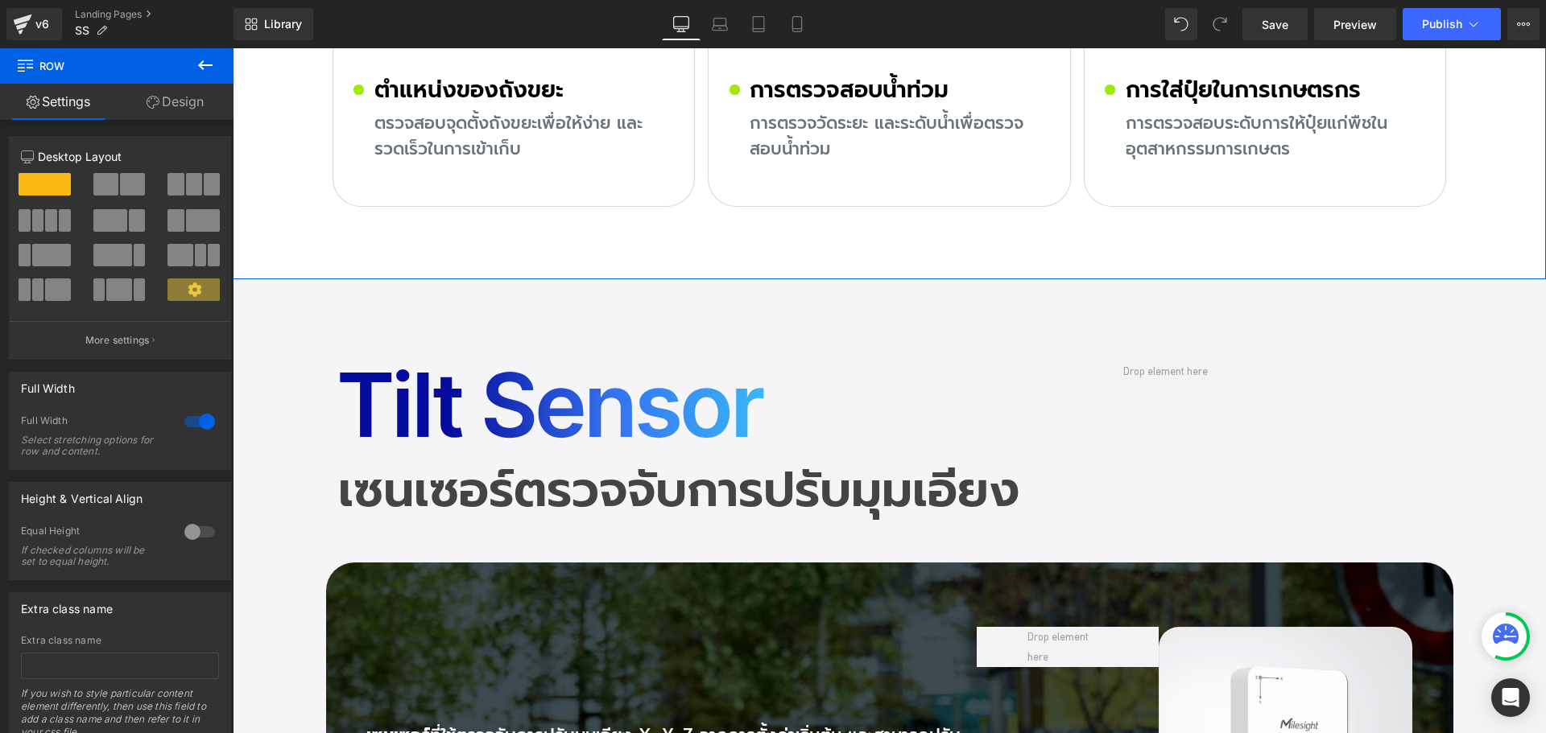
scroll to position [11110, 0]
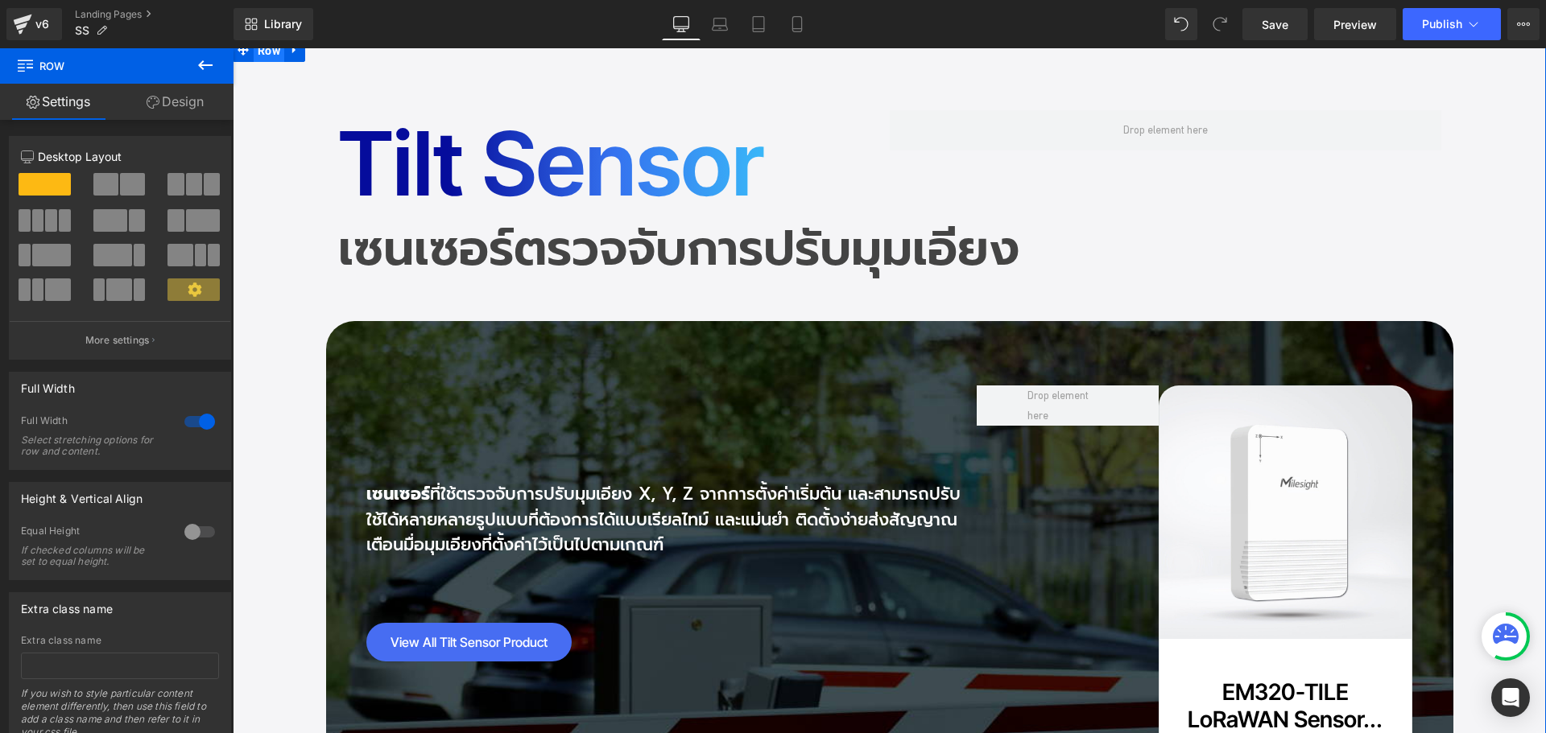
click at [262, 63] on span "Row" at bounding box center [269, 51] width 31 height 24
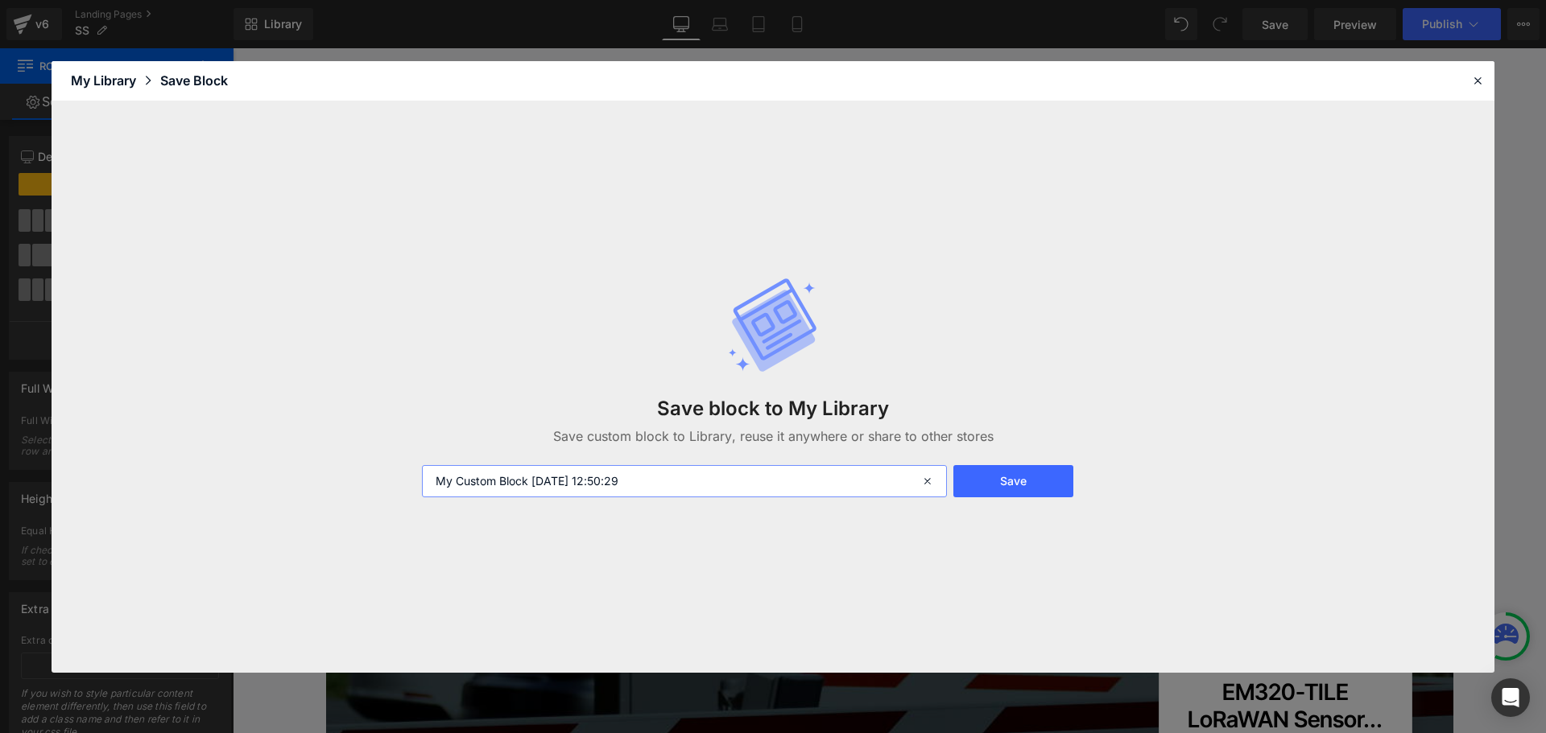
drag, startPoint x: 705, startPoint y: 484, endPoint x: 392, endPoint y: 483, distance: 313.2
click at [392, 483] on div "Save block to My Library Save custom block to Library, reuse it anywhere or sha…" at bounding box center [773, 387] width 1443 height 572
paste input "SS_N01"
type input "SS_N05"
click at [1023, 488] on button "Save" at bounding box center [1013, 481] width 120 height 32
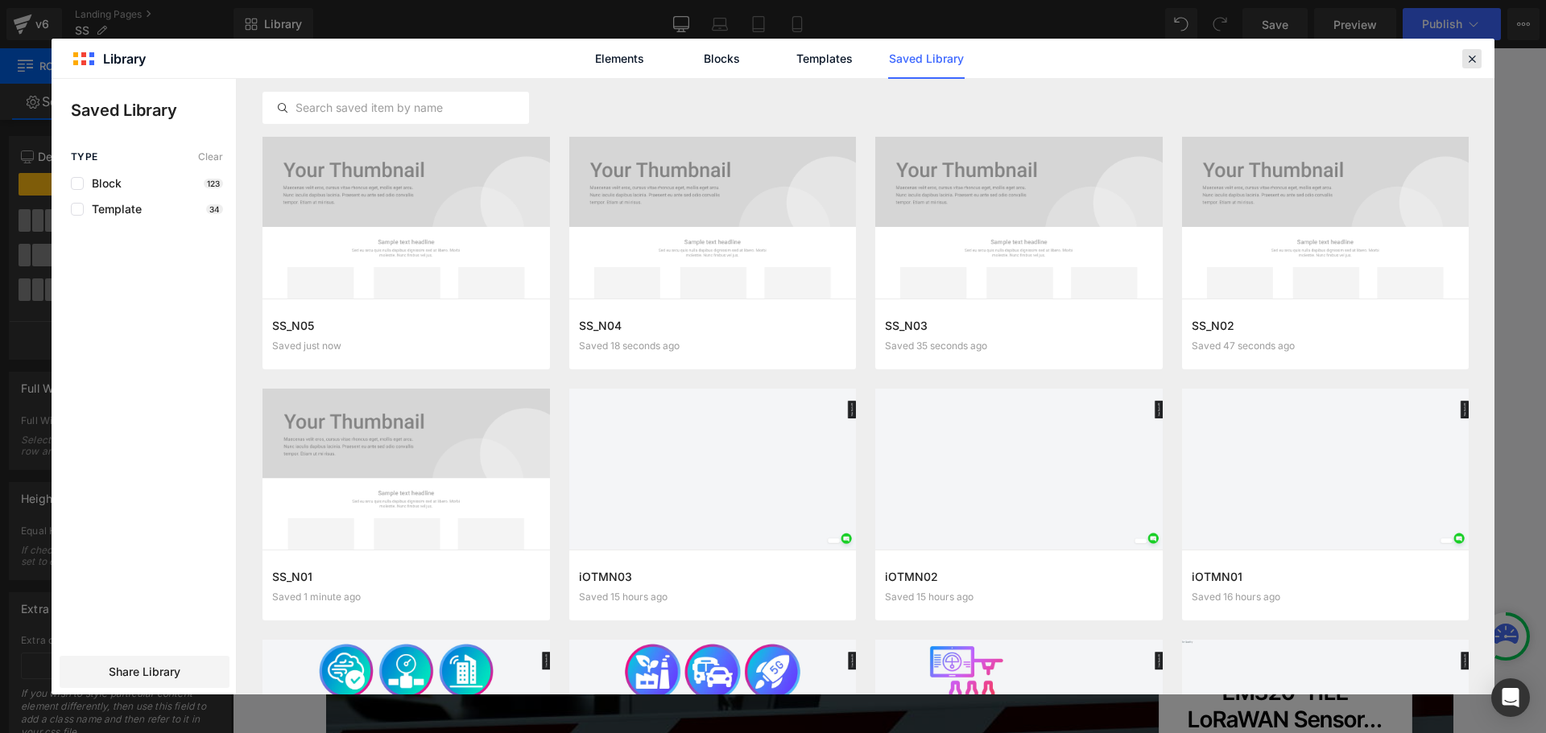
drag, startPoint x: 1473, startPoint y: 56, endPoint x: 1055, endPoint y: 160, distance: 430.7
click at [1473, 56] on icon at bounding box center [1471, 59] width 14 height 14
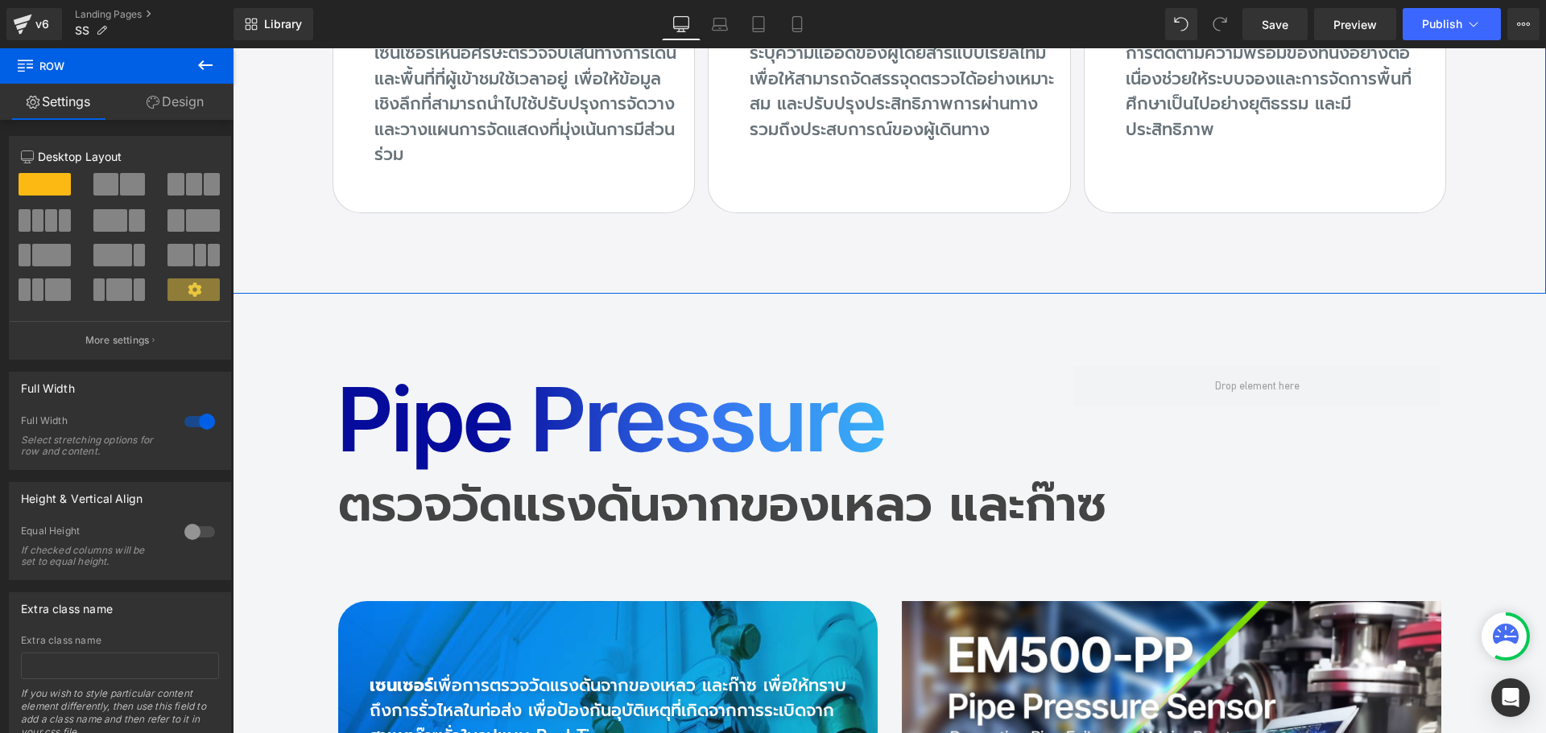
scroll to position [14169, 0]
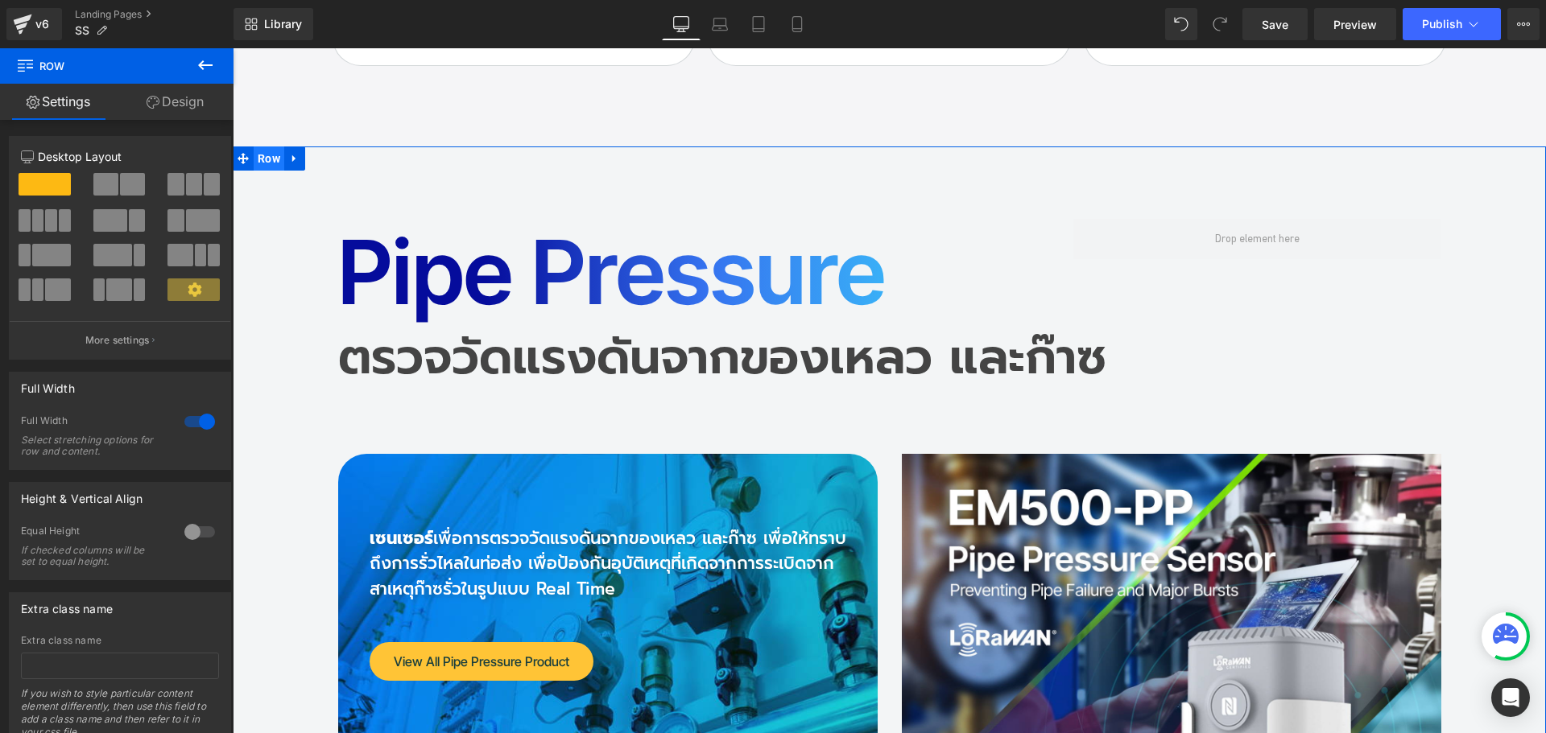
click at [264, 171] on span "Row" at bounding box center [269, 159] width 31 height 24
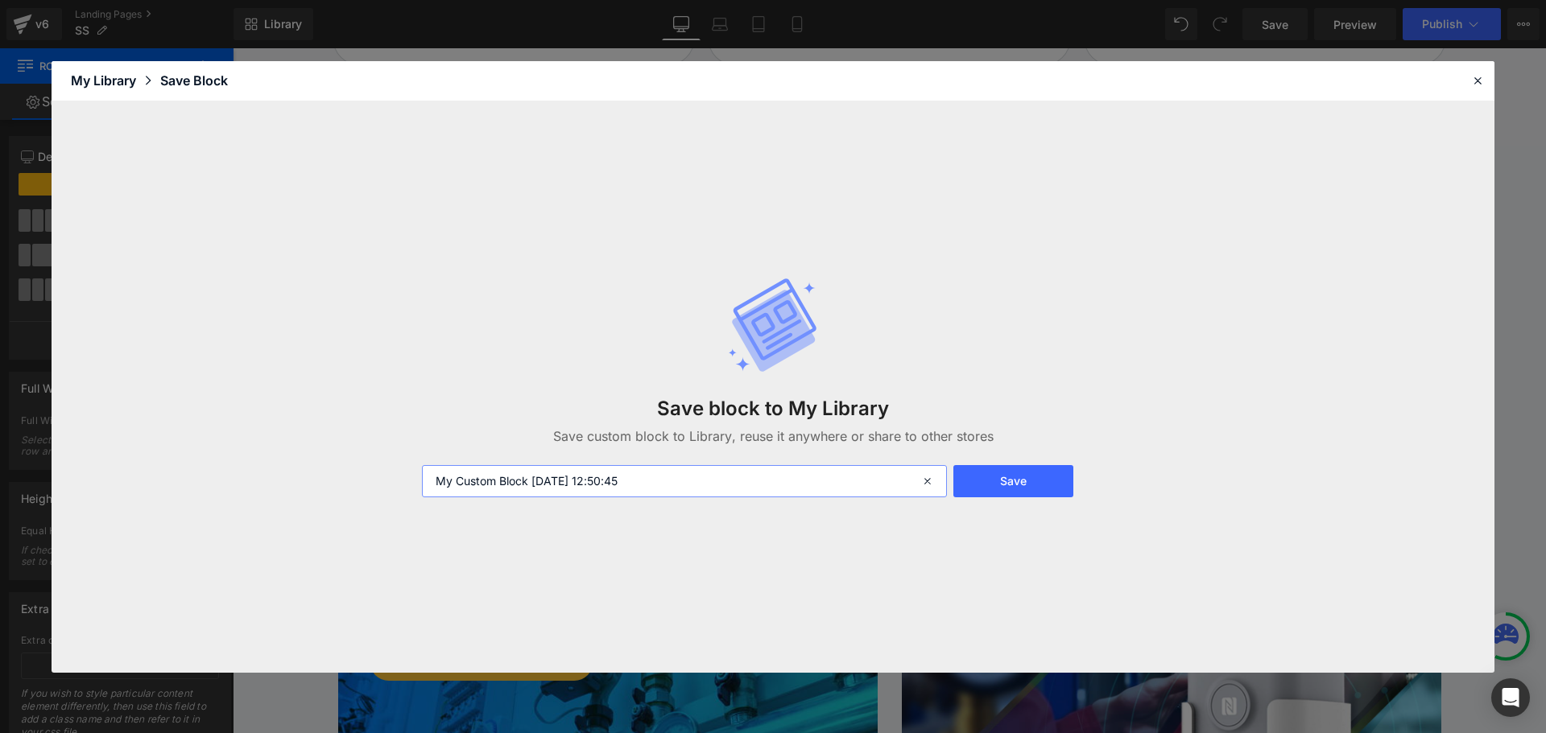
drag, startPoint x: 716, startPoint y: 480, endPoint x: 318, endPoint y: 477, distance: 397.7
click at [318, 477] on div "Save block to My Library Save custom block to Library, reuse it anywhere or sha…" at bounding box center [773, 387] width 1443 height 572
paste input "SS_N01"
type input "SS_N06"
click at [1001, 468] on button "Save" at bounding box center [1013, 481] width 120 height 32
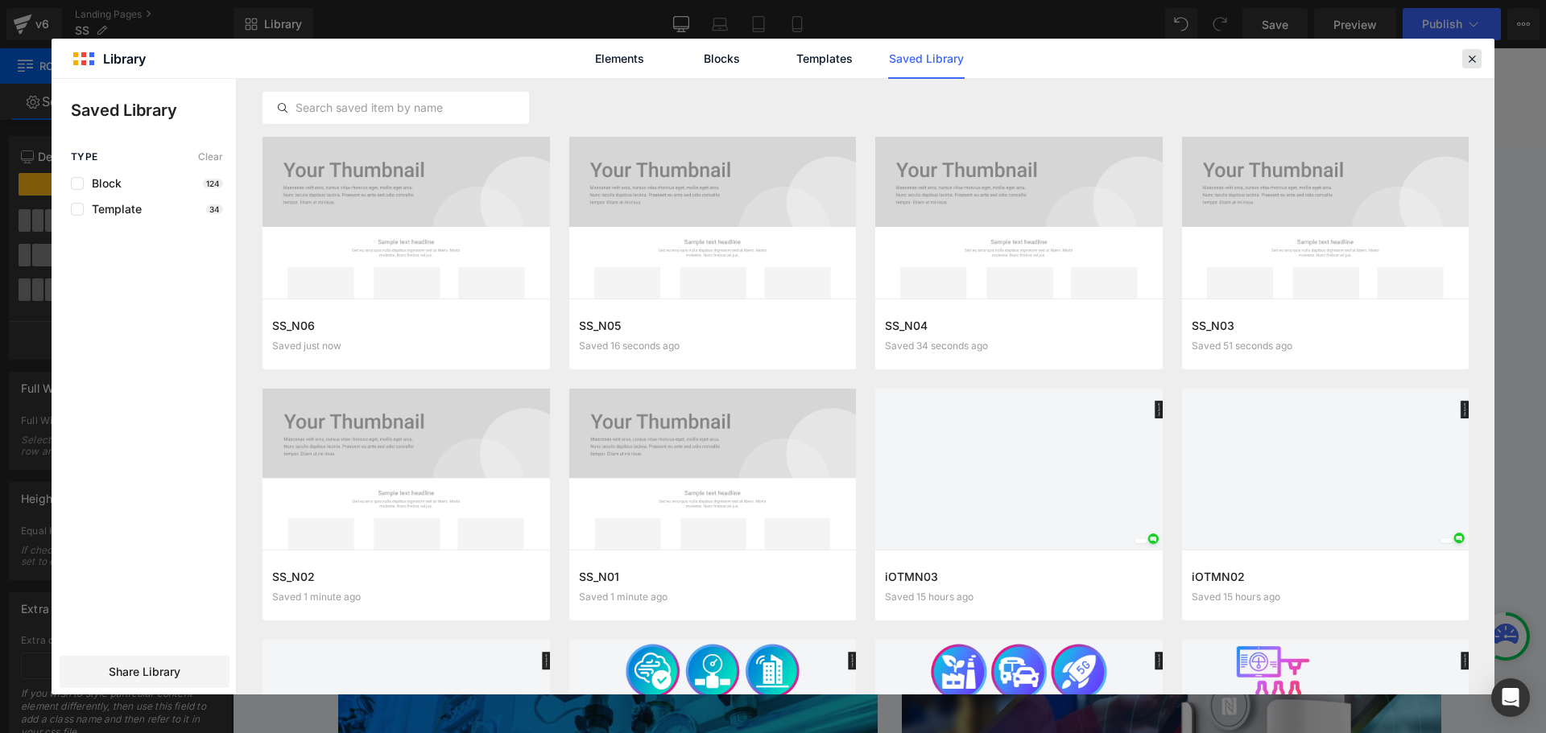
click at [1476, 64] on icon at bounding box center [1471, 59] width 14 height 14
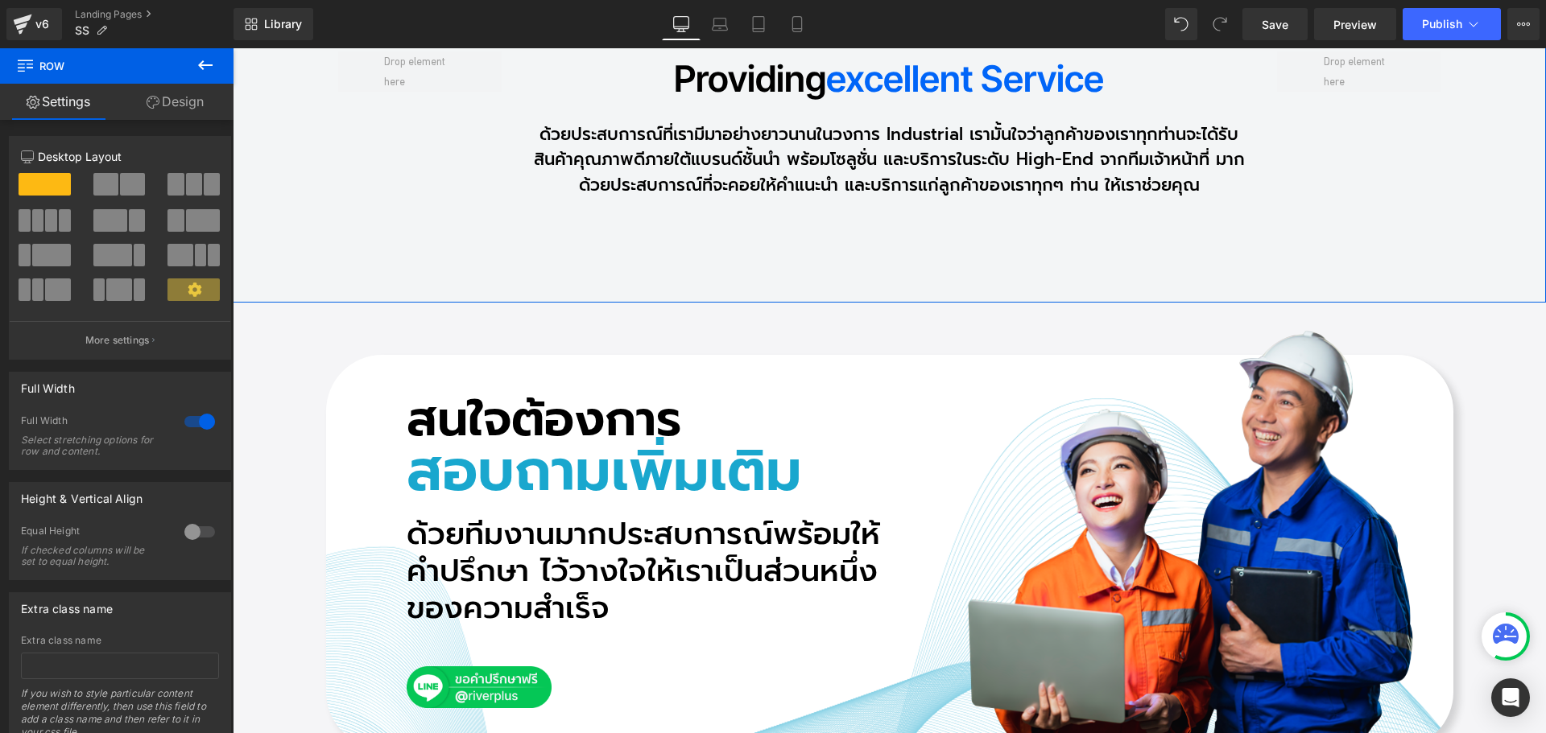
scroll to position [17470, 0]
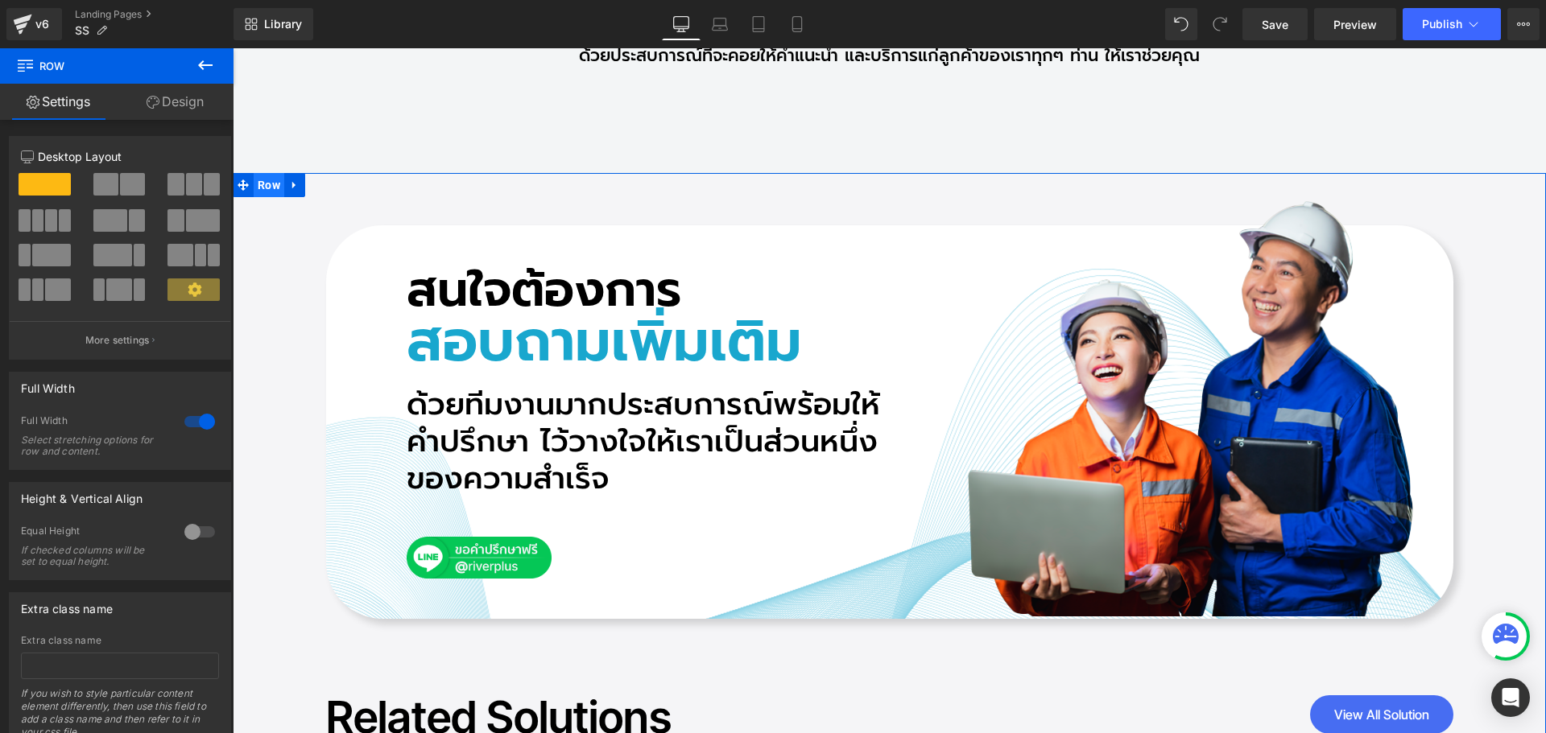
click at [266, 197] on span "Row" at bounding box center [269, 185] width 31 height 24
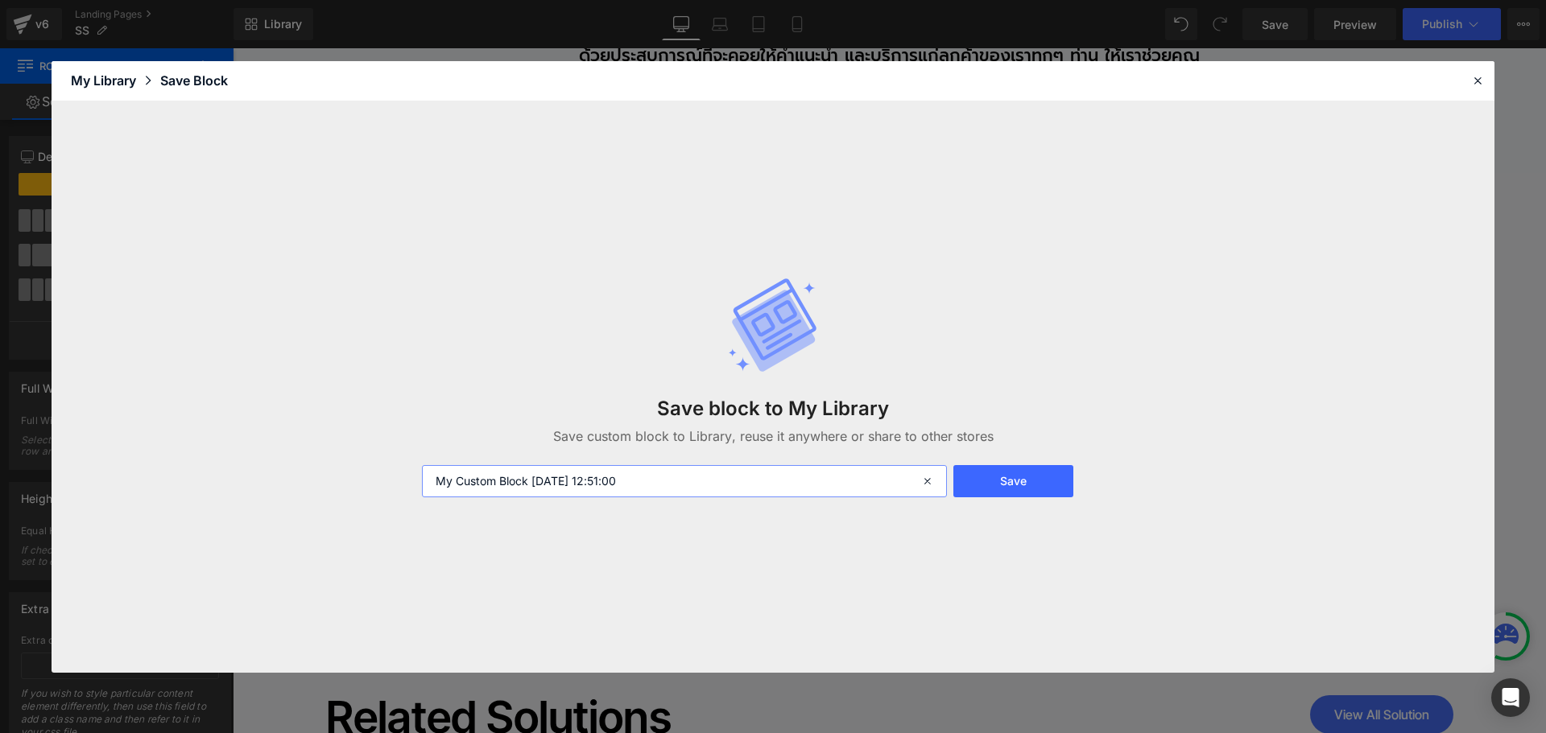
drag, startPoint x: 679, startPoint y: 479, endPoint x: 291, endPoint y: 479, distance: 388.0
click at [291, 479] on div "Save block to My Library Save custom block to Library, reuse it anywhere or sha…" at bounding box center [773, 387] width 1443 height 572
paste input "SS_N01"
type input "SS_N07"
click at [993, 479] on button "Save" at bounding box center [1013, 481] width 120 height 32
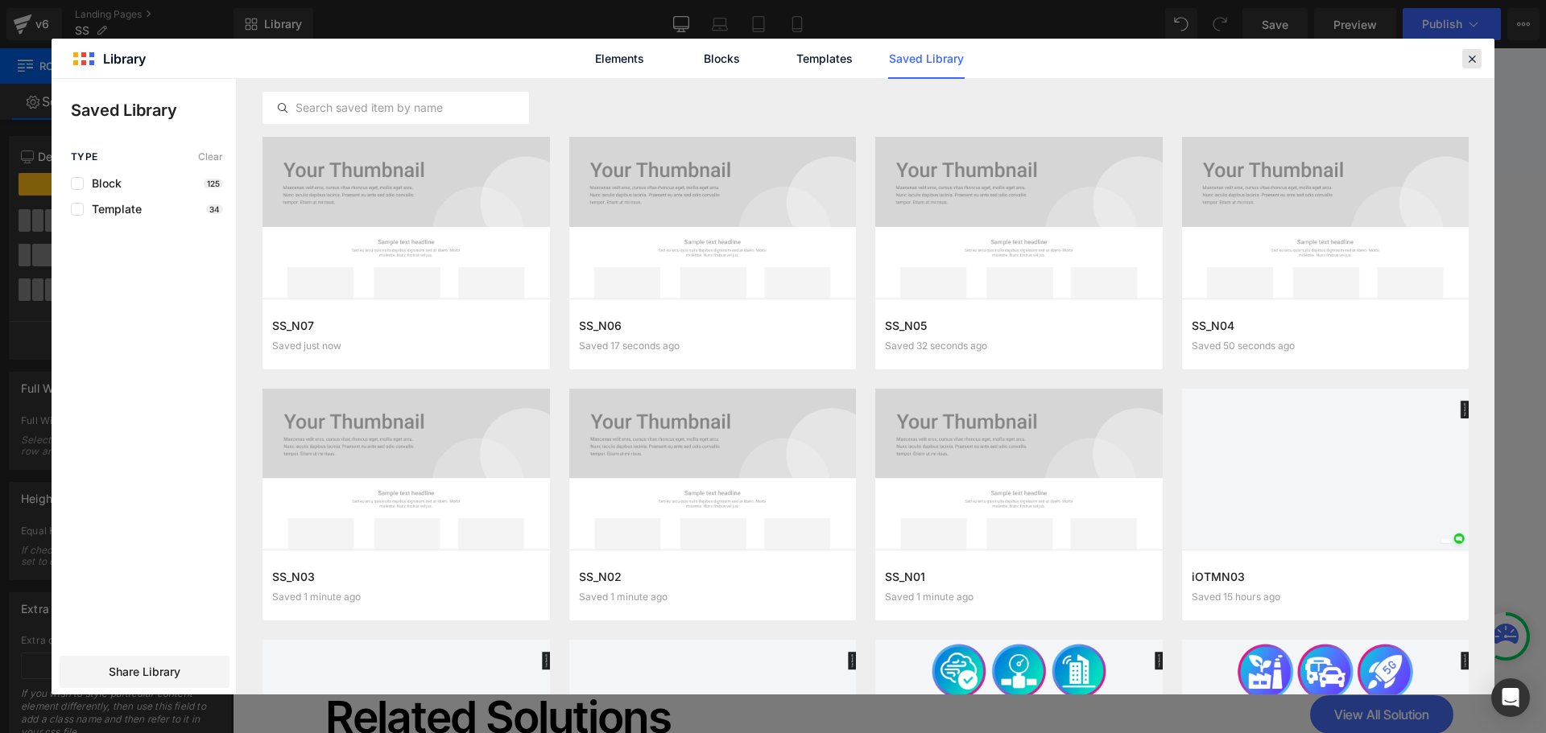
click at [1476, 61] on icon at bounding box center [1471, 59] width 14 height 14
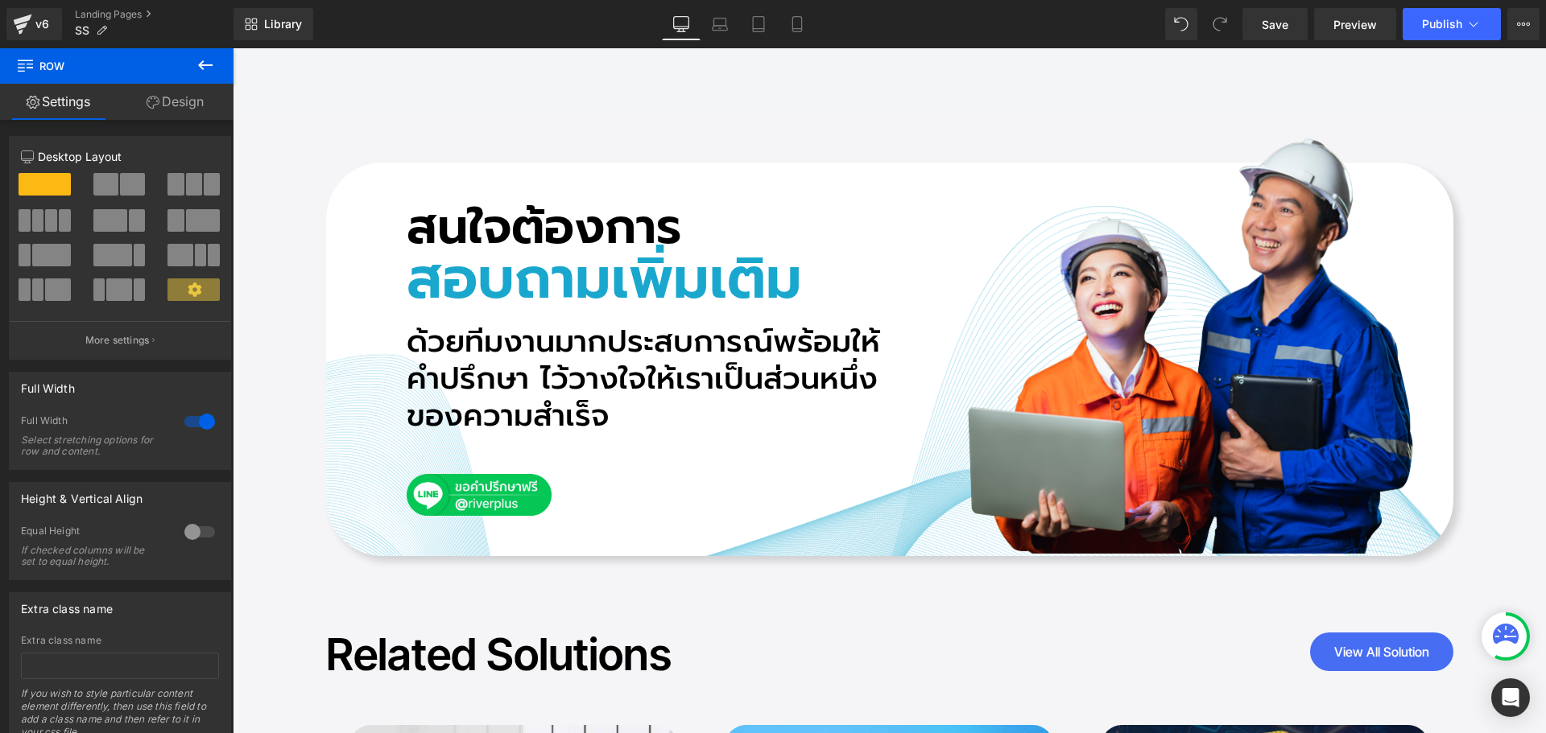
scroll to position [17711, 0]
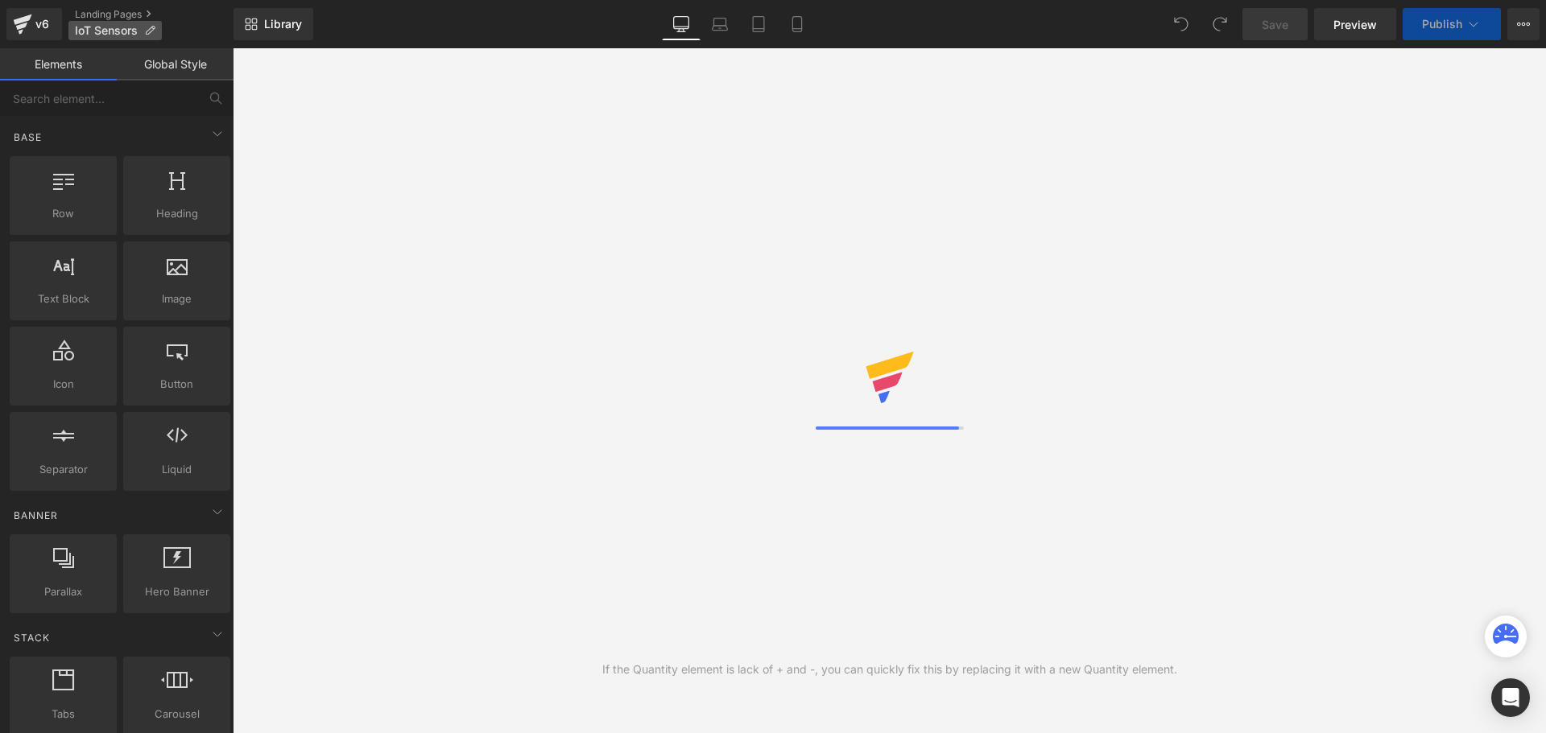
click at [115, 33] on span "IoT Sensors" at bounding box center [106, 30] width 63 height 13
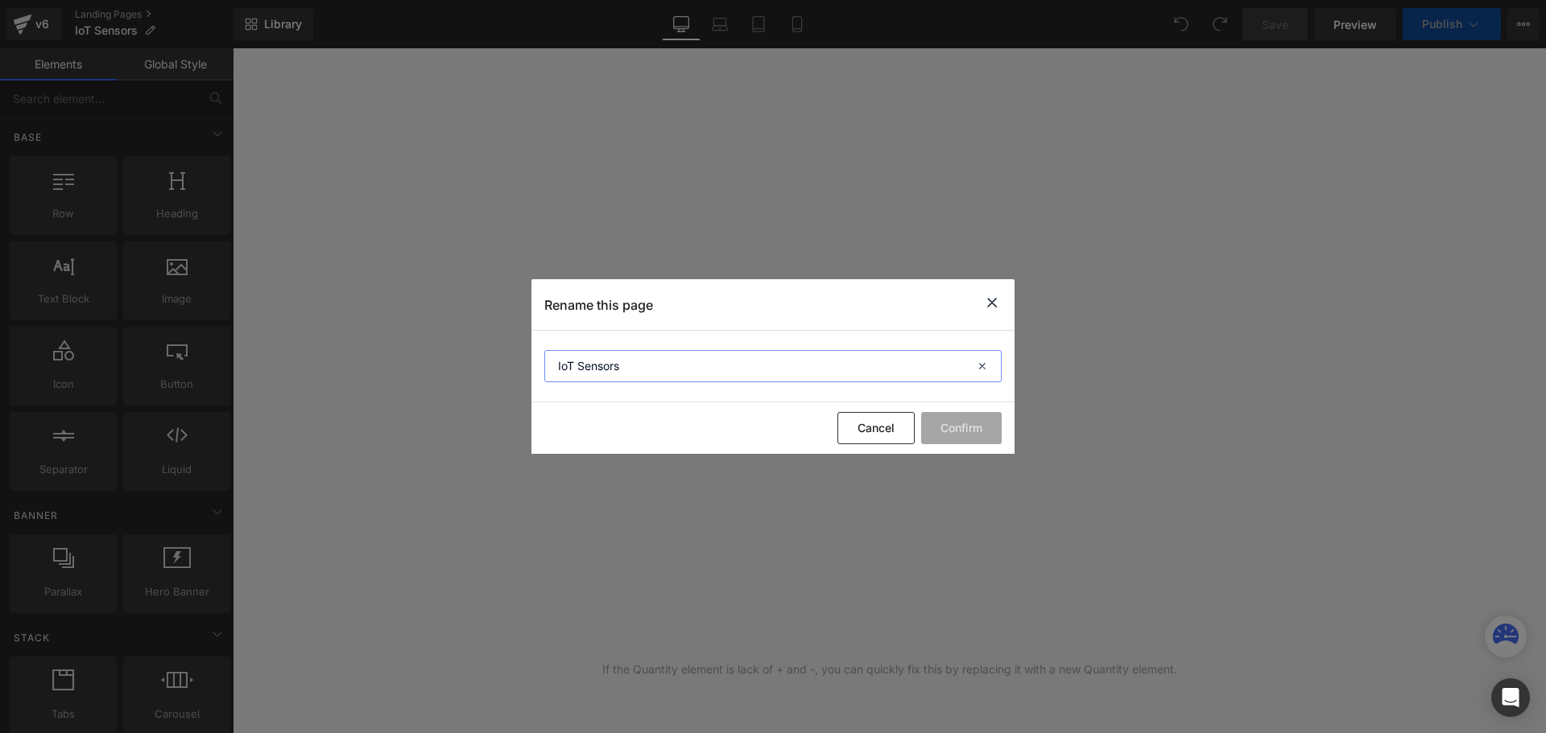
click at [646, 374] on input "IoT Sensors" at bounding box center [772, 366] width 457 height 32
click at [989, 304] on icon at bounding box center [991, 303] width 19 height 20
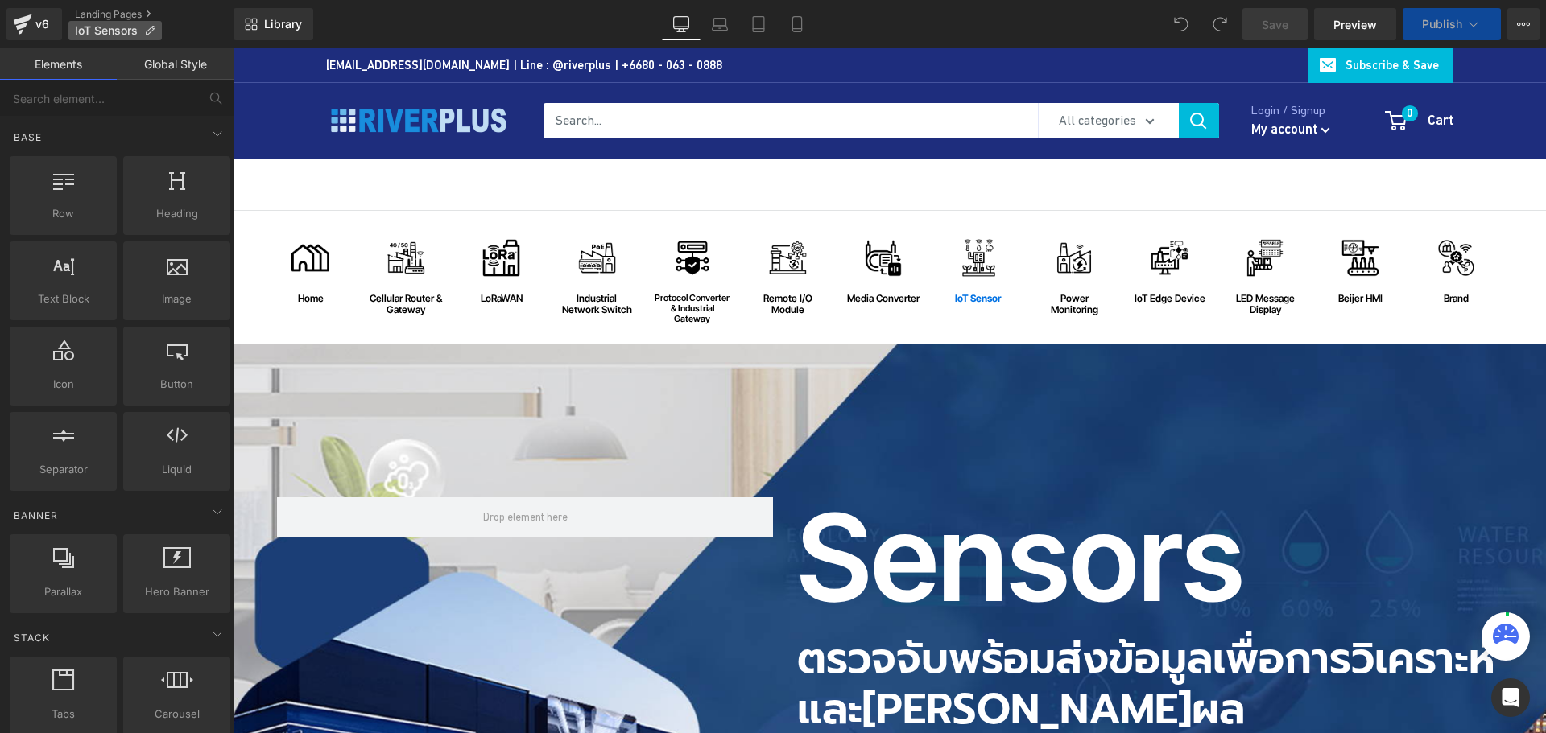
click at [147, 29] on icon at bounding box center [149, 30] width 11 height 11
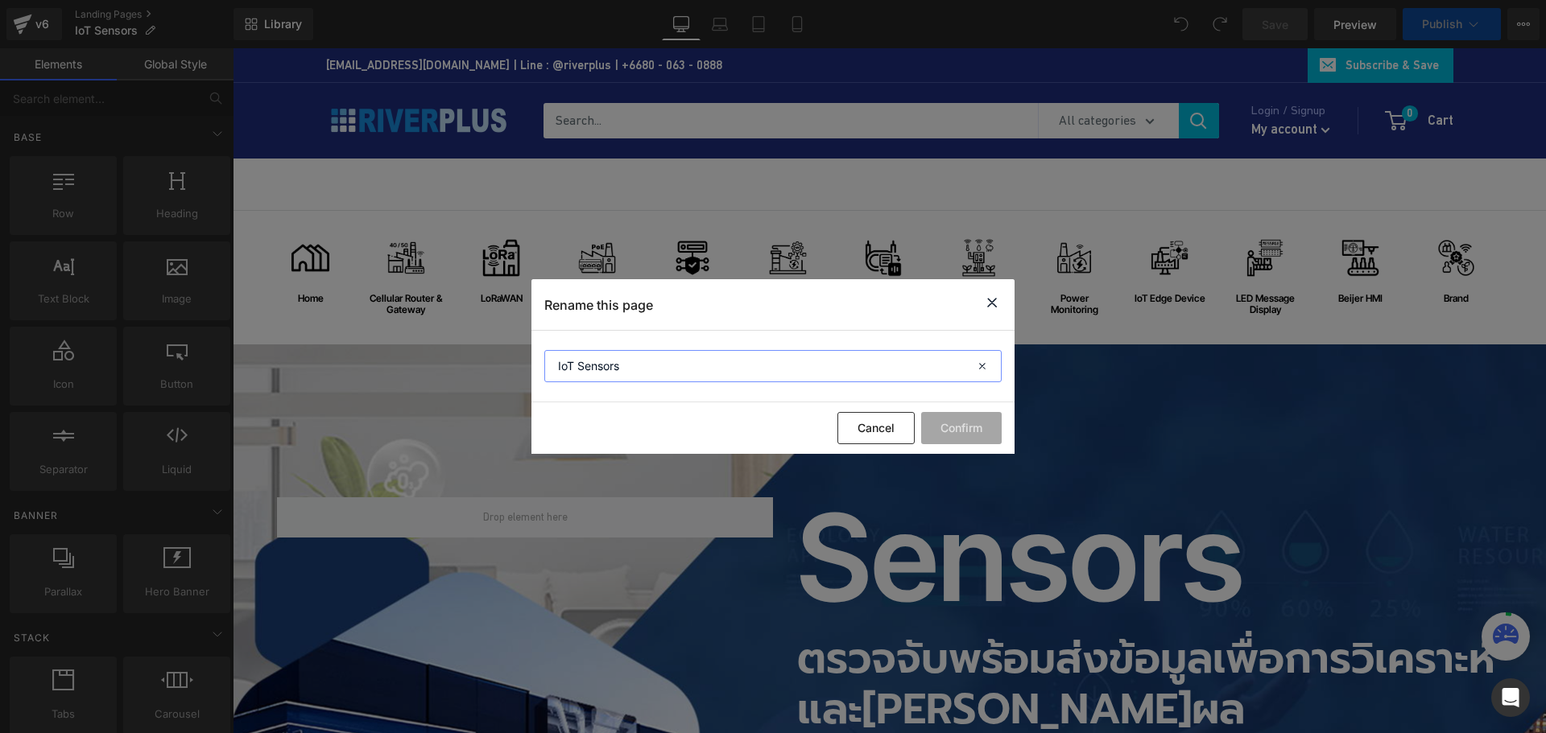
click at [662, 370] on input "IoT Sensors" at bounding box center [772, 366] width 457 height 32
paste input "เซนเซอร์อุตสาหกรรมคุณภาพสูง"
type input "IoT Sensors เซนเซอร์อุตสาหกรรมคุณภาพสูง"
click at [961, 429] on button "Confirm" at bounding box center [961, 428] width 81 height 32
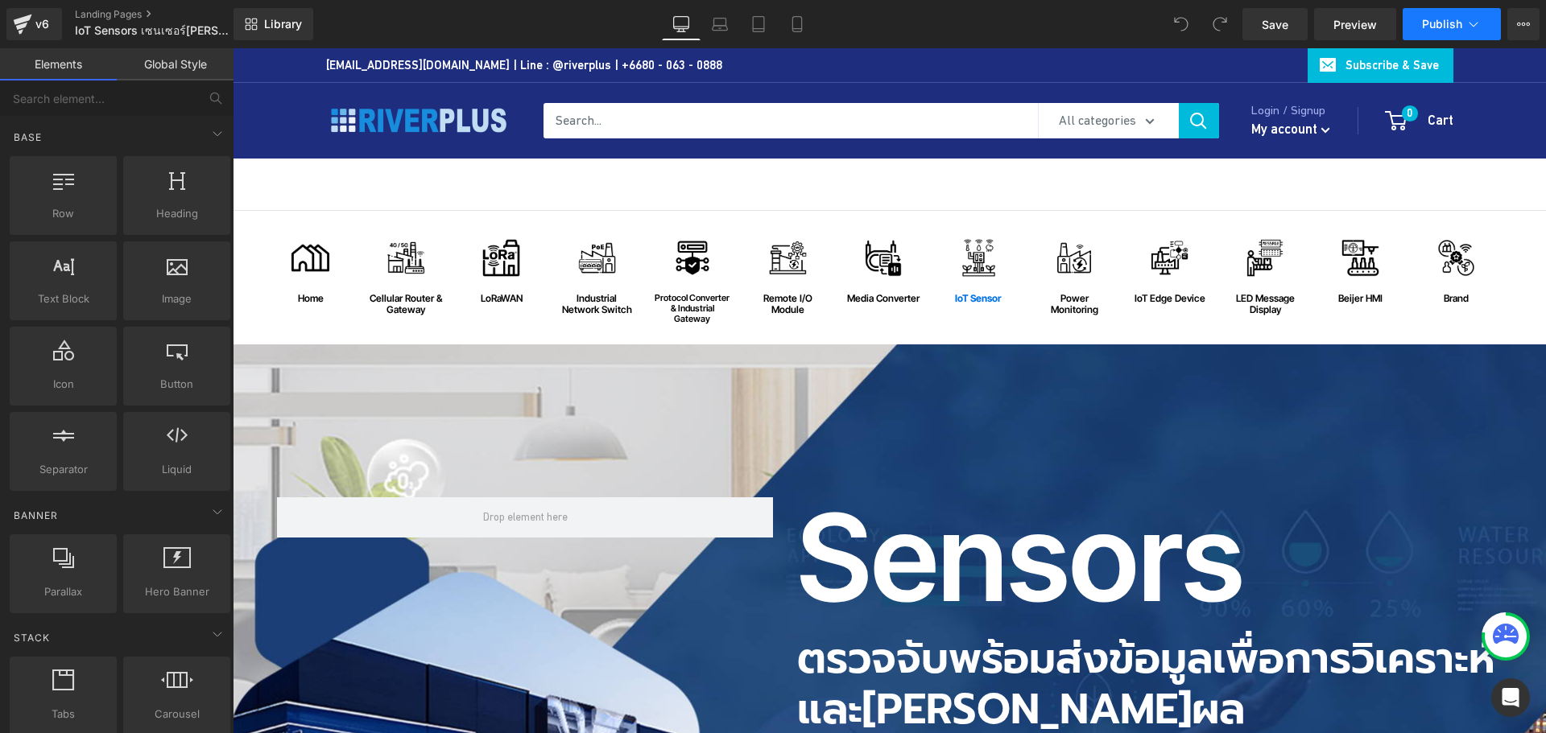
click at [1456, 31] on button "Publish" at bounding box center [1451, 24] width 98 height 32
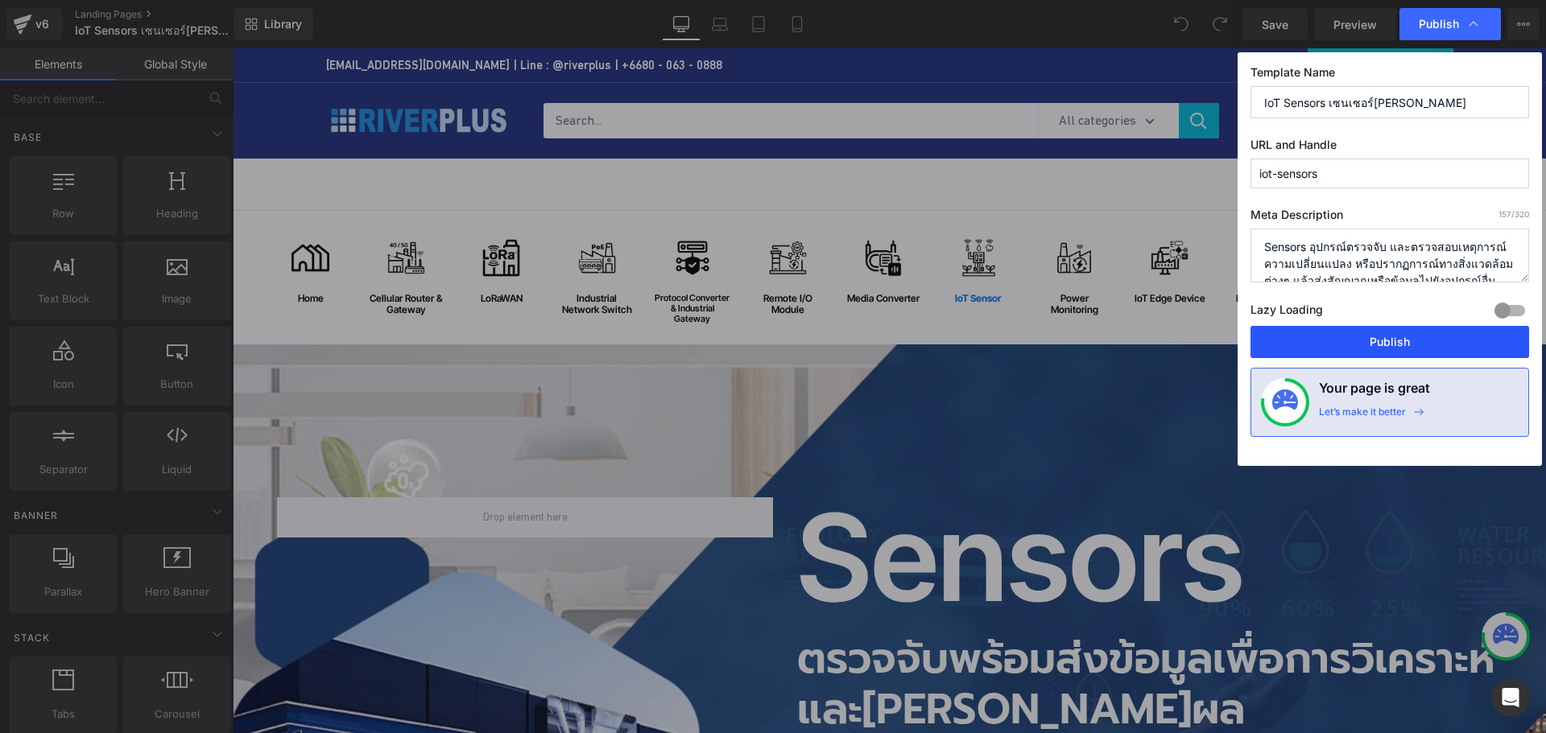
drag, startPoint x: 1422, startPoint y: 346, endPoint x: 1188, endPoint y: 299, distance: 238.1
click at [1422, 346] on button "Publish" at bounding box center [1389, 342] width 279 height 32
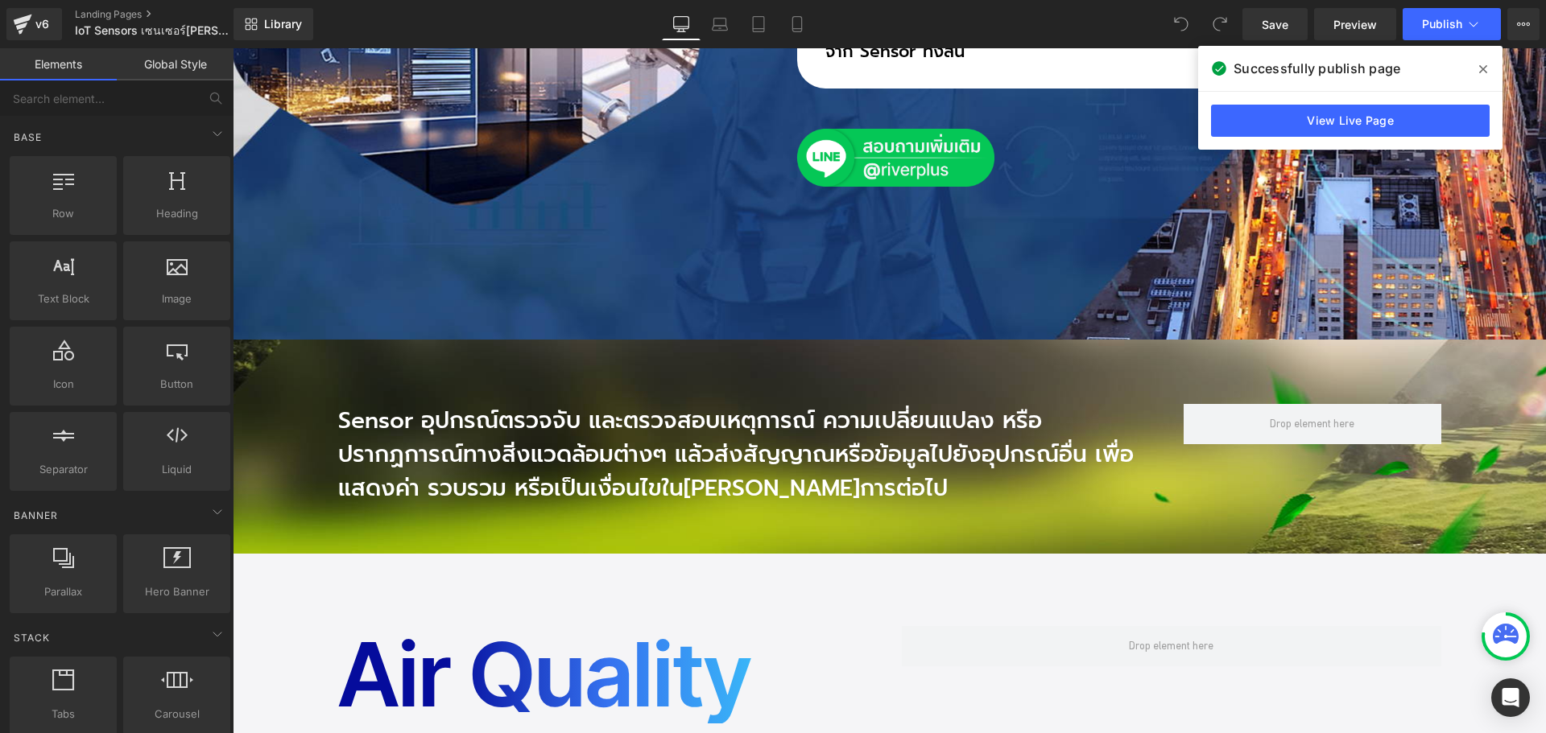
scroll to position [966, 0]
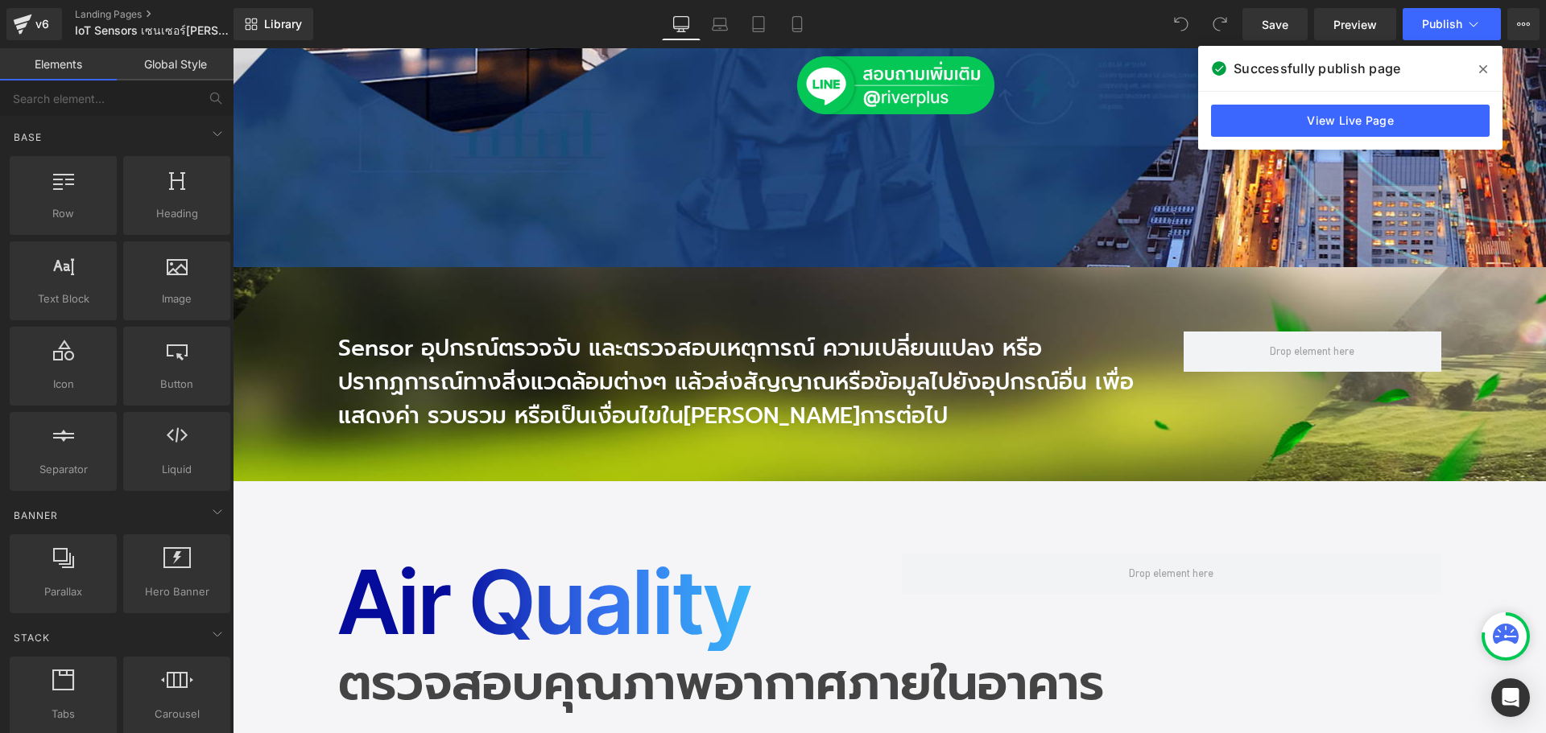
click at [502, 332] on p "Sensor อุปกรณ์ตรวจจับ และตรวจสอบเหตุการณ์ ความเปลี่ยนแปลง หรือปรากฏการณ์ทางสิ่ง…" at bounding box center [748, 382] width 821 height 101
click at [481, 334] on p "Sensor อุปกรณ์ตรวจจับ และตรวจสอบเหตุการณ์ ความเปลี่ยนแปลง หรือปรากฏการณ์ทางสิ่ง…" at bounding box center [748, 382] width 821 height 101
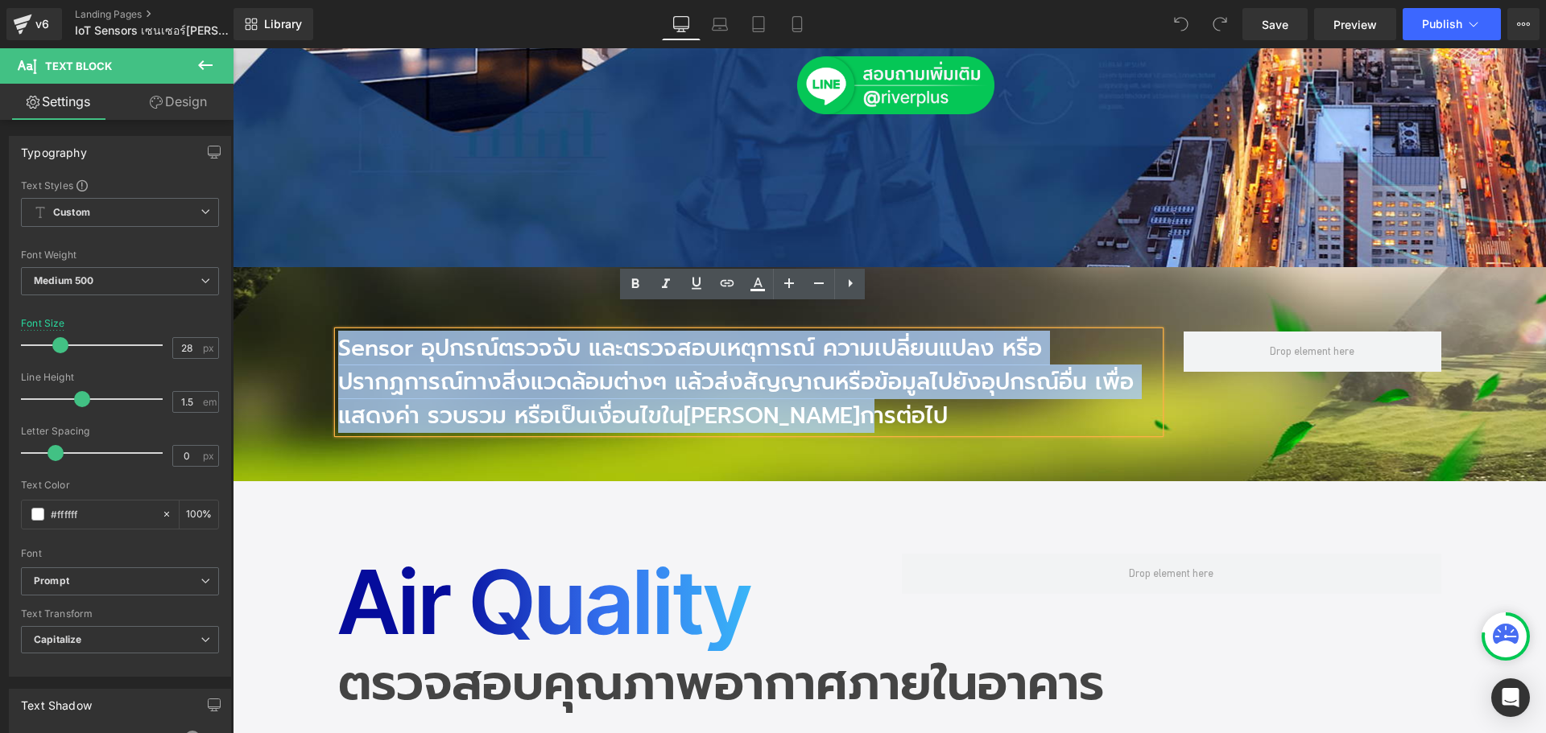
copy p "Sensor อุปกรณ์ตรวจจับ และตรวจสอบเหตุการณ์ ความเปลี่ยนแปลง หรือปรากฏการณ์ทางสิ่ง…"
click at [818, 357] on p "Sensor อุปกรณ์ตรวจจับ และตรวจสอบเหตุการณ์ ความเปลี่ยนแปลง หรือปรากฏการณ์ทางสิ่ง…" at bounding box center [748, 382] width 821 height 101
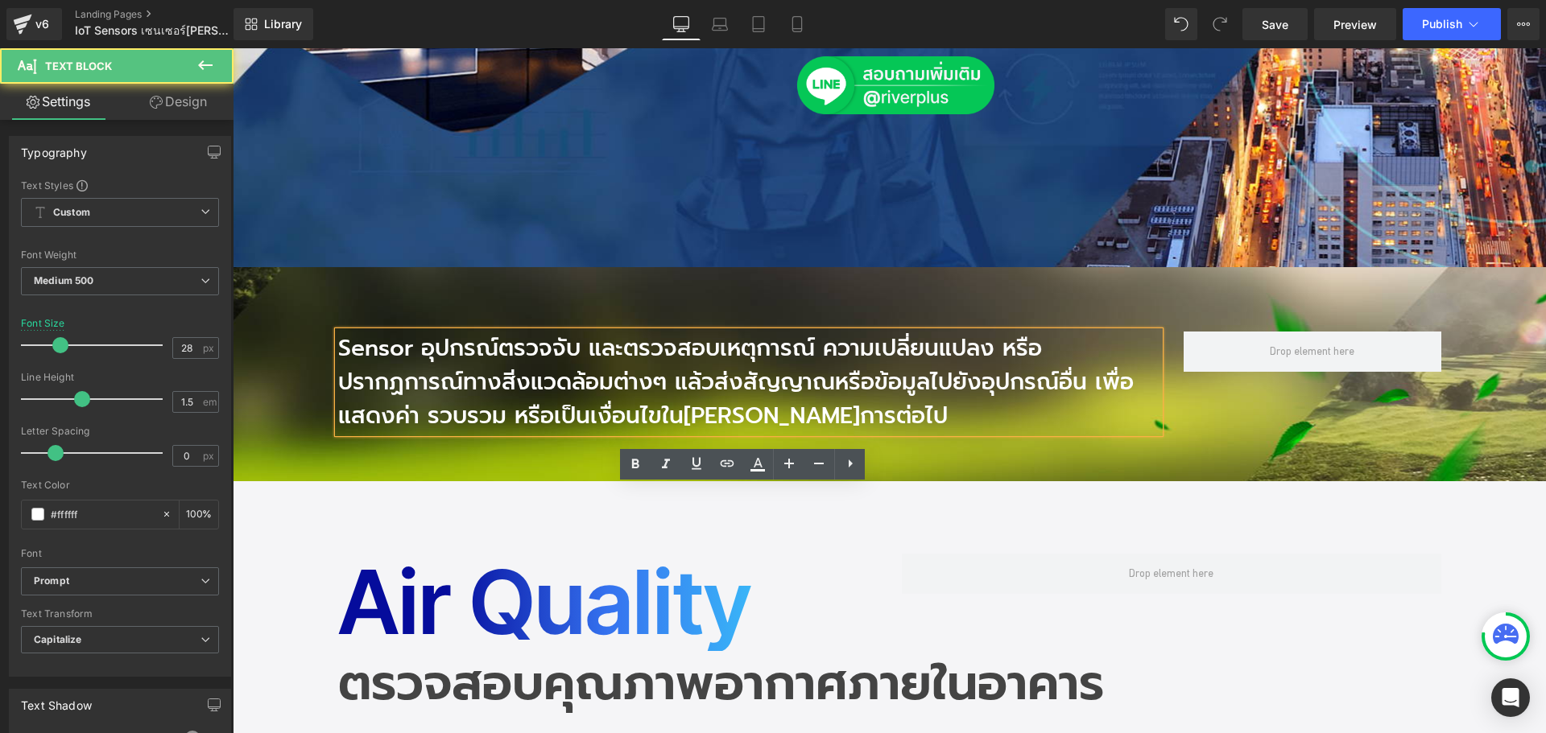
scroll to position [564, 0]
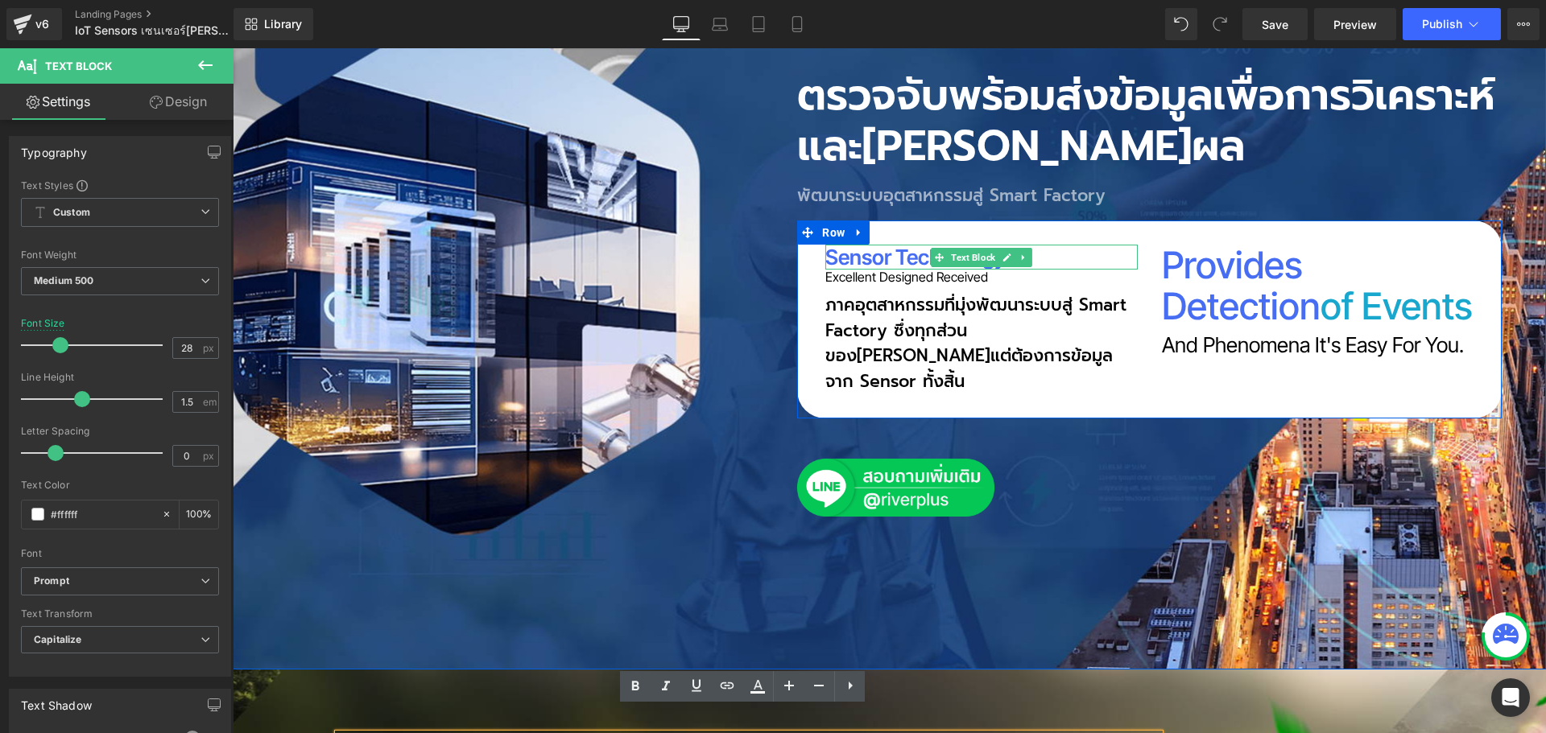
click at [875, 255] on p "Sensor technology" at bounding box center [981, 257] width 312 height 25
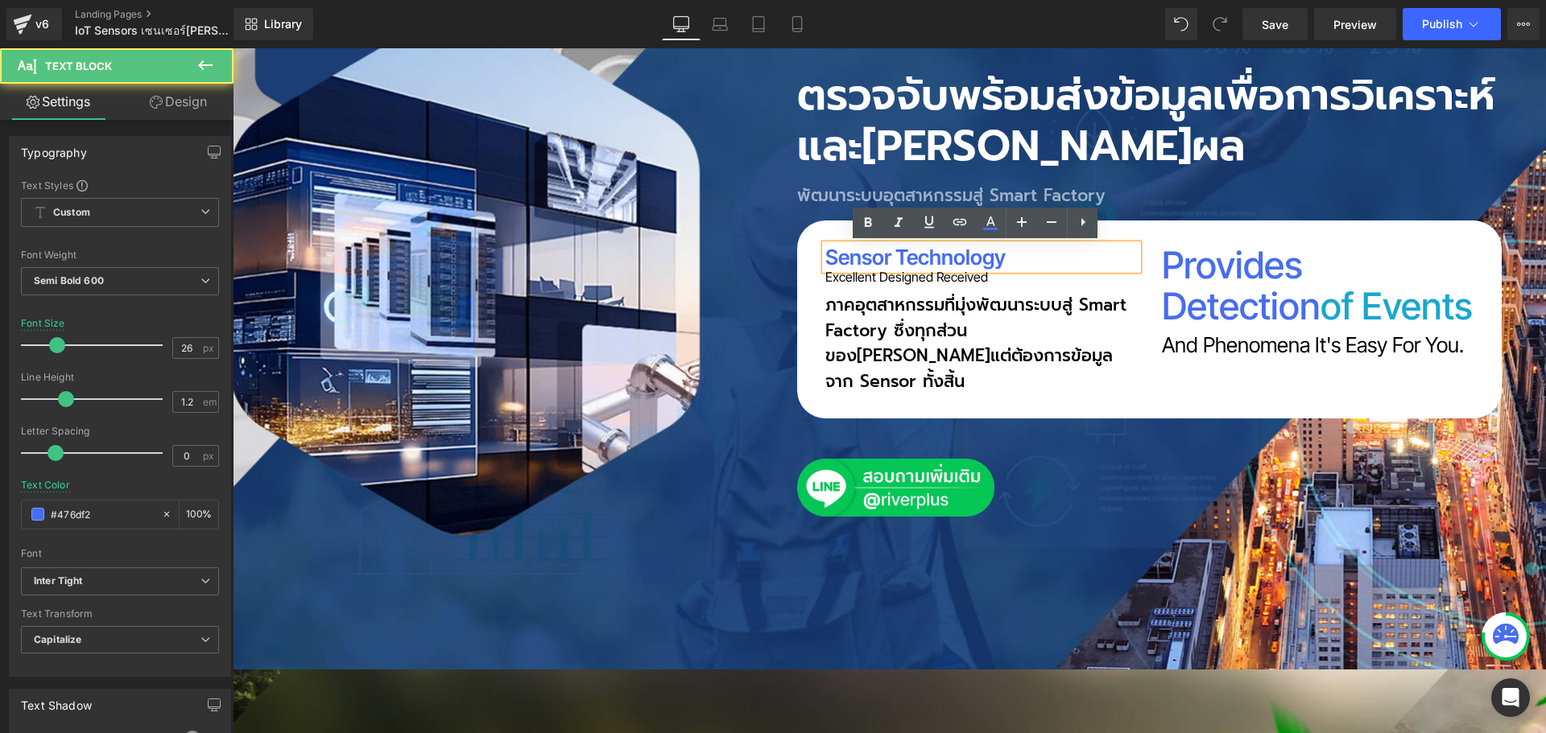
click at [883, 254] on p "Sensor technology" at bounding box center [981, 257] width 312 height 25
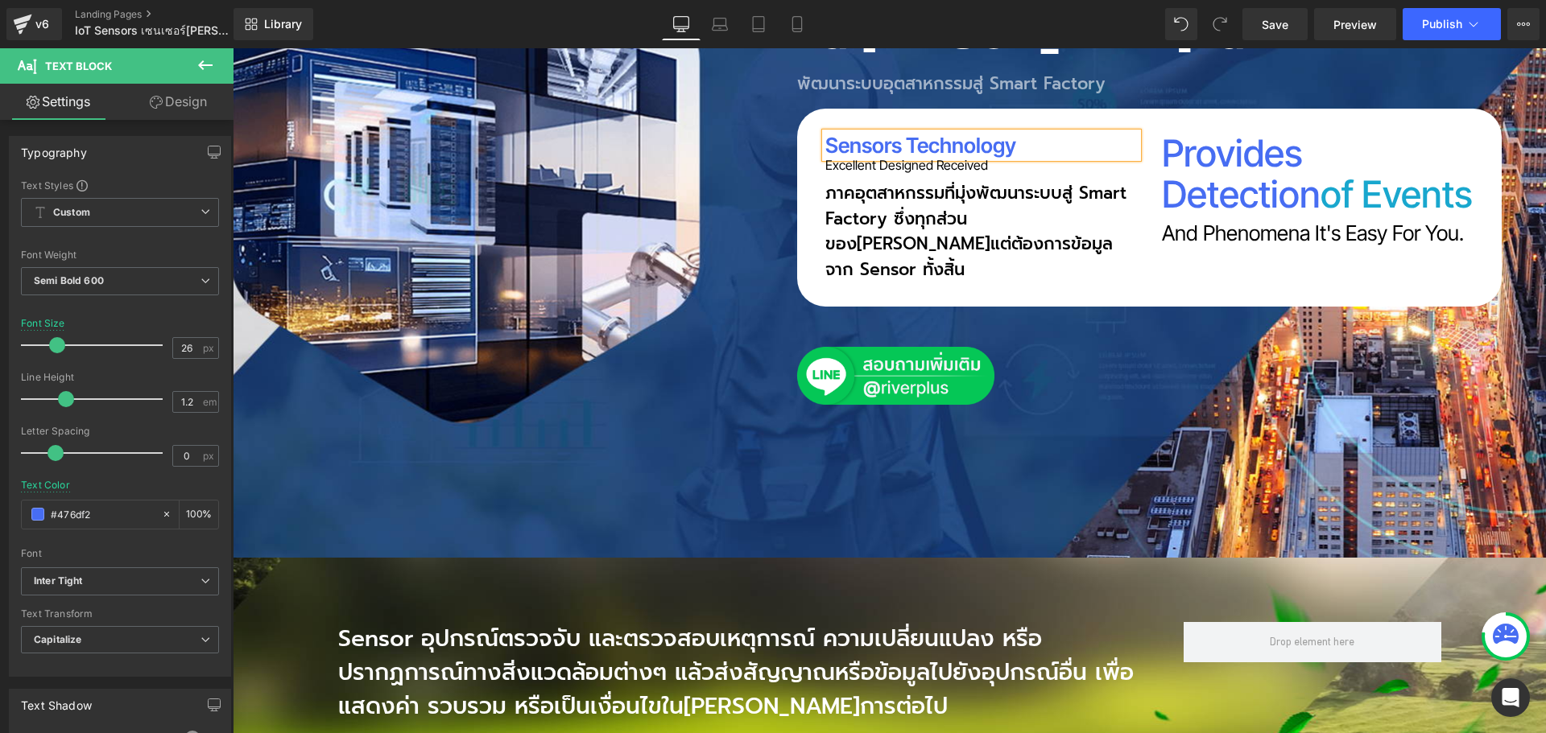
scroll to position [886, 0]
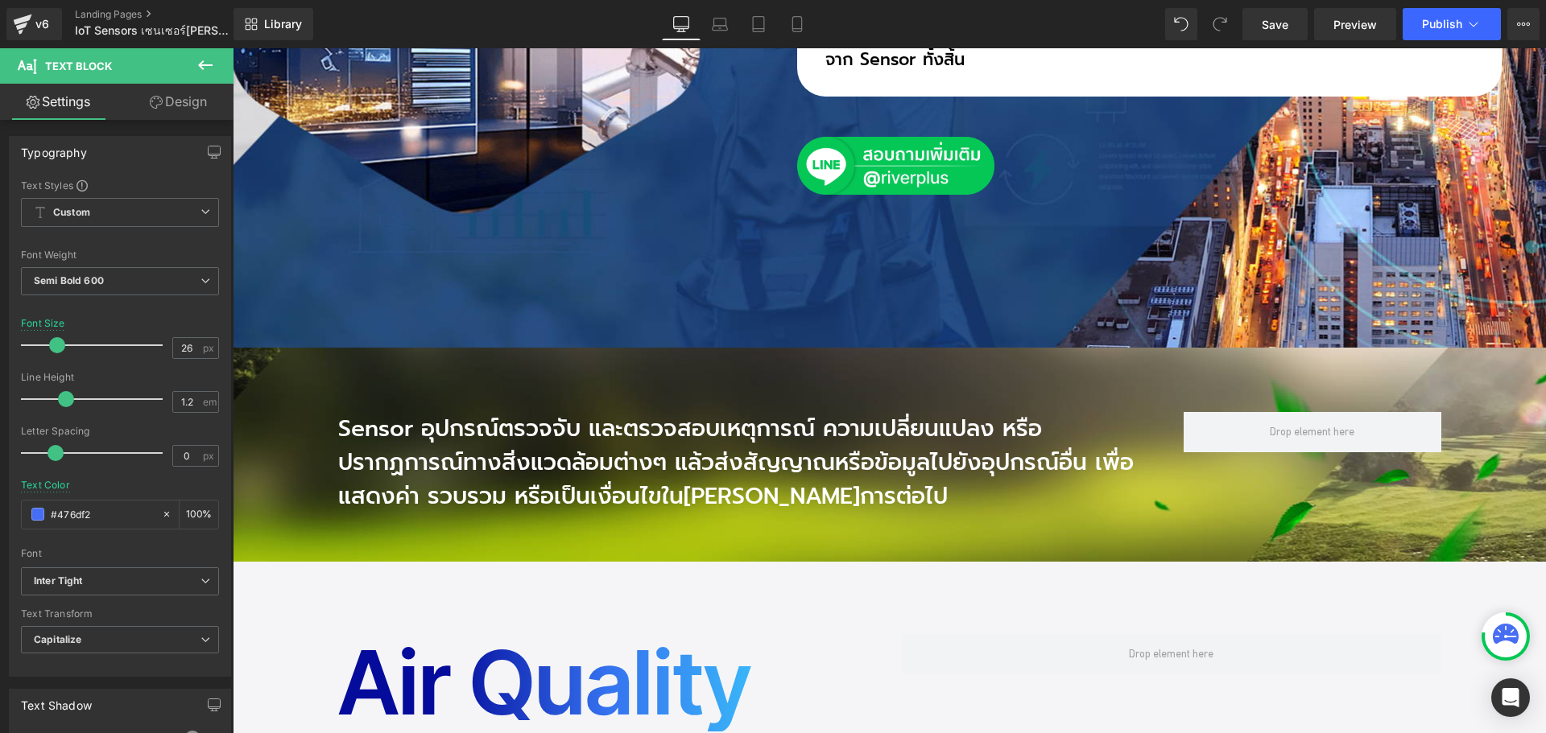
click at [390, 412] on p "Sensor อุปกรณ์ตรวจจับ และตรวจสอบเหตุการณ์ ความเปลี่ยนแปลง หรือปรากฏการณ์ทางสิ่ง…" at bounding box center [748, 462] width 821 height 101
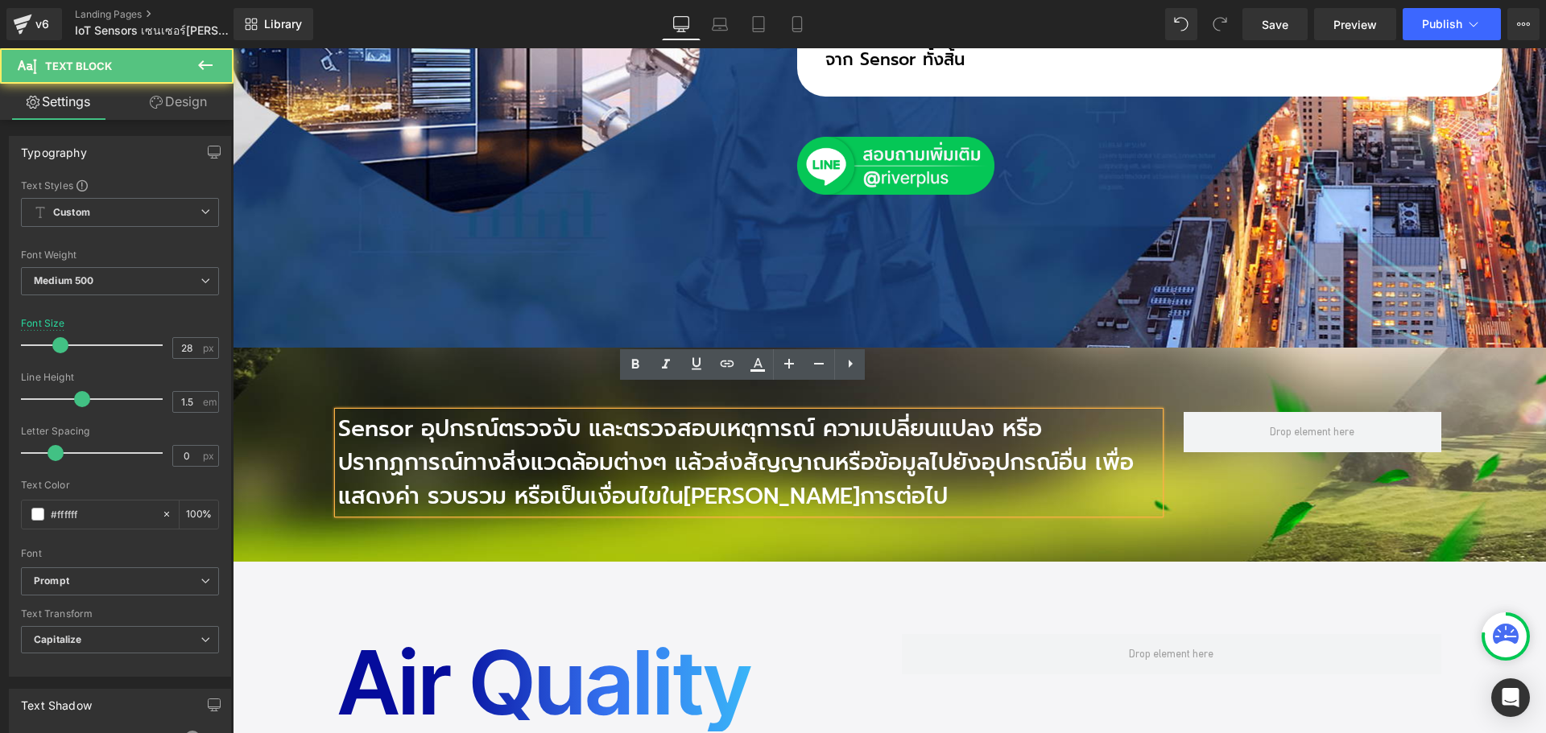
click at [403, 412] on p "Sensor อุปกรณ์ตรวจจับ และตรวจสอบเหตุการณ์ ความเปลี่ยนแปลง หรือปรากฏการณ์ทางสิ่ง…" at bounding box center [748, 462] width 821 height 101
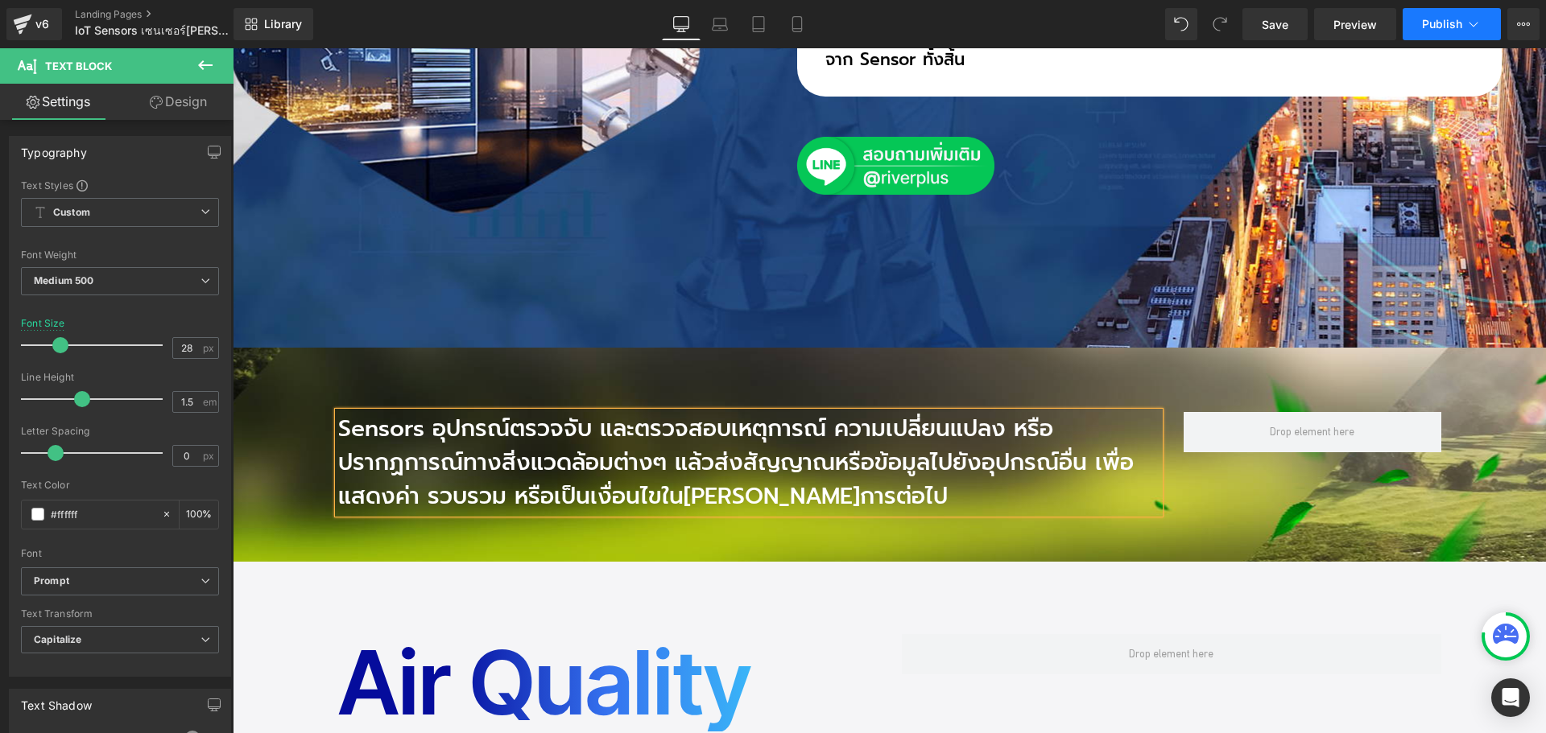
click at [1450, 28] on span "Publish" at bounding box center [1442, 24] width 40 height 13
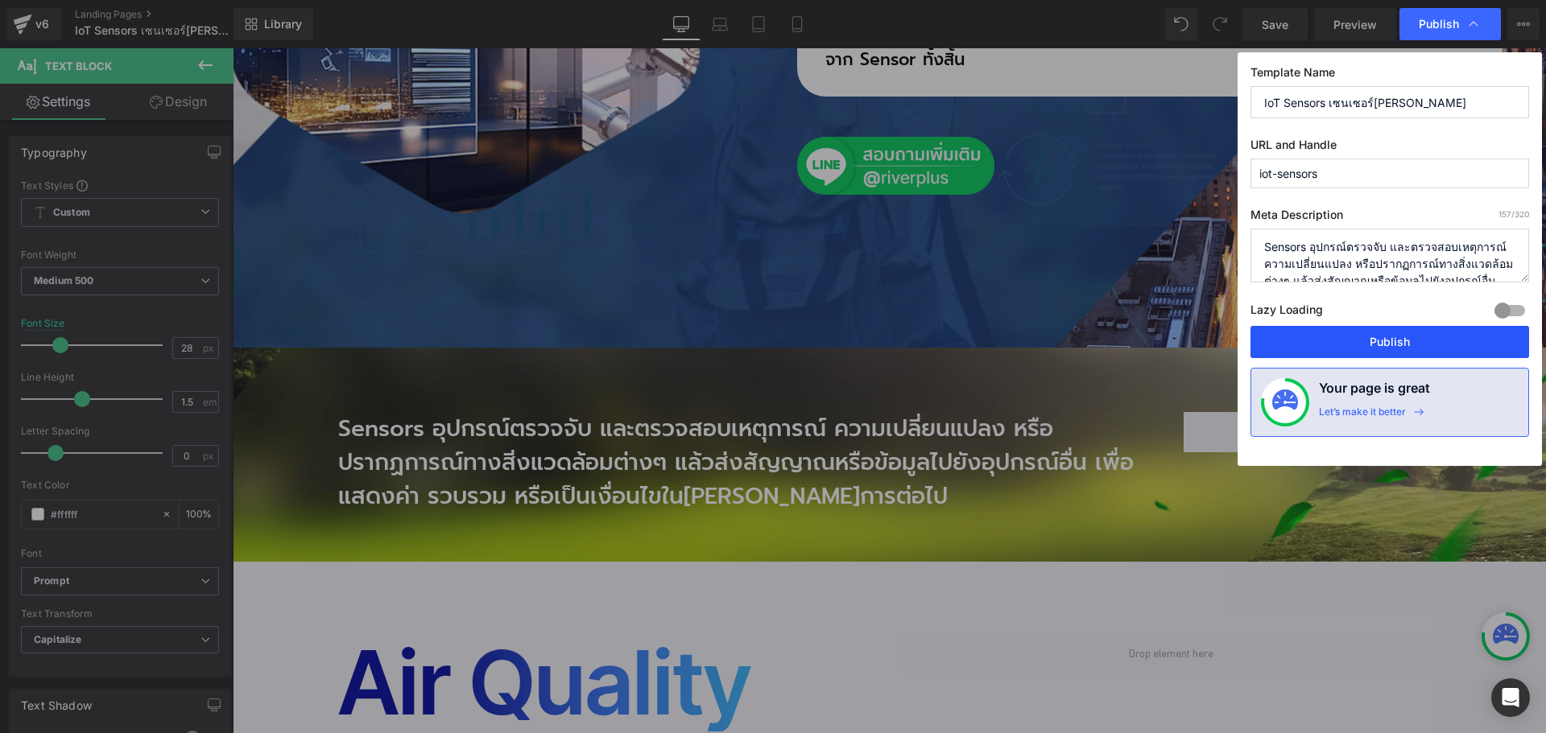
click at [1405, 335] on button "Publish" at bounding box center [1389, 342] width 279 height 32
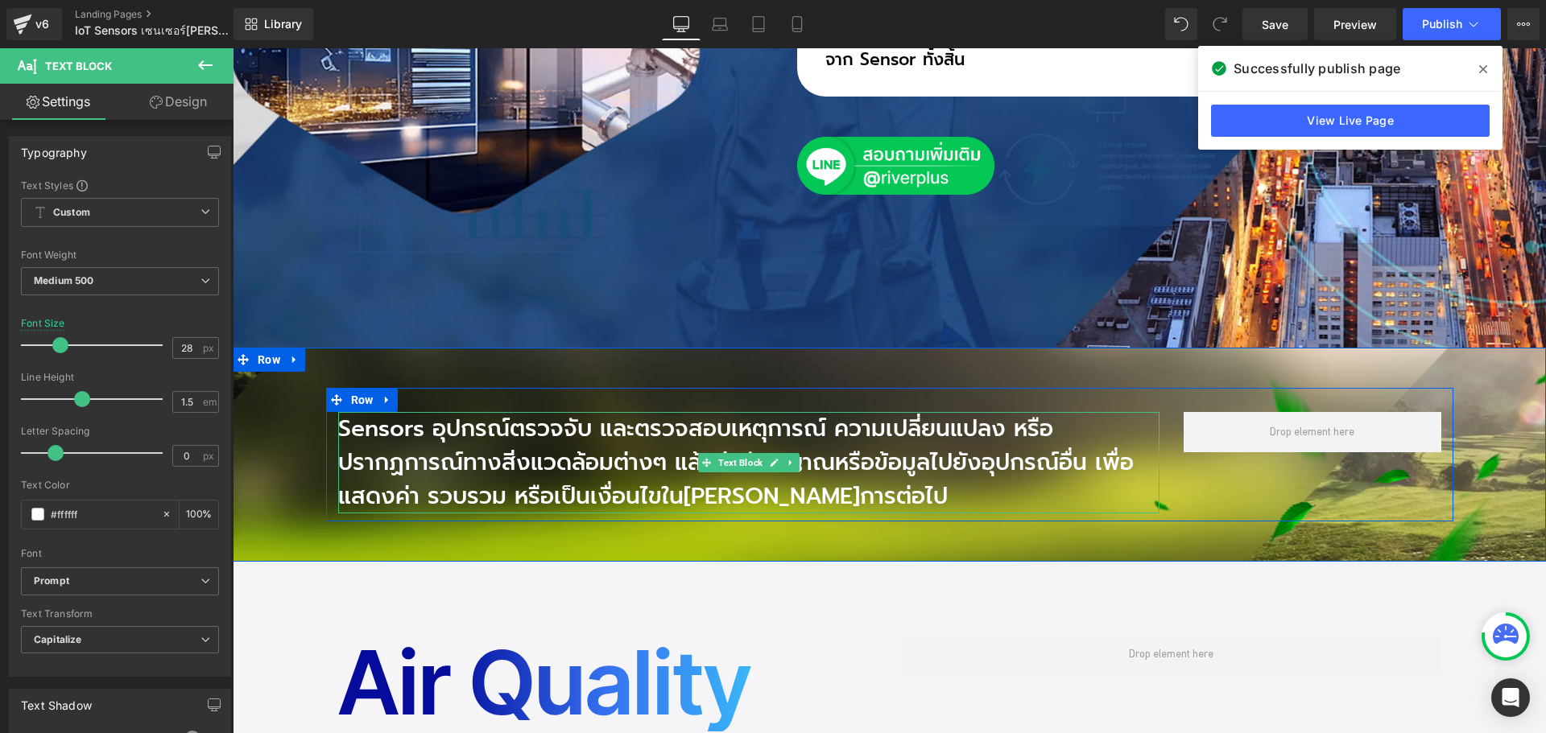
click at [606, 431] on p "Sensors อุปกรณ์ตรวจจับ และตรวจสอบเหตุการณ์ ความเปลี่ยนแปลง หรือปรากฏการณ์ทางสิ่…" at bounding box center [748, 462] width 821 height 101
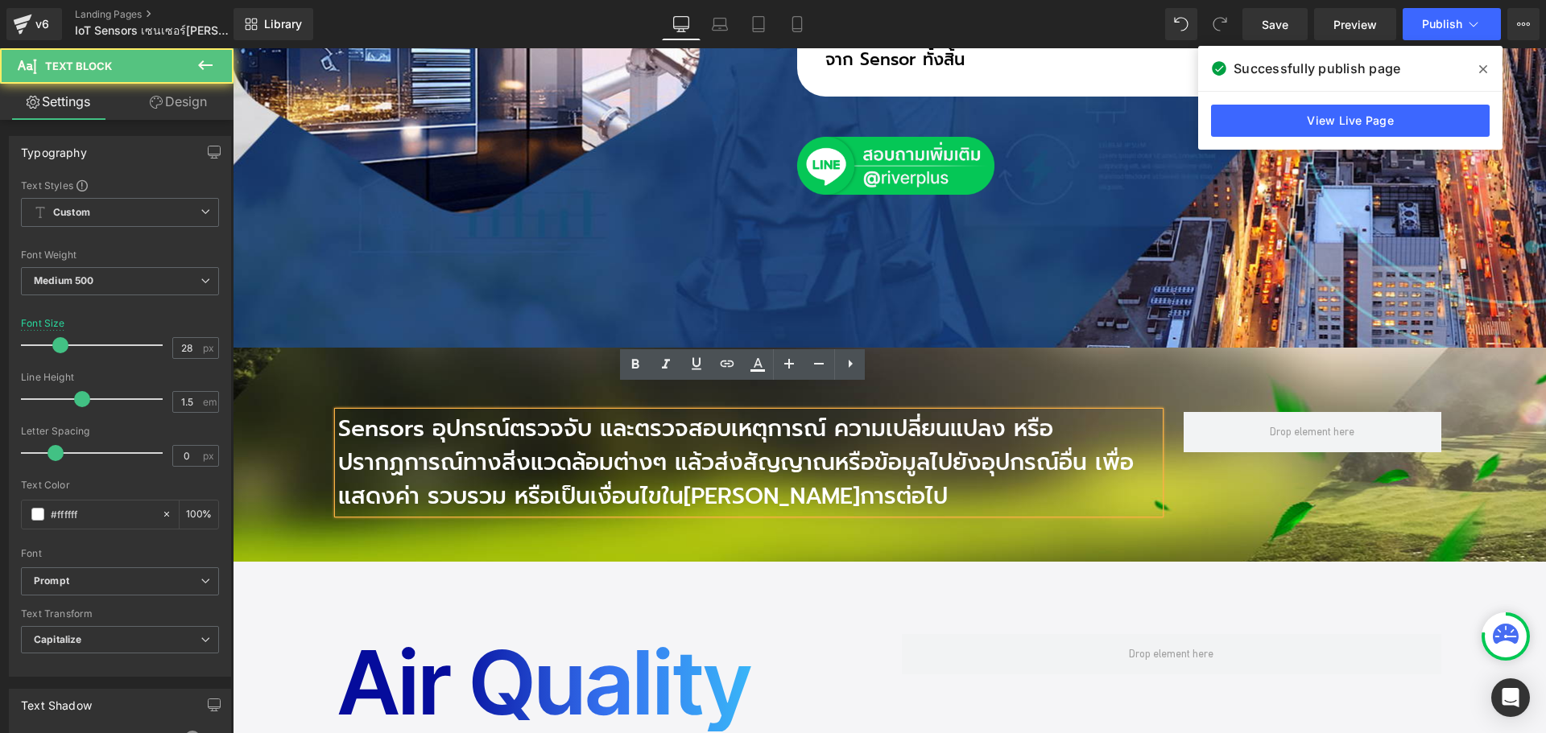
click at [556, 440] on p "Sensors อุปกรณ์ตรวจจับ และตรวจสอบเหตุการณ์ ความเปลี่ยนแปลง หรือปรากฏการณ์ทางสิ่…" at bounding box center [748, 462] width 821 height 101
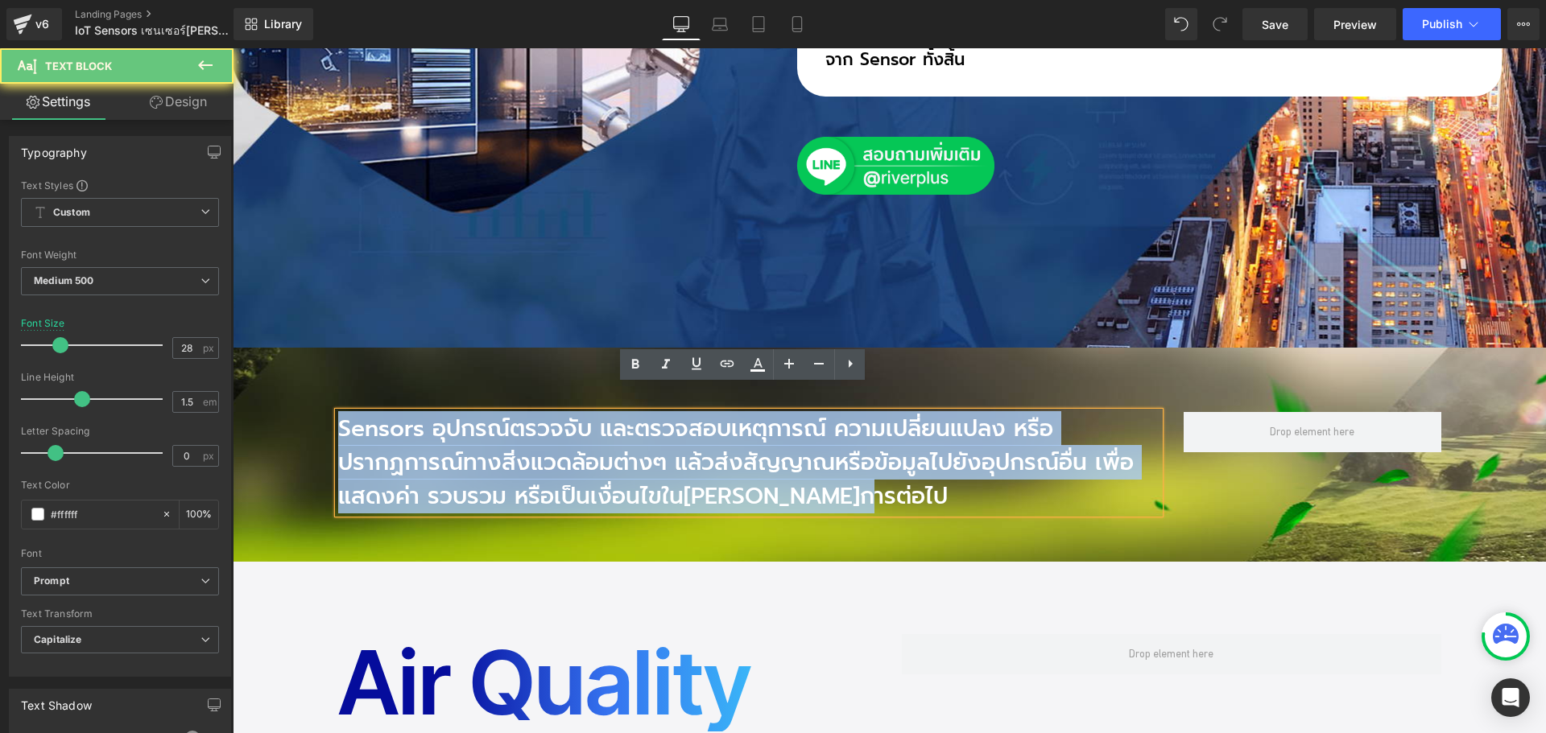
copy p "Sensors อุปกรณ์ตรวจจับ และตรวจสอบเหตุการณ์ ความเปลี่ยนแปลง หรือปรากฏการณ์ทางสิ่…"
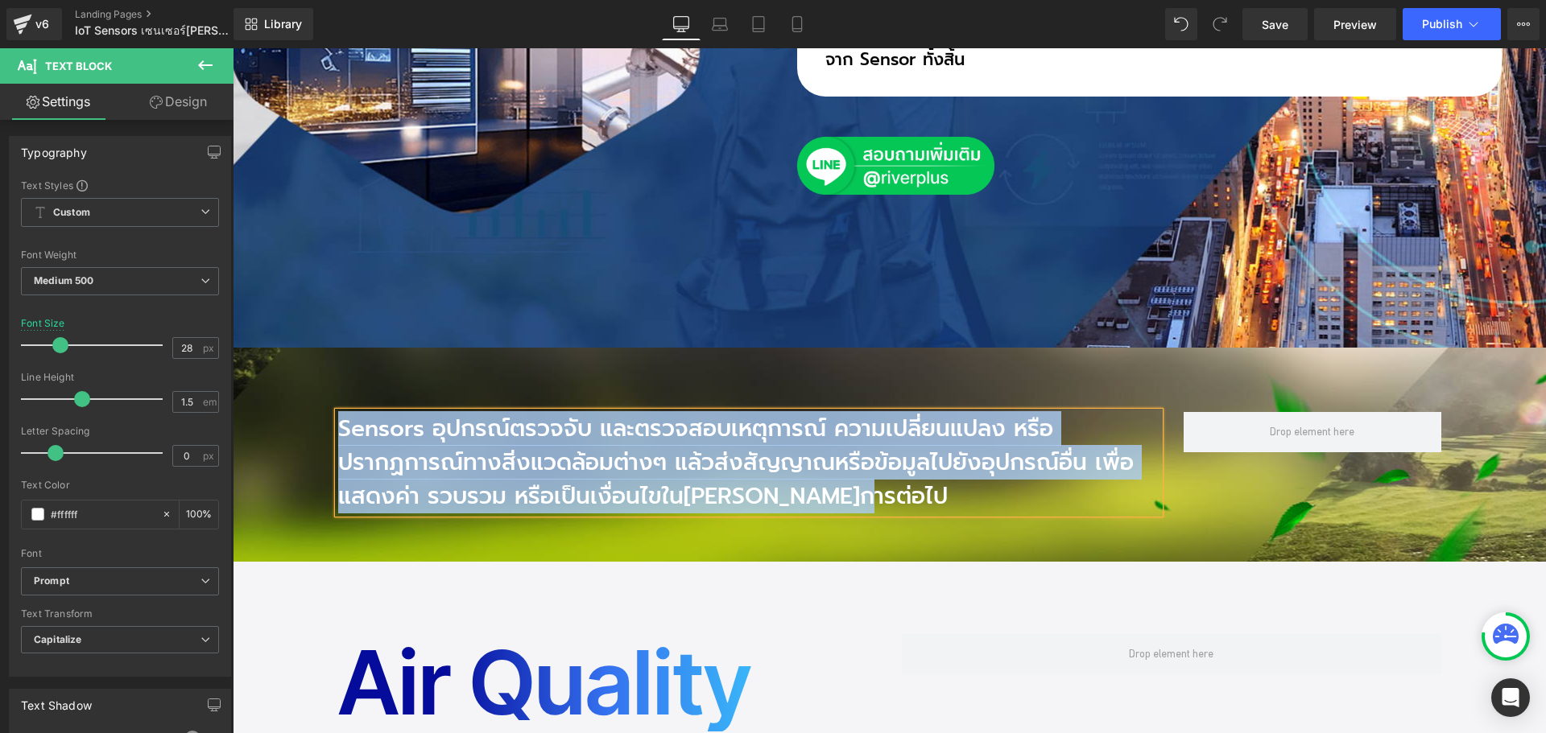
click at [728, 431] on p "Sensors อุปกรณ์ตรวจจับ และตรวจสอบเหตุการณ์ ความเปลี่ยนแปลง หรือปรากฏการณ์ทางสิ่…" at bounding box center [748, 462] width 821 height 101
copy p "Sensors อุปกรณ์ตรวจจับ และตรวจสอบเหตุการณ์ ความเปลี่ยนแปลง หรือปรากฏการณ์ทางสิ่…"
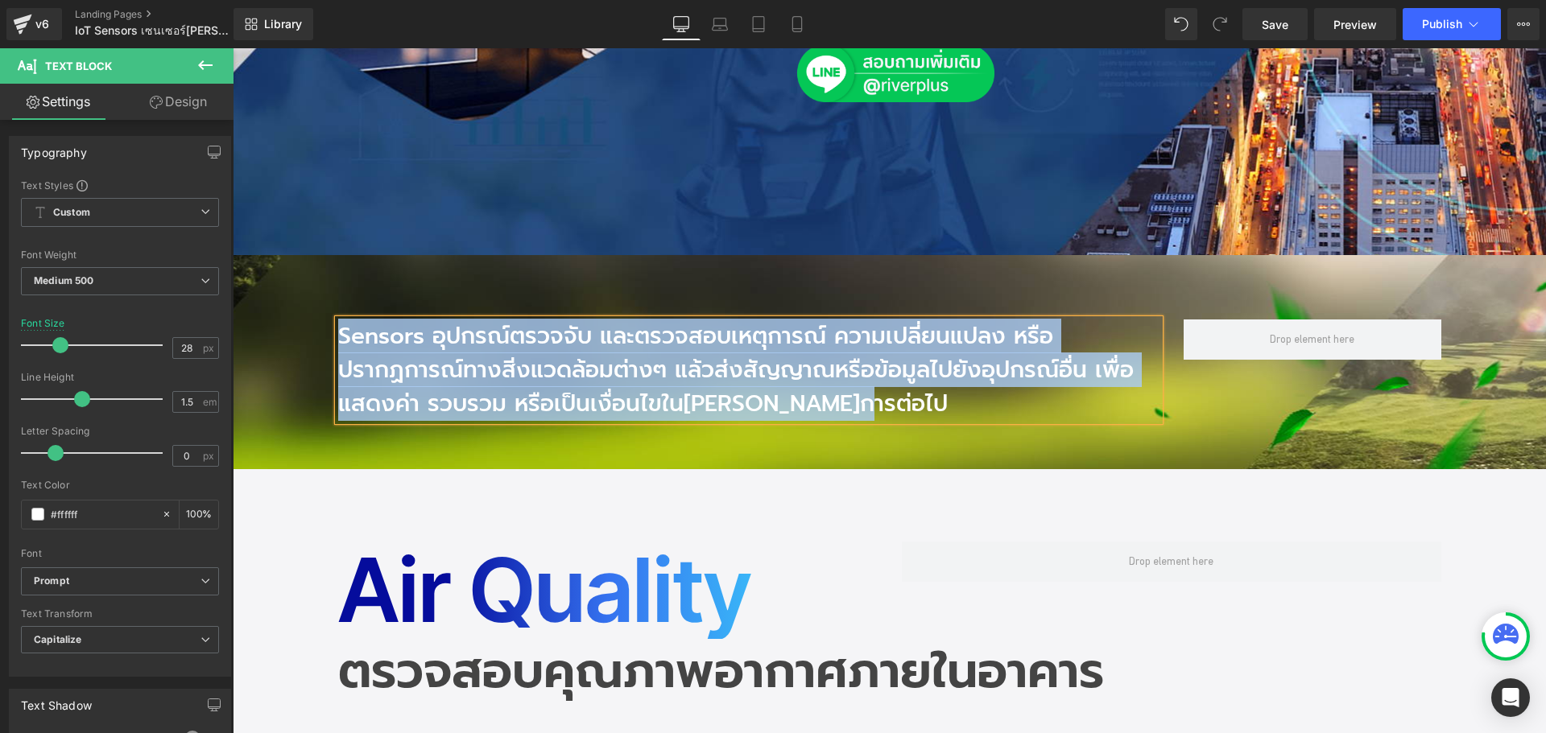
scroll to position [1127, 0]
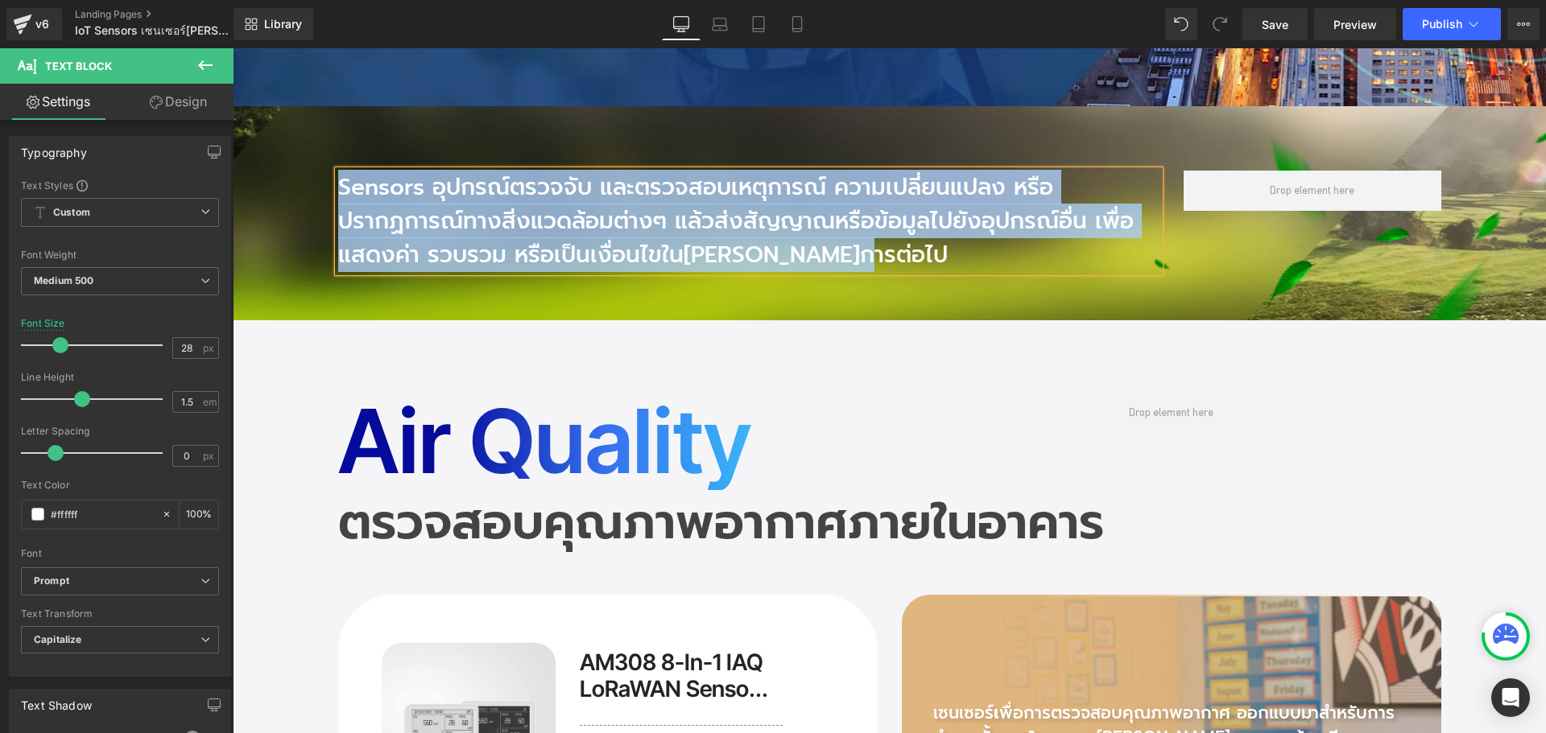
click at [510, 412] on h2 "Air Quality" at bounding box center [607, 441] width 539 height 97
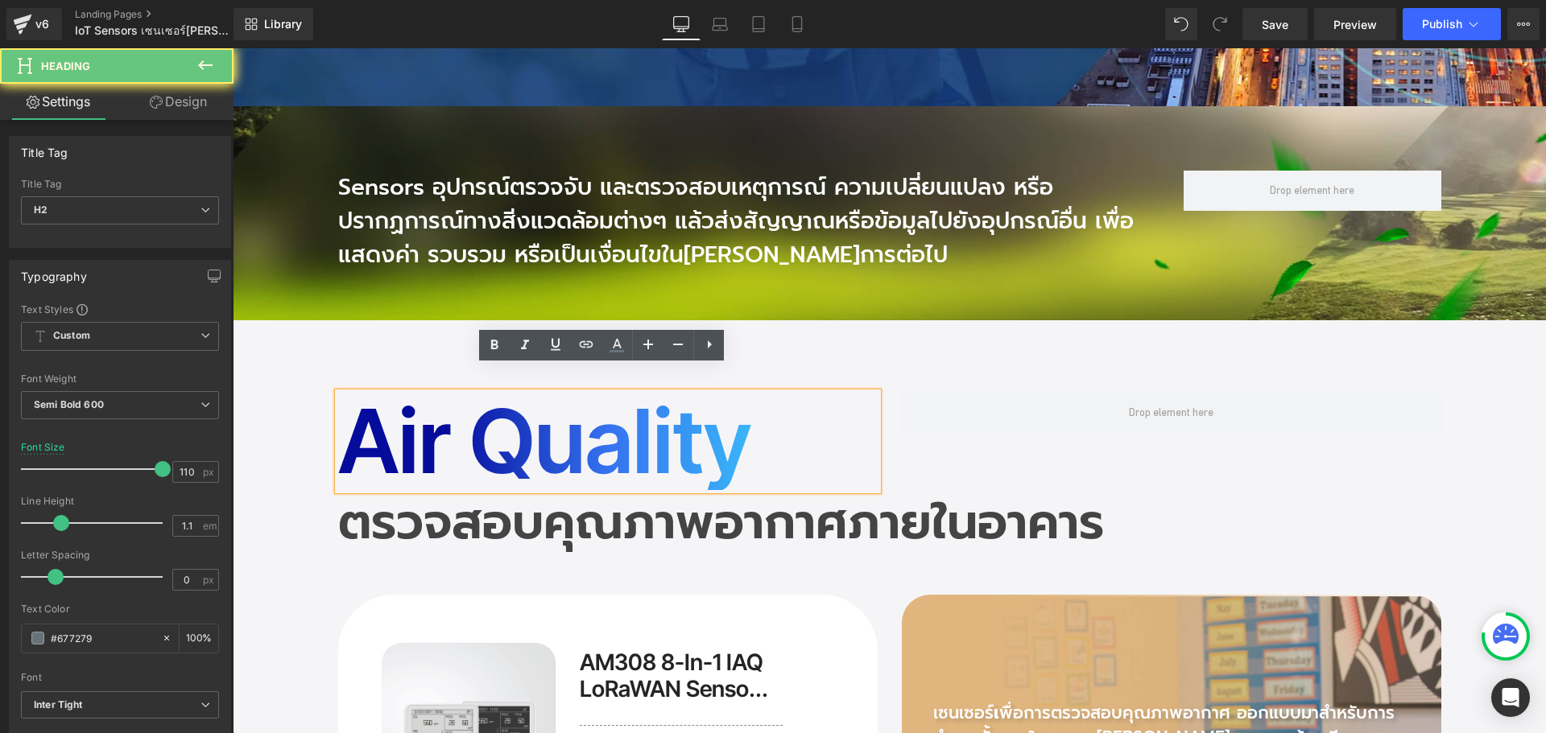
click at [469, 429] on h2 "Air Quality" at bounding box center [607, 441] width 539 height 97
click at [426, 426] on h2 "Air Quality" at bounding box center [607, 441] width 539 height 97
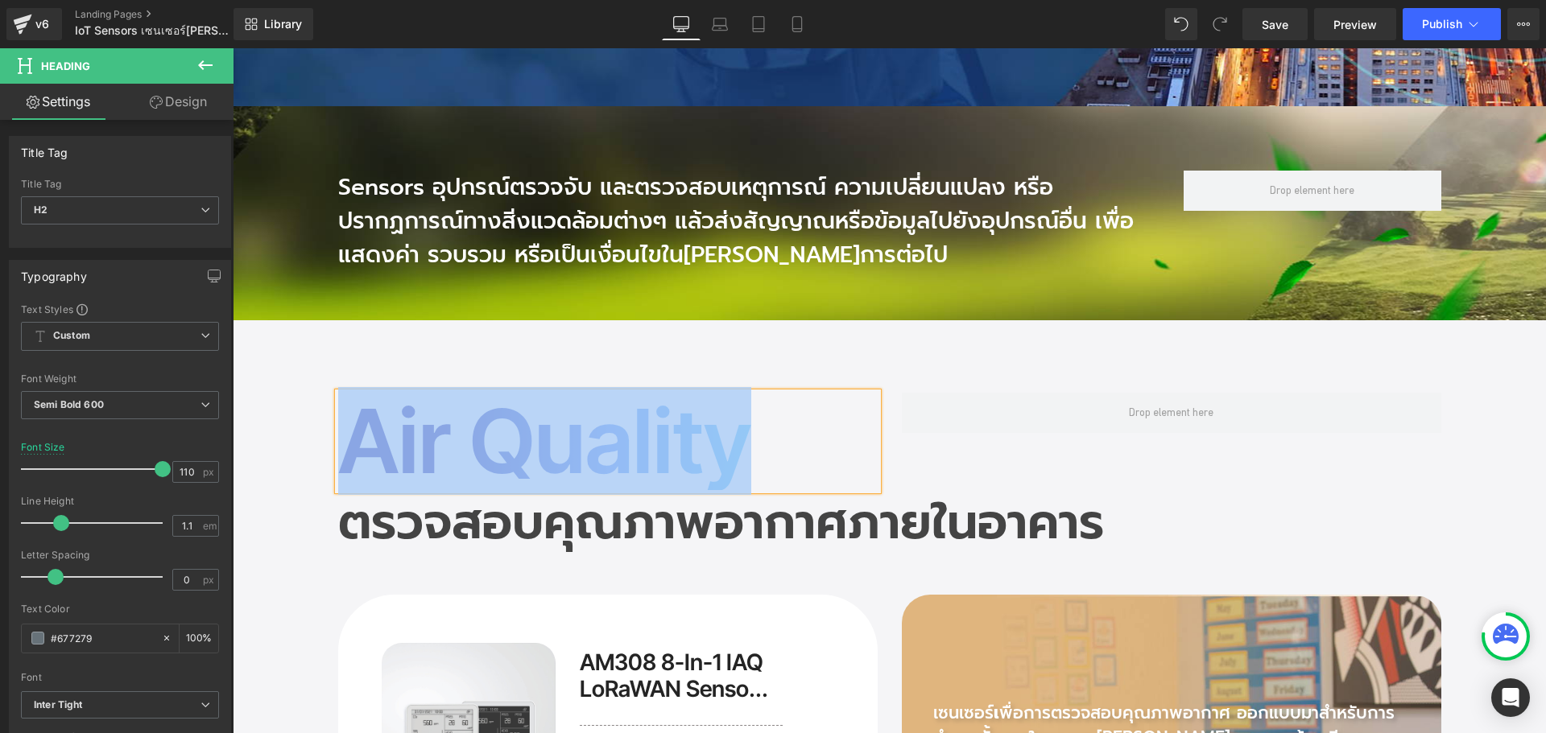
copy h2 "Air Quality"
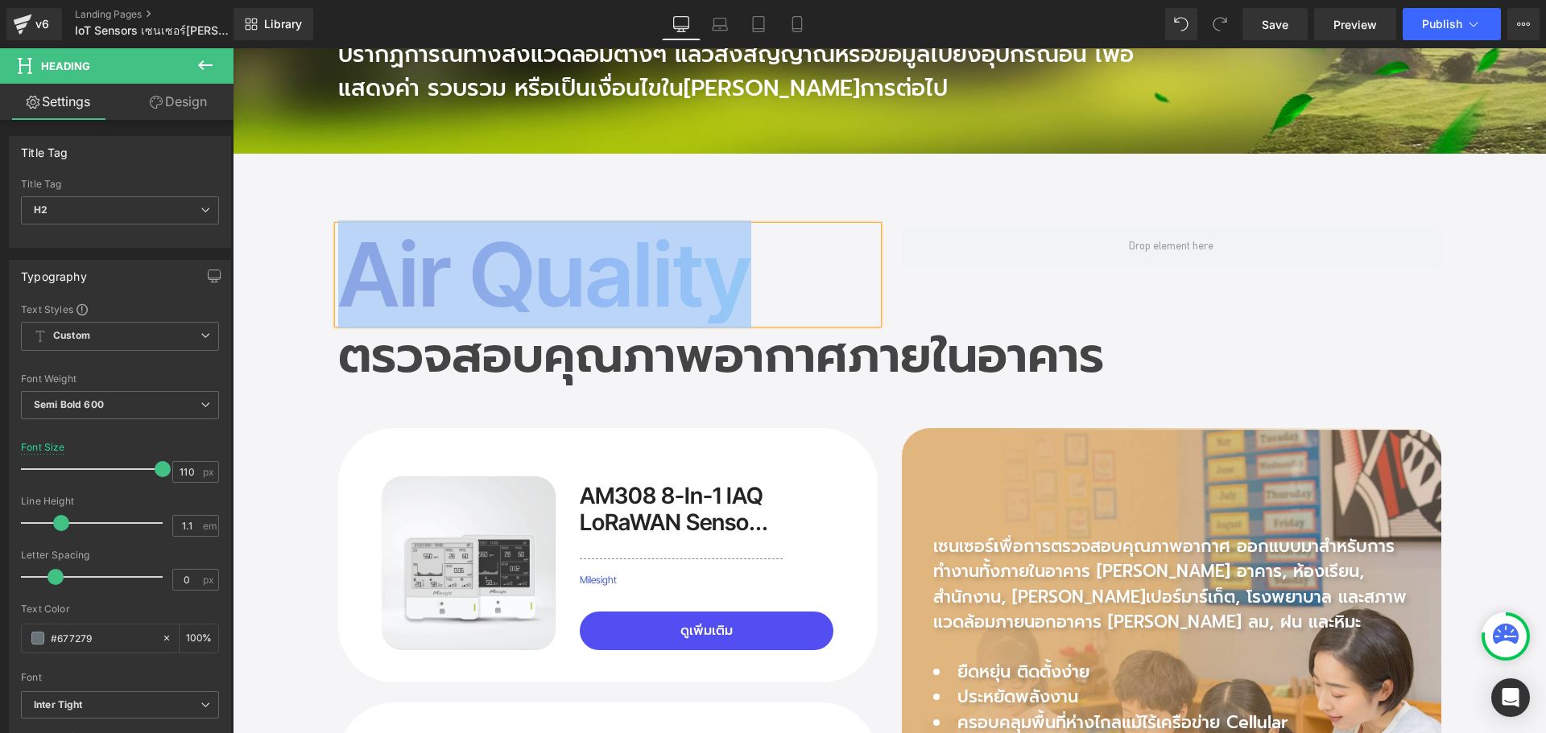
scroll to position [1449, 0]
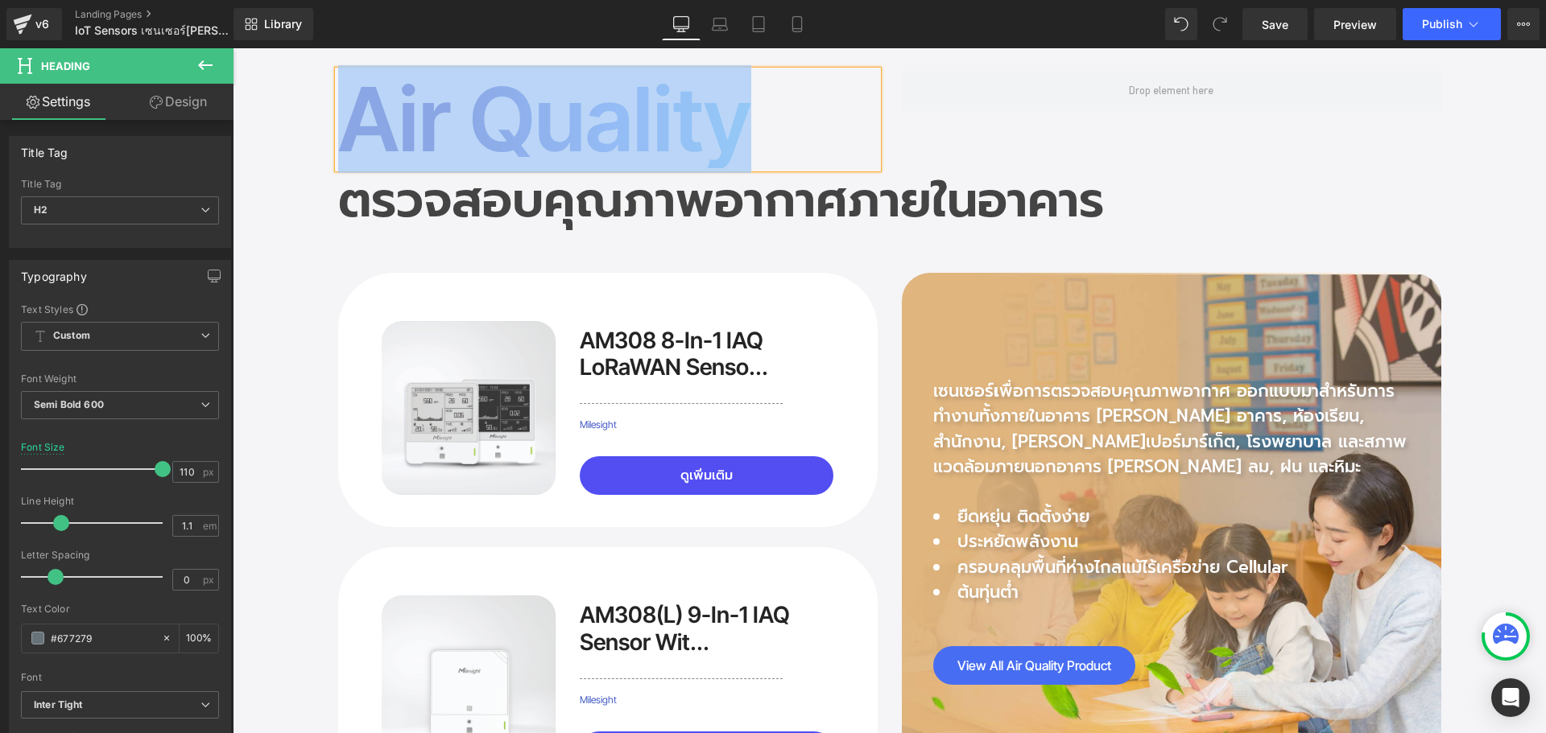
click at [993, 397] on p "เซนเซอร์ เ พื่อการตรวจสอบคุณภาพอากาศ ออกแบบมาสำหรับการทำงานทั้งภายในอาคาร เช่น …" at bounding box center [1171, 429] width 477 height 101
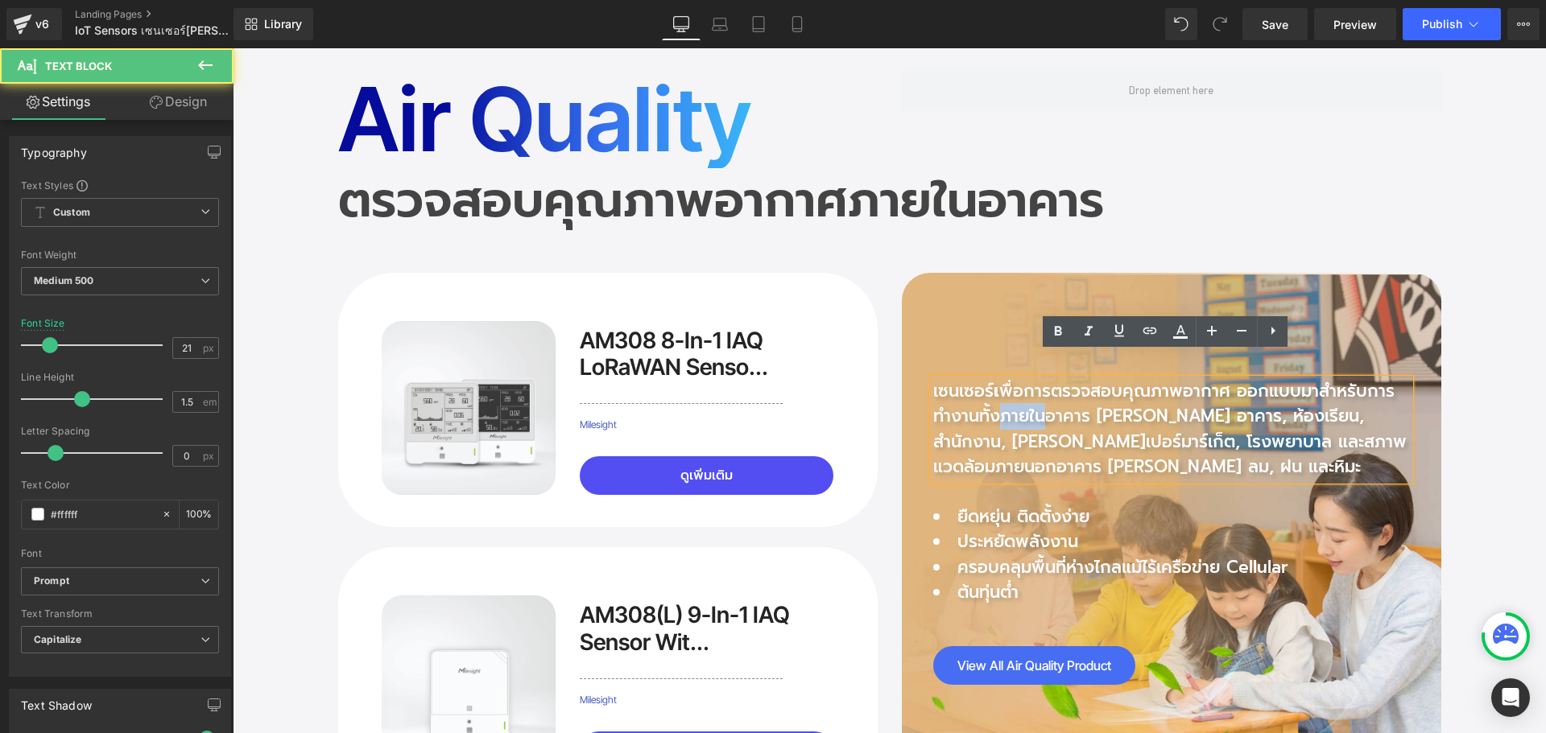
click at [993, 397] on p "เซนเซอร์ เ พื่อการตรวจสอบคุณภาพอากาศ ออกแบบมาสำหรับการทำงานทั้งภายในอาคาร เช่น …" at bounding box center [1171, 429] width 477 height 101
click at [1007, 452] on p "เซนเซอร์ เ พื่อการตรวจสอบคุณภาพอากาศ ออกแบบมาสำหรับการทำงานทั้งภายในอาคาร เช่น …" at bounding box center [1171, 429] width 477 height 101
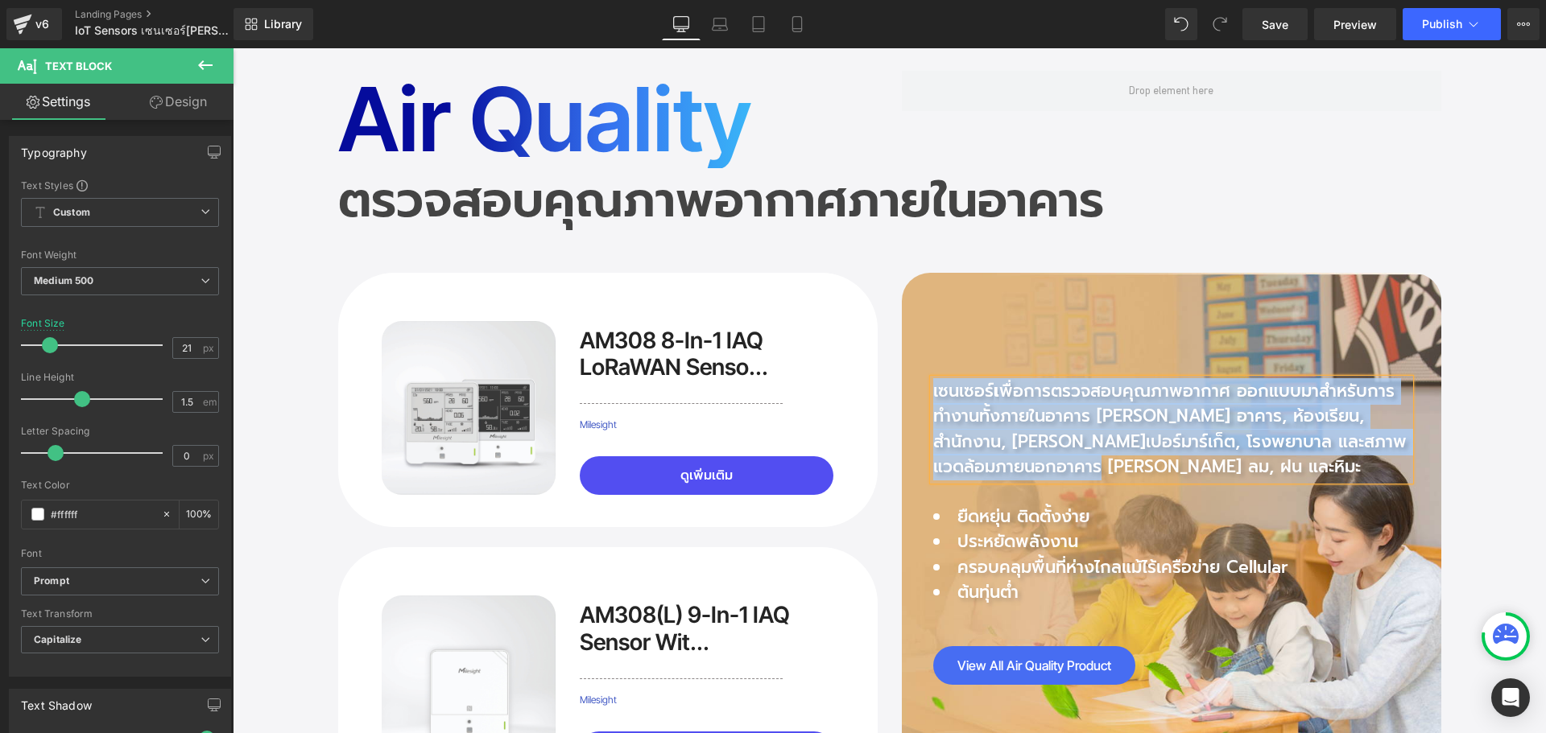
copy p "เซนเซอร์ เ พื่อการตรวจสอบคุณภาพอากาศ ออกแบบมาสำหรับการทำงานทั้งภายในอาคาร เช่น …"
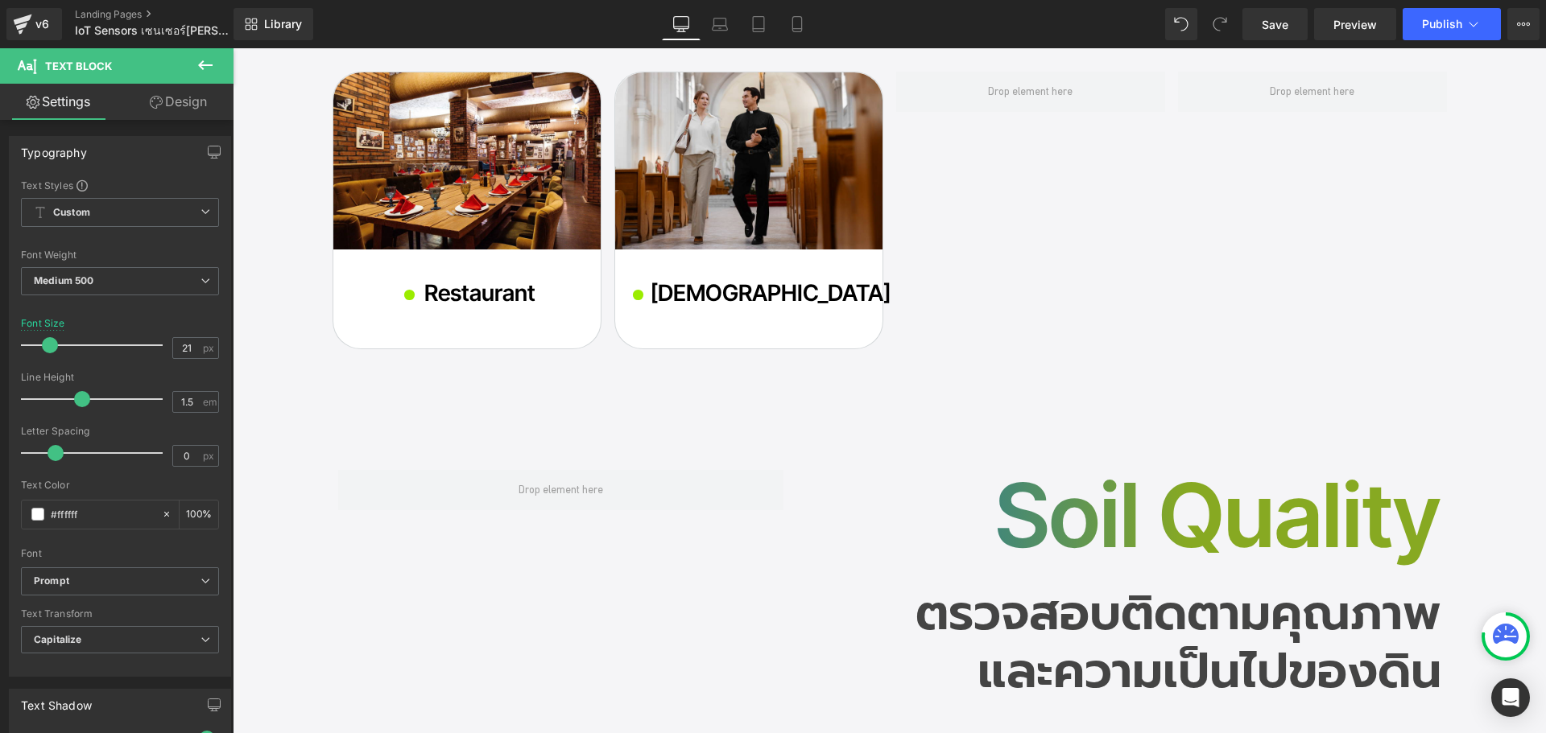
scroll to position [3140, 0]
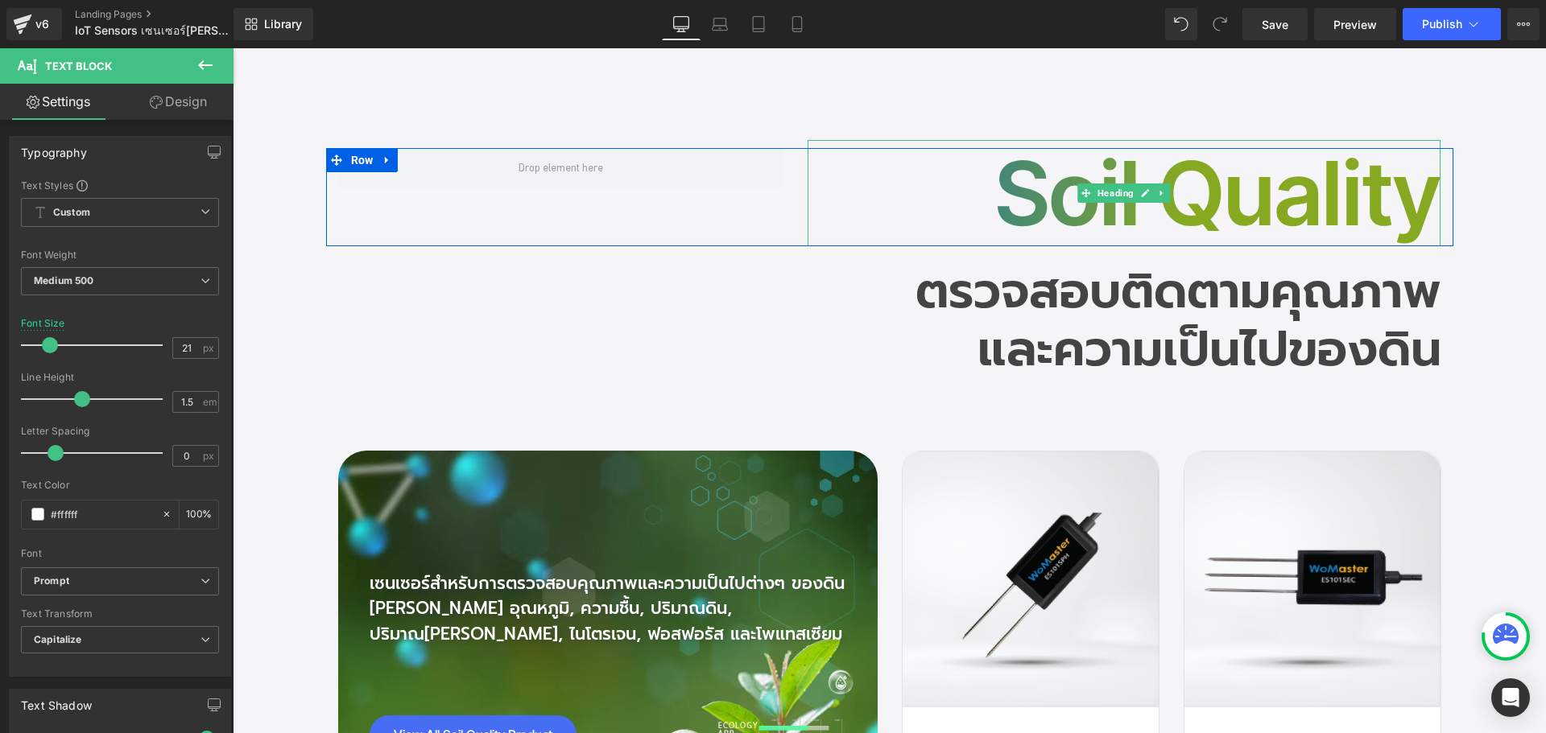
drag, startPoint x: 1088, startPoint y: 125, endPoint x: 1026, endPoint y: 152, distance: 67.8
click at [1088, 140] on h2 "Soil Quality" at bounding box center [1124, 193] width 634 height 106
click at [1038, 153] on h2 "Soil Quality" at bounding box center [1124, 193] width 634 height 106
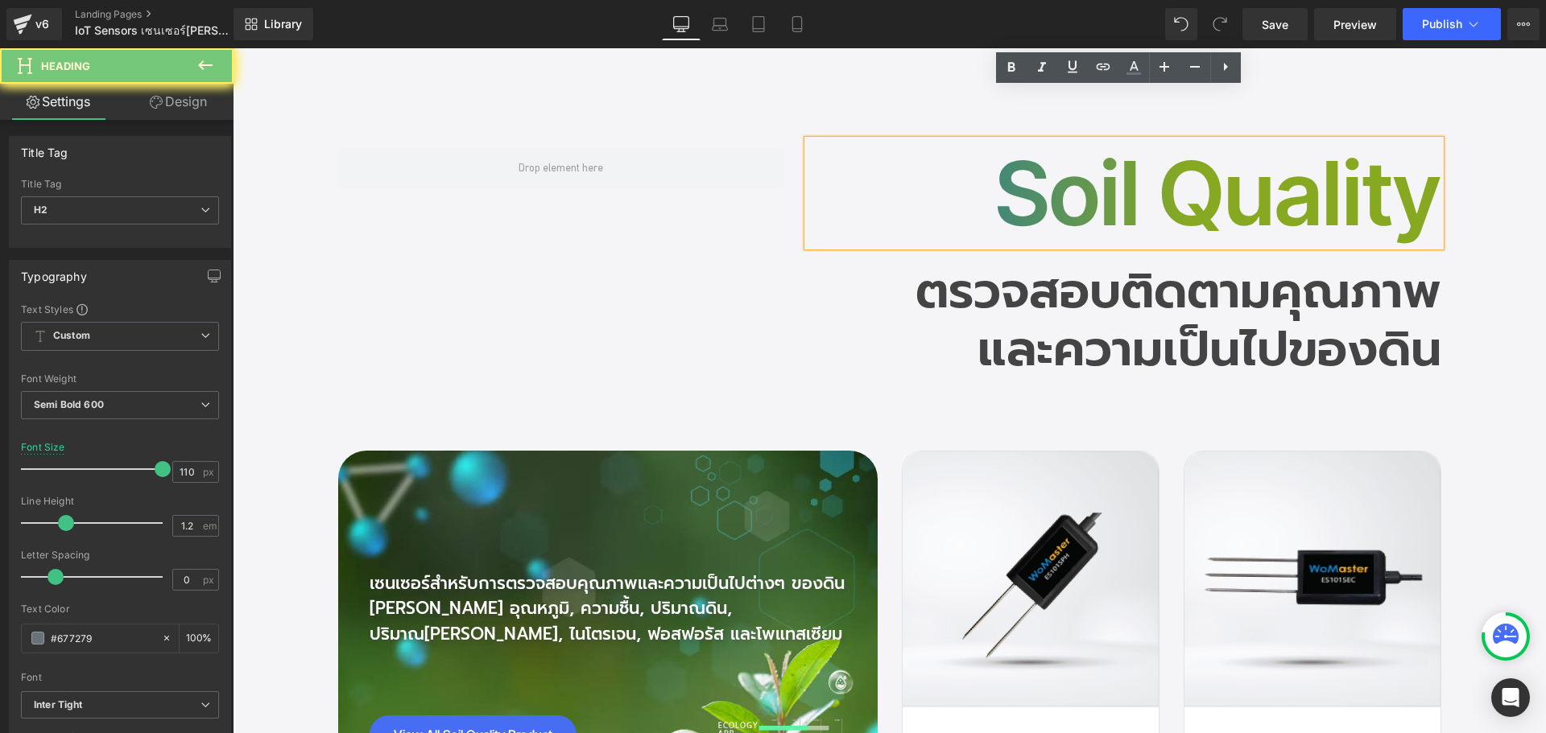
click at [1026, 152] on h2 "Soil Quality" at bounding box center [1124, 193] width 634 height 106
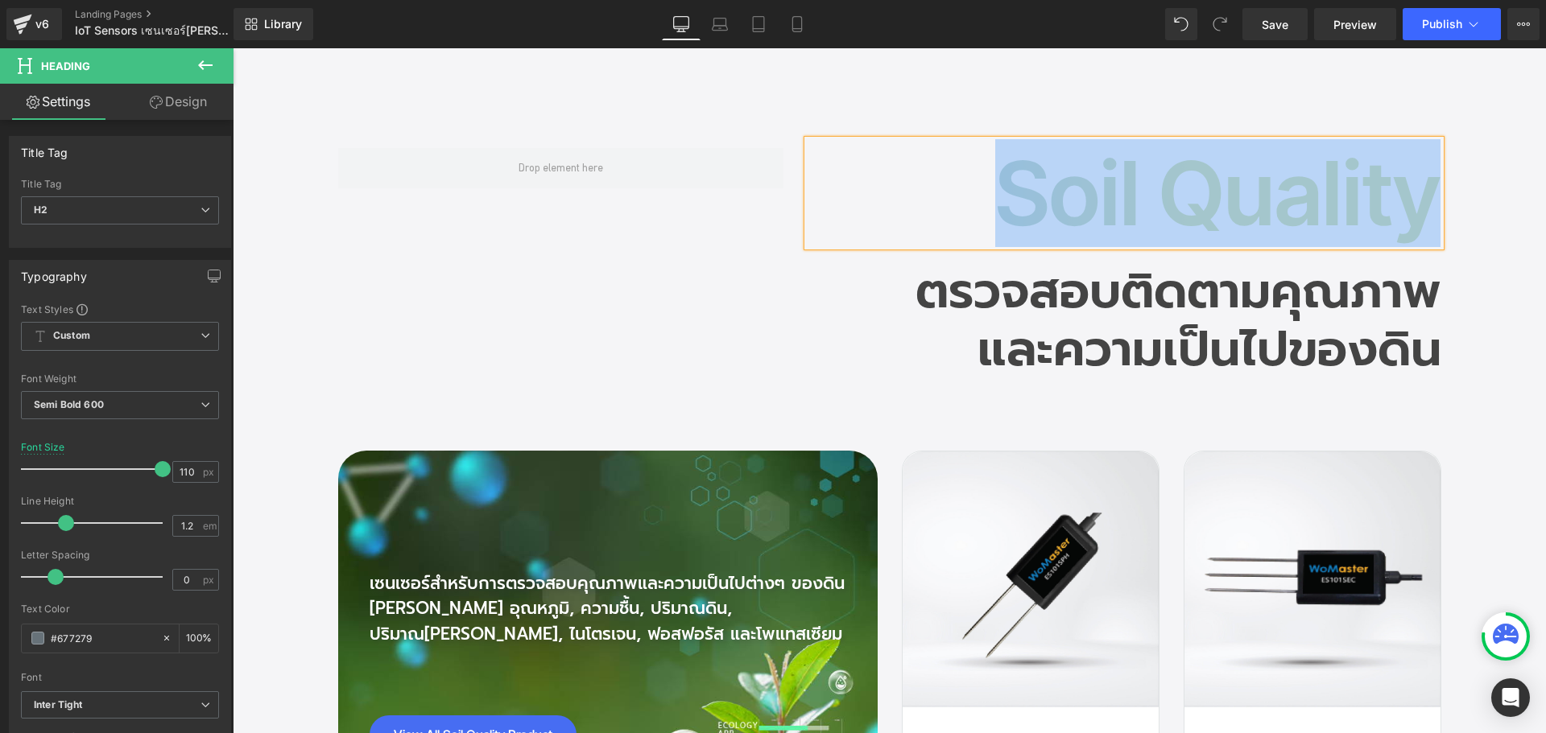
copy h2 "Soil Quality"
click at [469, 572] on p "เซนเซอร์สำหรับการตรวจสอบคุณภาพและความเป็นไปต่างๆ ของดิน เช่น อุณหภูมิ, ความชื้น…" at bounding box center [608, 610] width 477 height 76
click at [460, 572] on p "เซนเซอร์สำหรับการตรวจสอบคุณภาพและความเป็นไปต่างๆ ของดิน เช่น อุณหภูมิ, ความชื้น…" at bounding box center [608, 610] width 477 height 76
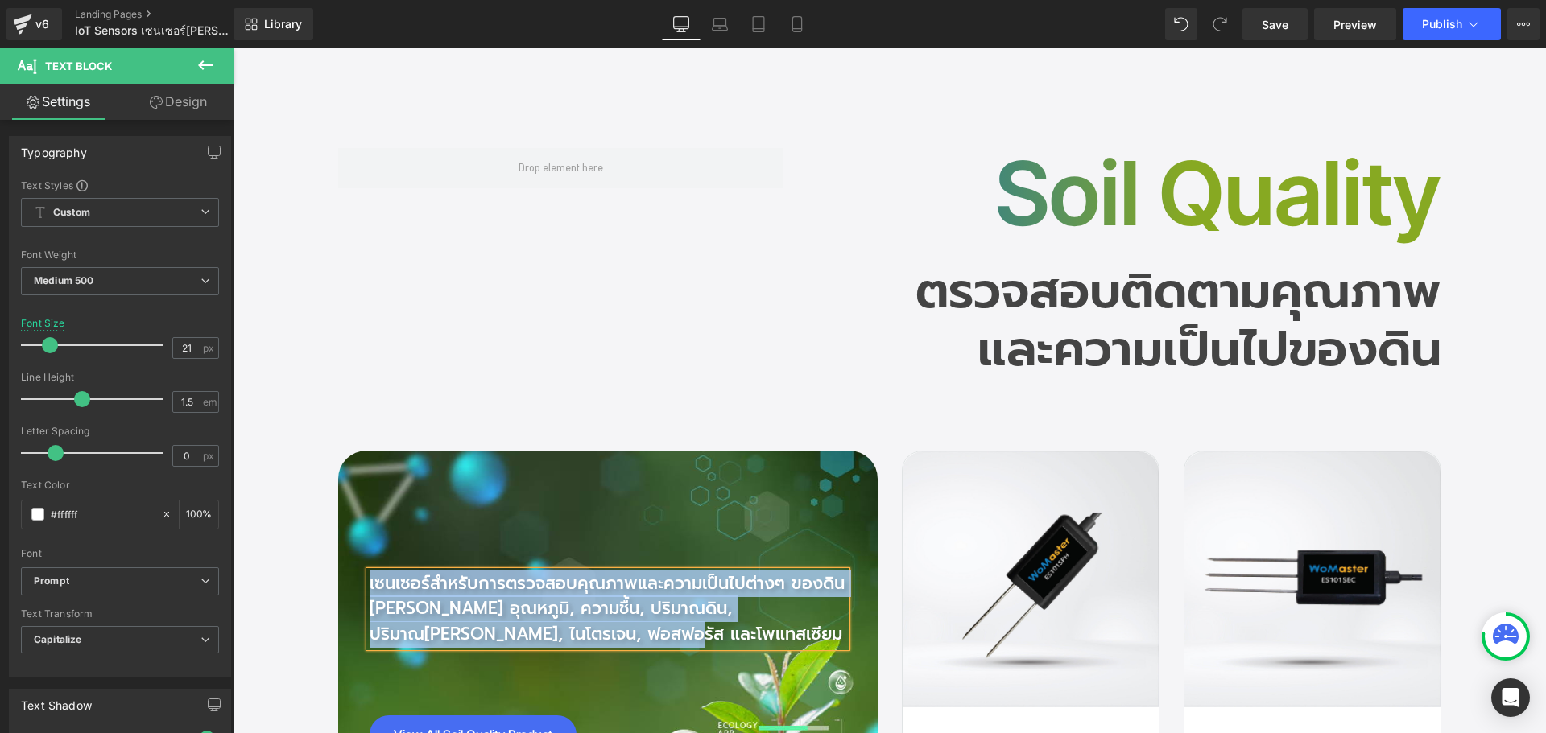
copy p "เซนเซอร์สำหรับการตรวจสอบคุณภาพและความเป็นไปต่างๆ ของดิน เช่น อุณหภูมิ, ความชื้น…"
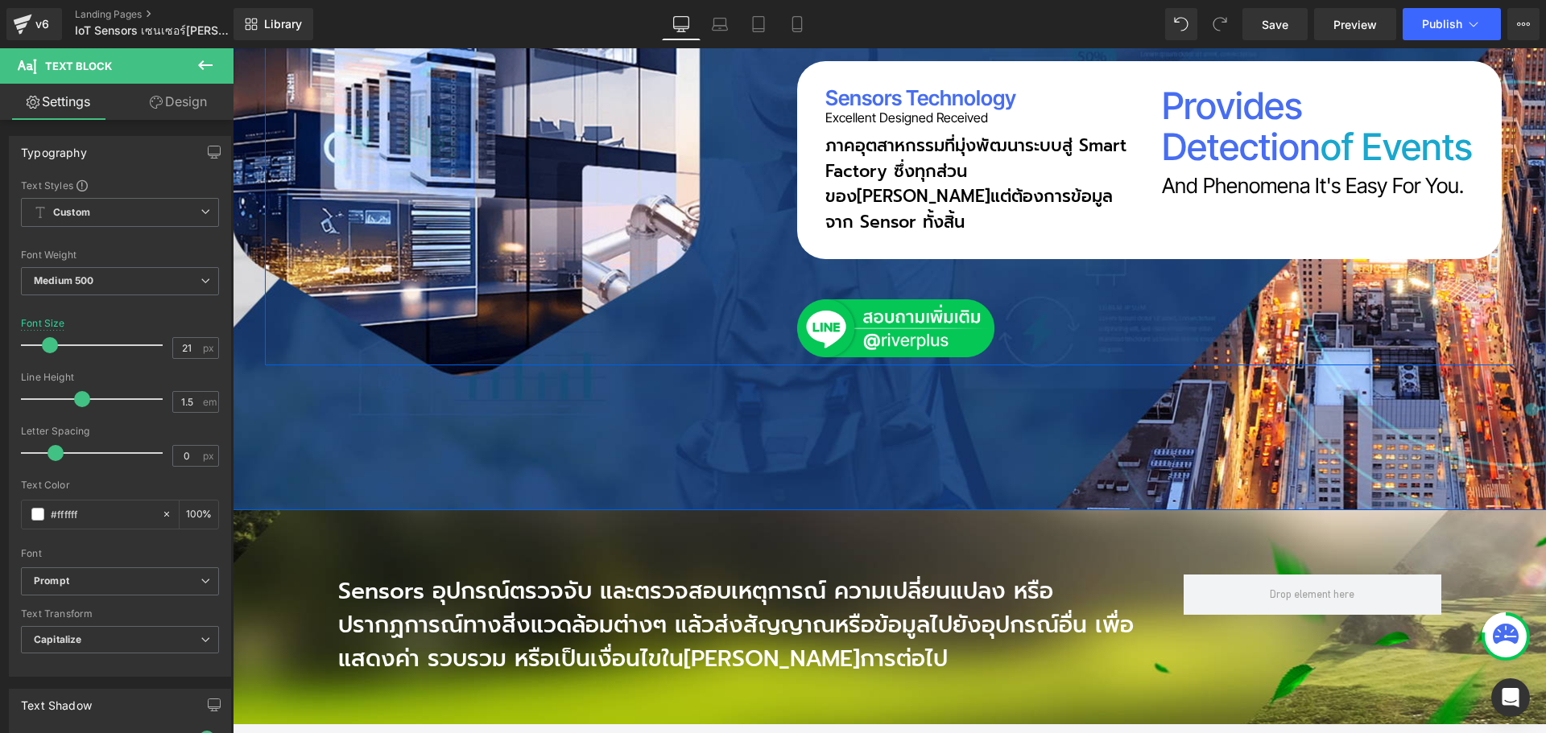
scroll to position [725, 0]
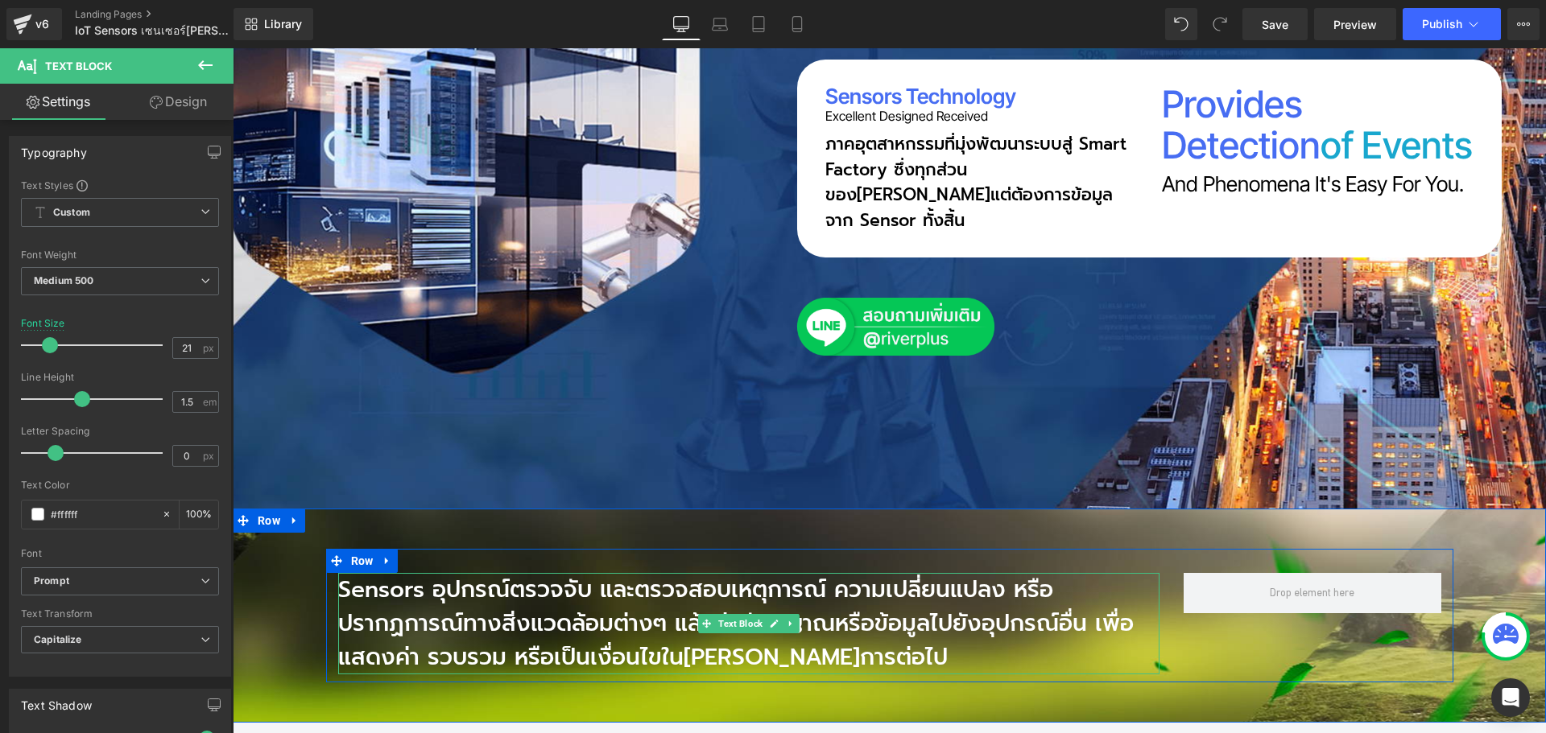
click at [411, 573] on p "Sensors อุปกรณ์ตรวจจับ และตรวจสอบเหตุการณ์ ความเปลี่ยนแปลง หรือปรากฏการณ์ทางสิ่…" at bounding box center [748, 623] width 821 height 101
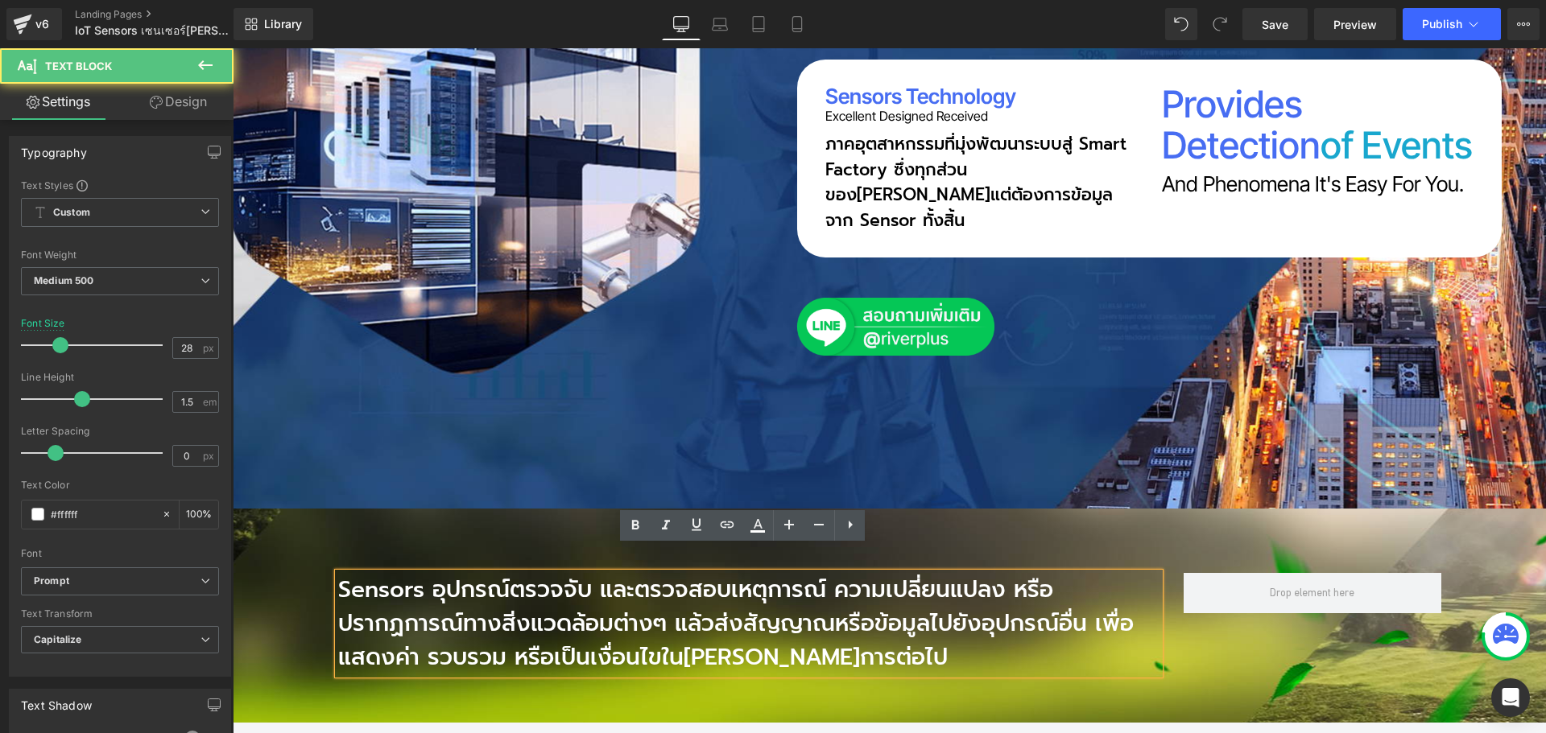
click at [419, 573] on p "Sensors อุปกรณ์ตรวจจับ และตรวจสอบเหตุการณ์ ความเปลี่ยนแปลง หรือปรากฏการณ์ทางสิ่…" at bounding box center [748, 623] width 821 height 101
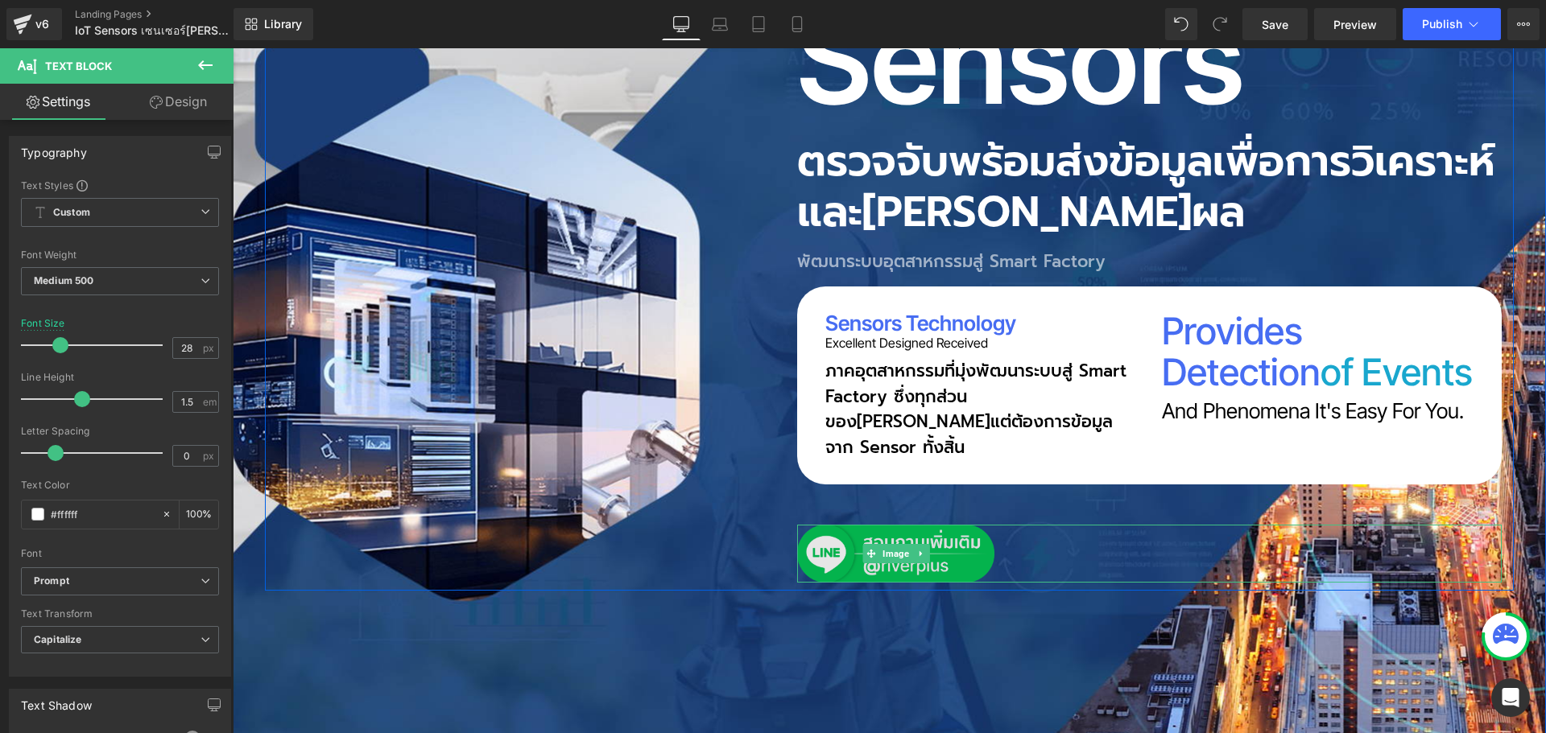
scroll to position [483, 0]
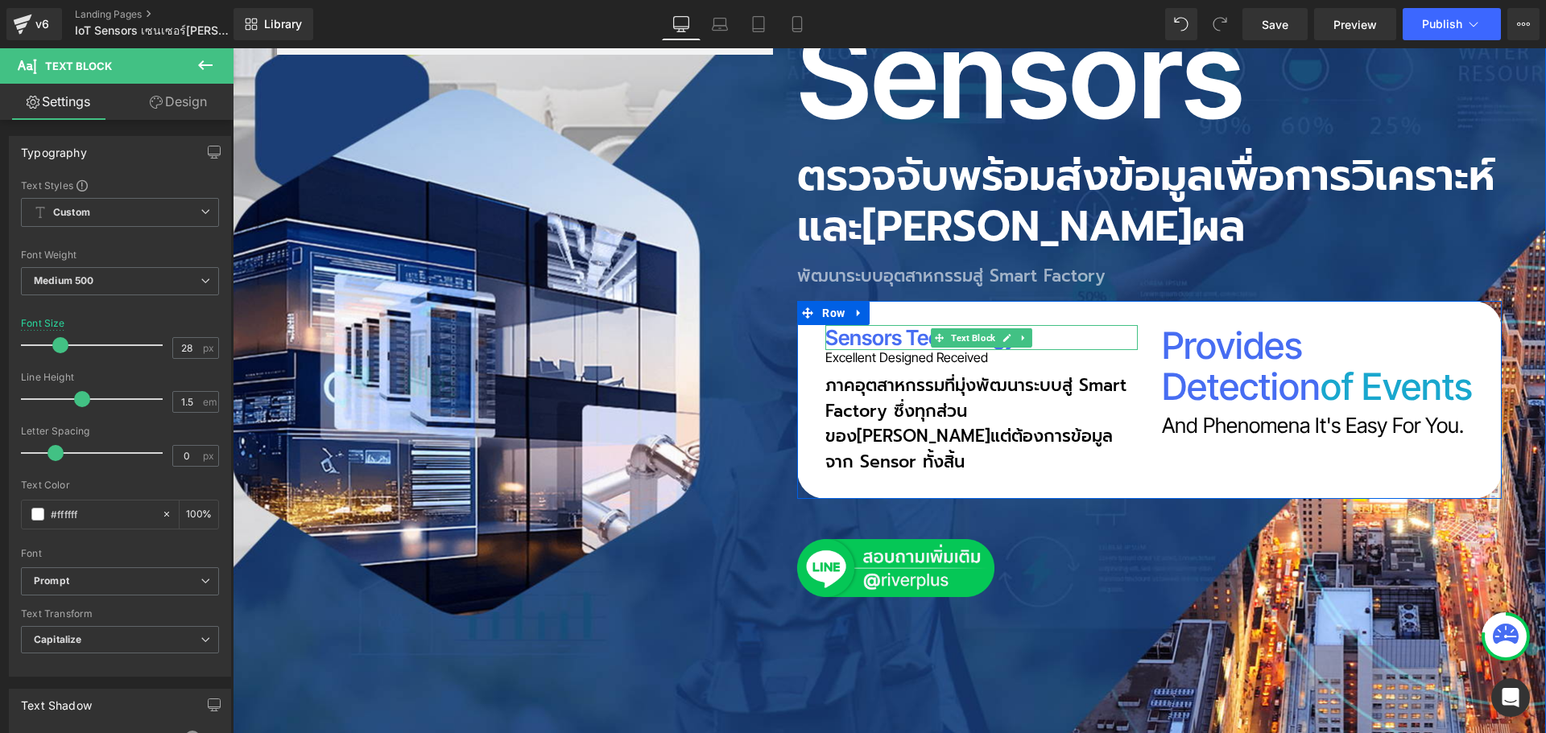
click at [864, 342] on p "Sensors technology" at bounding box center [981, 337] width 312 height 25
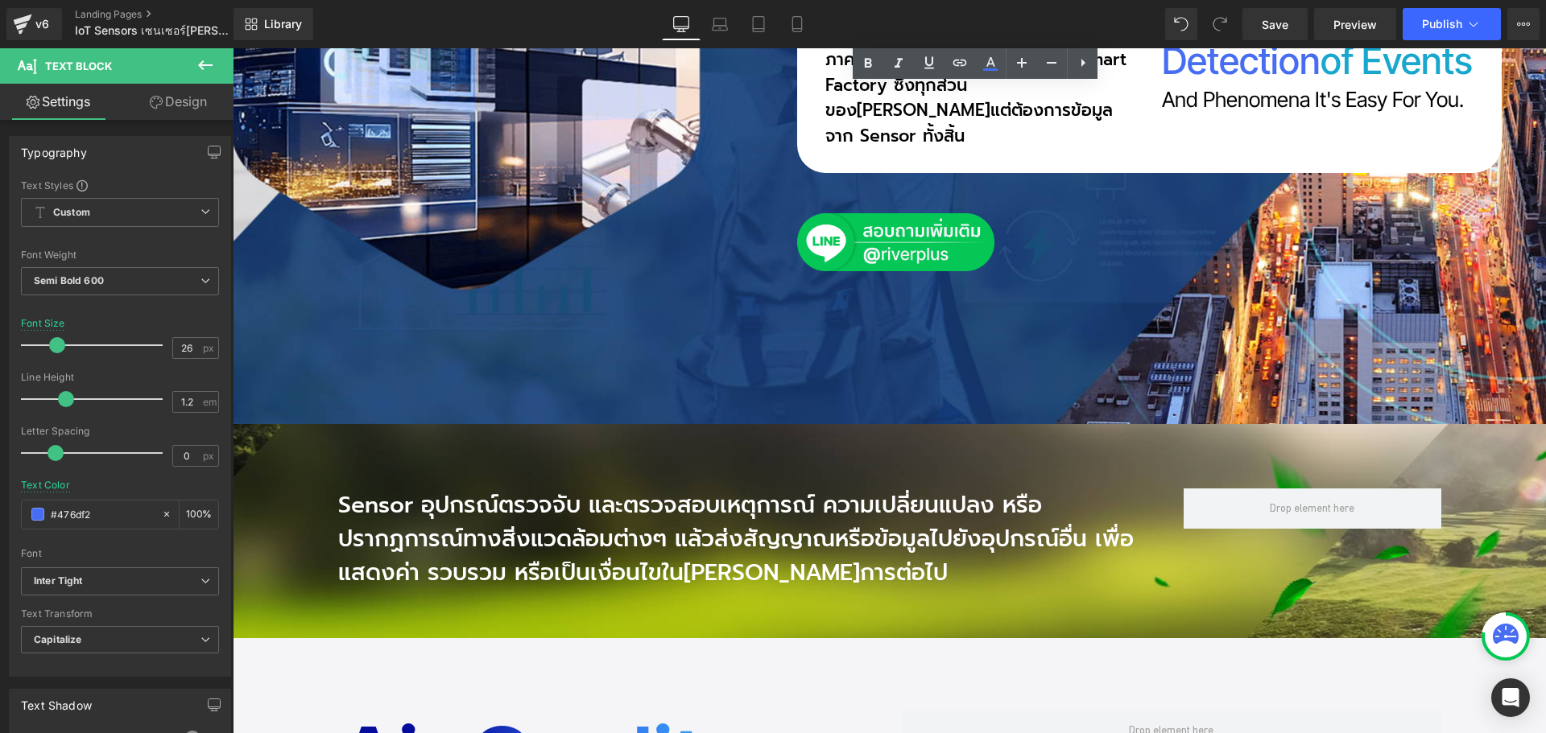
scroll to position [1047, 0]
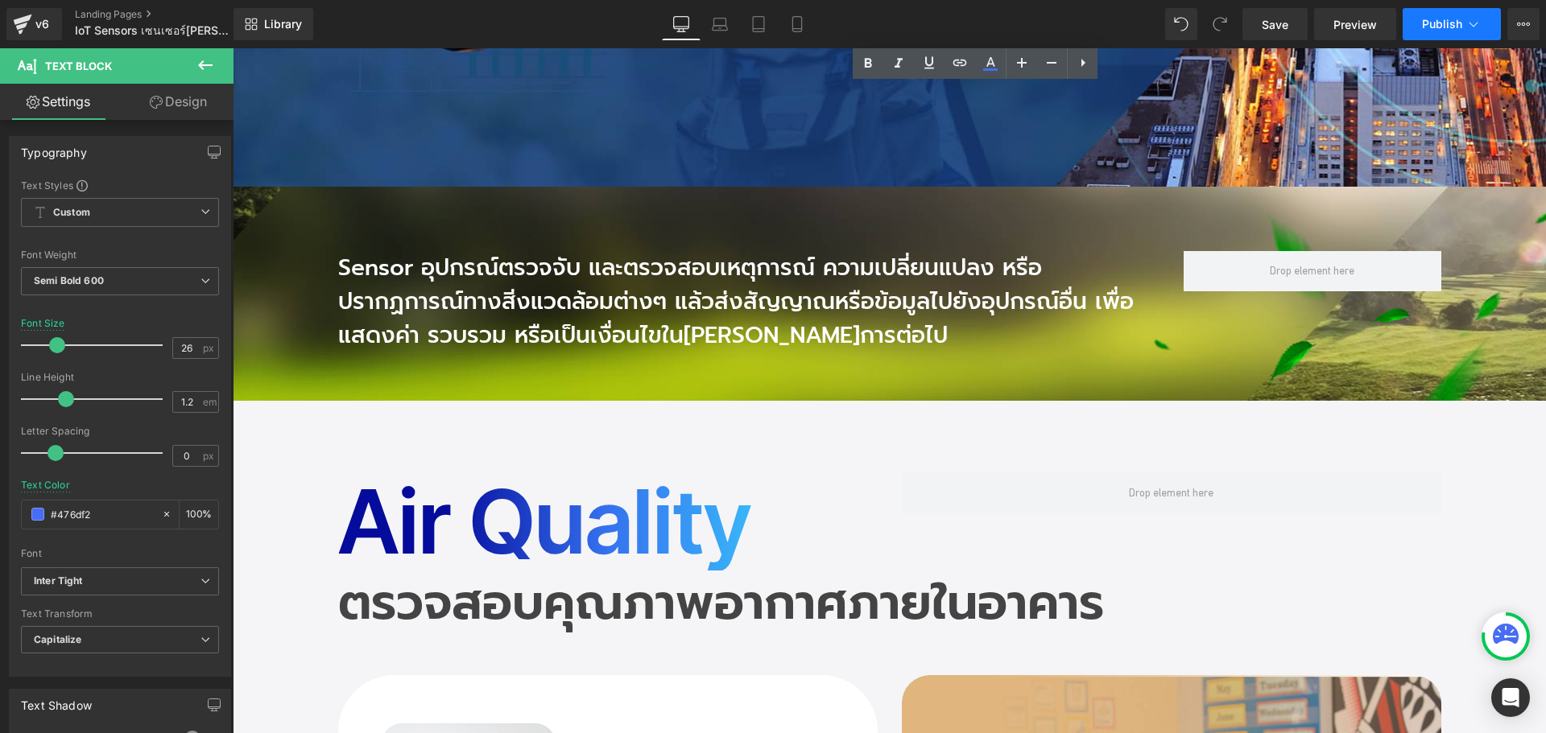
click at [1439, 31] on button "Publish" at bounding box center [1451, 24] width 98 height 32
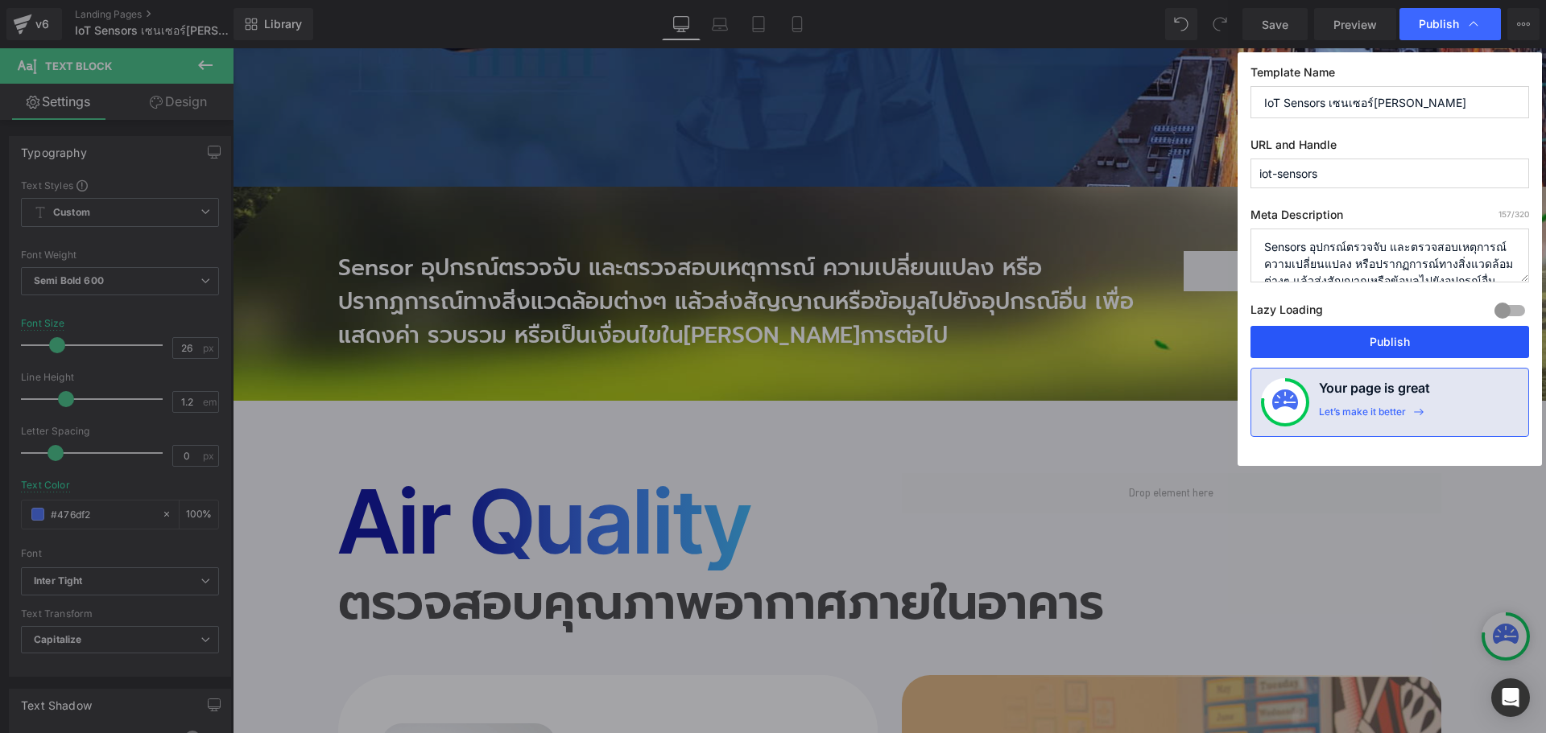
drag, startPoint x: 1336, startPoint y: 336, endPoint x: 754, endPoint y: 271, distance: 586.4
click at [1336, 336] on button "Publish" at bounding box center [1389, 342] width 279 height 32
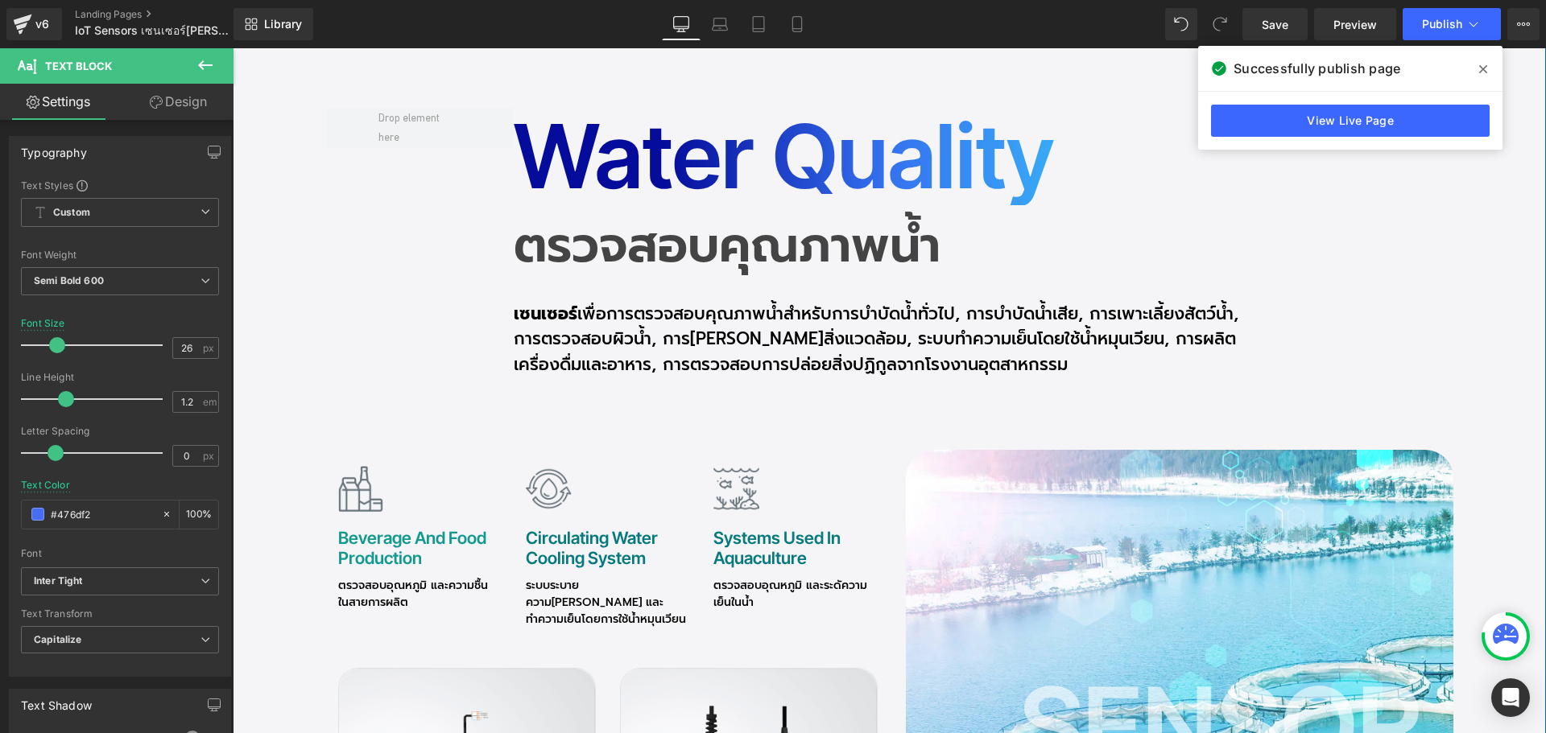
scroll to position [4830, 0]
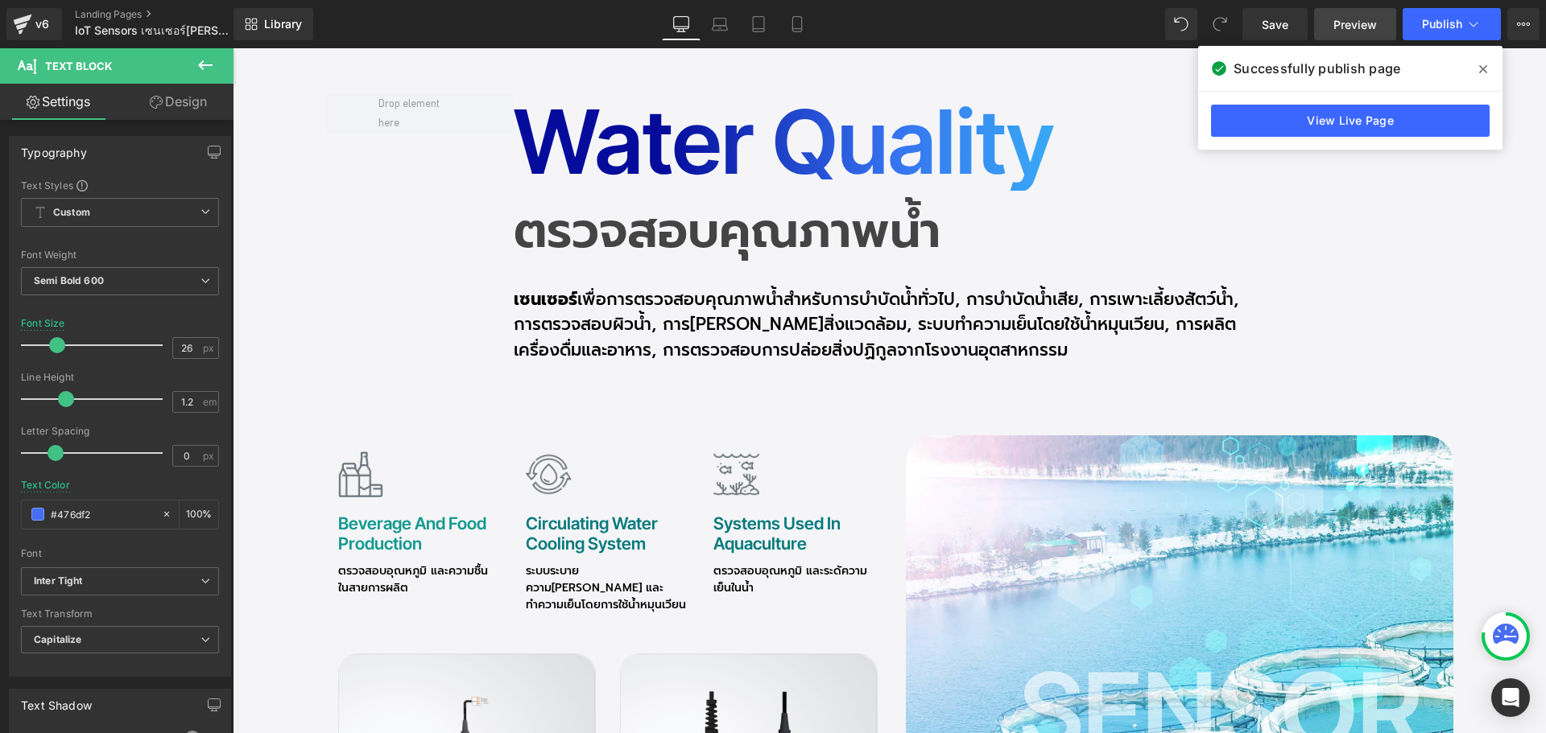
click at [1345, 31] on span "Preview" at bounding box center [1354, 24] width 43 height 17
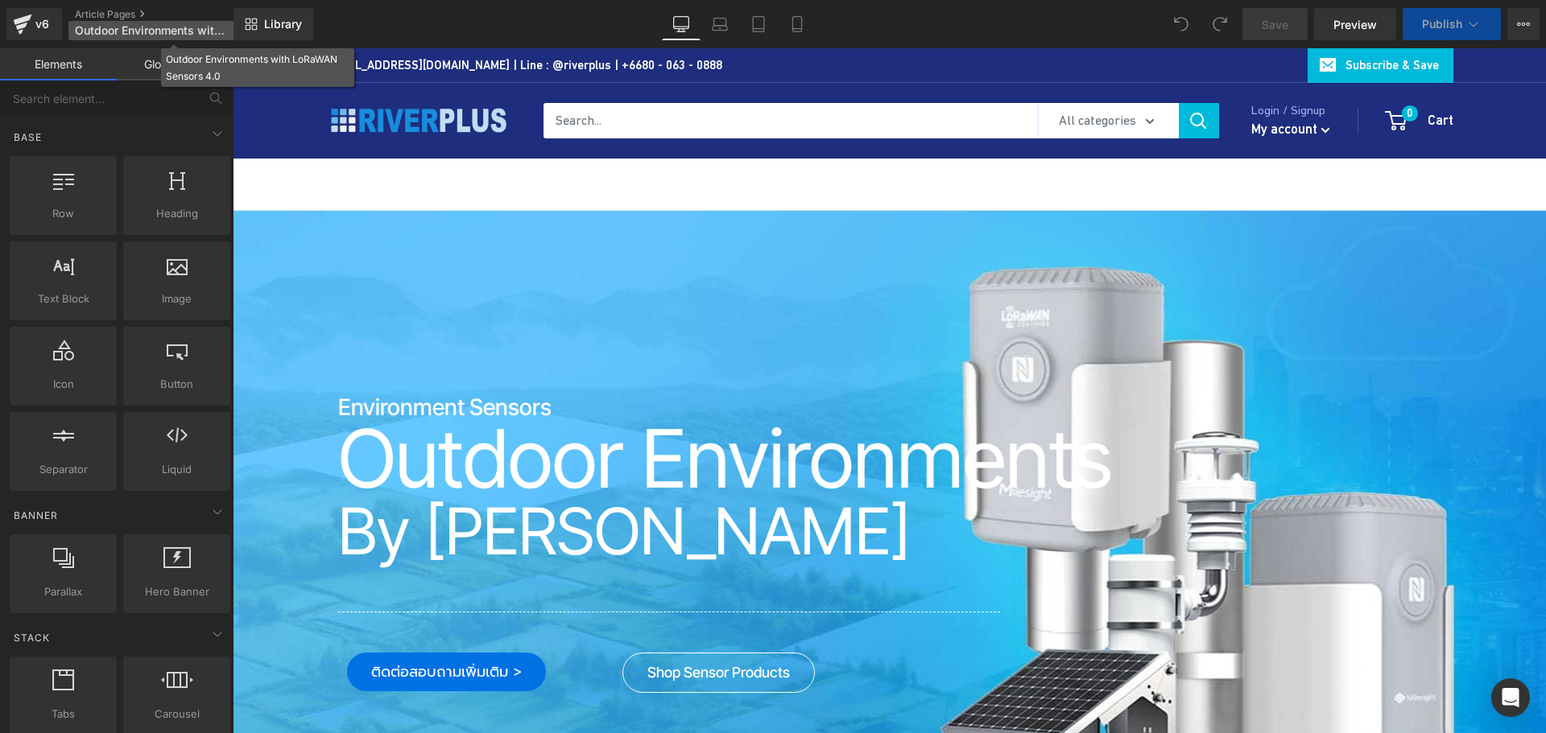
click at [185, 35] on span "Outdoor Environments with LoRaWAN Sensors 4.0" at bounding box center [152, 30] width 155 height 13
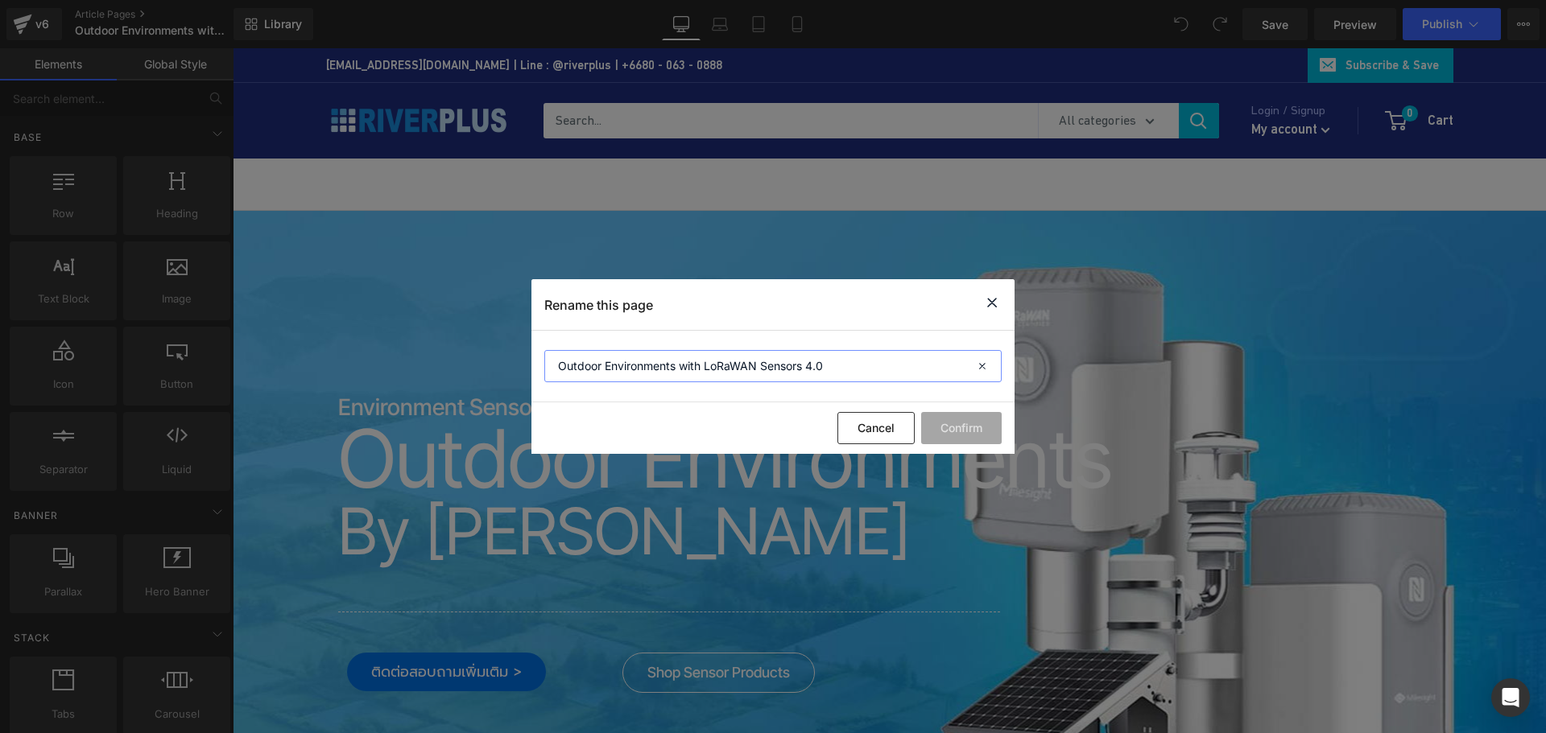
click at [805, 371] on input "Outdoor Environments with LoRaWAN Sensors 4.0" at bounding box center [772, 366] width 457 height 32
type input "Outdoor Environments with LoRaWAN Sensor 4.0"
click at [960, 426] on button "Confirm" at bounding box center [961, 428] width 81 height 32
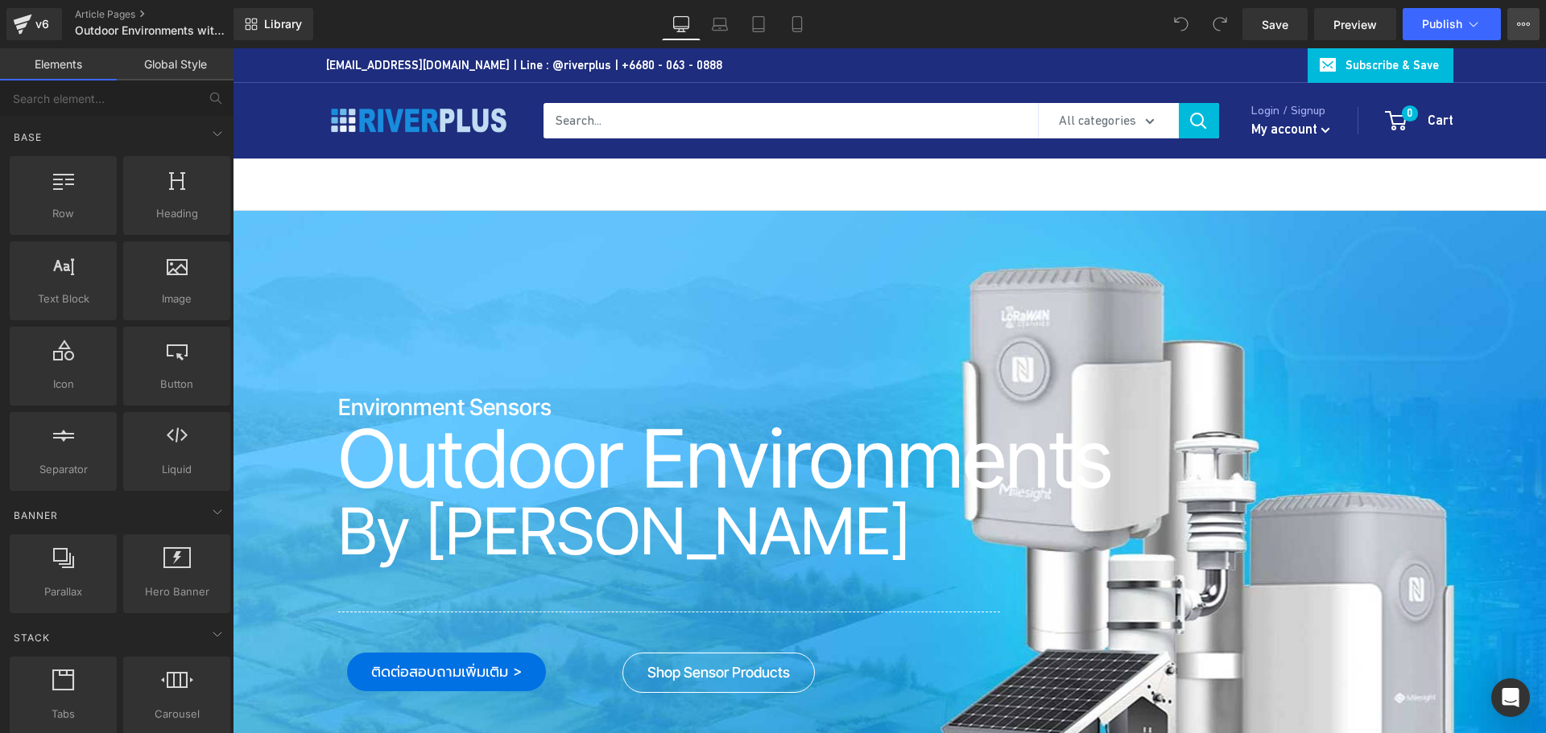
click at [1525, 27] on icon at bounding box center [1523, 24] width 13 height 13
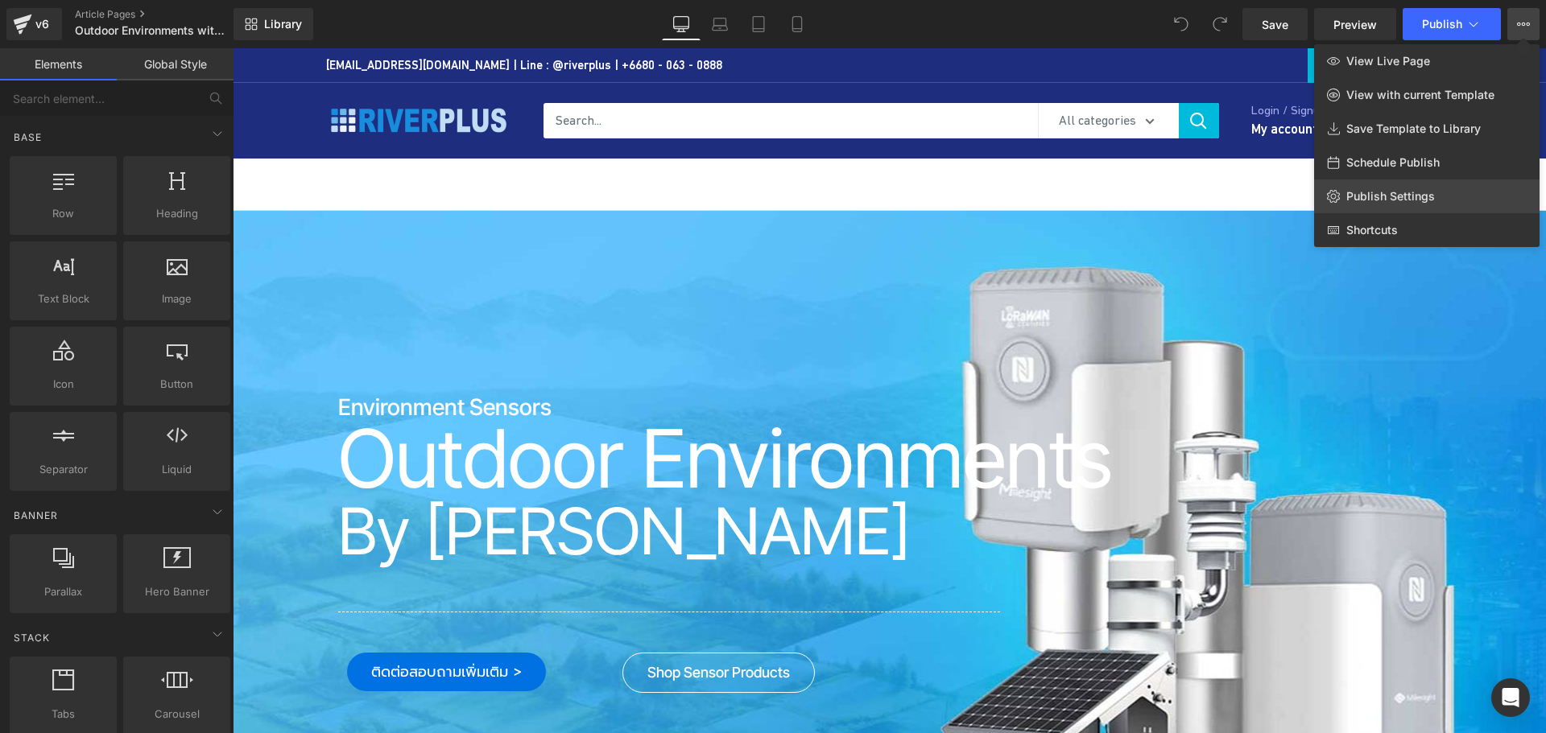
click at [1423, 194] on span "Publish Settings" at bounding box center [1390, 196] width 89 height 14
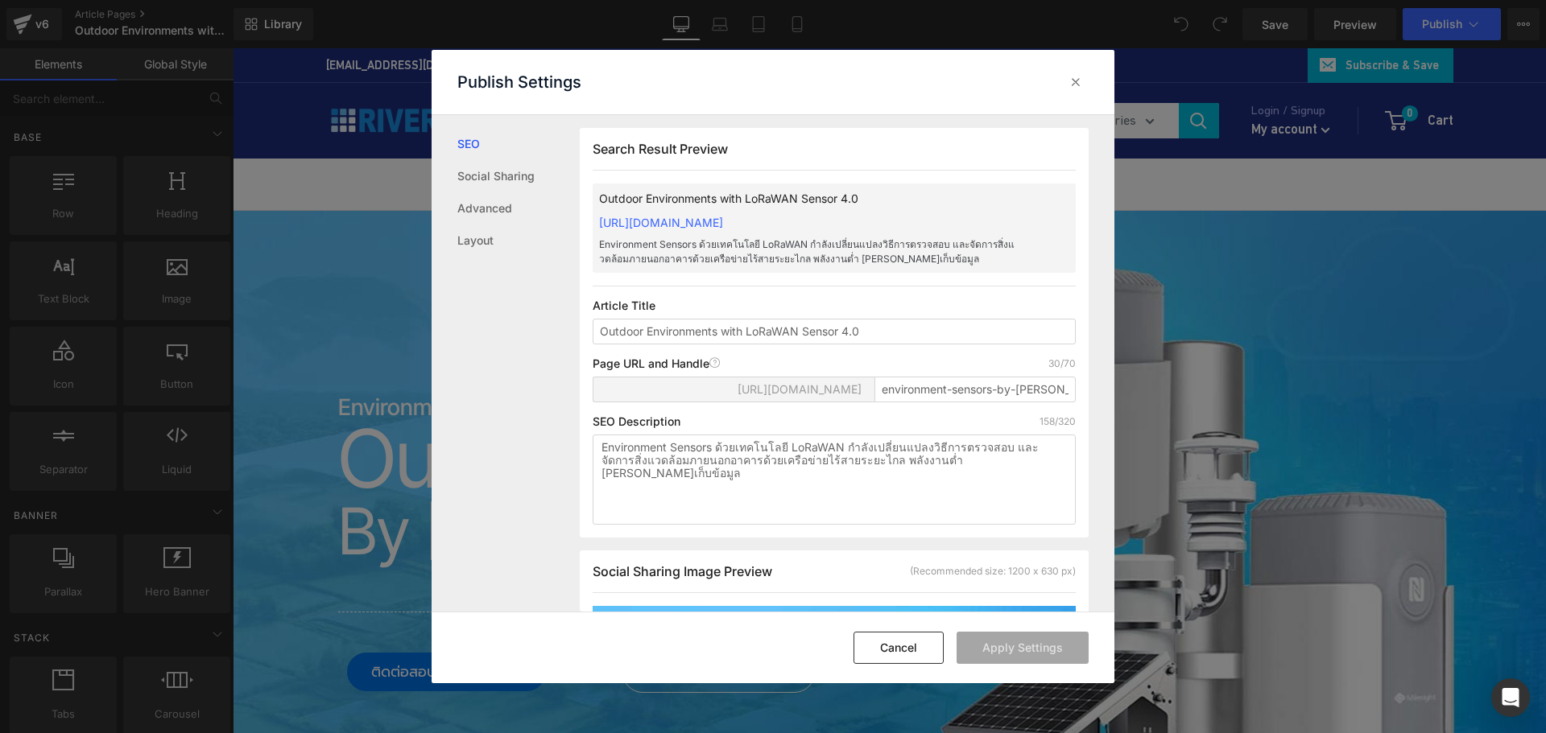
scroll to position [1, 0]
click at [714, 461] on textarea "Environment Sensors ด้วยเทคโนโลยี LoRaWAN กำลังเปลี่ยนแปลงวิธีการตรวจสอบ และจัด…" at bounding box center [834, 479] width 483 height 90
type textarea "Environment Sensor ด้วยเทคโนโลยี LoRaWAN กำลังเปลี่ยนแปลงวิธีการตรวจสอบ และจัดก…"
click at [1029, 646] on button "Apply Settings" at bounding box center [1022, 648] width 132 height 32
click at [1073, 88] on icon at bounding box center [1076, 82] width 16 height 16
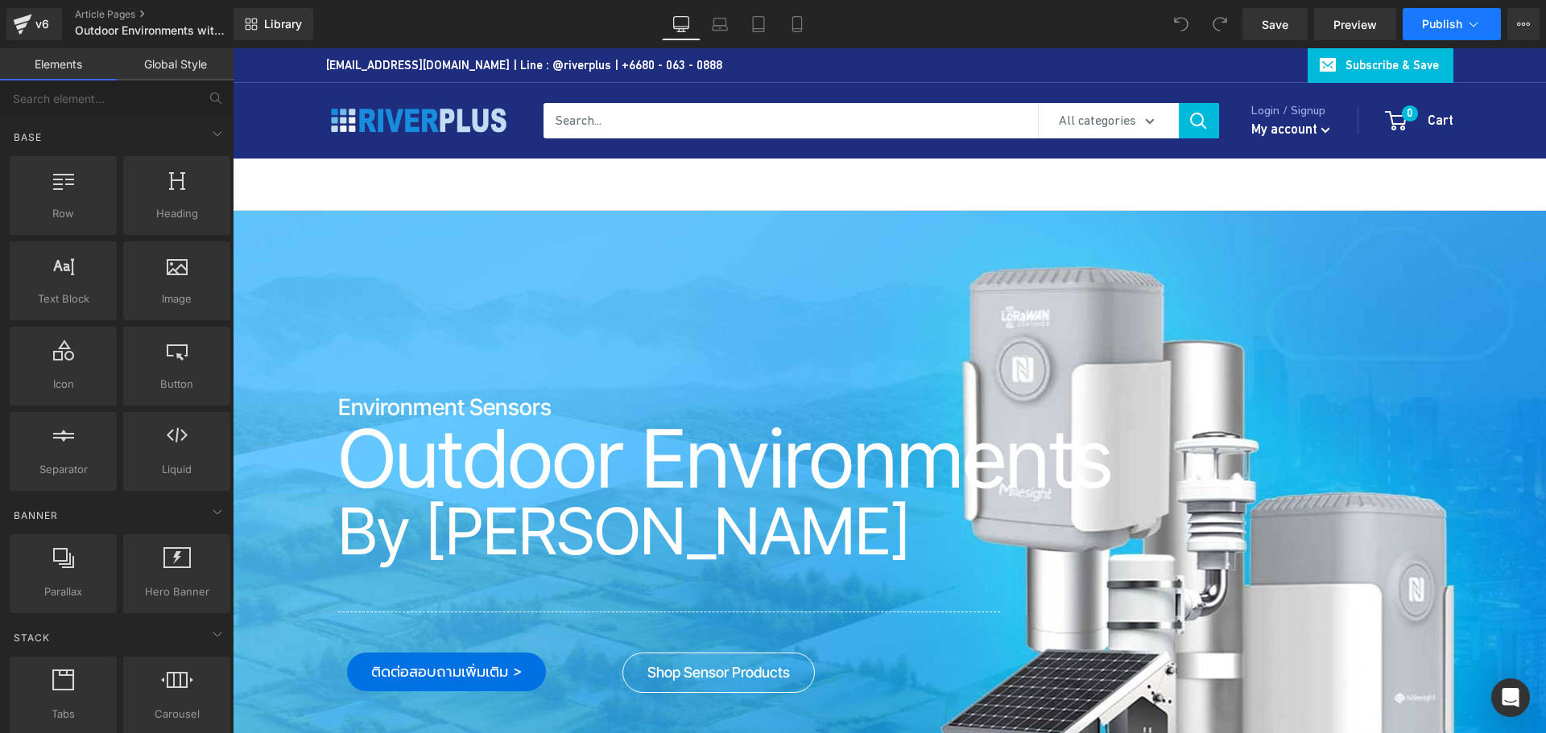
click at [1443, 22] on span "Publish" at bounding box center [1442, 24] width 40 height 13
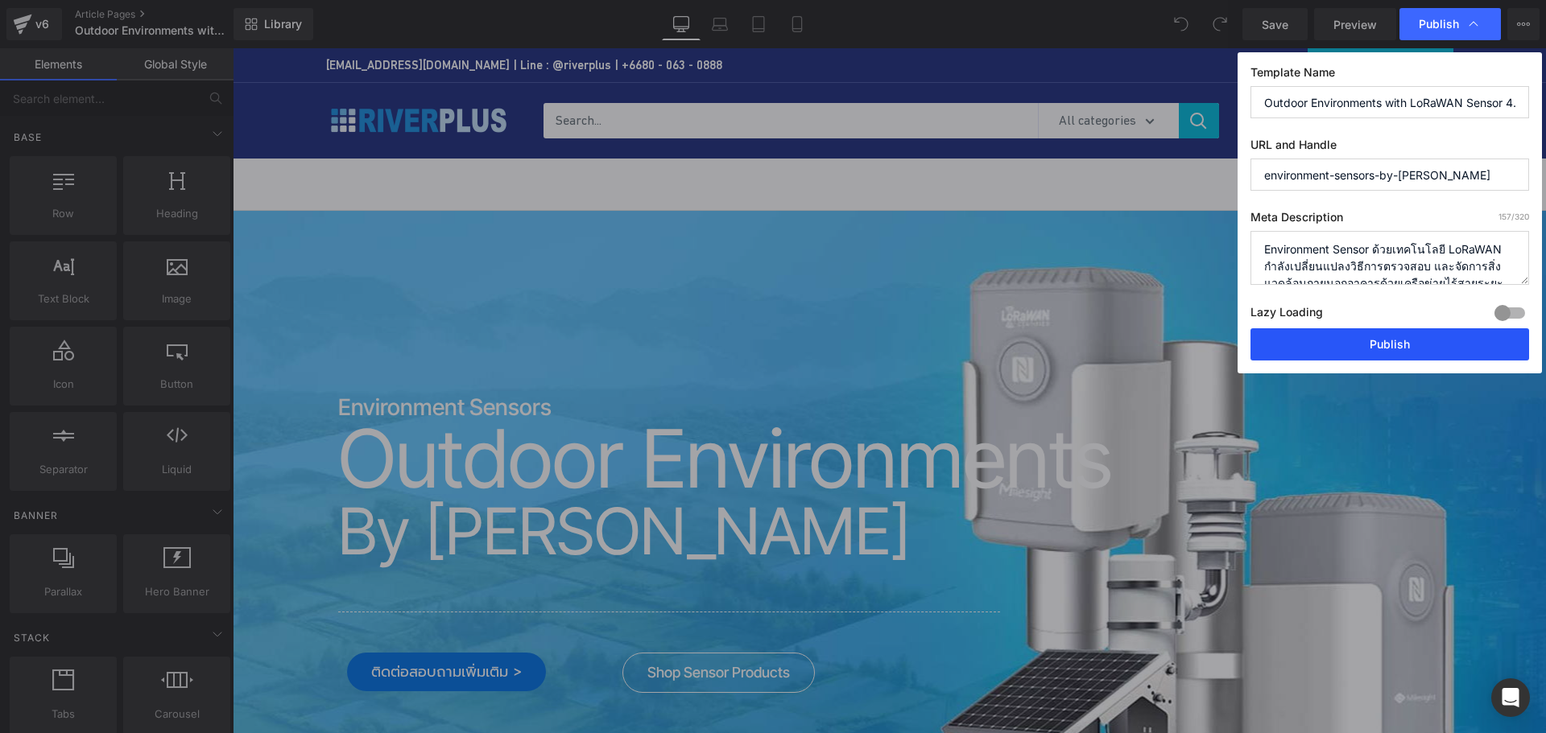
click at [1374, 333] on button "Publish" at bounding box center [1389, 344] width 279 height 32
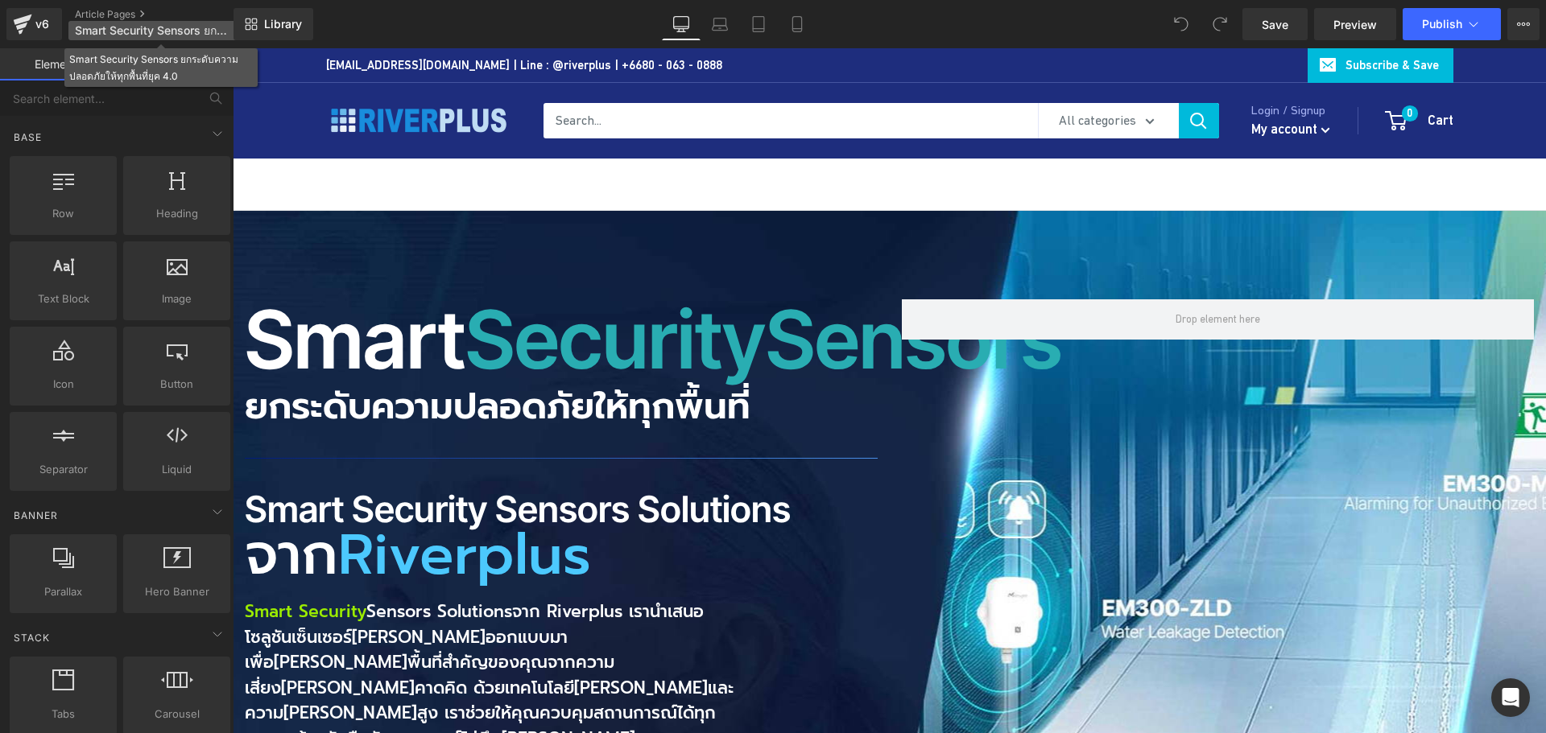
click at [171, 33] on span "Smart Security Sensors ยกระดับความปลอดภัยให้ทุกพื้นที่ยุค 4.0" at bounding box center [152, 30] width 155 height 13
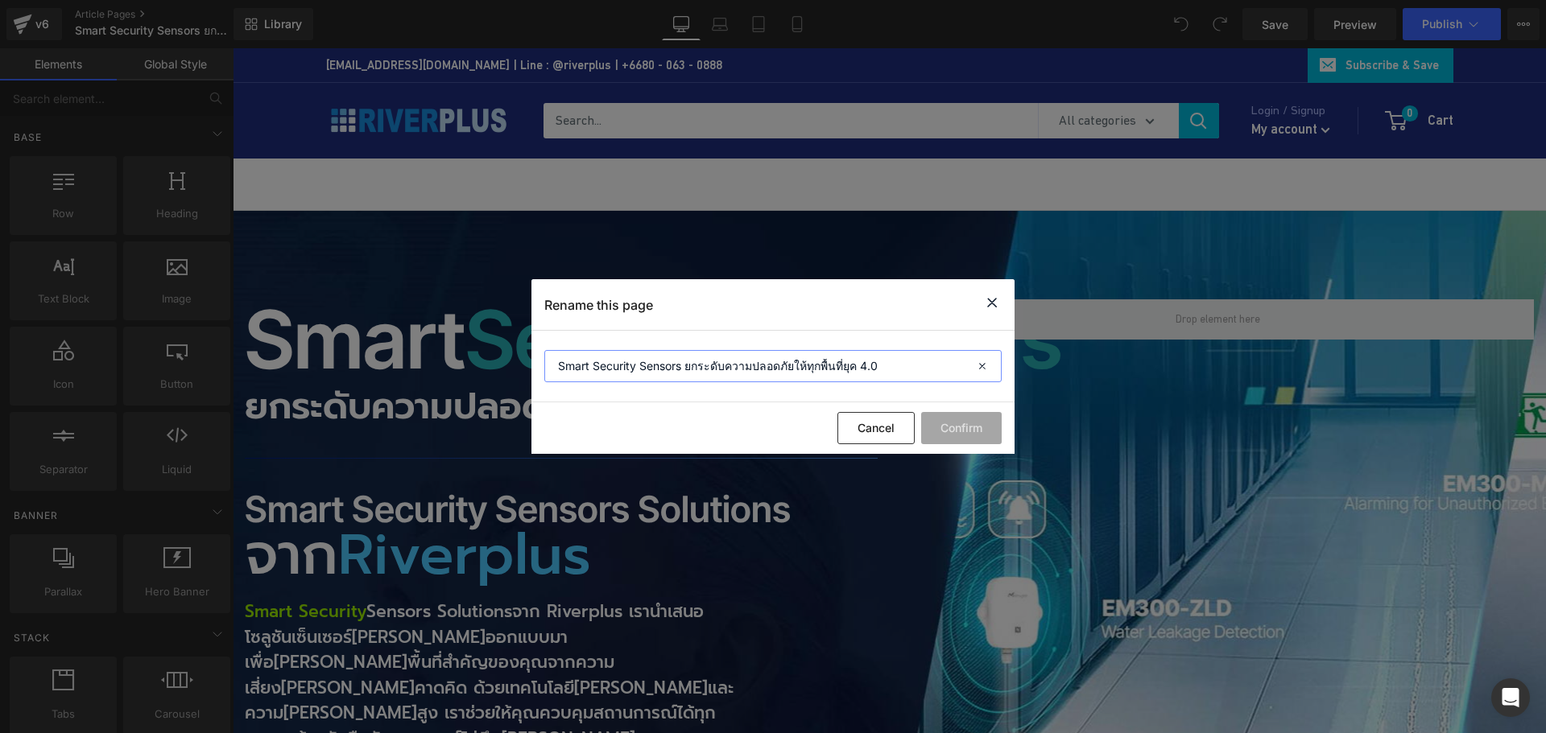
click at [683, 370] on input "Smart Security Sensors ยกระดับความปลอดภัยให้ทุกพื้นที่ยุค 4.0" at bounding box center [772, 366] width 457 height 32
type input "Smart Security Sensor ยกระดับความปลอดภัยให้ทุกพื้นที่ยุค 4.0"
click at [947, 422] on button "Confirm" at bounding box center [961, 428] width 81 height 32
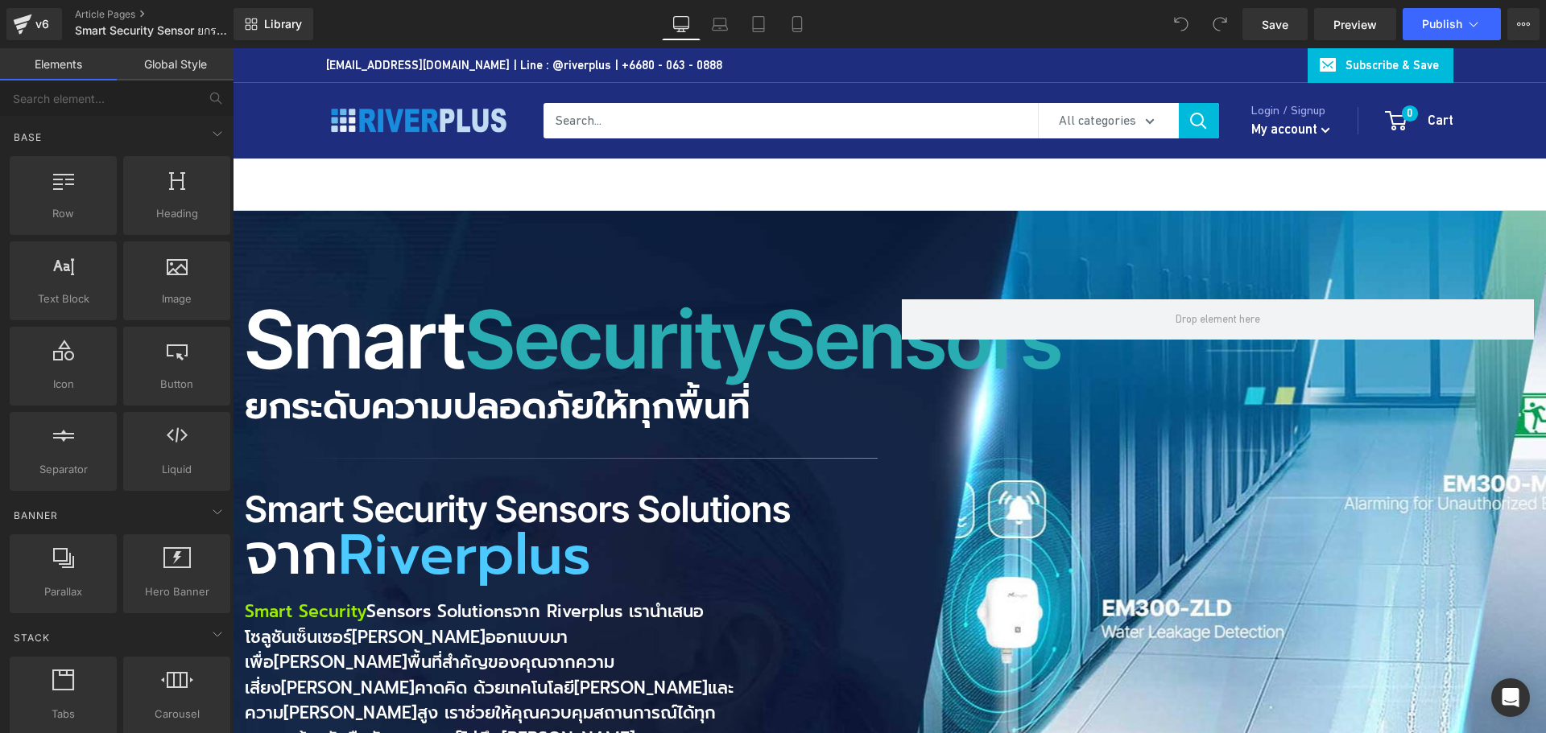
click at [1540, 27] on div "Save Preview Publish Scheduled View Live Page View with current Template Save T…" at bounding box center [1391, 24] width 310 height 32
click at [1526, 27] on icon at bounding box center [1523, 24] width 13 height 13
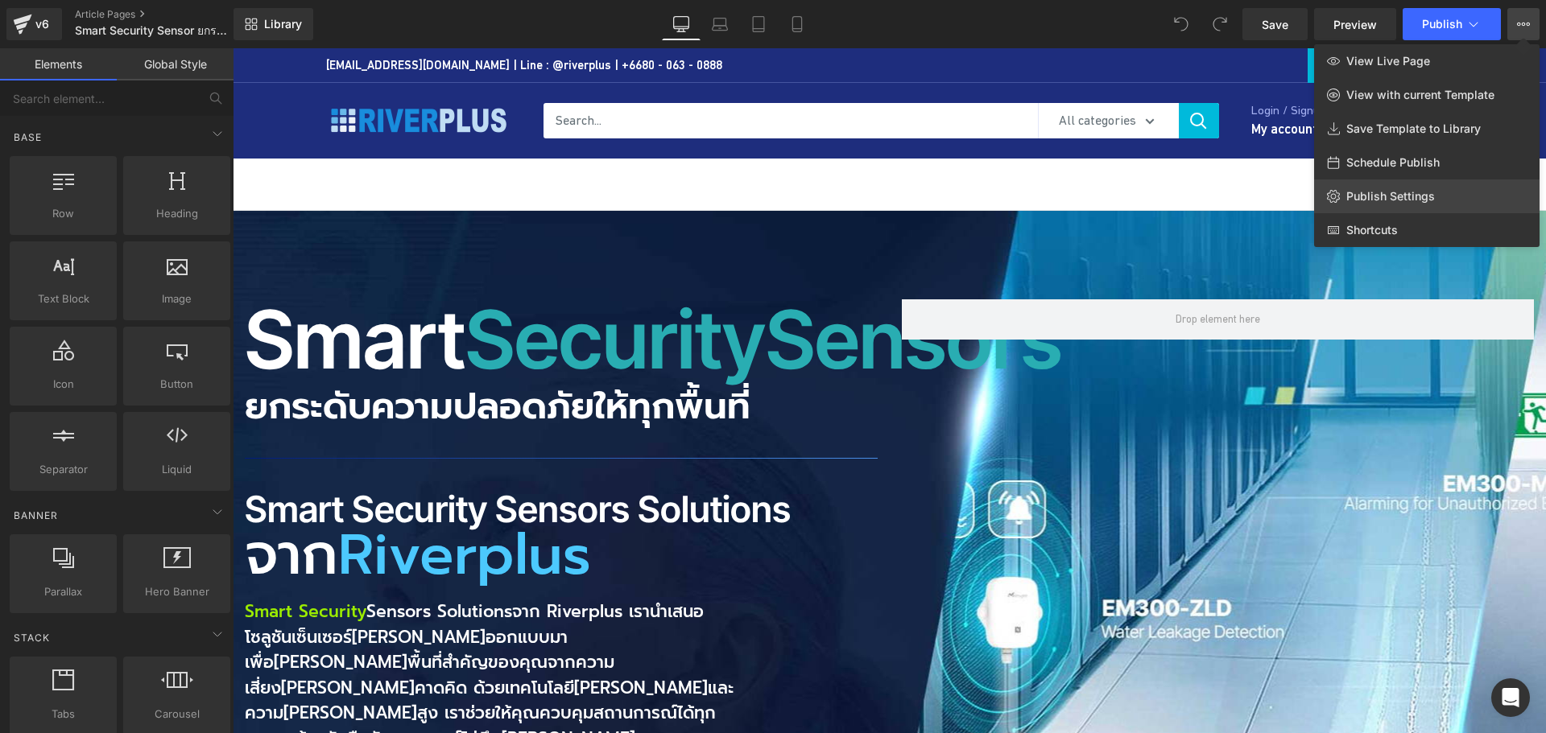
click at [1410, 191] on span "Publish Settings" at bounding box center [1390, 196] width 89 height 14
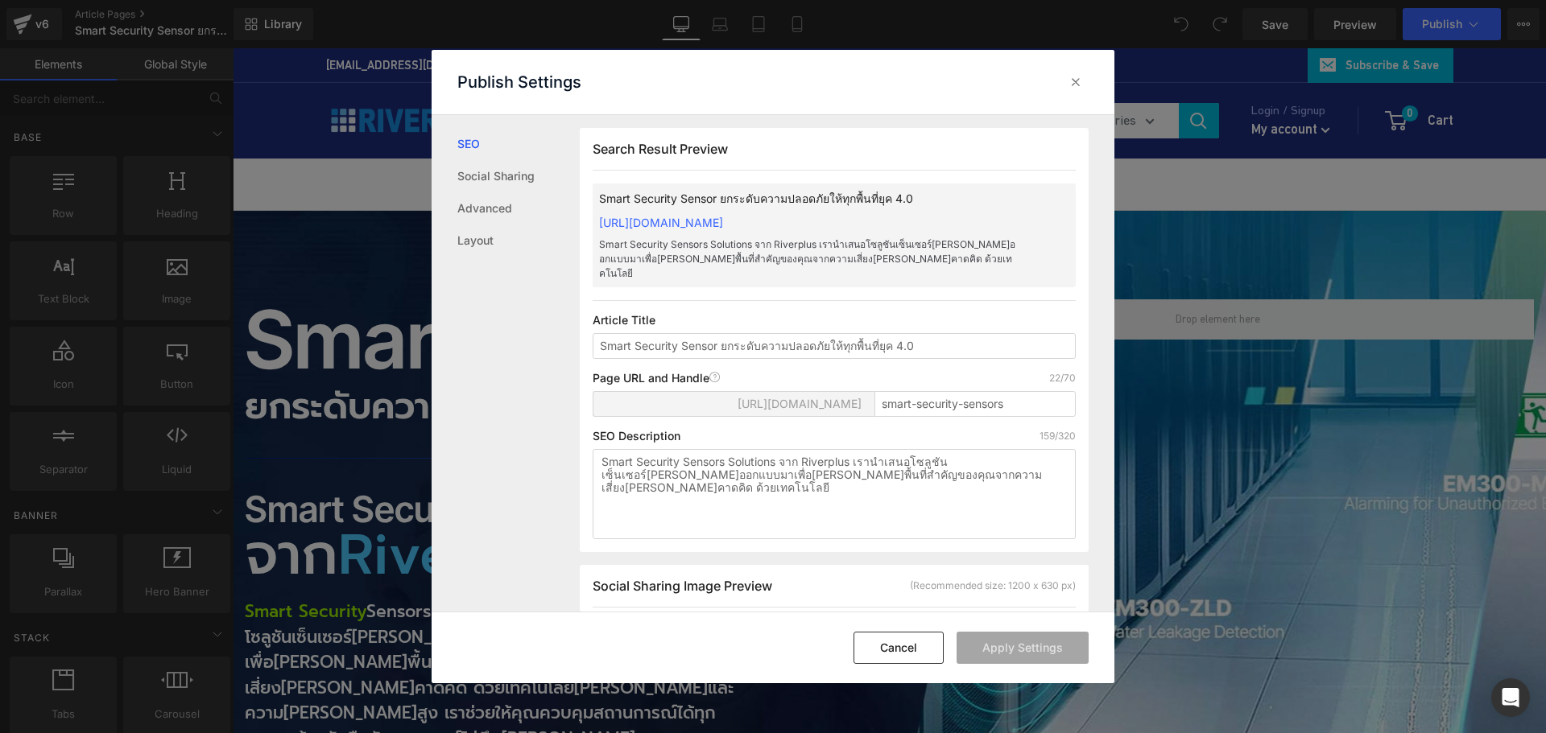
scroll to position [1, 0]
click at [724, 448] on textarea "Smart Security Sensors Solutions จาก Riverplus เรานำเสนอโซลูชันเซ็นเซอร์[PERSON…" at bounding box center [834, 493] width 483 height 90
click at [728, 449] on textarea "Smart Security Sensors Solutions จาก Riverplus เรานำเสนอโซลูชันเซ็นเซอร์[PERSON…" at bounding box center [834, 493] width 483 height 90
type textarea "Smart Security Sensor Solutions จาก Riverplus เรานำเสนอโซลูชันเซ็นเซอร์[PERSON_…"
click at [1047, 639] on button "Apply Settings" at bounding box center [1022, 648] width 132 height 32
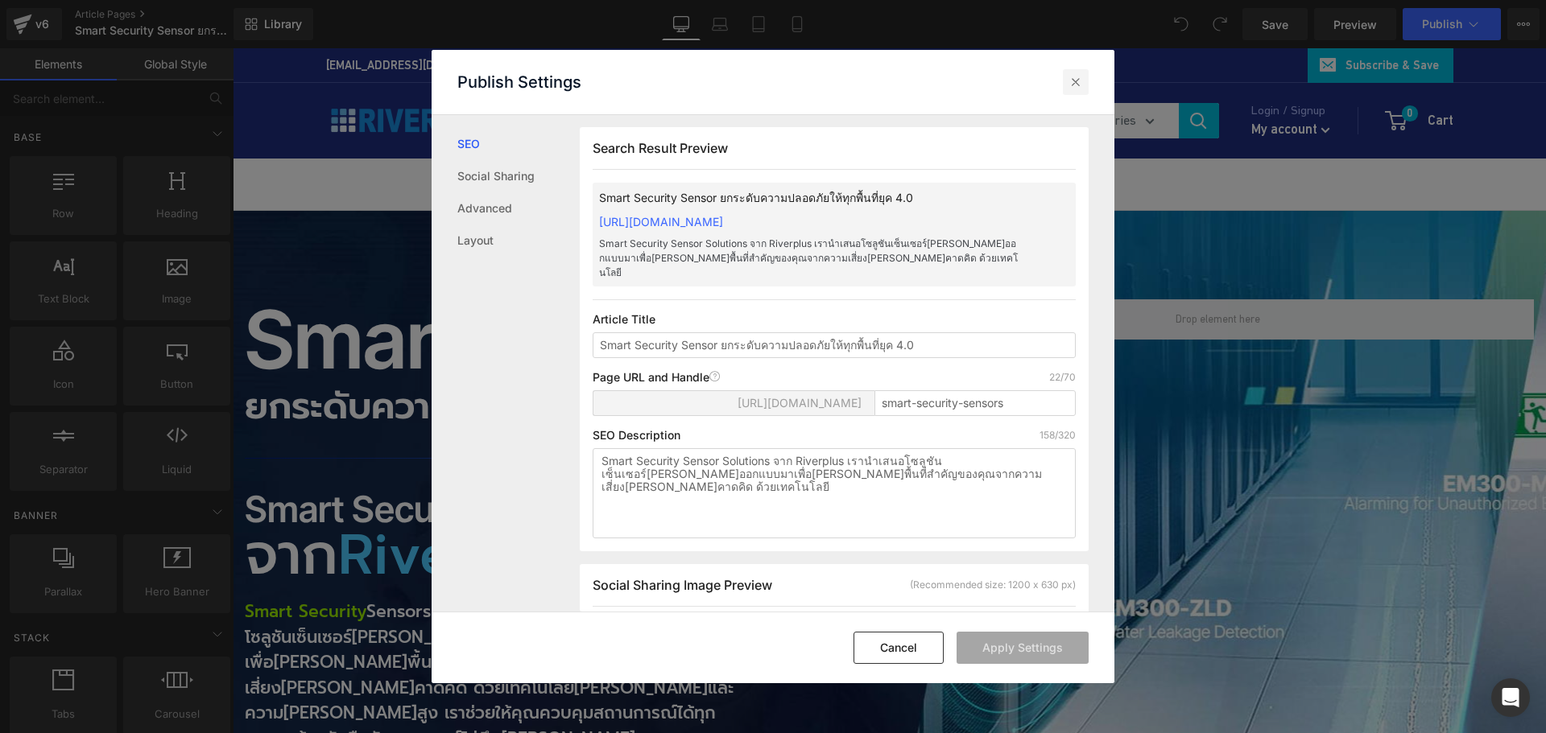
drag, startPoint x: 1079, startPoint y: 89, endPoint x: 904, endPoint y: 35, distance: 182.8
click at [1079, 89] on icon at bounding box center [1076, 82] width 16 height 16
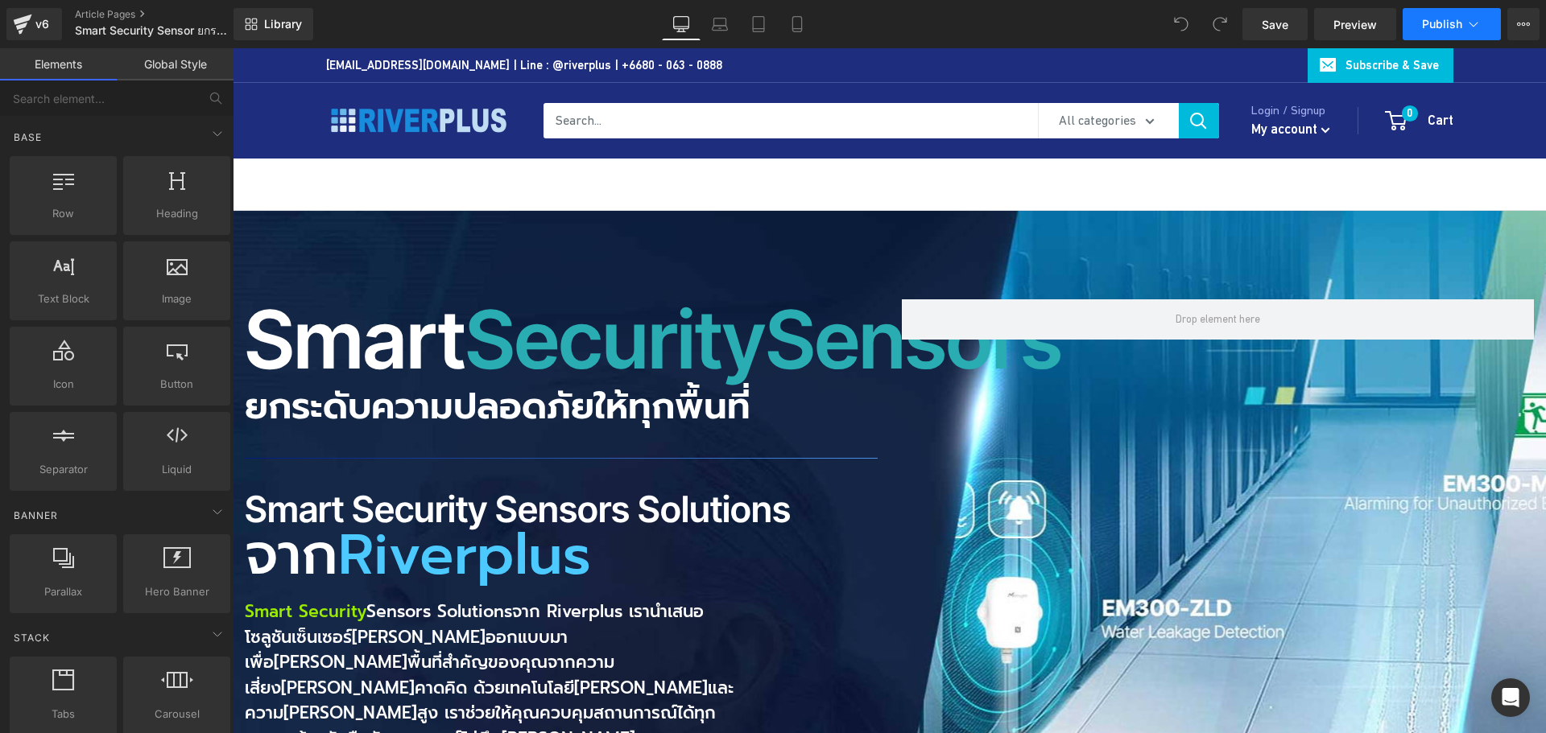
click at [1456, 24] on span "Publish" at bounding box center [1442, 24] width 40 height 13
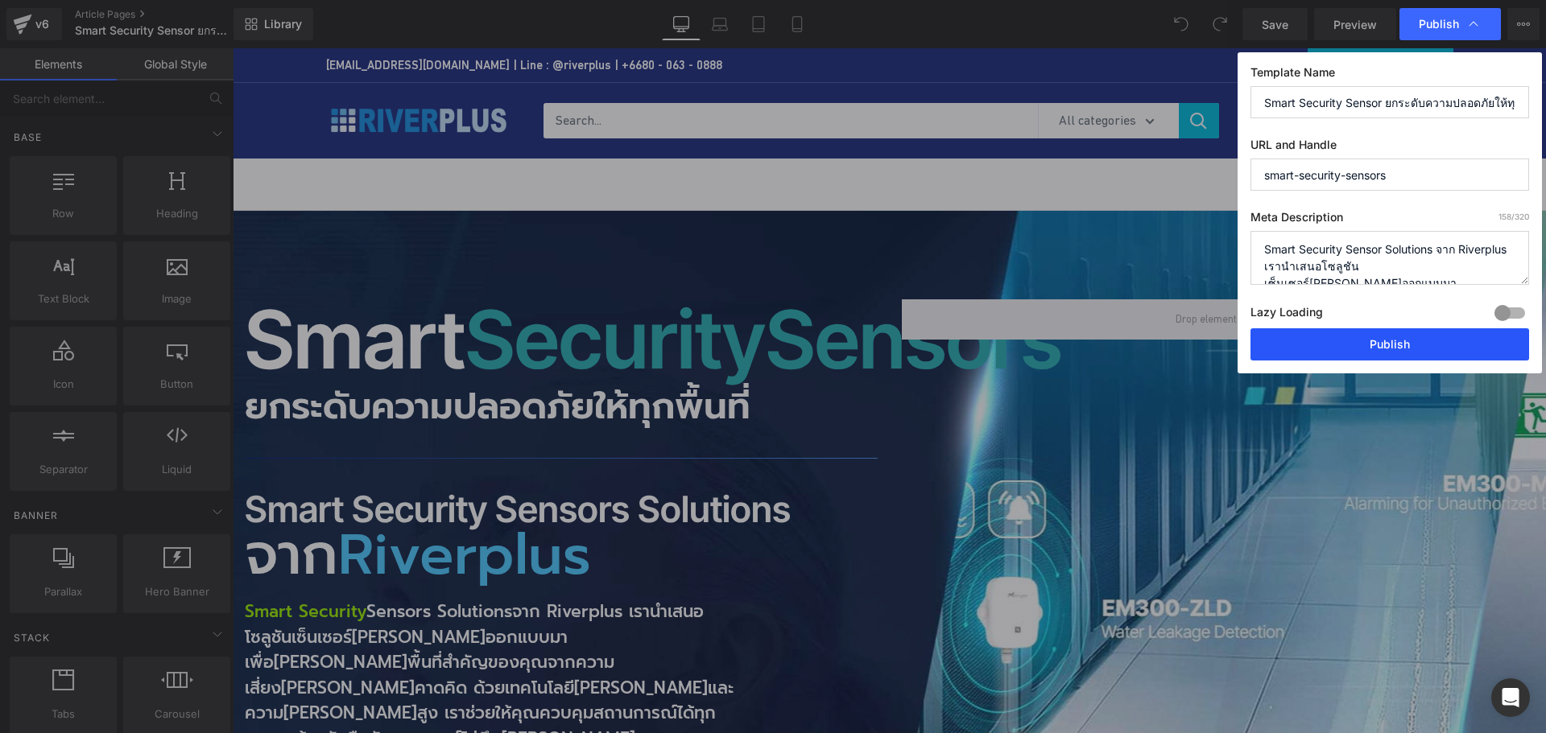
drag, startPoint x: 1362, startPoint y: 332, endPoint x: 572, endPoint y: 407, distance: 794.1
click at [1362, 332] on button "Publish" at bounding box center [1389, 344] width 279 height 32
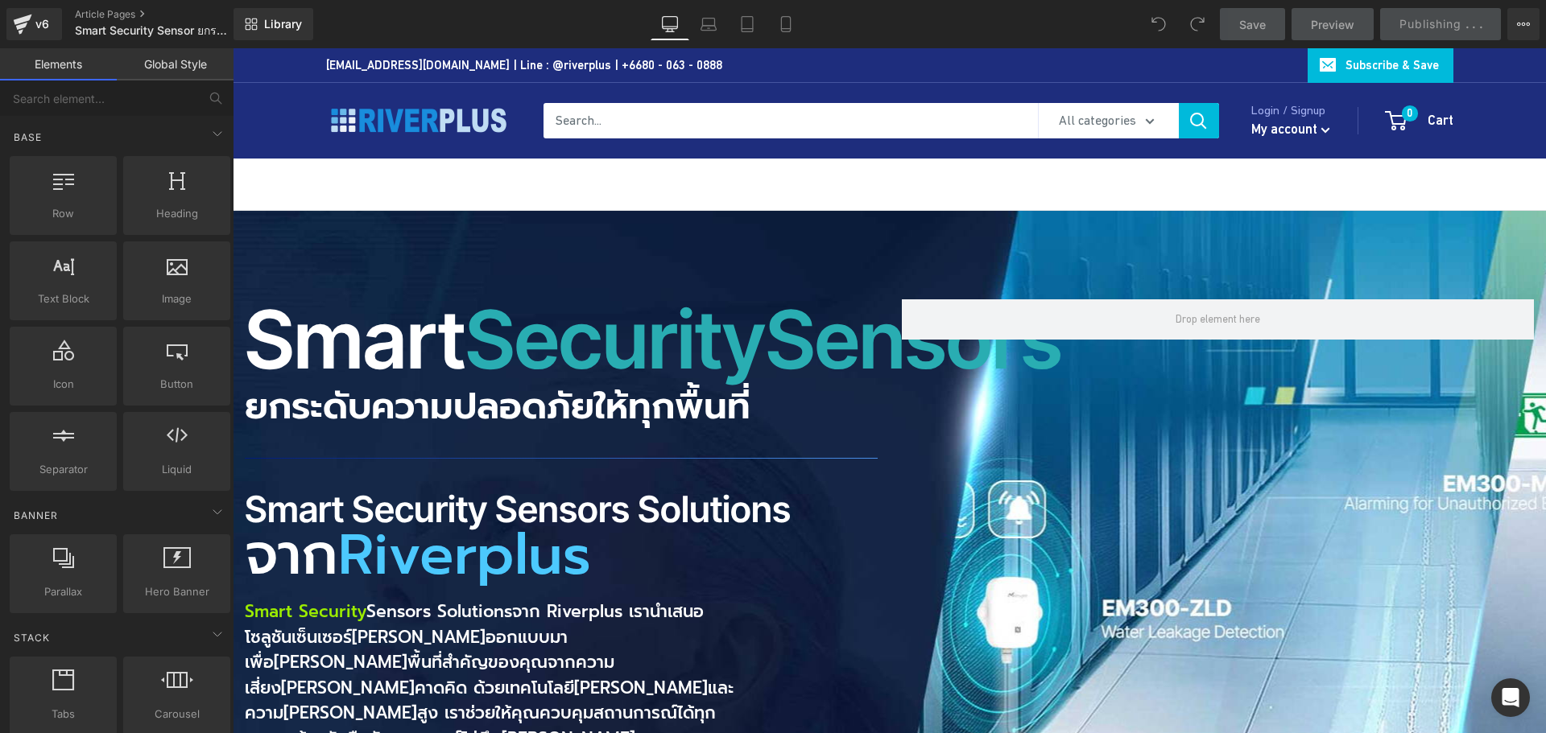
scroll to position [644, 0]
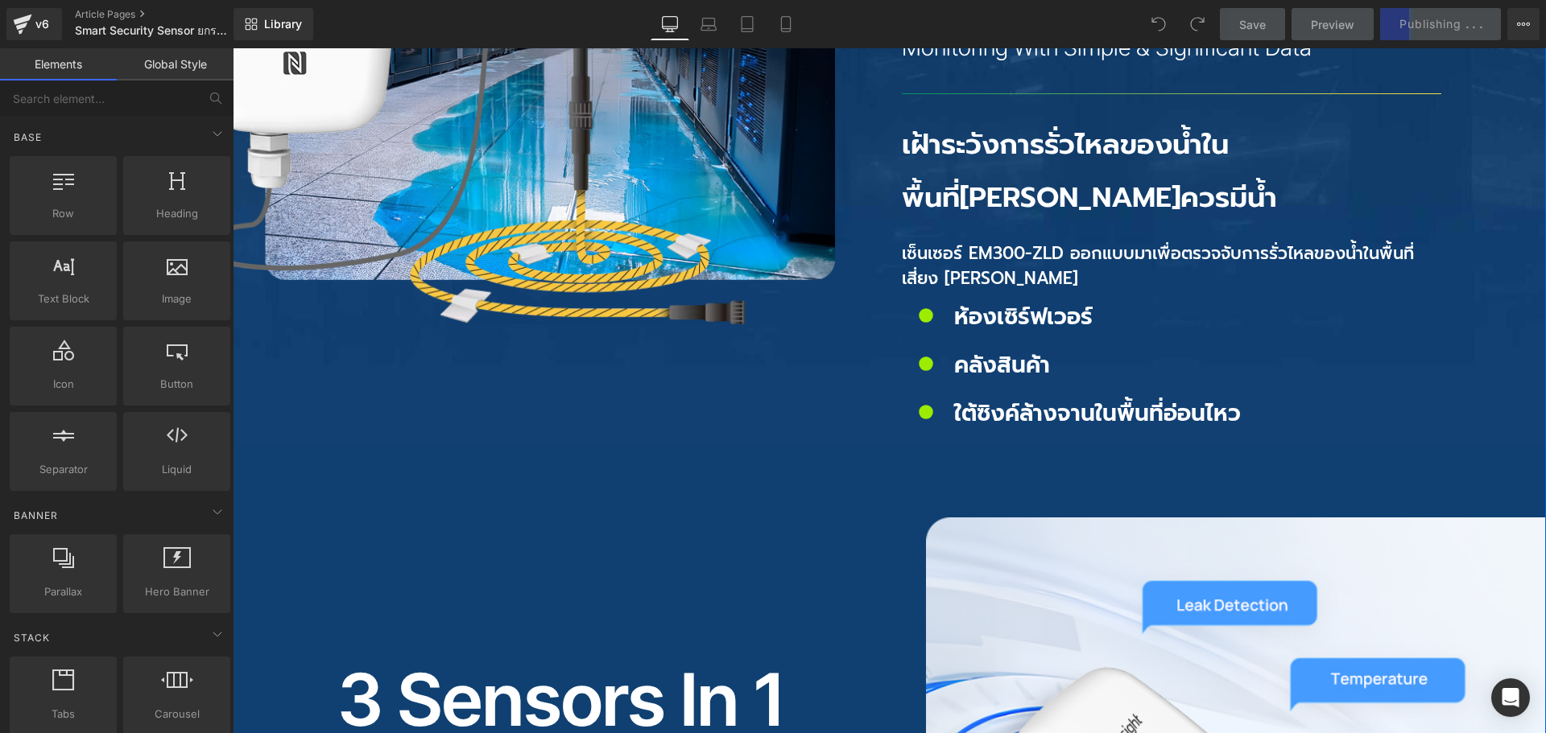
scroll to position [1208, 0]
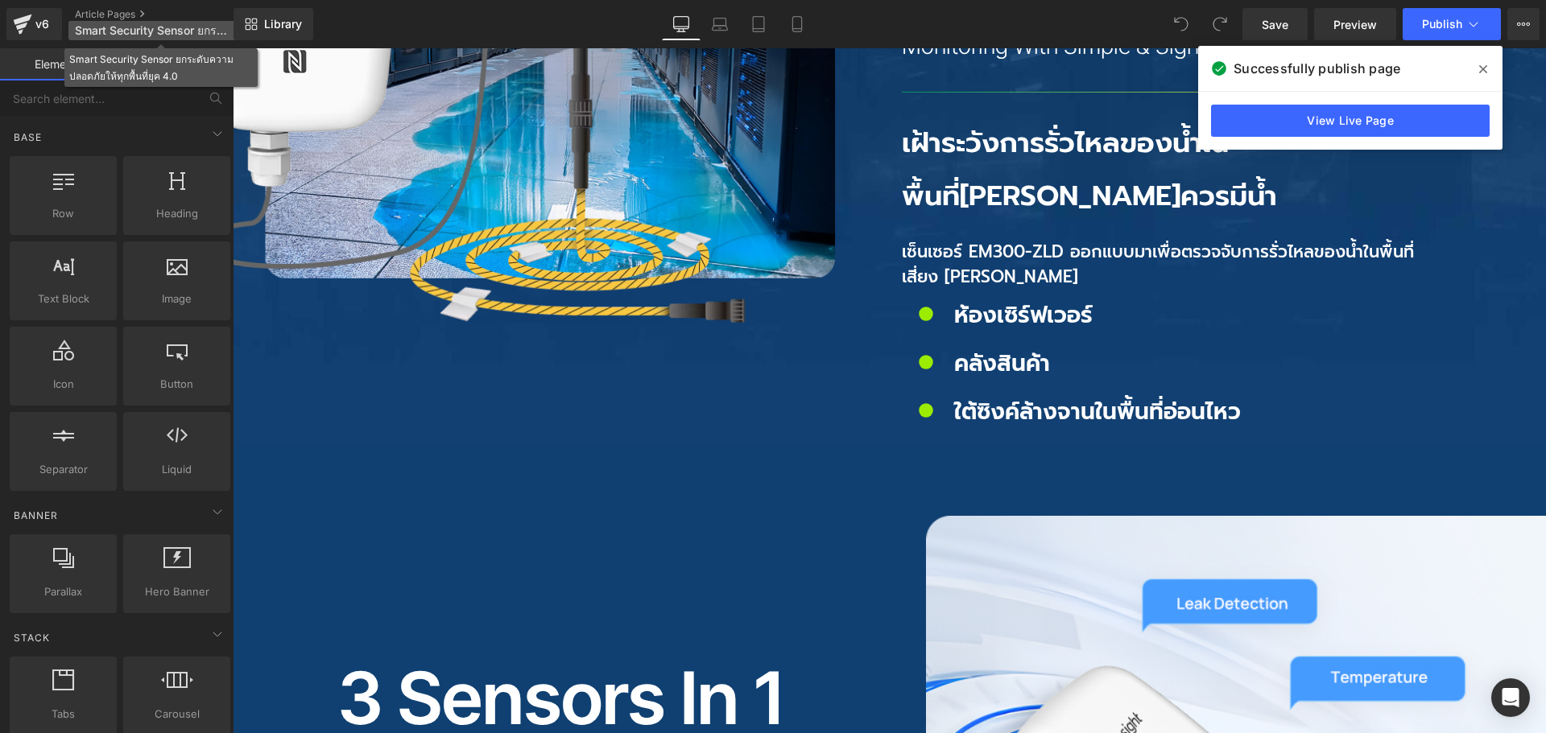
click at [196, 32] on span "Smart Security Sensor ยกระดับความปลอดภัยให้ทุกพื้นที่ยุค 4.0" at bounding box center [152, 30] width 155 height 13
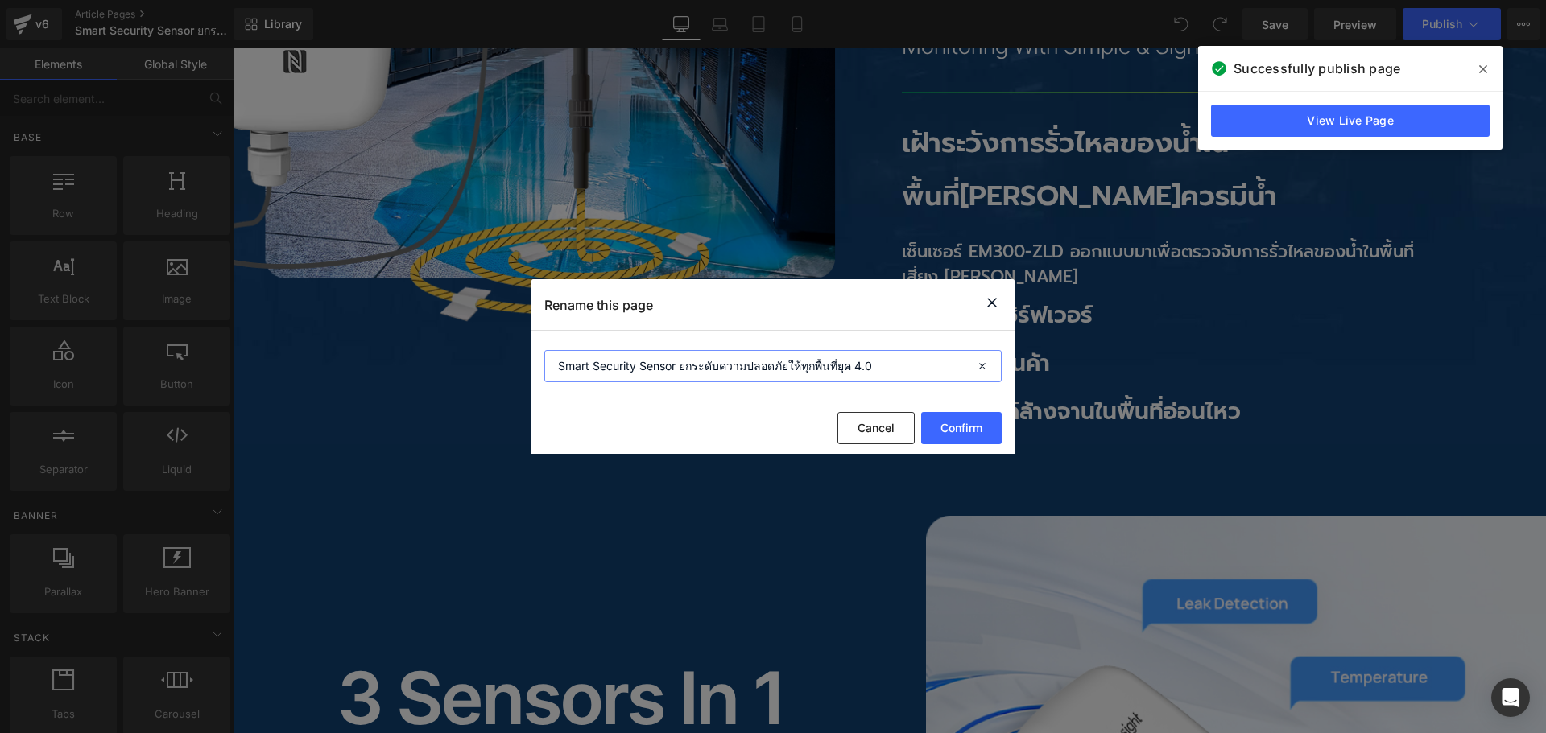
click at [678, 366] on input "Smart Security Sensor ยกระดับความปลอดภัยให้ทุกพื้นที่ยุค 4.0" at bounding box center [772, 366] width 457 height 32
type input "Smart Security Sensors ยกระดับความปลอดภัยให้ทุกพื้นที่ยุค 4.0"
click at [989, 303] on icon at bounding box center [991, 303] width 19 height 20
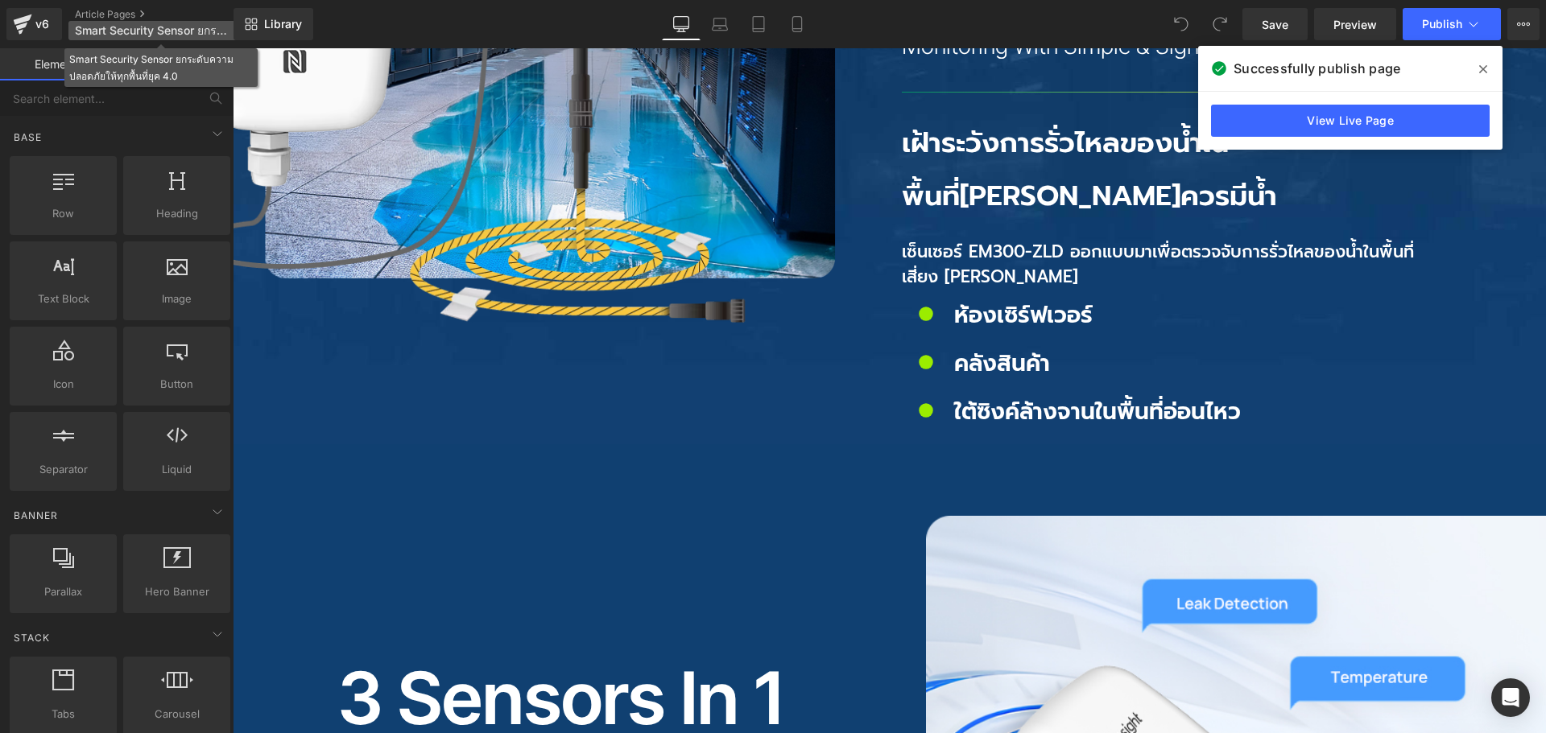
click at [201, 27] on span "Smart Security Sensor ยกระดับความปลอดภัยให้ทุกพื้นที่ยุค 4.0" at bounding box center [152, 30] width 155 height 13
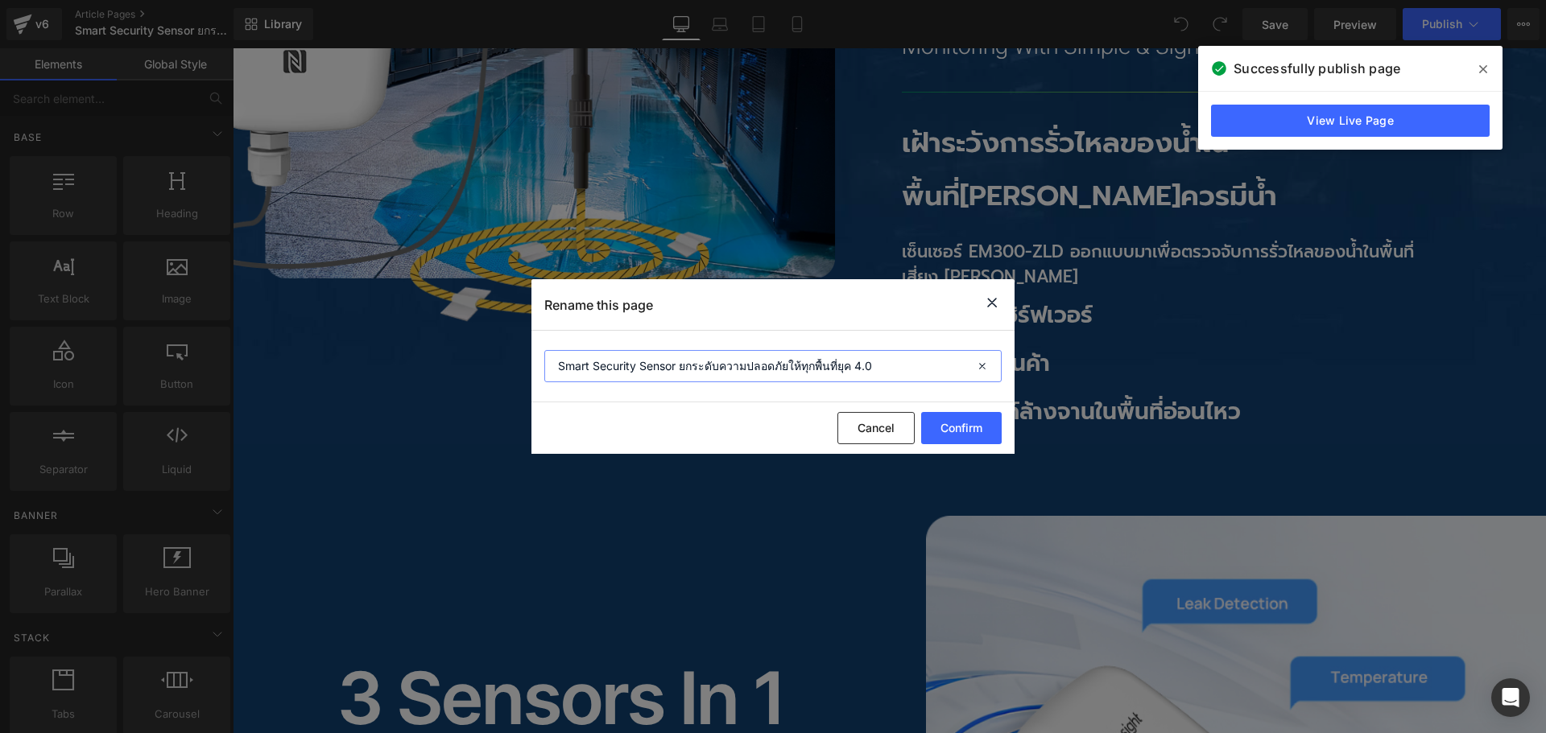
click at [676, 370] on input "Smart Security Sensor ยกระดับความปลอดภัยให้ทุกพื้นที่ยุค 4.0" at bounding box center [772, 366] width 457 height 32
type input "Smart Security Sensors ยกระดับความปลอดภัยให้ทุกพื้นที่ยุค 4.0"
click at [770, 415] on div "Cancel Confirm" at bounding box center [772, 429] width 483 height 52
click at [903, 373] on input "Smart Security Sensors ยกระดับความปลอดภัยให้ทุกพื้นที่ยุค 4.0" at bounding box center [772, 366] width 457 height 32
click at [993, 307] on icon at bounding box center [991, 303] width 19 height 20
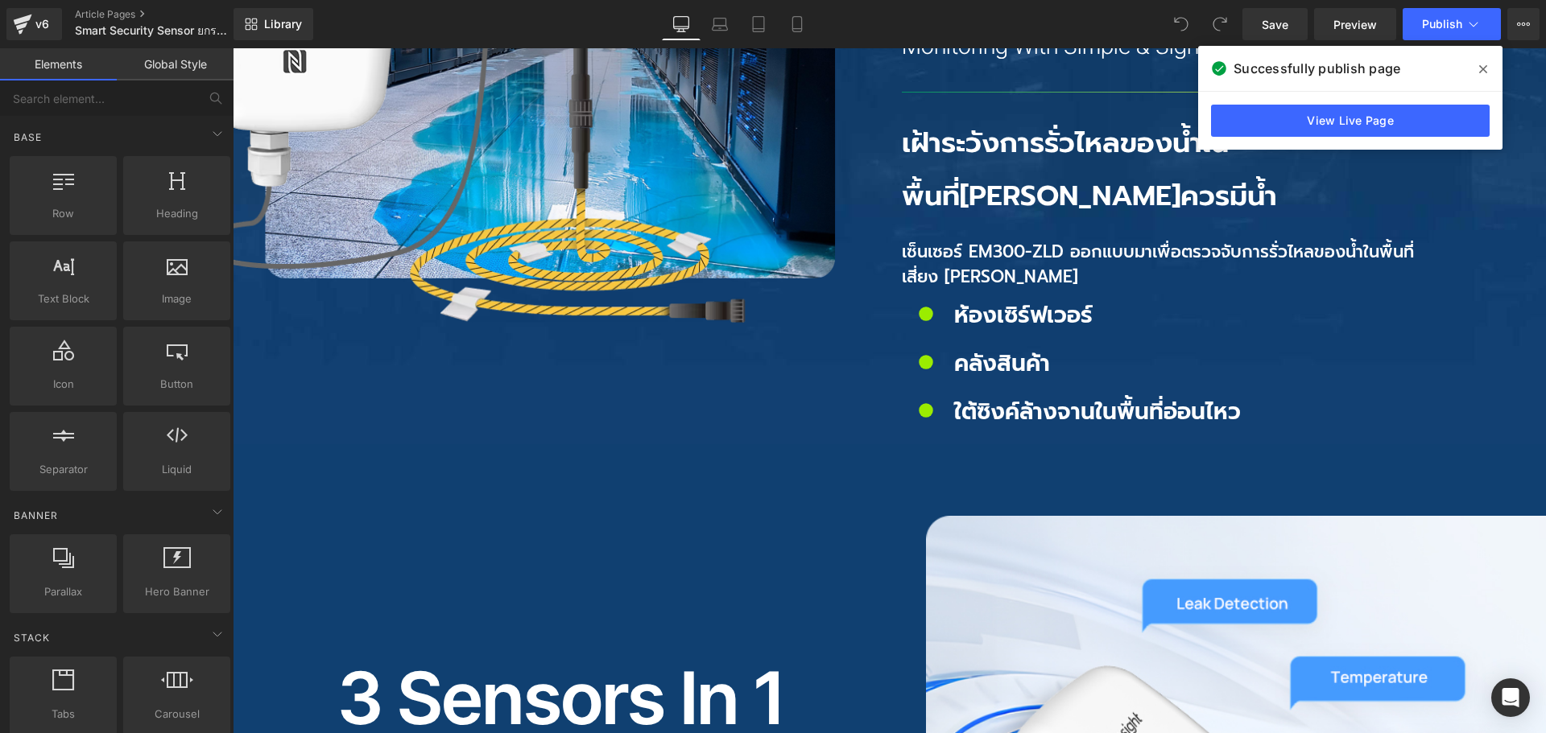
click at [1480, 66] on icon at bounding box center [1483, 69] width 8 height 8
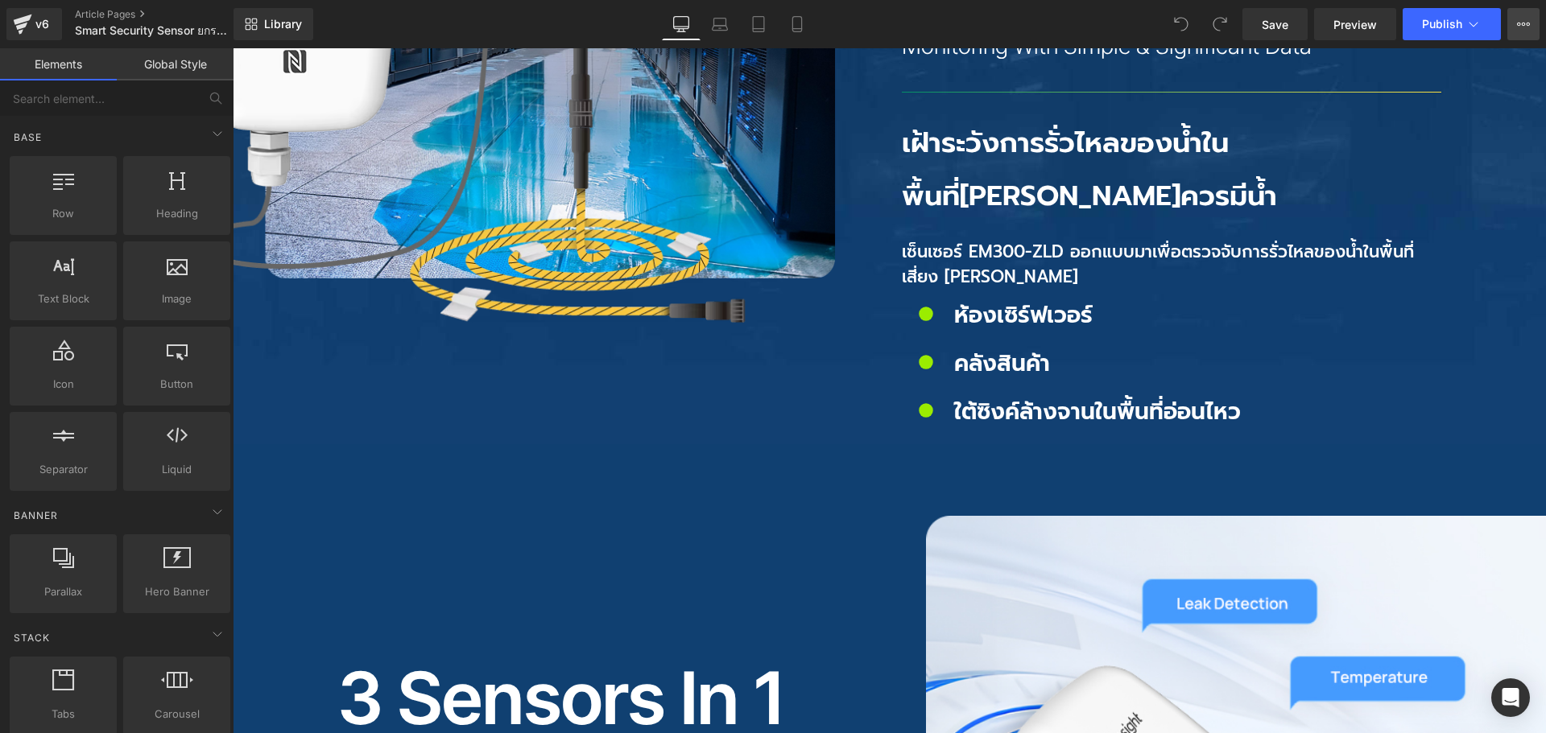
click at [1521, 22] on icon at bounding box center [1523, 24] width 13 height 13
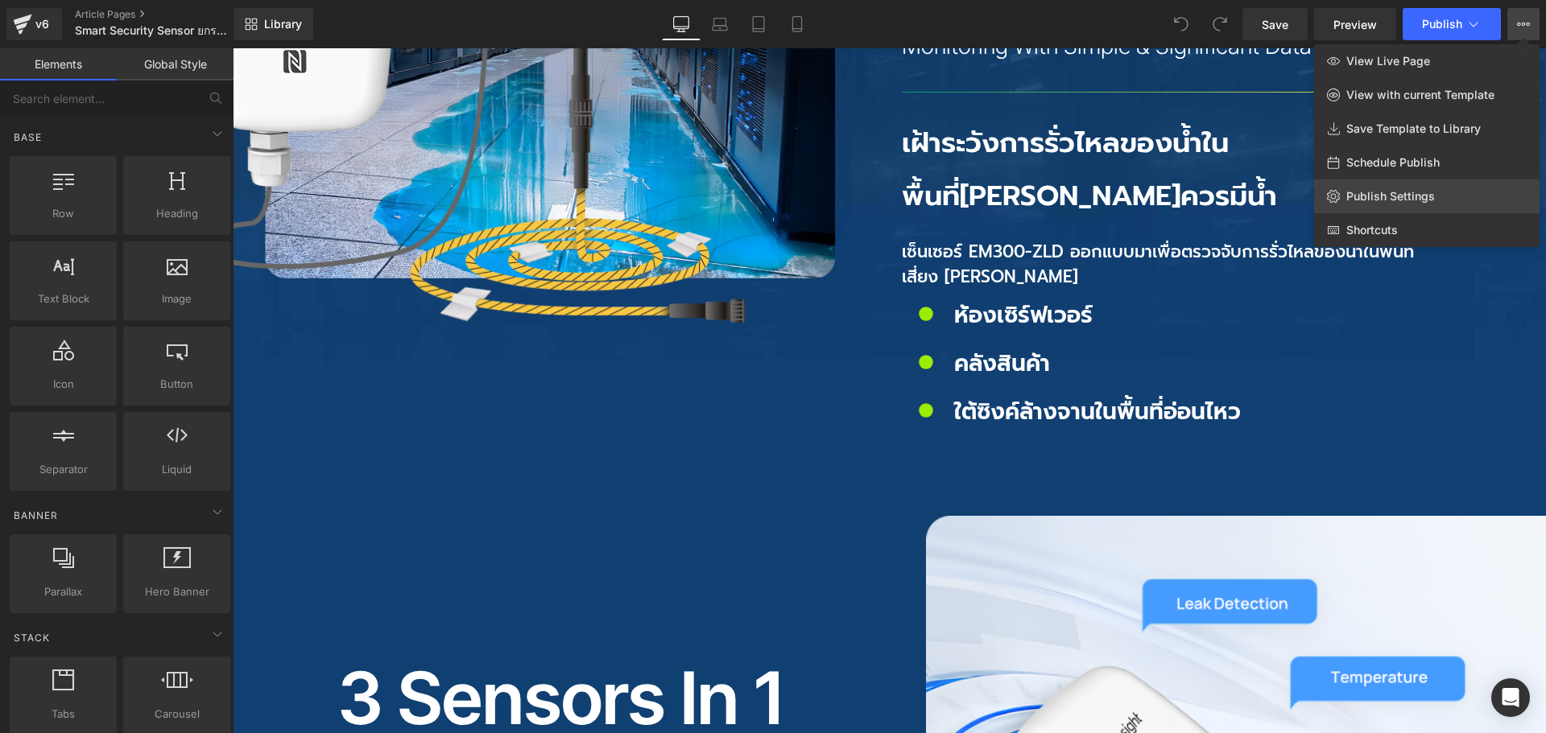
click at [1412, 192] on span "Publish Settings" at bounding box center [1390, 196] width 89 height 14
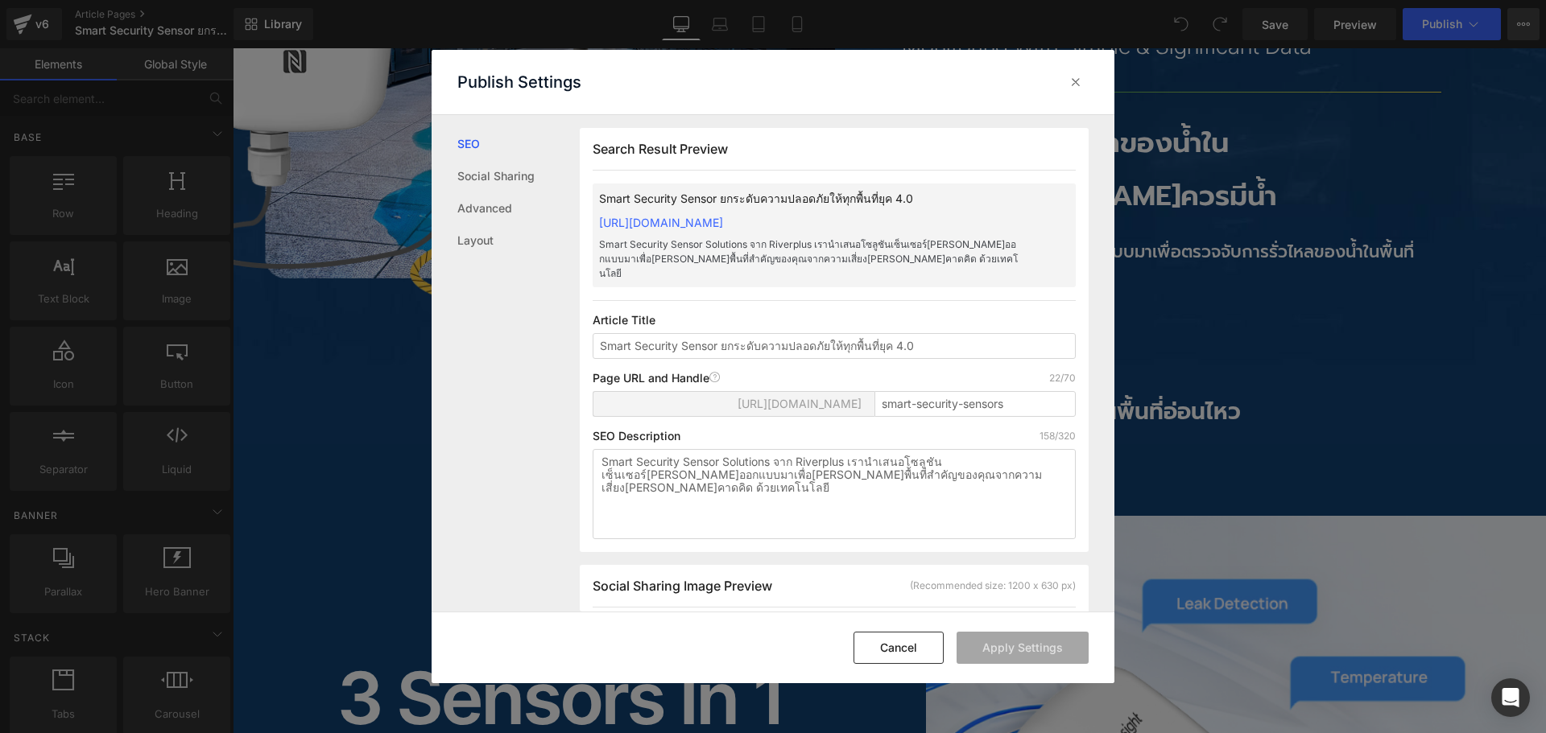
scroll to position [1, 0]
click at [721, 448] on textarea "Smart Security Sensor Solutions จาก Riverplus เรานำเสนอโซลูชันเซ็นเซอร์[PERSON_…" at bounding box center [834, 493] width 483 height 90
type textarea "Smart Security Sensors Solutions จาก Riverplus เรานำเสนอโซลูชันเซ็นเซอร์[PERSON…"
click at [1029, 645] on button "Apply Settings" at bounding box center [1022, 648] width 132 height 32
click at [715, 333] on input "Smart Security Sensor ยกระดับความปลอดภัยให้ทุกพื้นที่ยุค 4.0" at bounding box center [834, 345] width 483 height 26
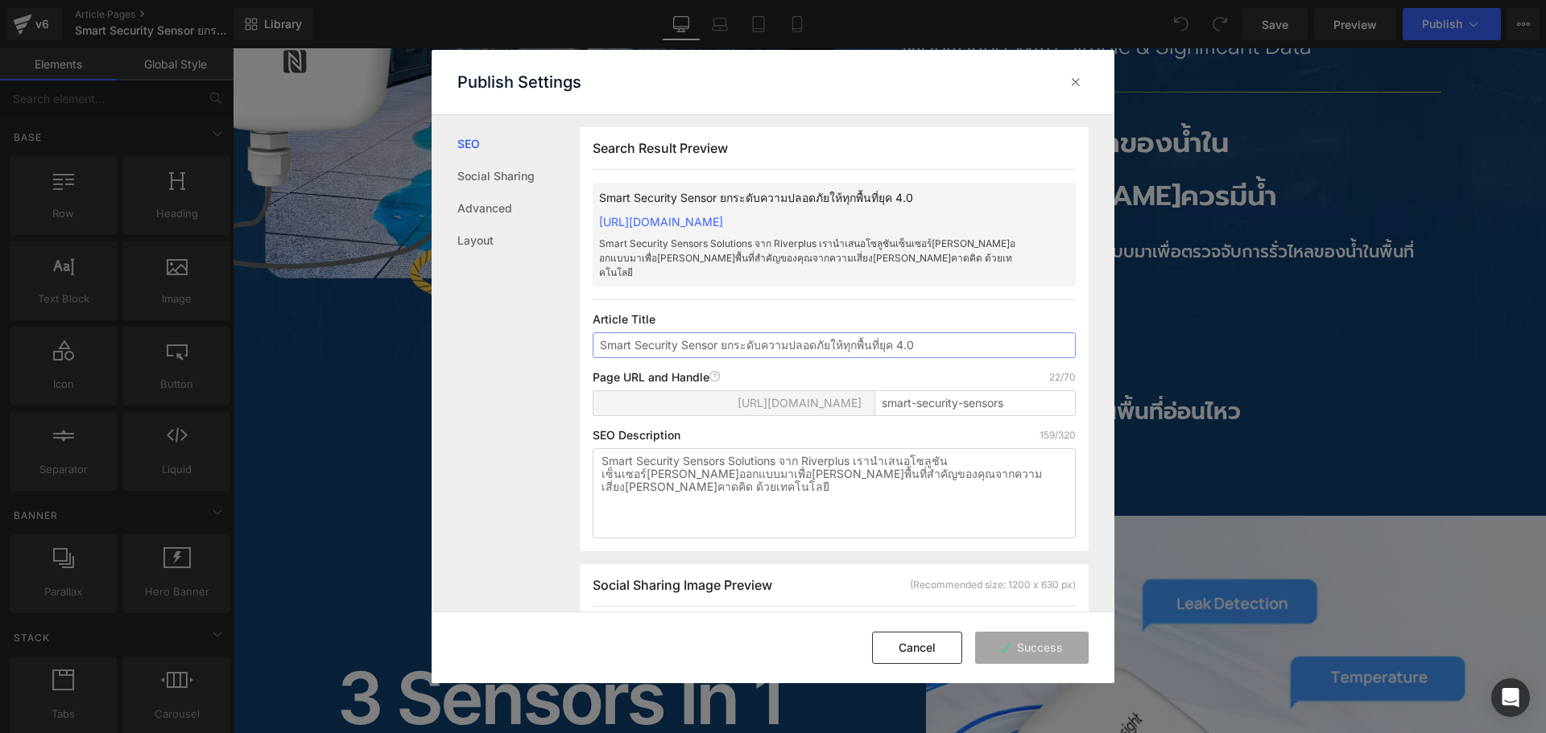
click at [720, 332] on input "Smart Security Sensor ยกระดับความปลอดภัยให้ทุกพื้นที่ยุค 4.0" at bounding box center [834, 345] width 483 height 26
type input "Smart Security Sensors ยกระดับความปลอดภัยให้ทุกพื้นที่ยุค 4.0"
click at [1056, 650] on button "Apply Settings" at bounding box center [1022, 648] width 132 height 32
click at [1075, 90] on div at bounding box center [1076, 82] width 26 height 26
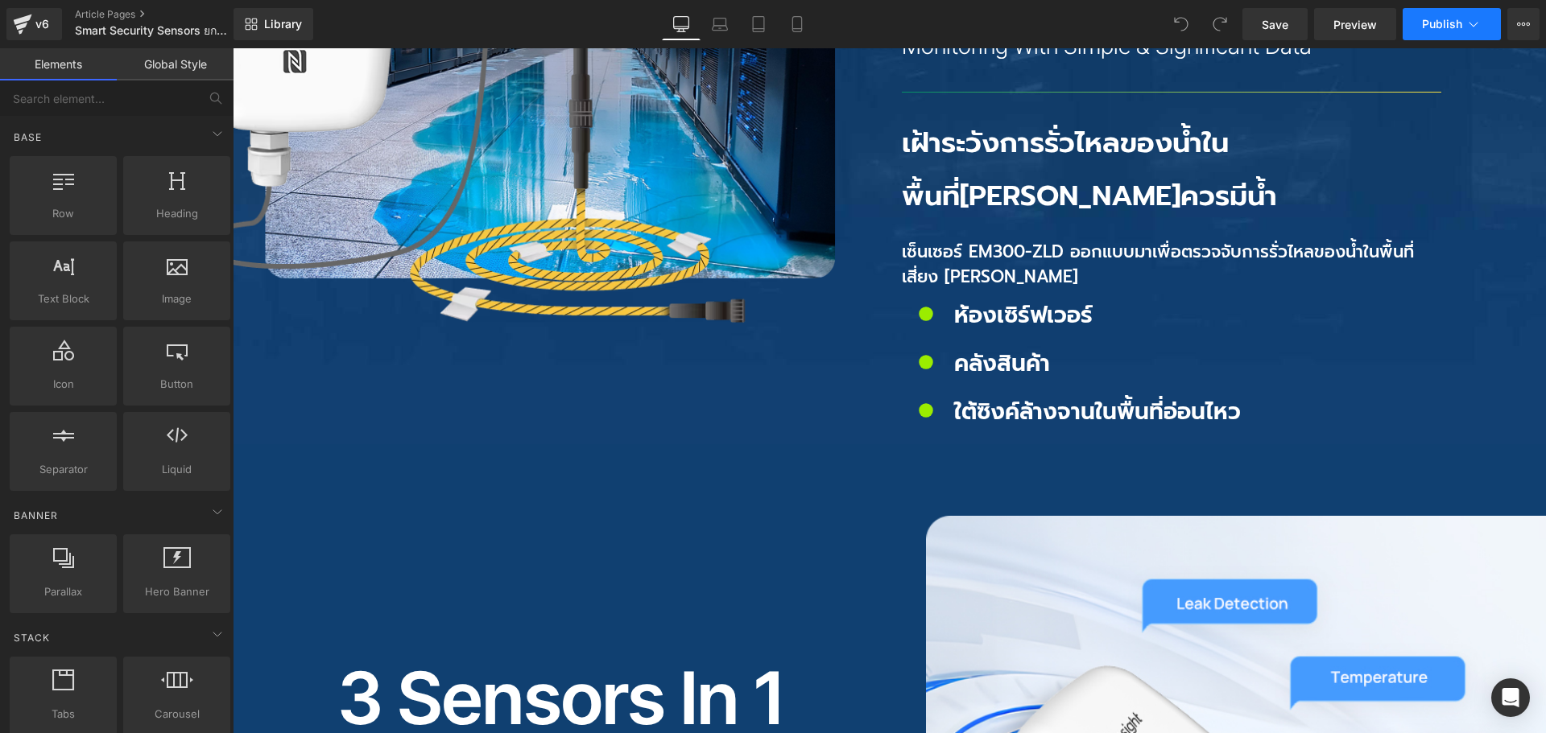
click at [1466, 26] on icon at bounding box center [1473, 24] width 16 height 16
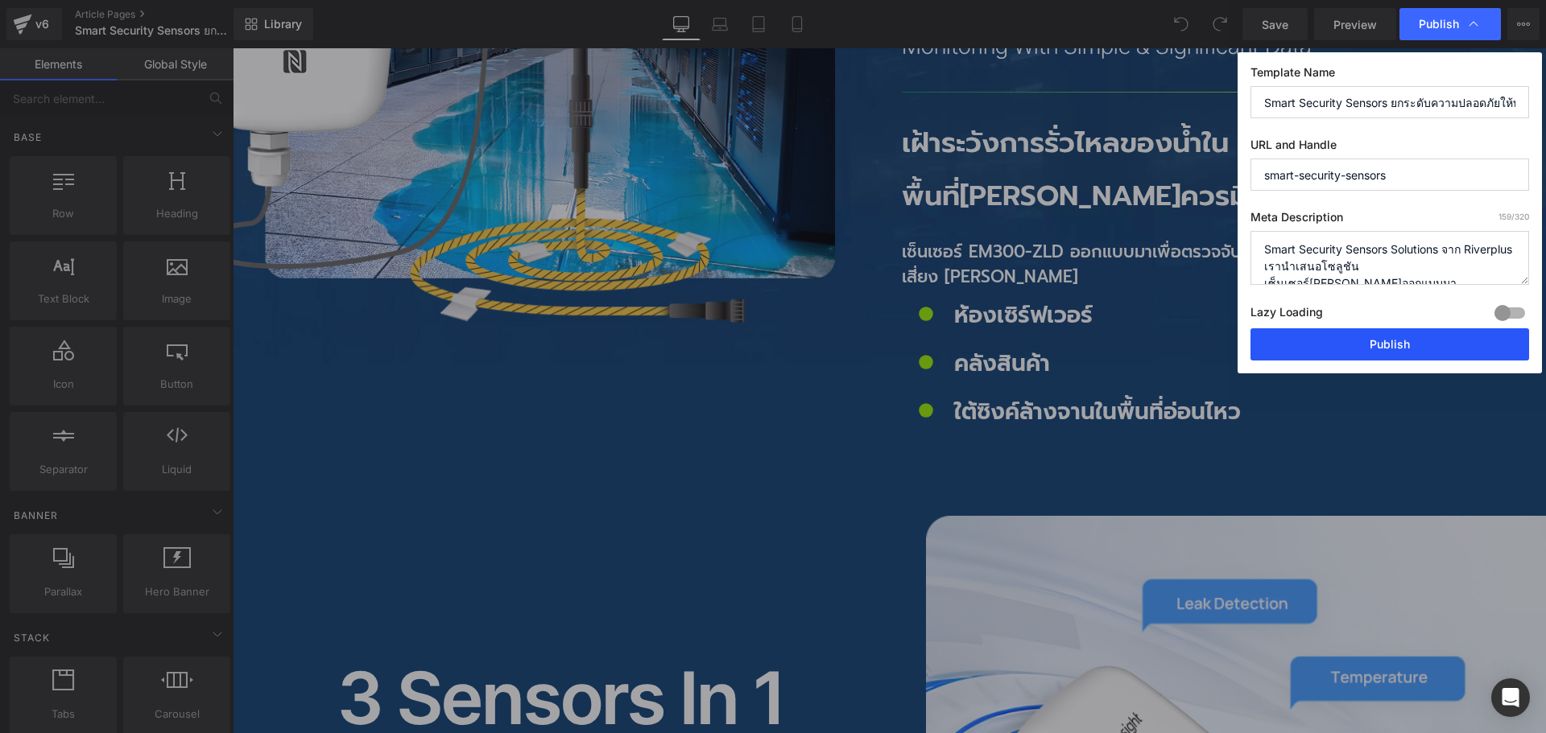
click at [1414, 329] on button "Publish" at bounding box center [1389, 344] width 279 height 32
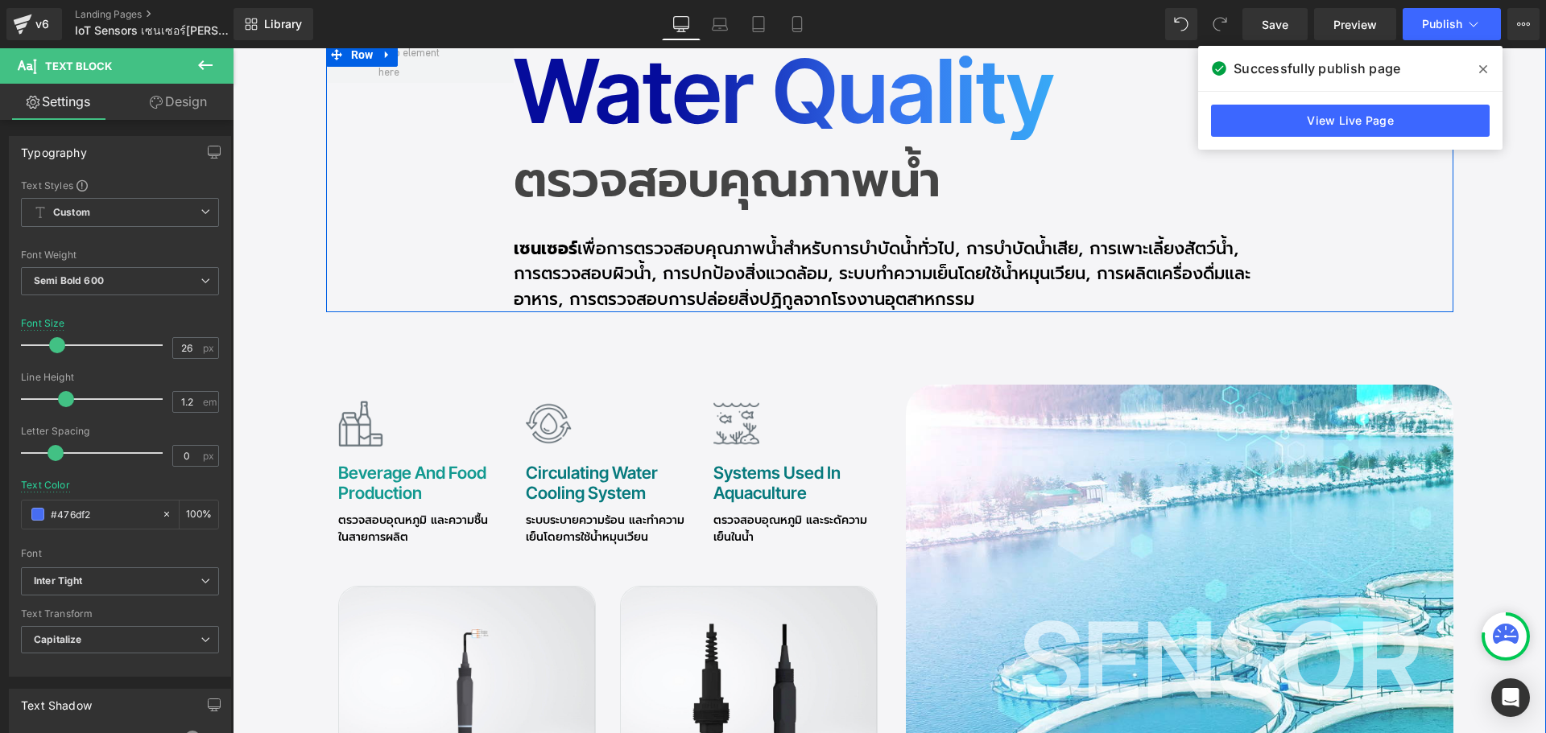
scroll to position [4830, 0]
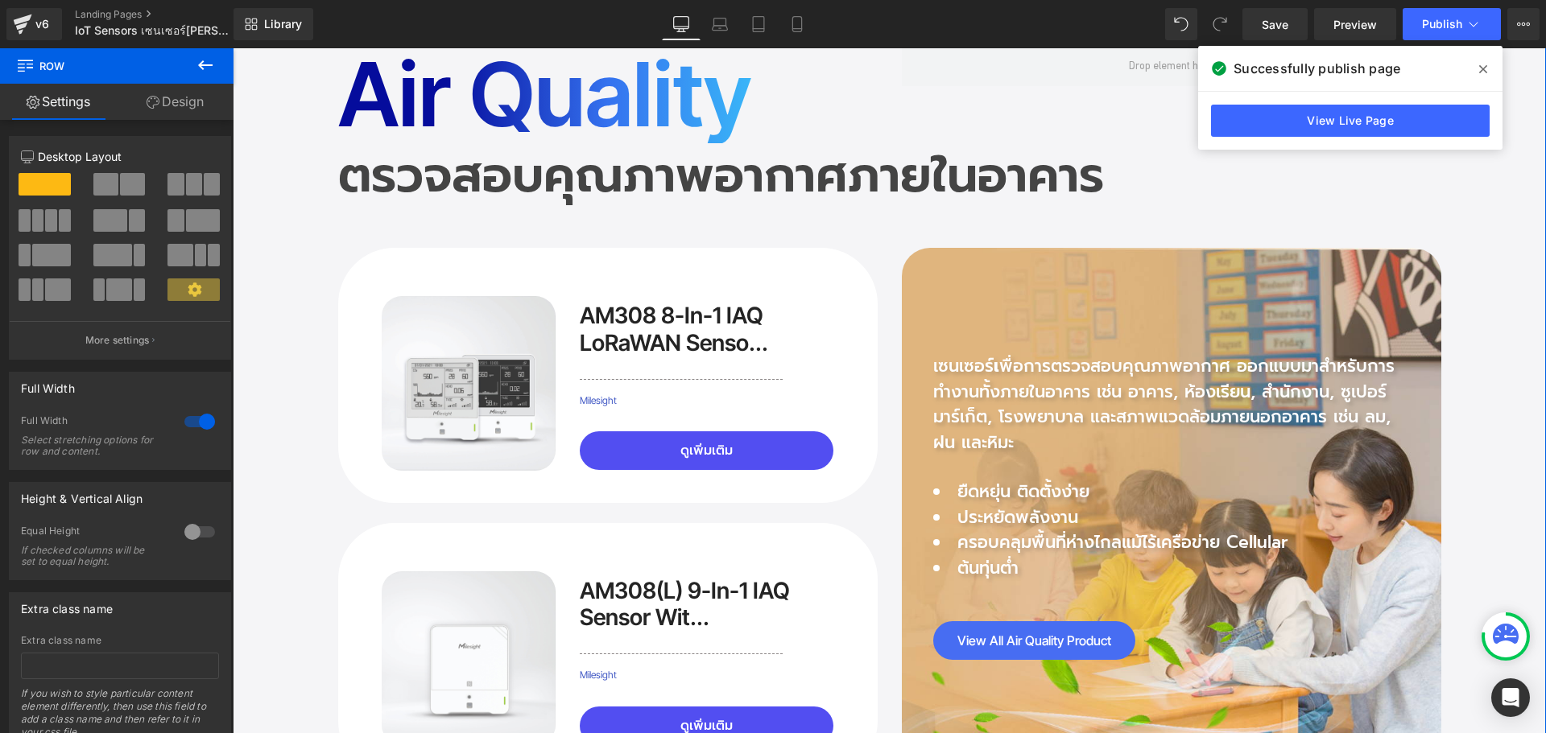
scroll to position [1369, 0]
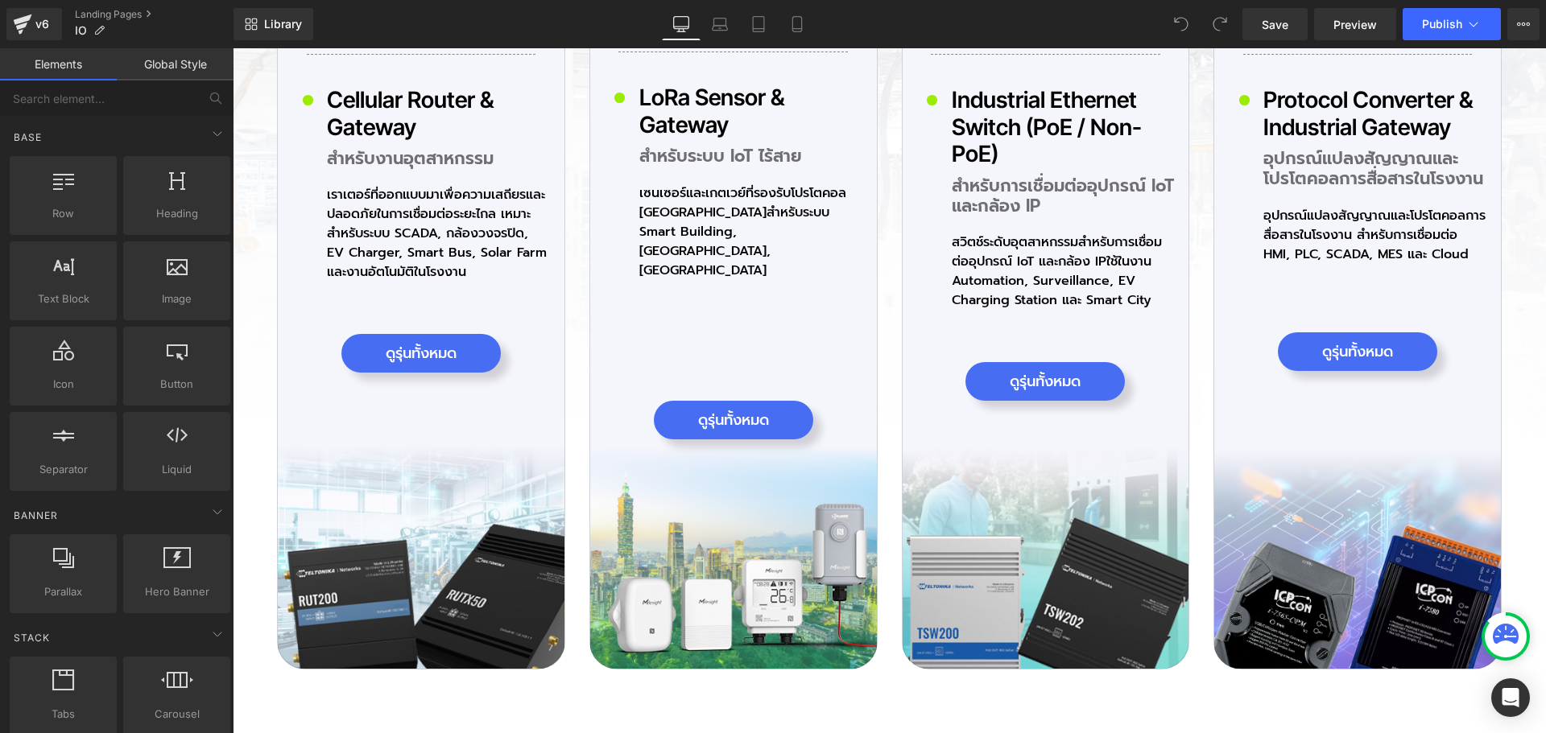
scroll to position [4186, 0]
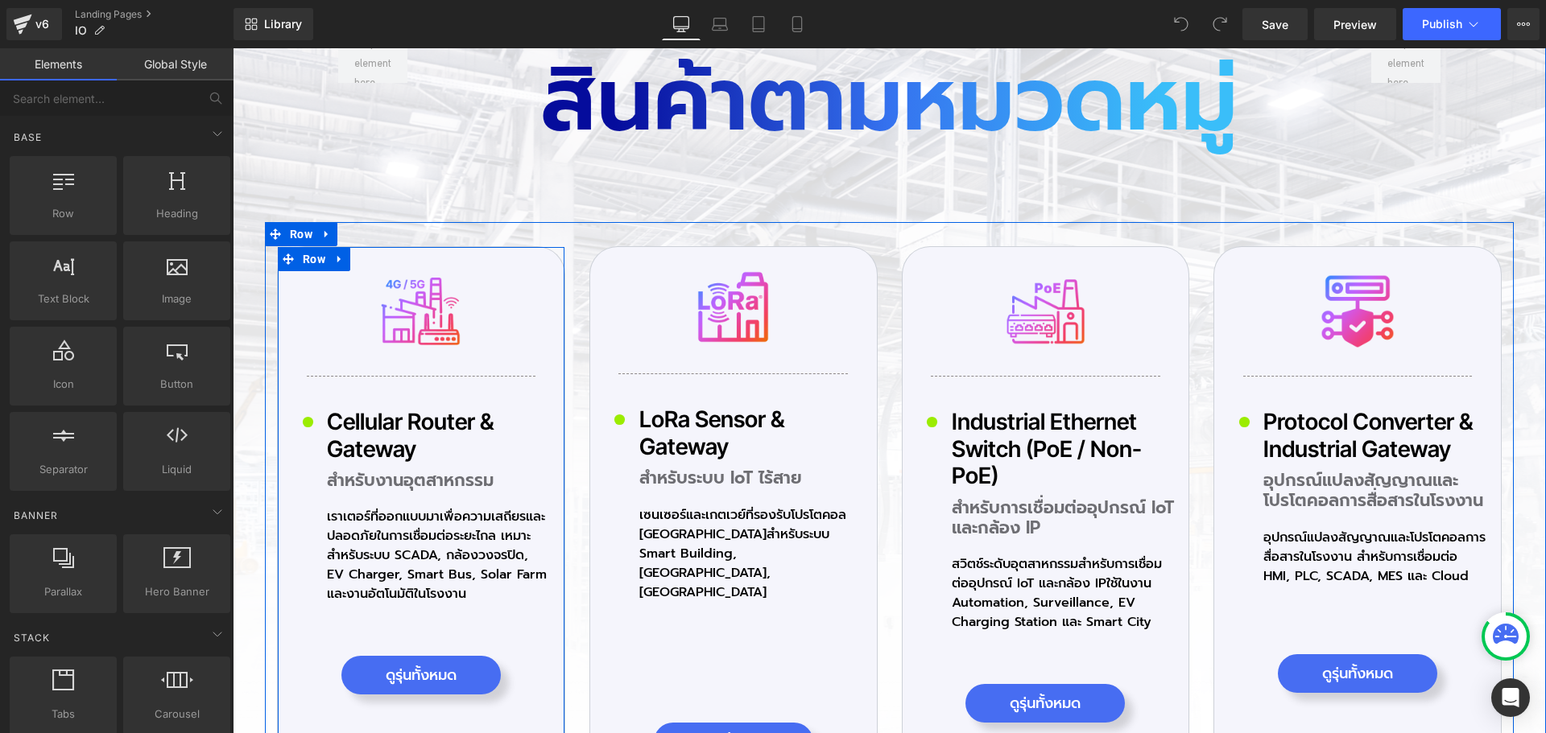
click at [336, 260] on icon at bounding box center [339, 260] width 11 height 12
click at [357, 260] on icon at bounding box center [360, 259] width 11 height 11
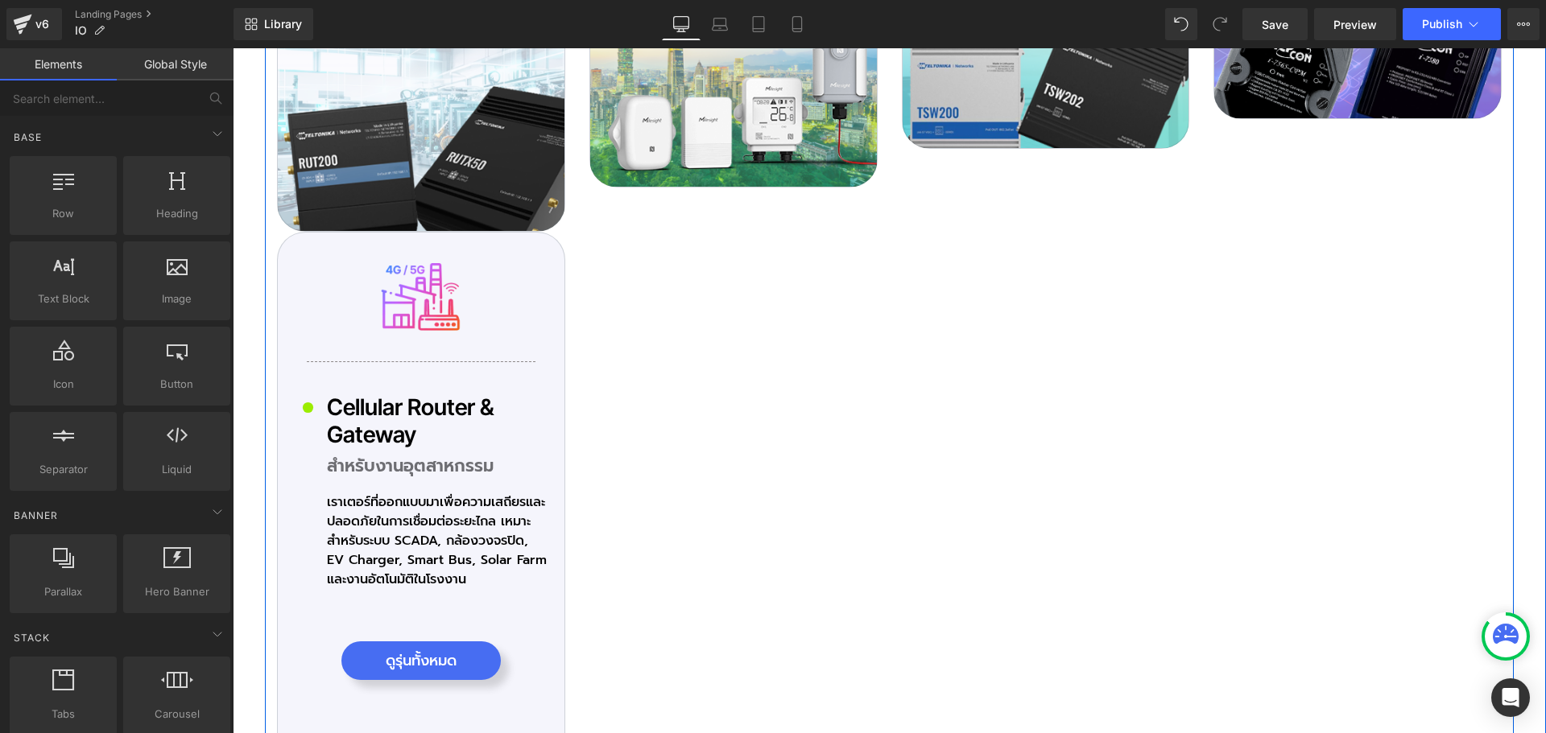
scroll to position [4823, 0]
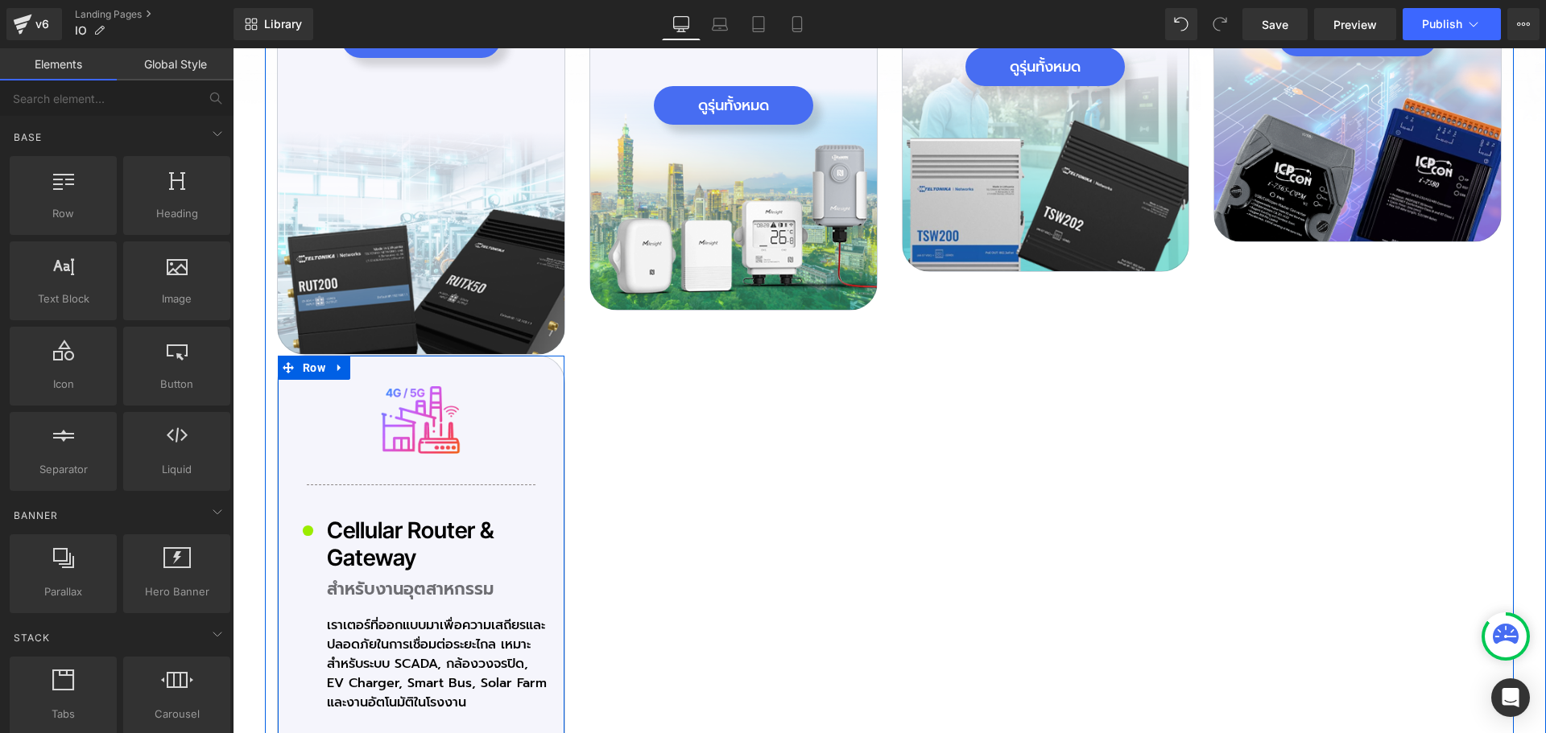
click at [334, 370] on icon at bounding box center [339, 368] width 11 height 12
click at [380, 371] on icon at bounding box center [381, 367] width 11 height 11
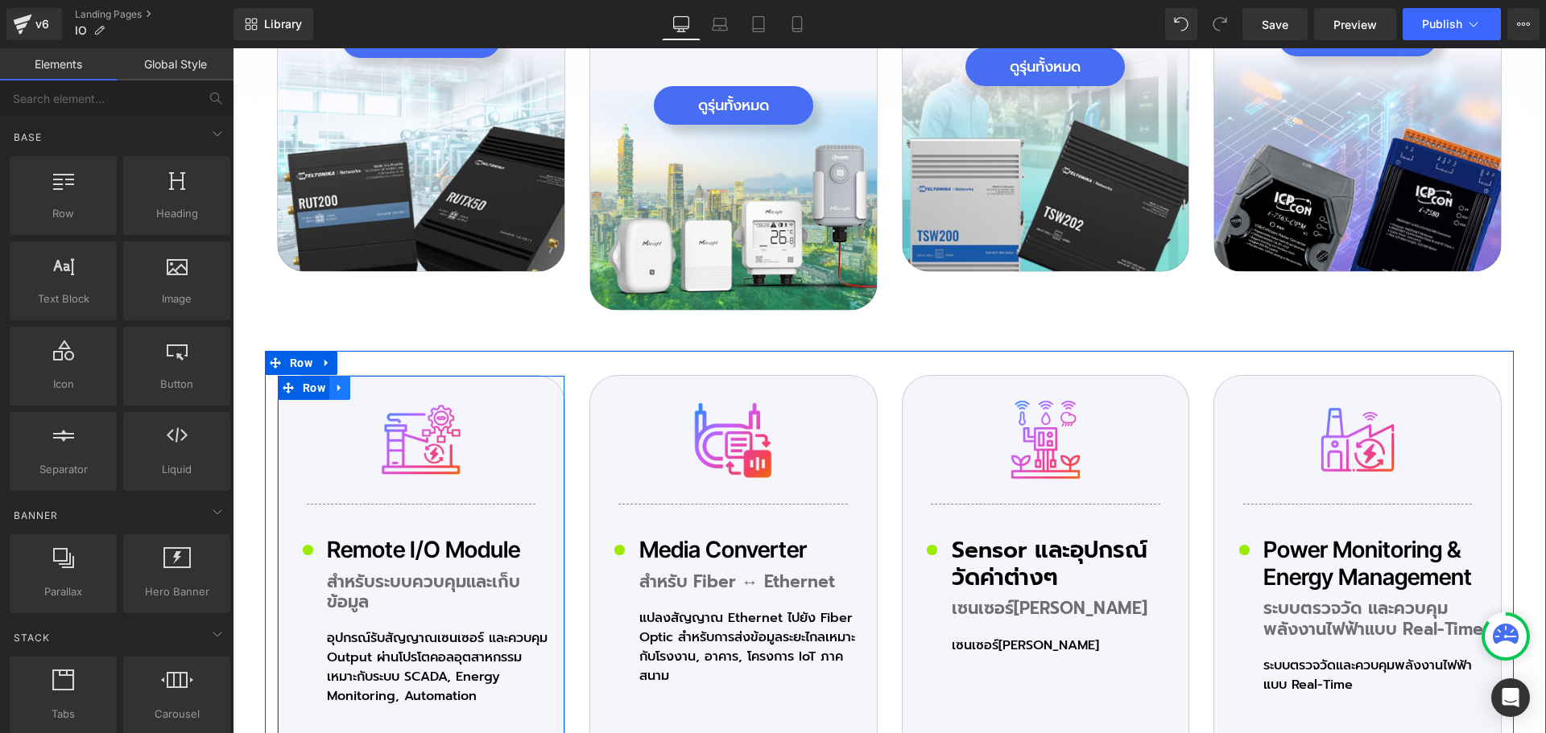
drag, startPoint x: 329, startPoint y: 347, endPoint x: 343, endPoint y: 349, distance: 13.8
click at [334, 382] on icon at bounding box center [339, 388] width 11 height 12
click at [355, 382] on icon at bounding box center [360, 387] width 11 height 11
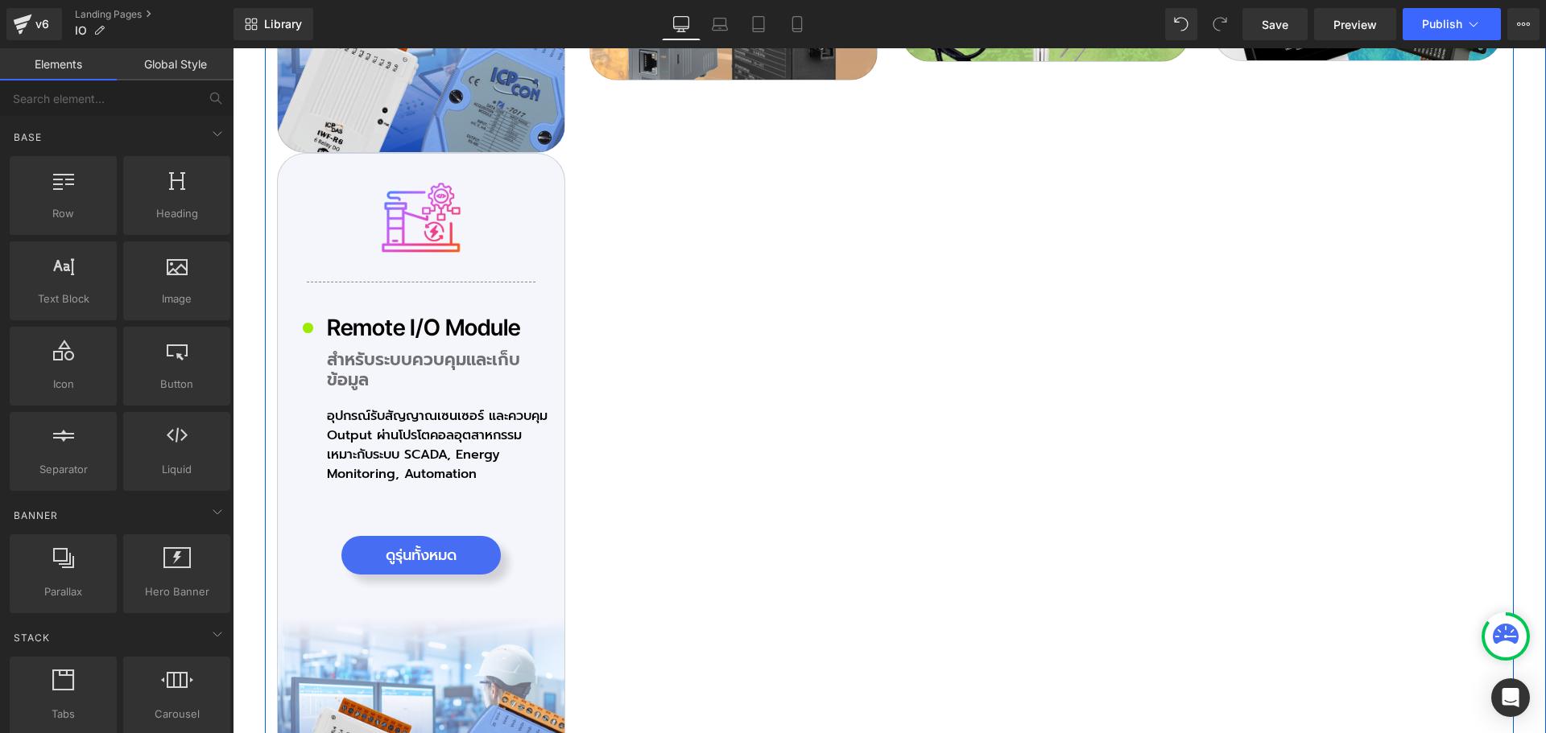
scroll to position [5734, 0]
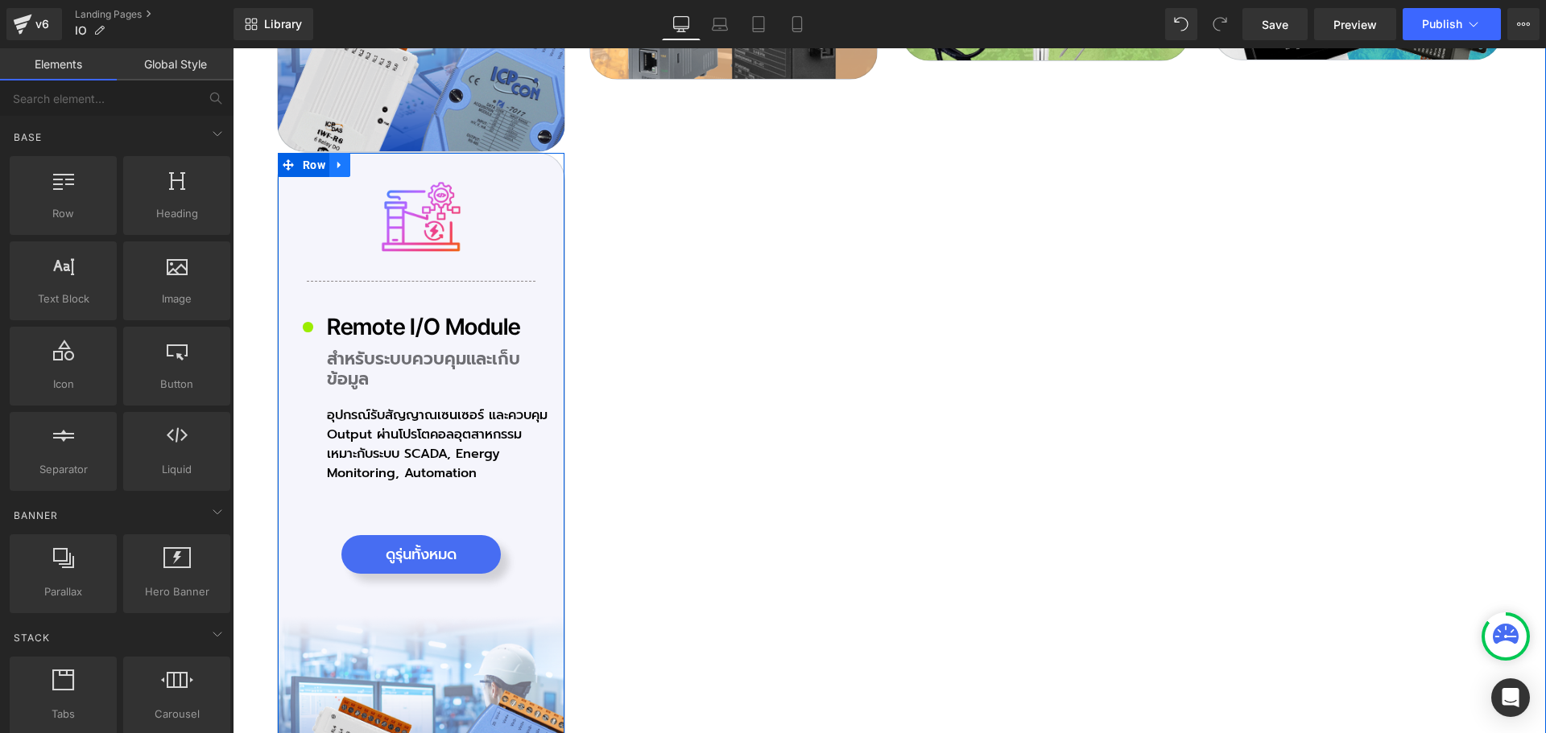
click at [334, 159] on icon at bounding box center [339, 165] width 11 height 12
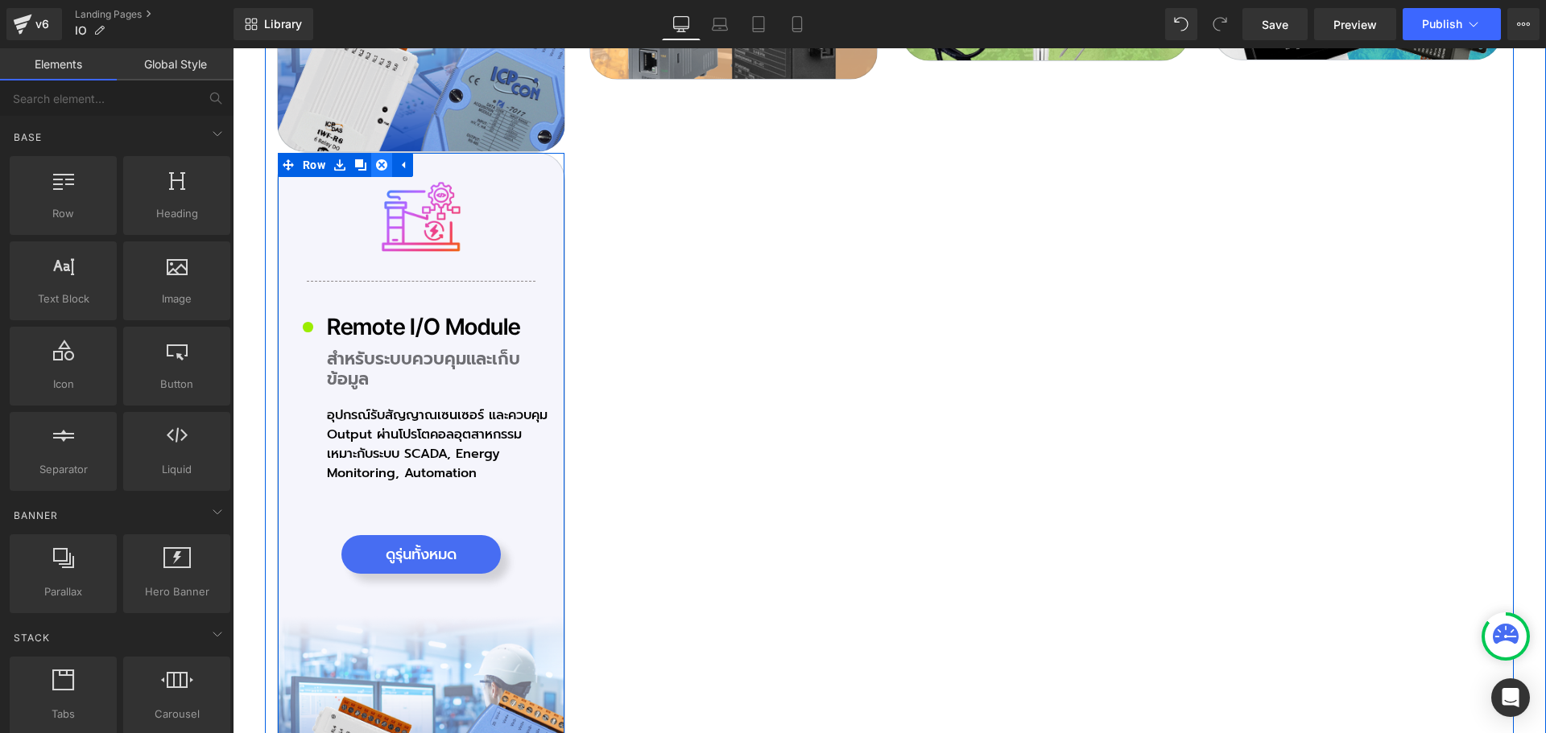
click at [381, 159] on icon at bounding box center [381, 164] width 11 height 11
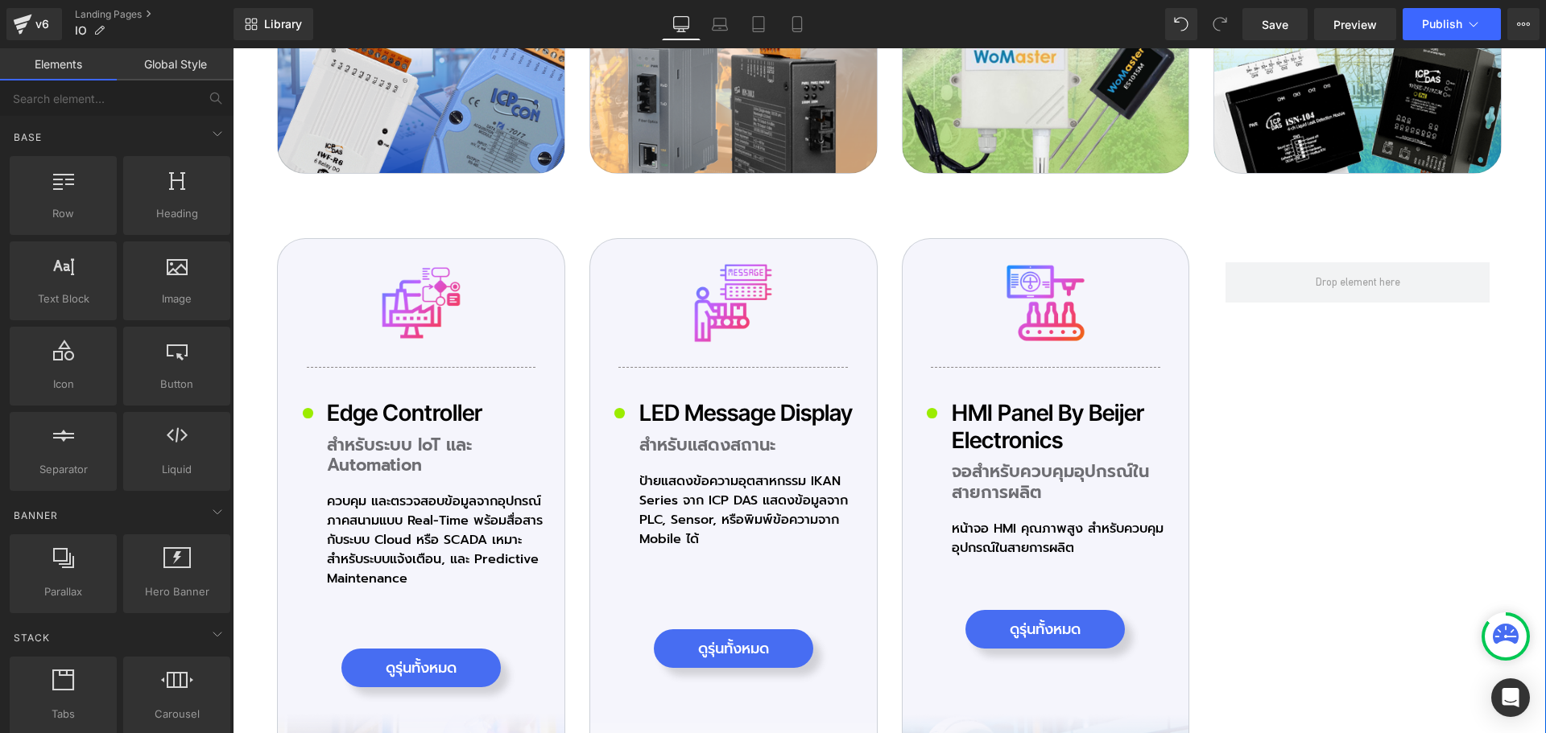
scroll to position [5654, 0]
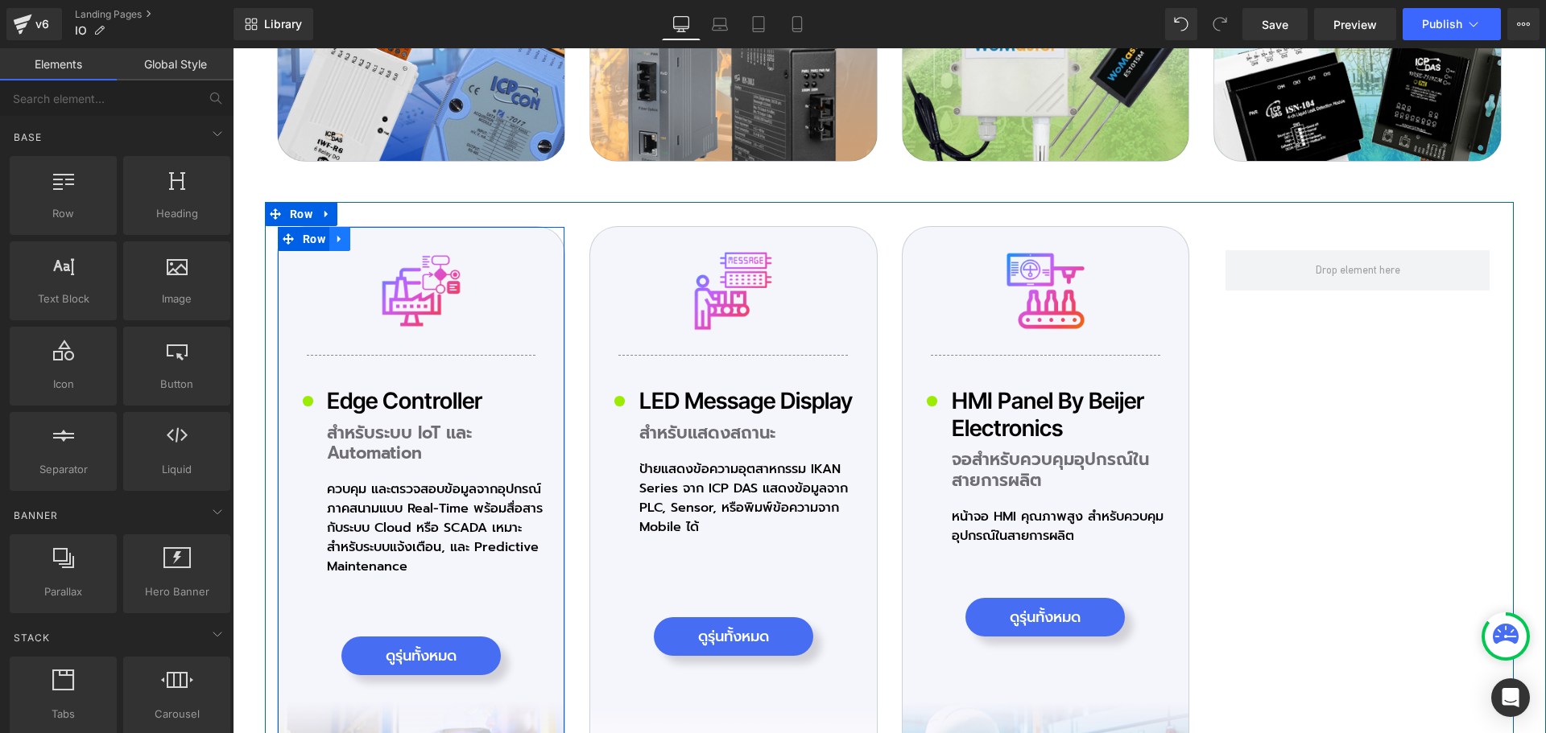
click at [334, 233] on icon at bounding box center [339, 239] width 11 height 12
click at [356, 233] on icon at bounding box center [360, 238] width 11 height 11
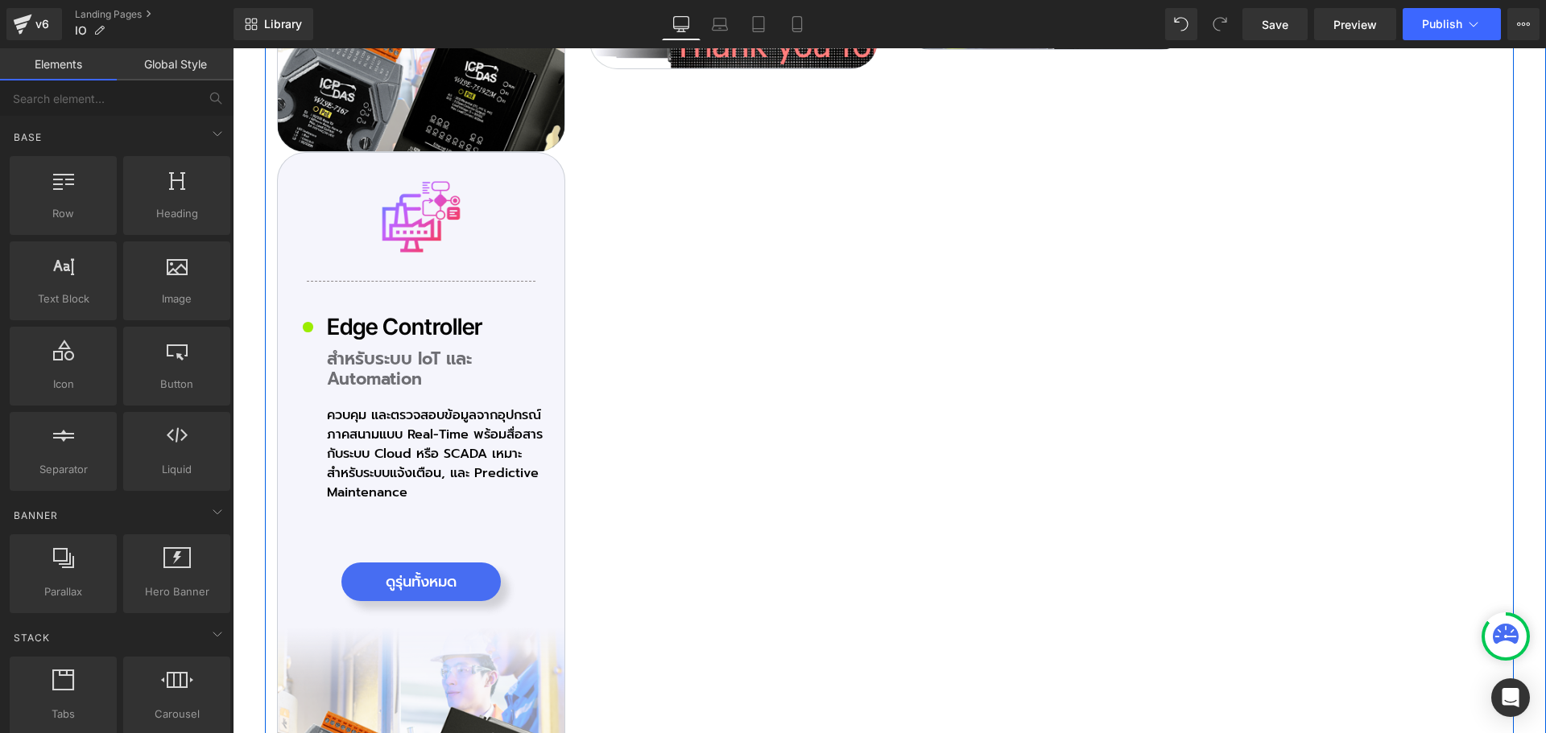
scroll to position [6428, 0]
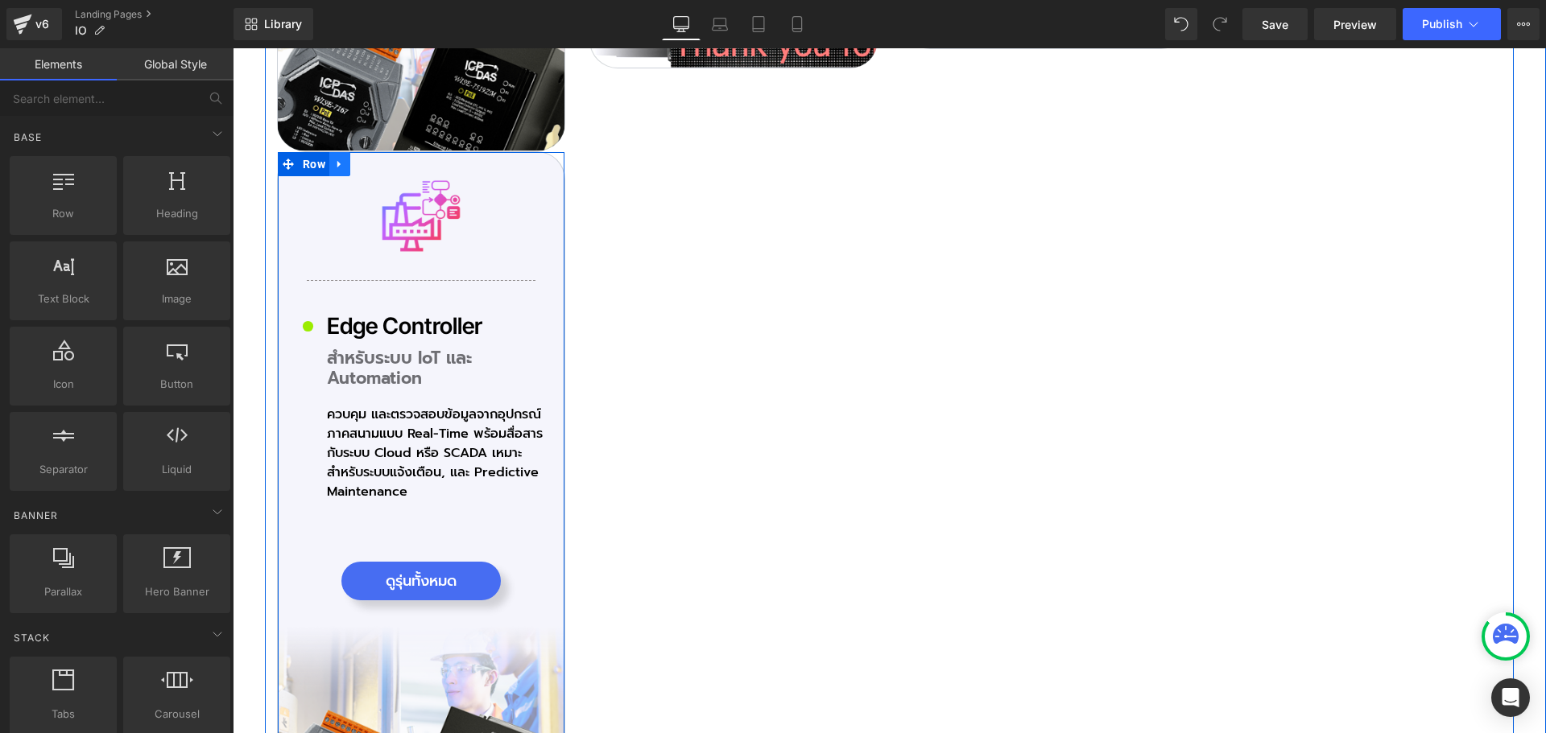
click at [334, 158] on icon at bounding box center [339, 164] width 11 height 12
click at [376, 159] on icon at bounding box center [381, 164] width 11 height 11
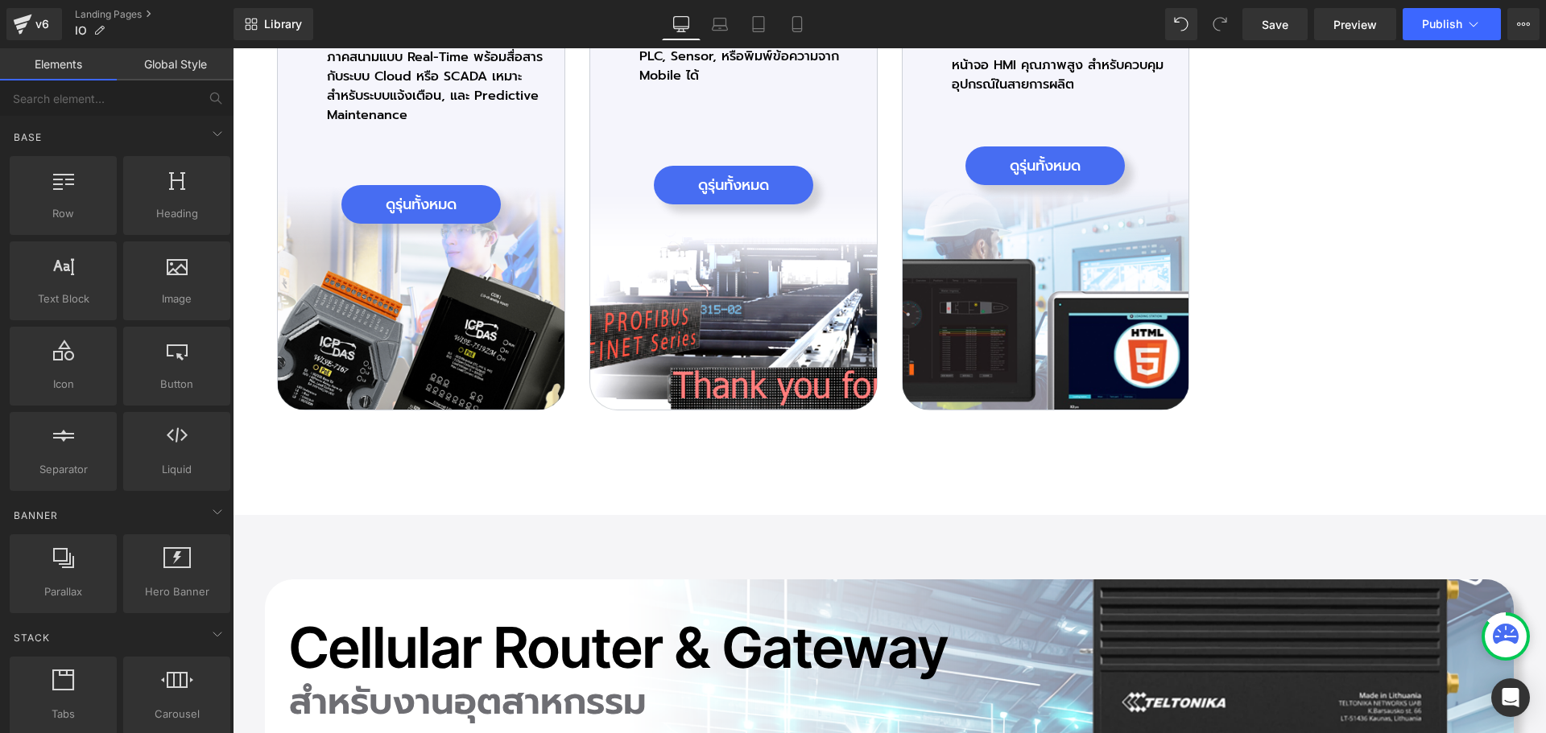
scroll to position [5945, 0]
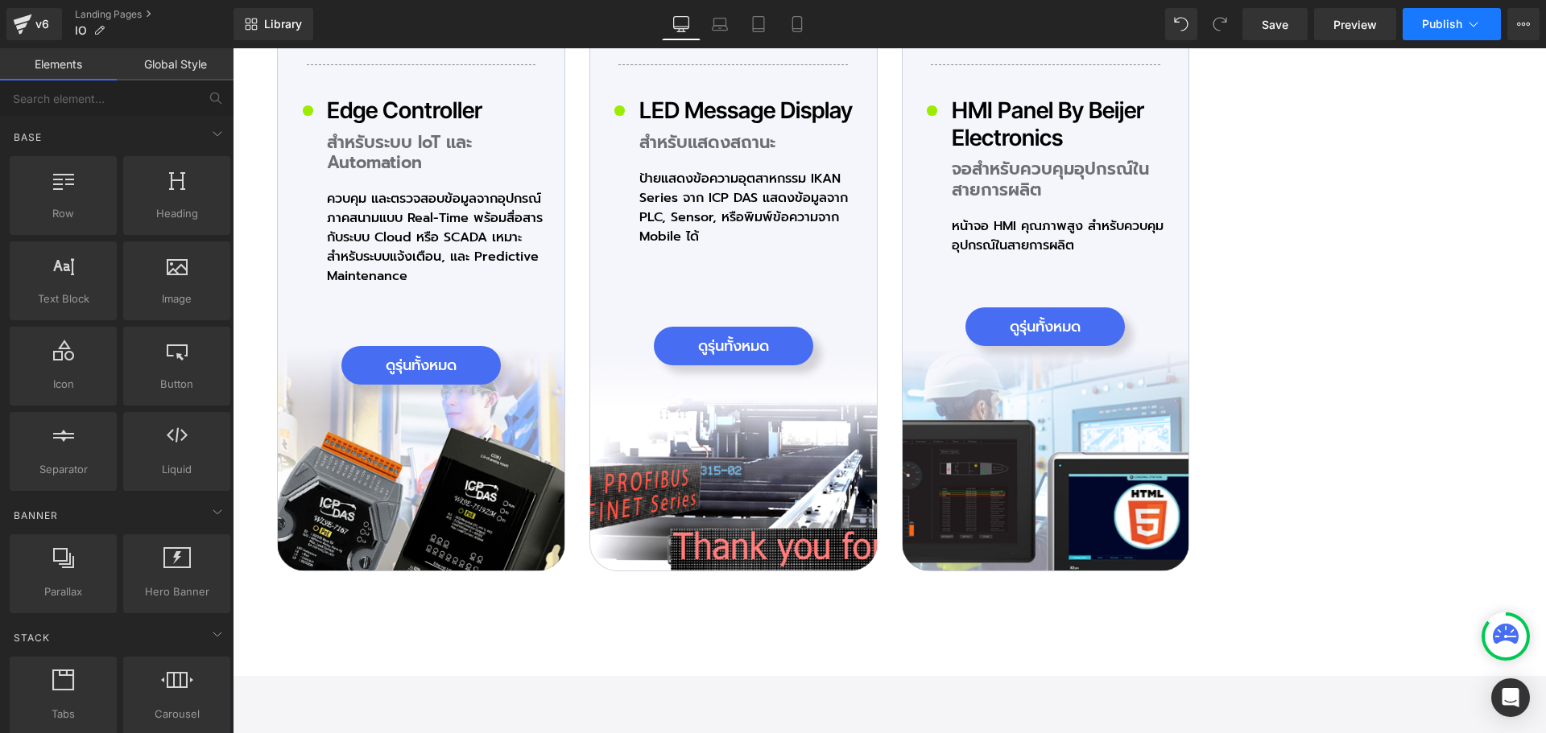
click at [1464, 11] on button "Publish" at bounding box center [1451, 24] width 98 height 32
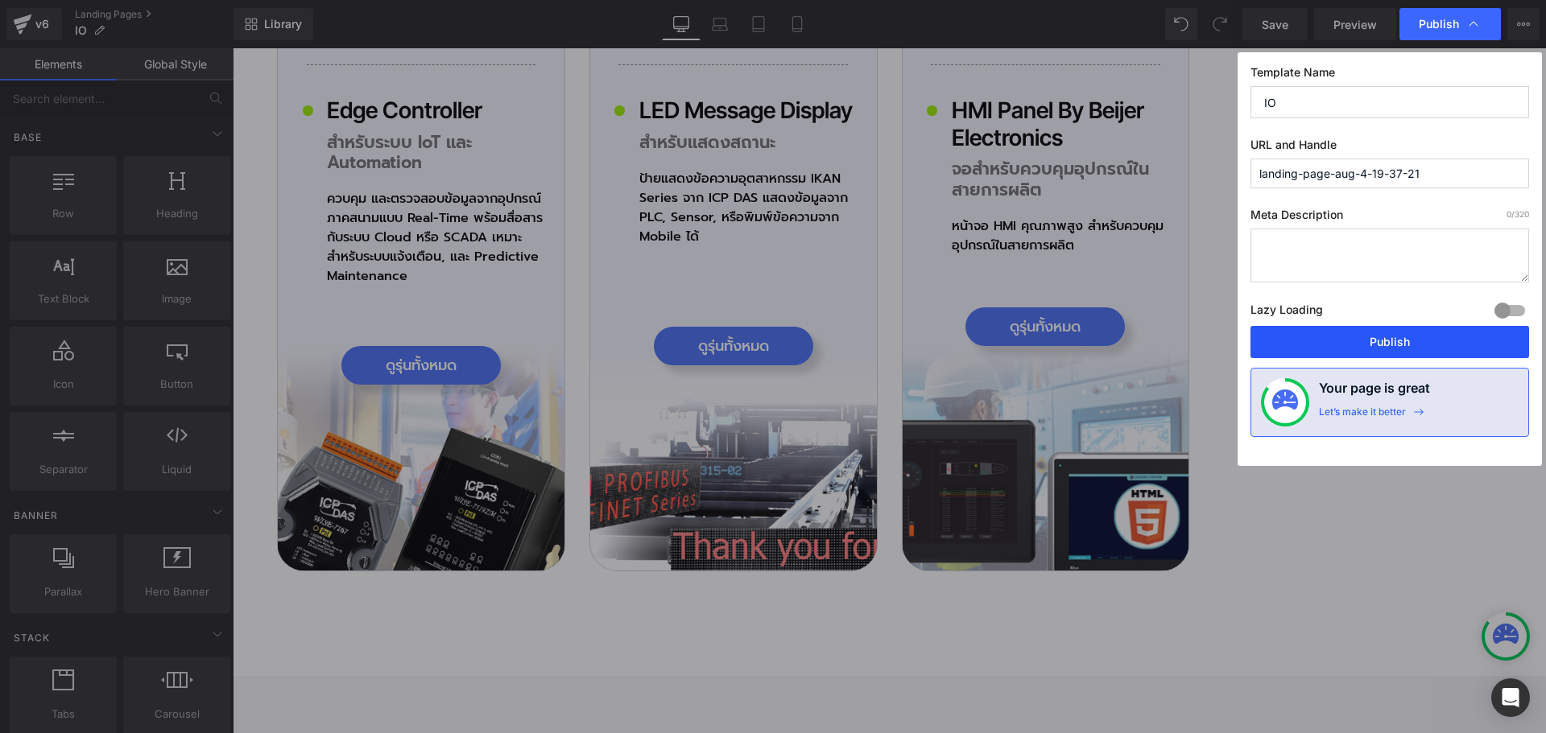
drag, startPoint x: 1407, startPoint y: 345, endPoint x: 1185, endPoint y: 286, distance: 229.8
click at [1407, 345] on button "Publish" at bounding box center [1389, 342] width 279 height 32
